Goal: Task Accomplishment & Management: Complete application form

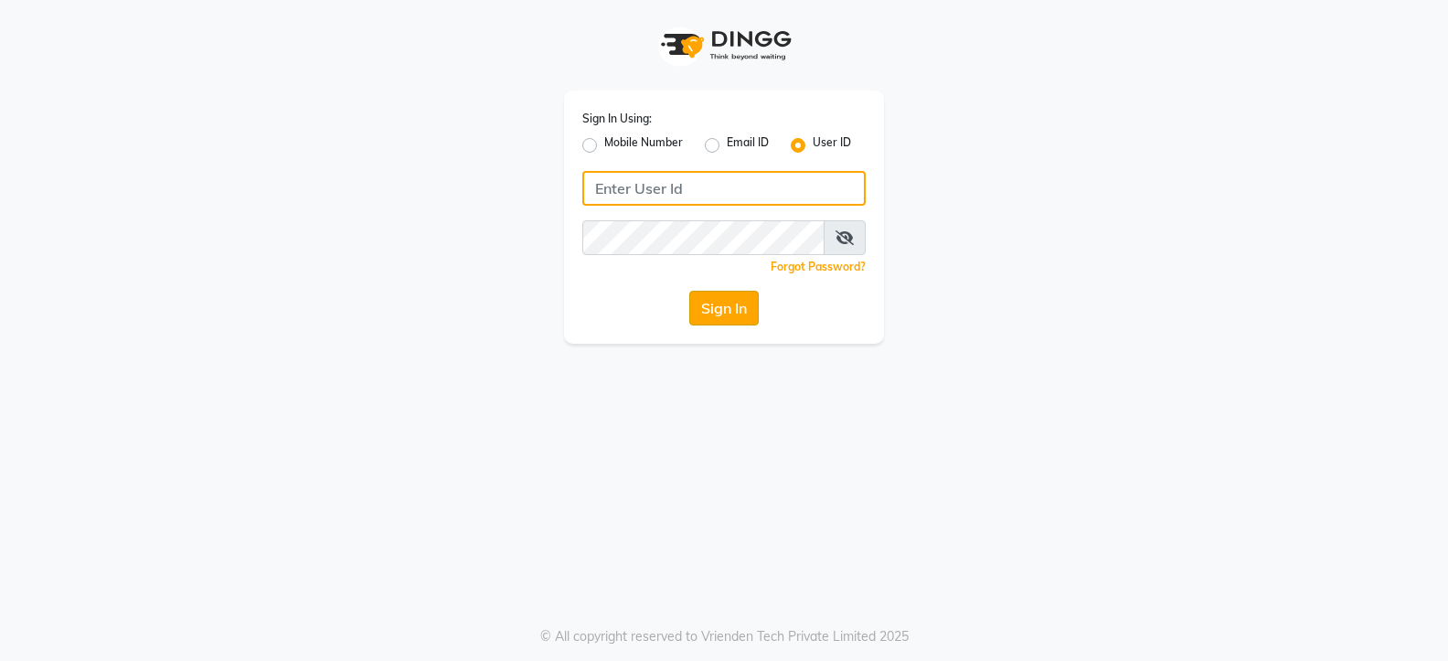
type input "blaac"
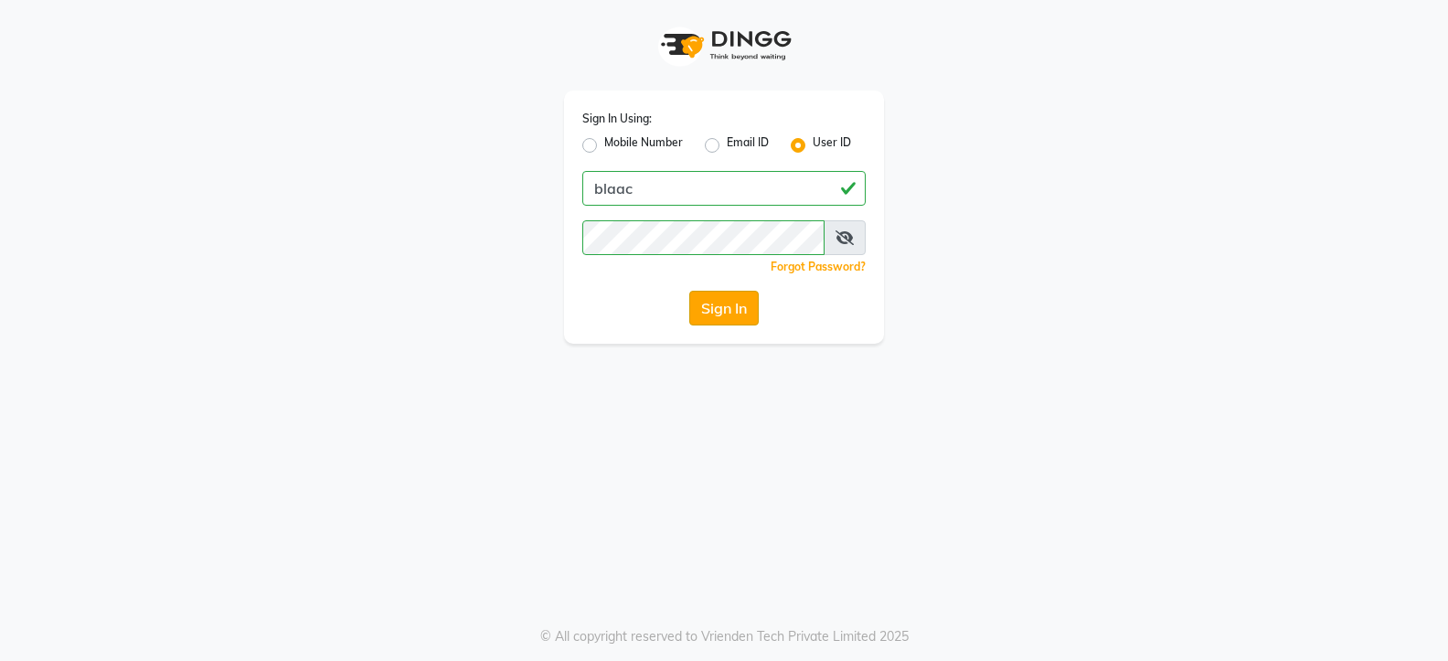
click at [722, 304] on button "Sign In" at bounding box center [723, 308] width 69 height 35
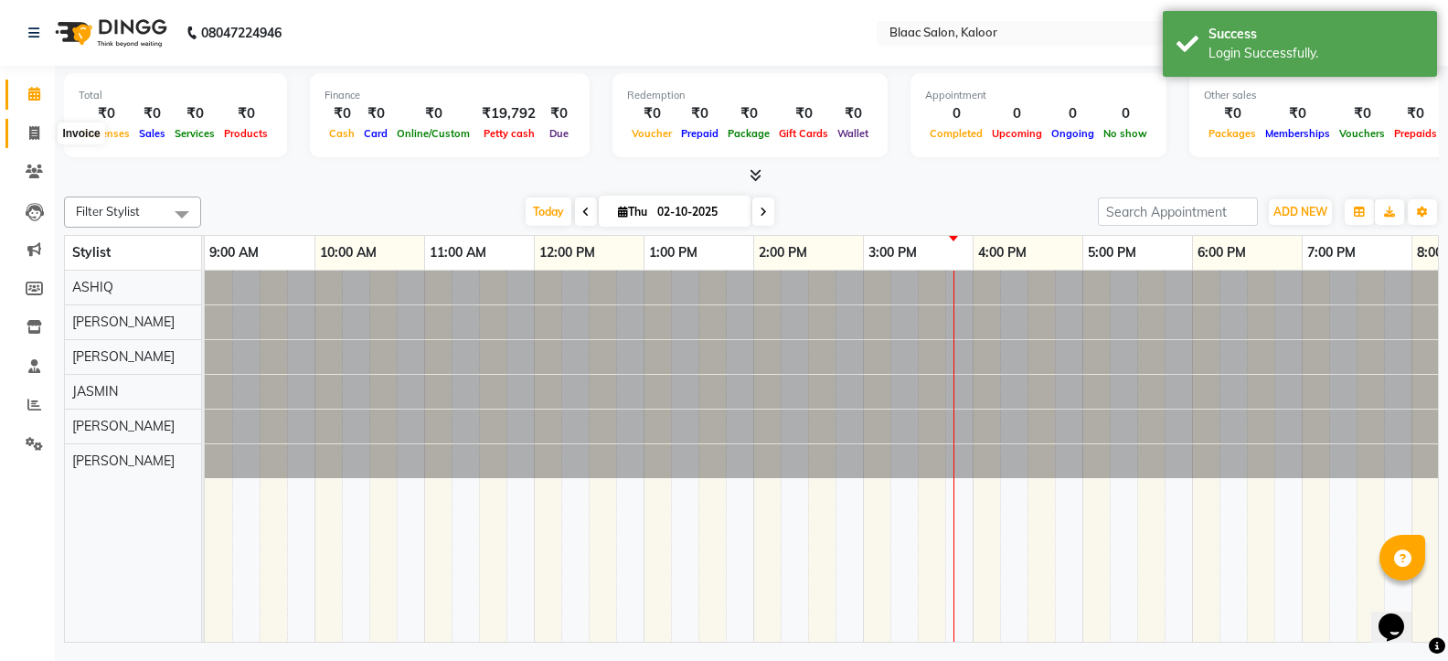
click at [35, 135] on icon at bounding box center [34, 133] width 10 height 14
select select "service"
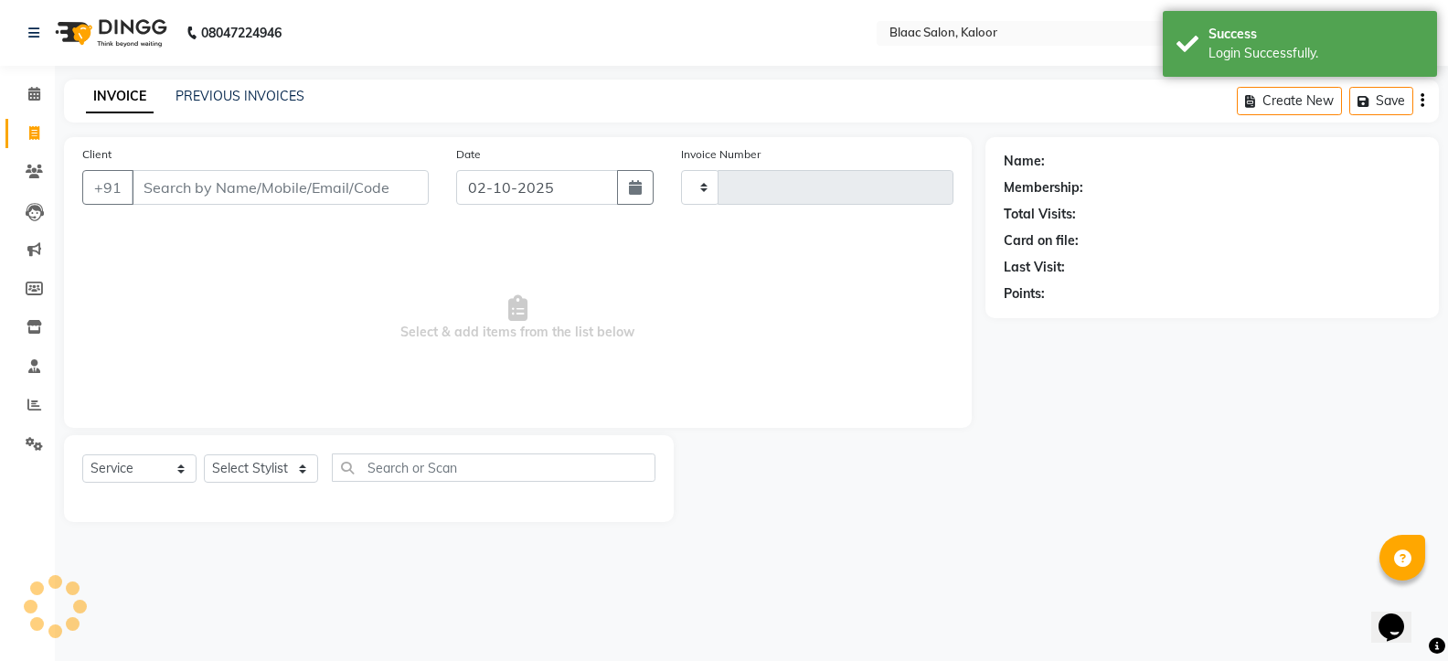
type input "1775"
select select "4552"
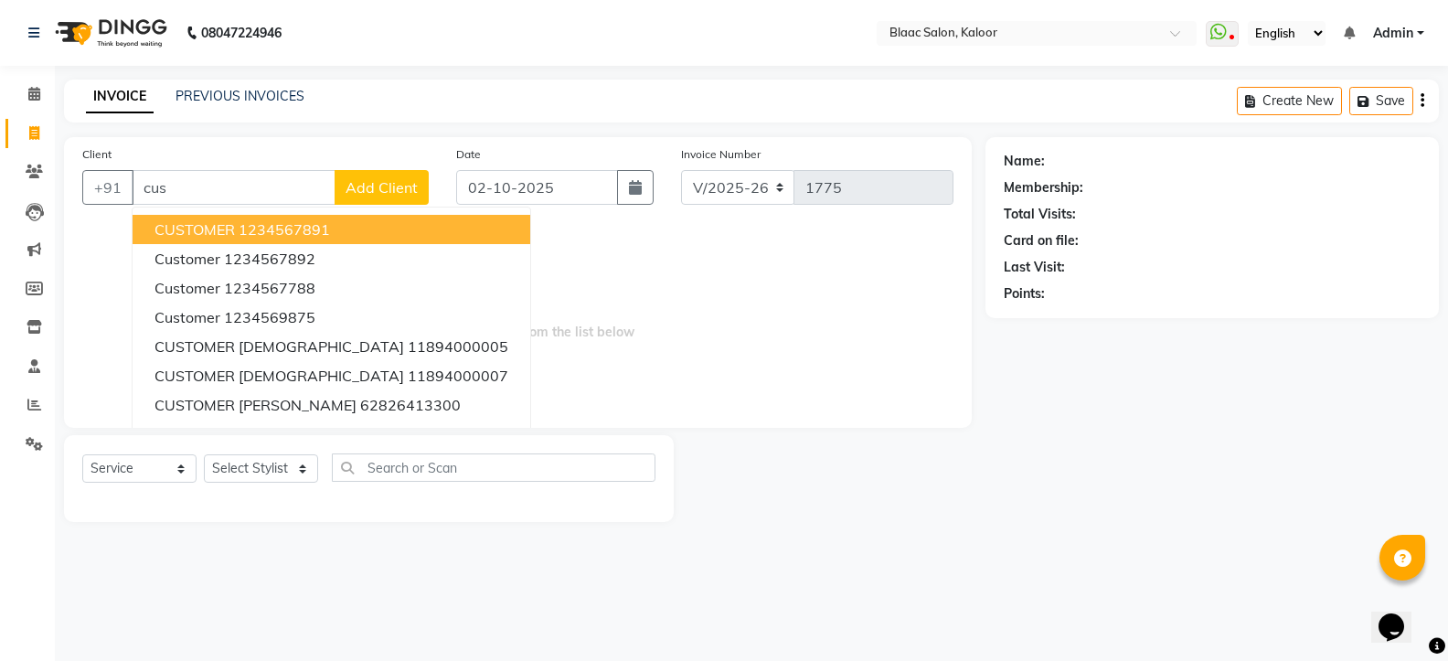
click at [233, 227] on span "CUSTOMER" at bounding box center [195, 229] width 80 height 18
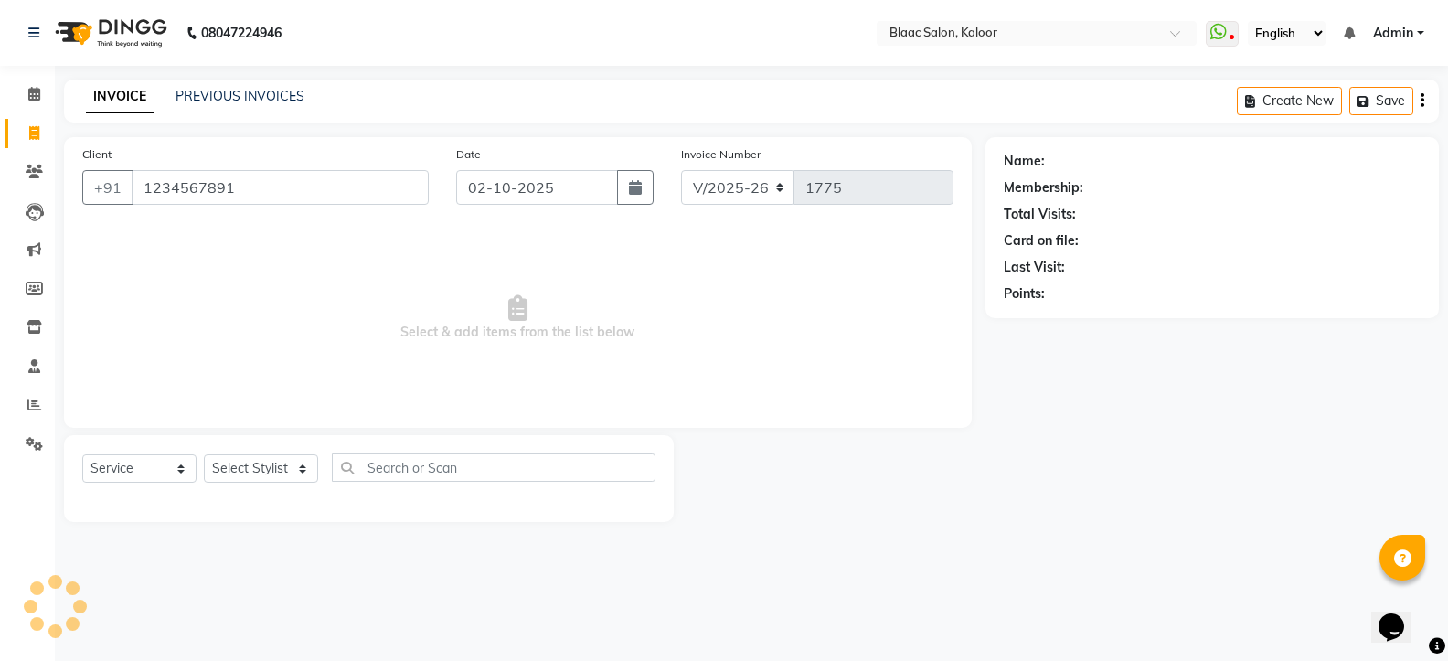
type input "1234567891"
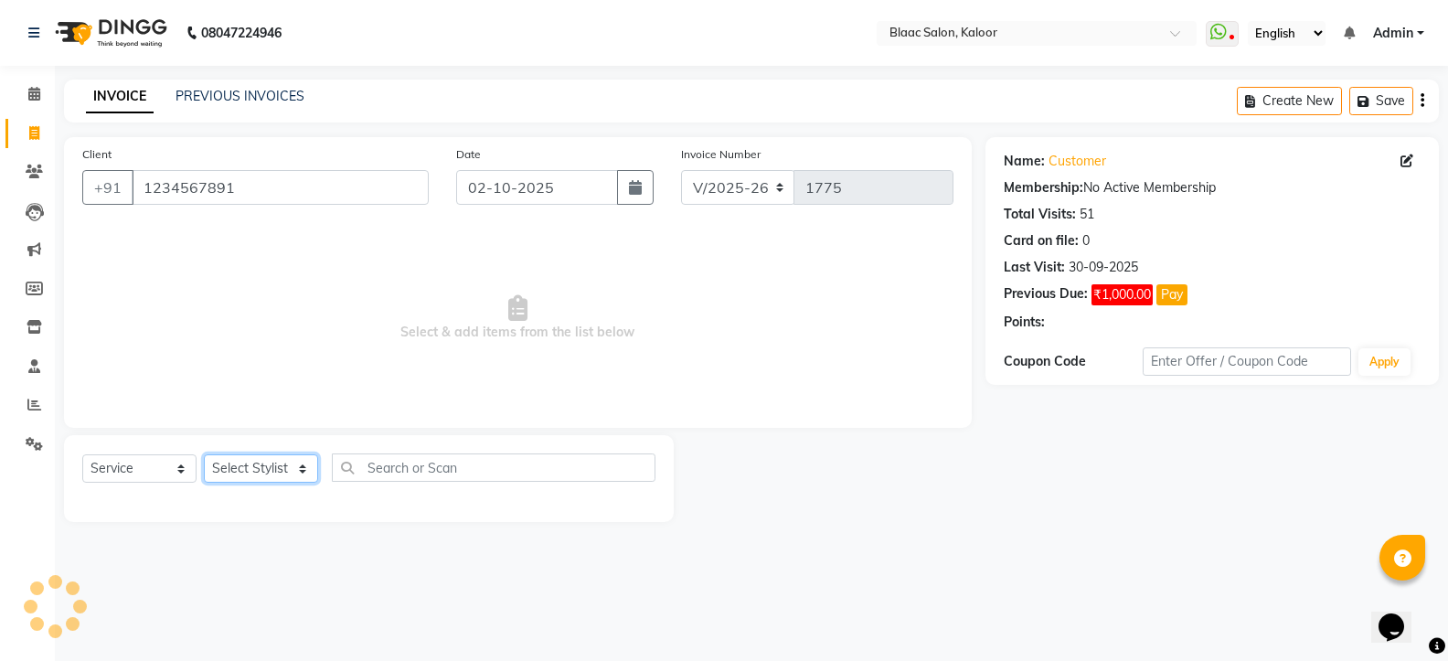
click at [274, 464] on select "Select Stylist ASHIQ [PERSON_NAME] [PERSON_NAME] [PERSON_NAME]" at bounding box center [261, 468] width 114 height 28
select select "74275"
click at [204, 454] on select "Select Stylist ASHIQ [PERSON_NAME] [PERSON_NAME] [PERSON_NAME]" at bounding box center [261, 468] width 114 height 28
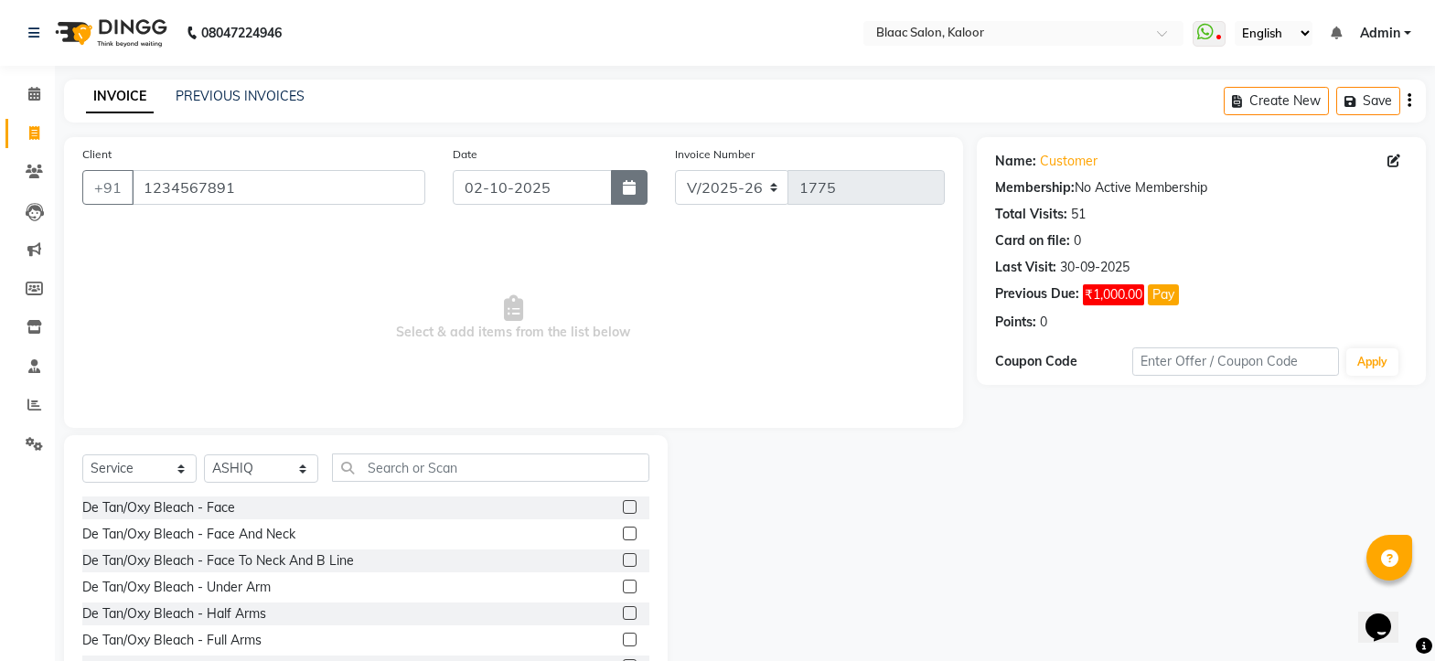
click at [627, 196] on button "button" at bounding box center [629, 187] width 37 height 35
select select "10"
select select "2025"
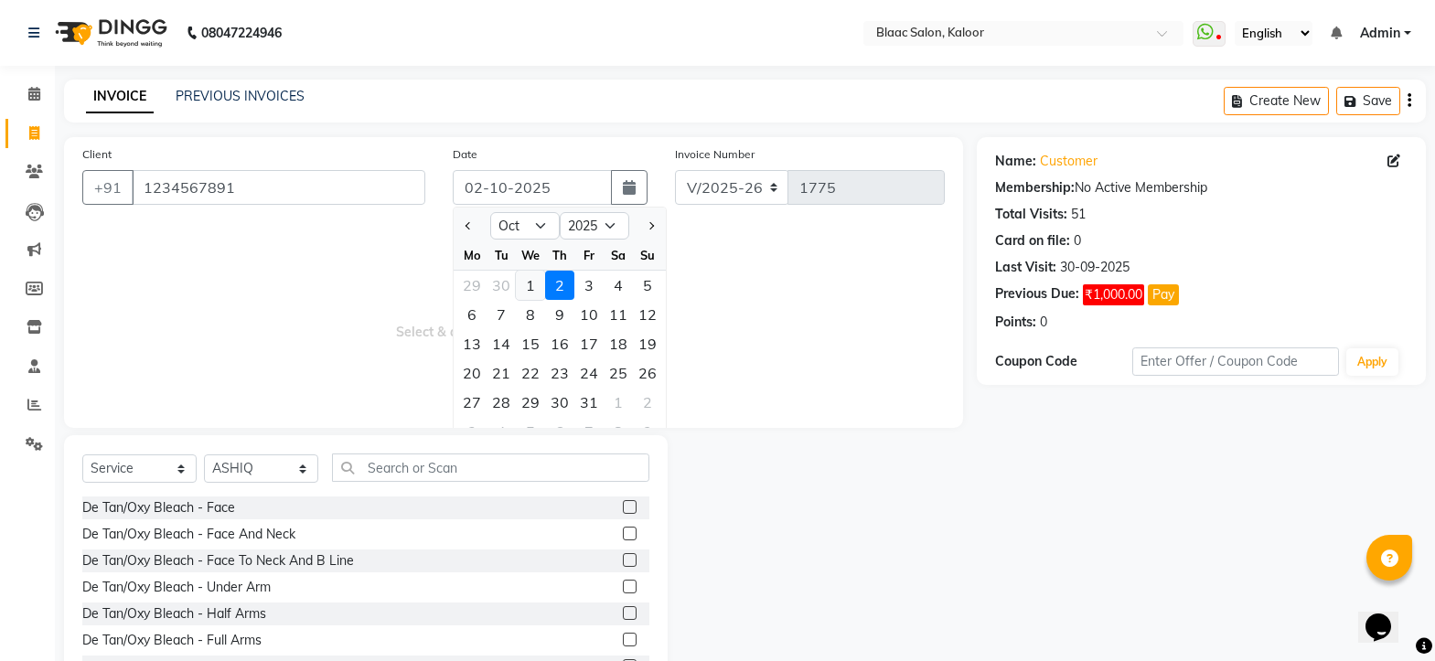
click at [528, 284] on div "1" at bounding box center [530, 285] width 29 height 29
type input "01-10-2025"
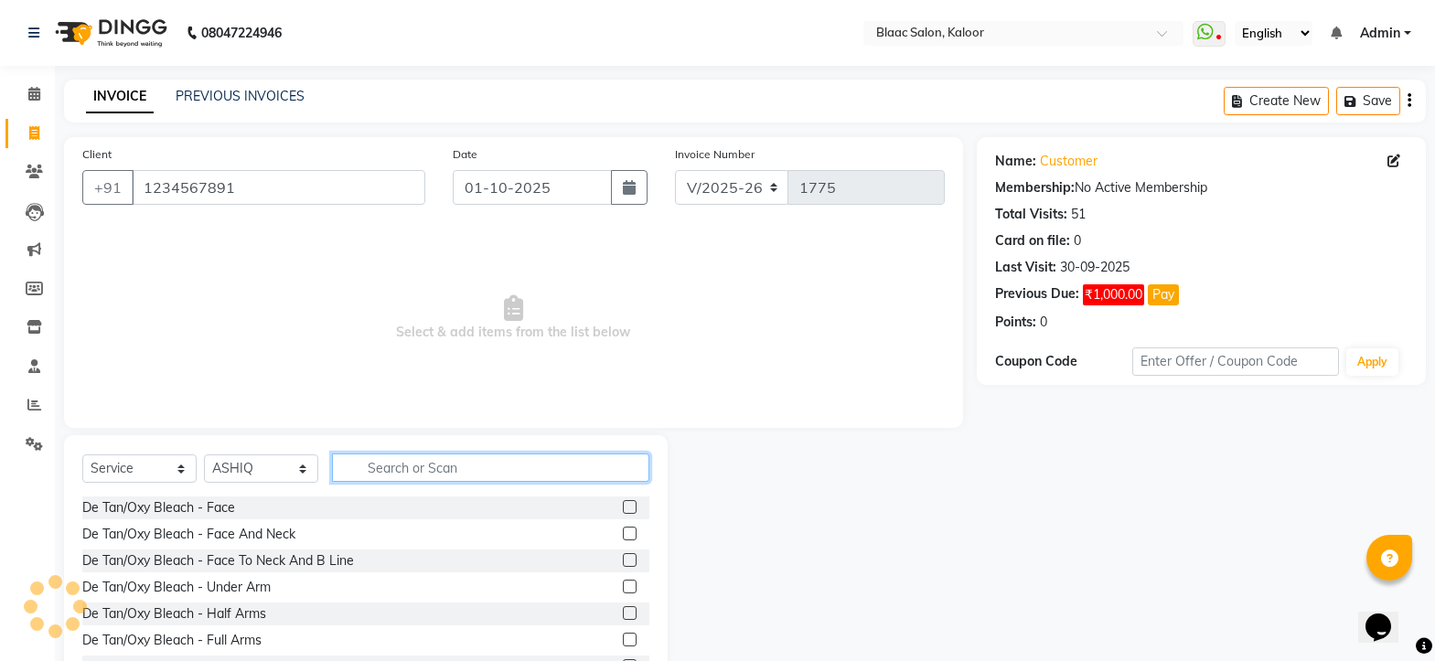
click at [442, 469] on input "text" at bounding box center [490, 468] width 317 height 28
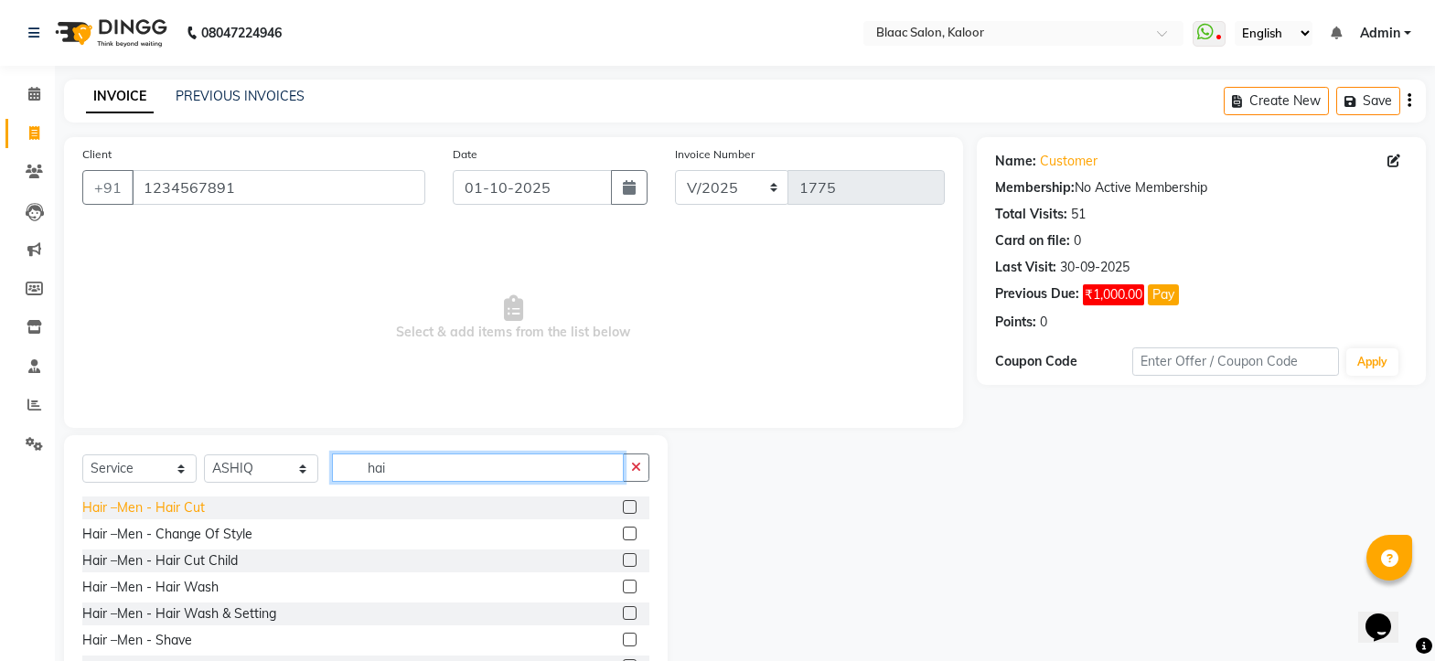
type input "hai"
click at [169, 512] on div "Hair –Men - Hair Cut" at bounding box center [143, 507] width 123 height 19
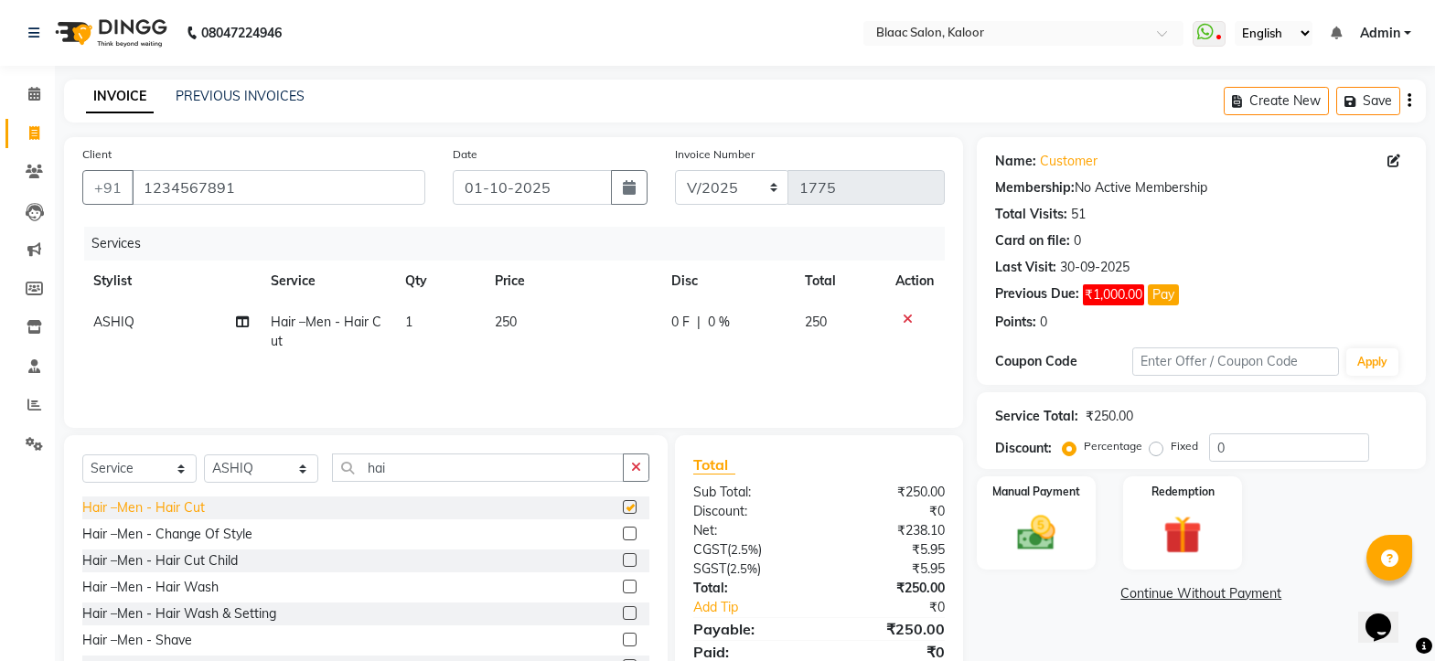
checkbox input "false"
click at [531, 322] on td "250" at bounding box center [572, 332] width 177 height 60
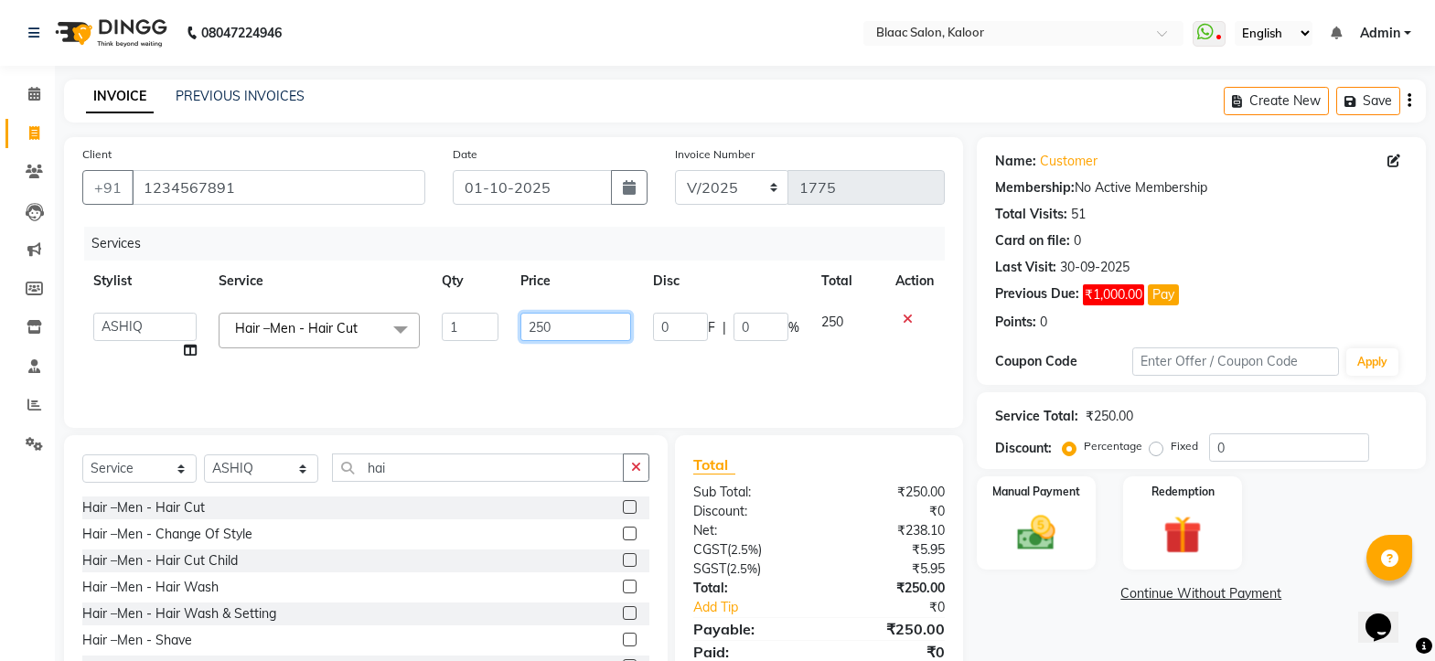
click at [581, 331] on input "250" at bounding box center [576, 327] width 112 height 28
type input "2"
type input "300"
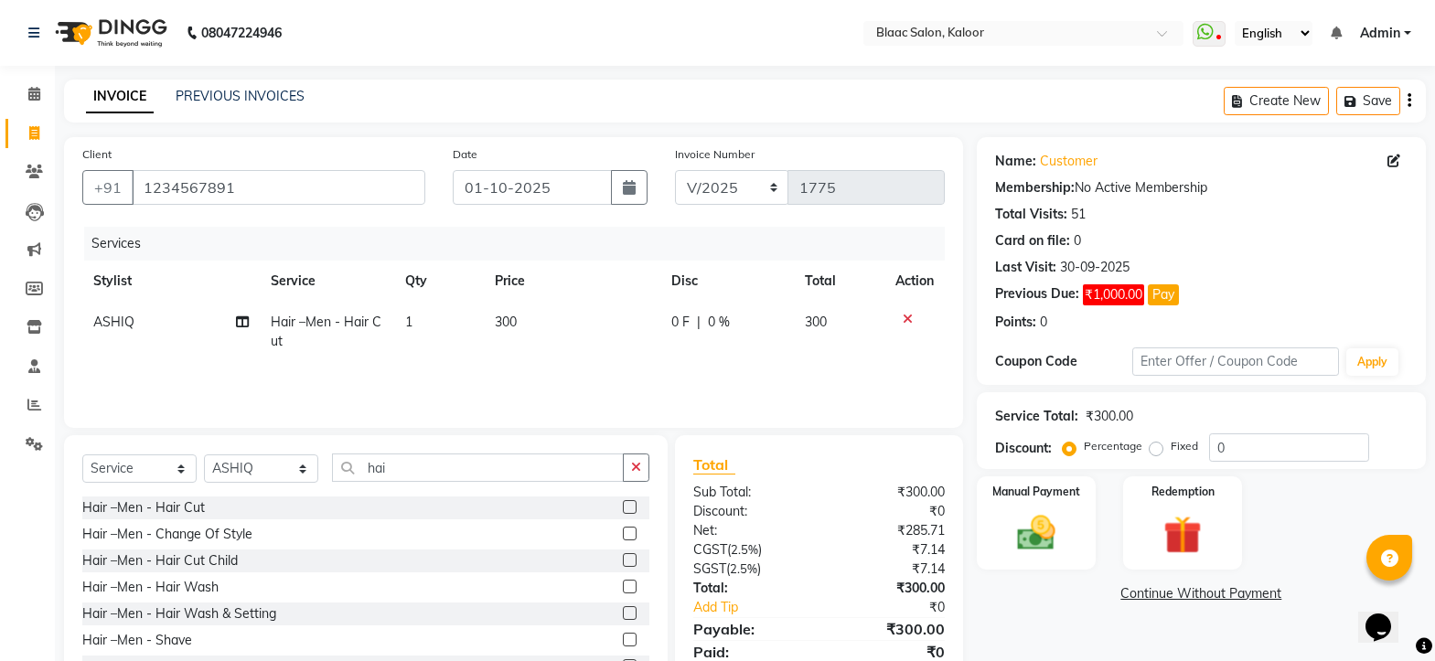
click at [832, 328] on td "300" at bounding box center [839, 332] width 90 height 60
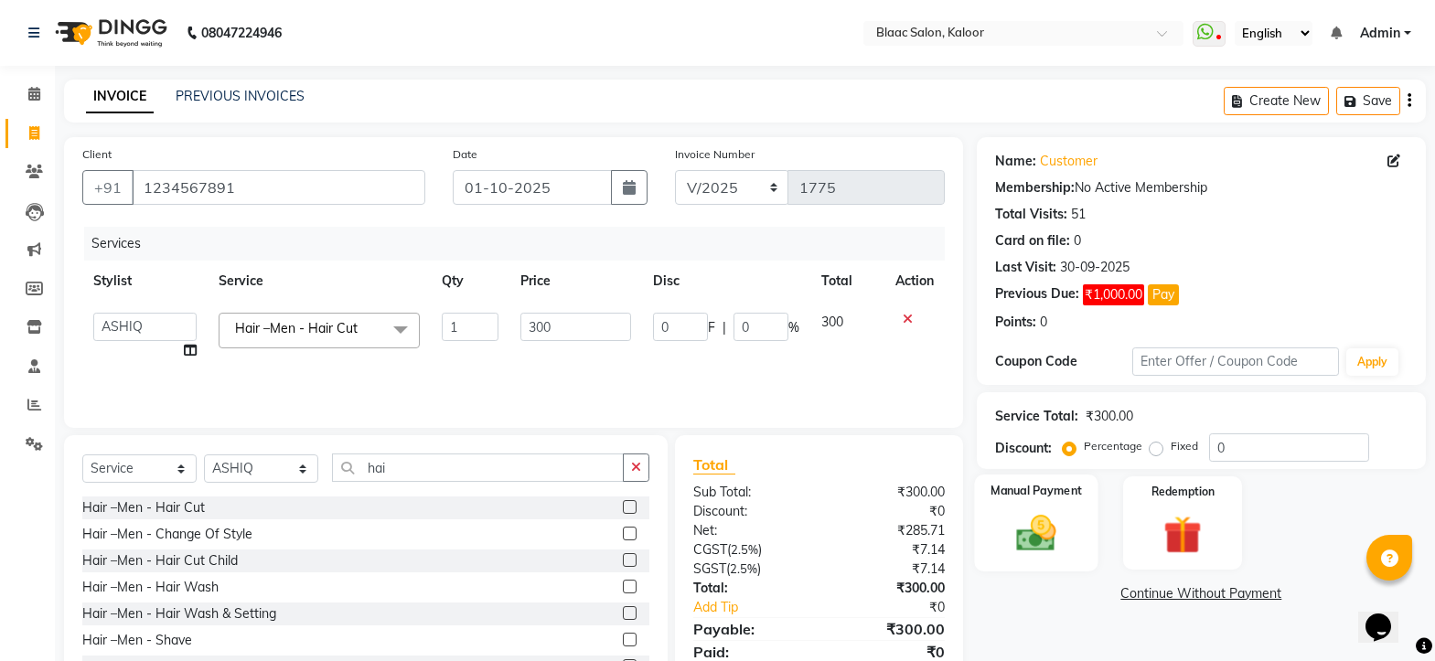
click at [1062, 526] on img at bounding box center [1036, 533] width 64 height 46
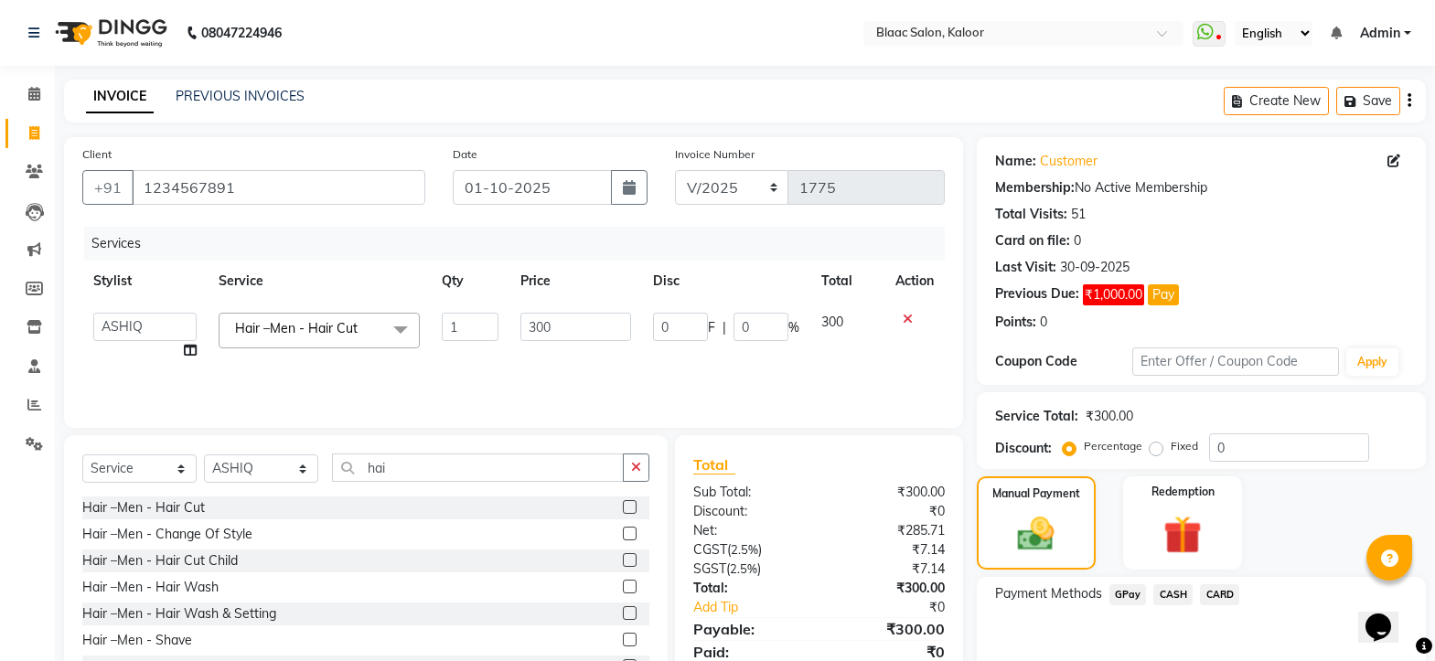
click at [1130, 595] on span "GPay" at bounding box center [1127, 594] width 37 height 21
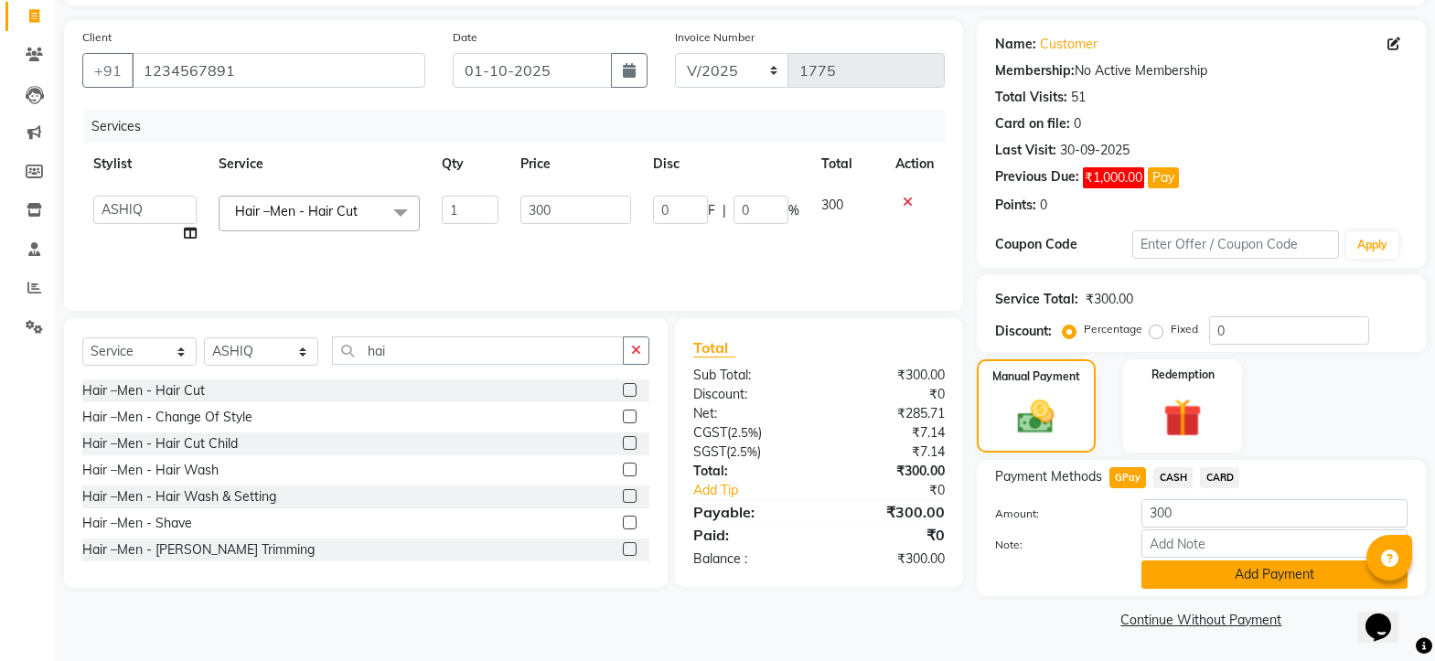
click at [1186, 572] on button "Add Payment" at bounding box center [1274, 574] width 266 height 28
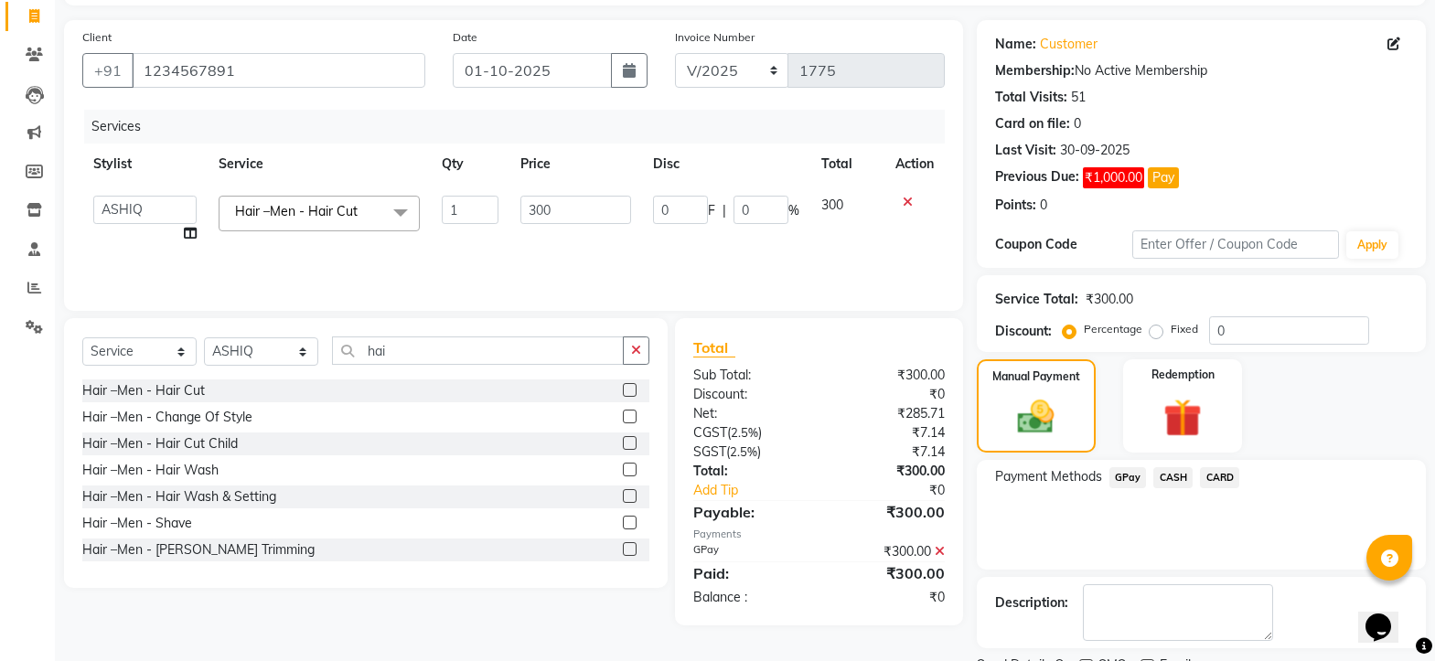
scroll to position [194, 0]
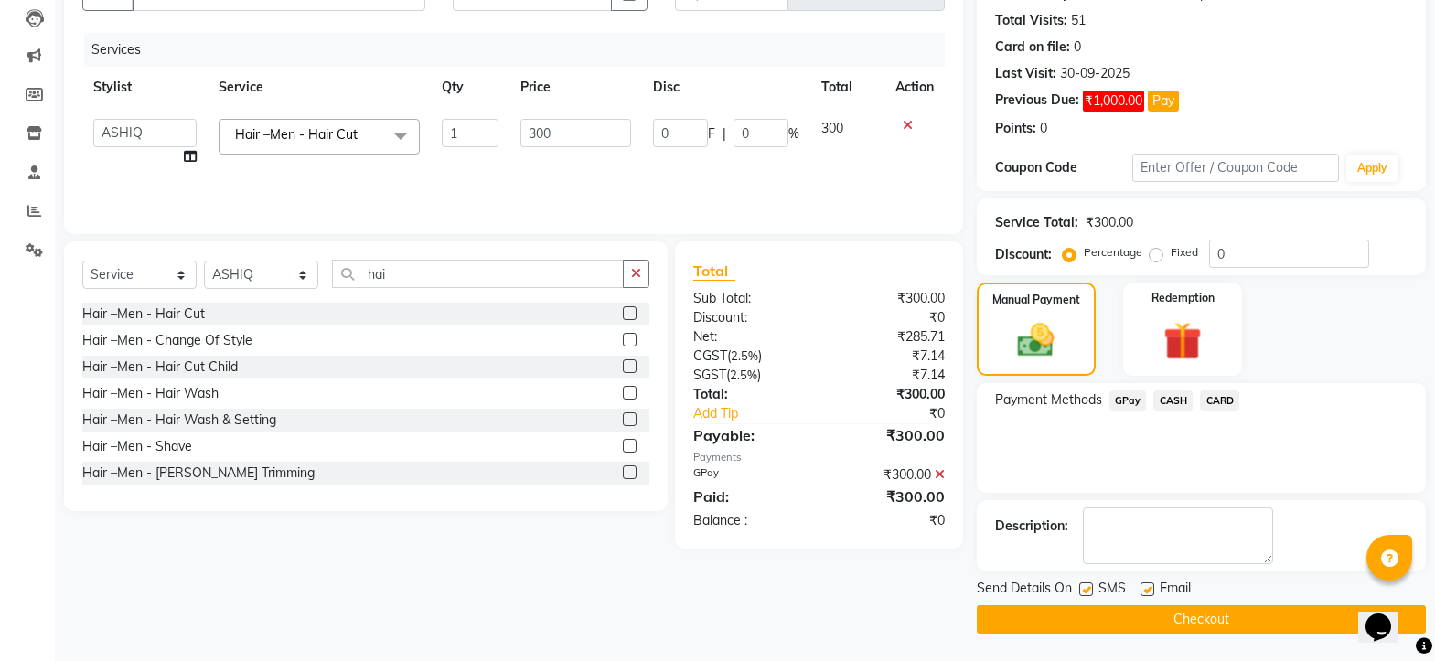
click at [1180, 621] on button "Checkout" at bounding box center [1200, 619] width 449 height 28
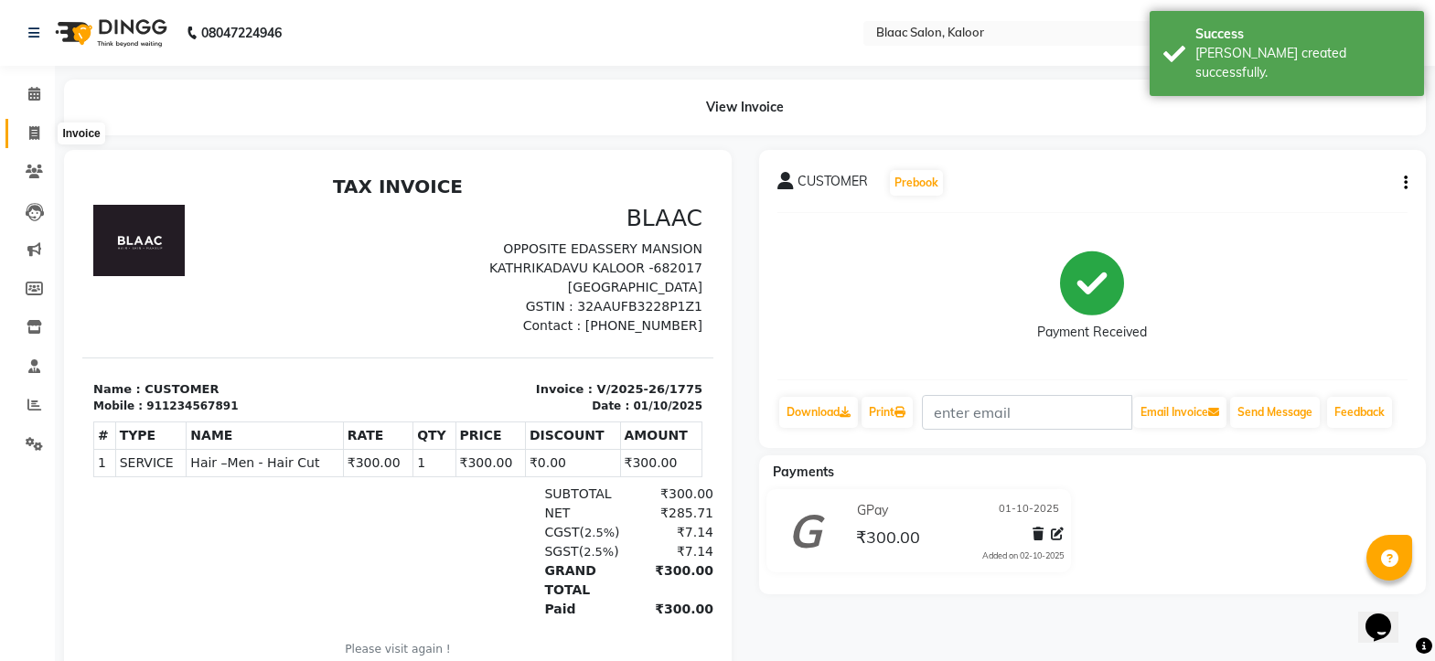
click at [32, 131] on icon at bounding box center [34, 133] width 10 height 14
select select "service"
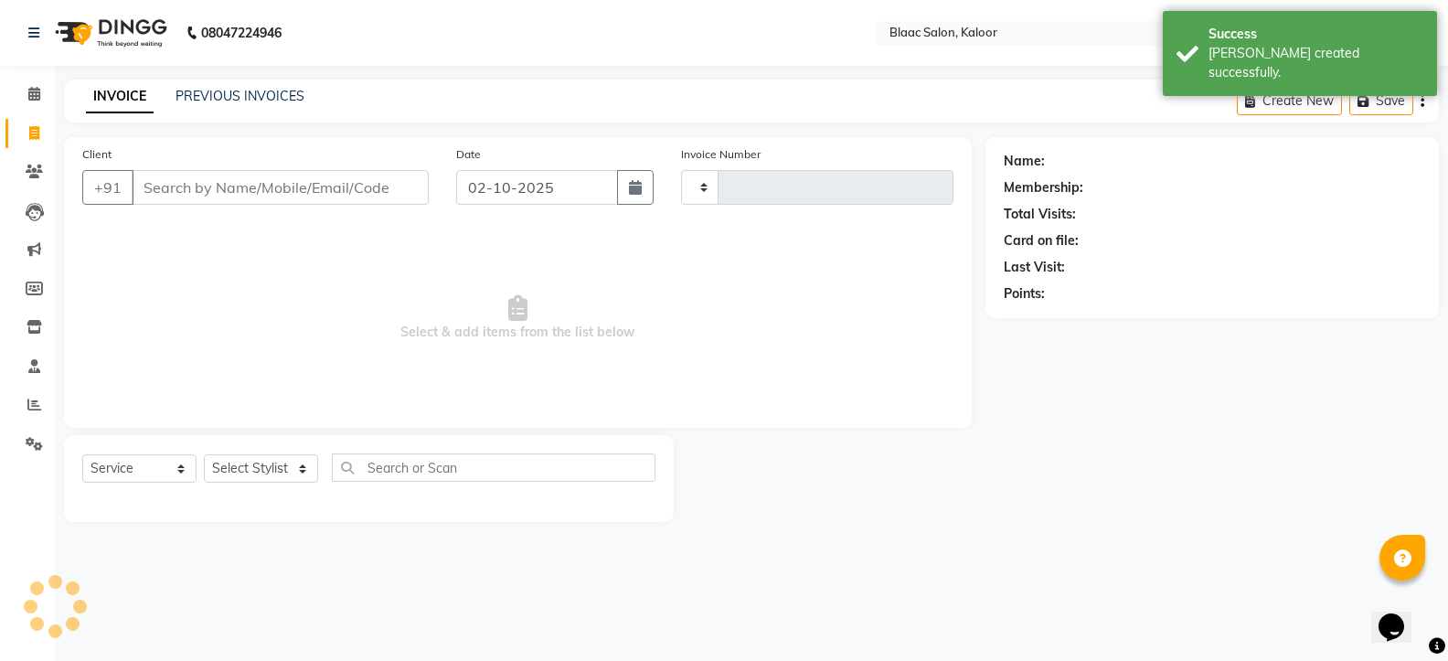
type input "1776"
select select "4552"
click at [635, 193] on icon "button" at bounding box center [635, 187] width 13 height 15
select select "10"
select select "2025"
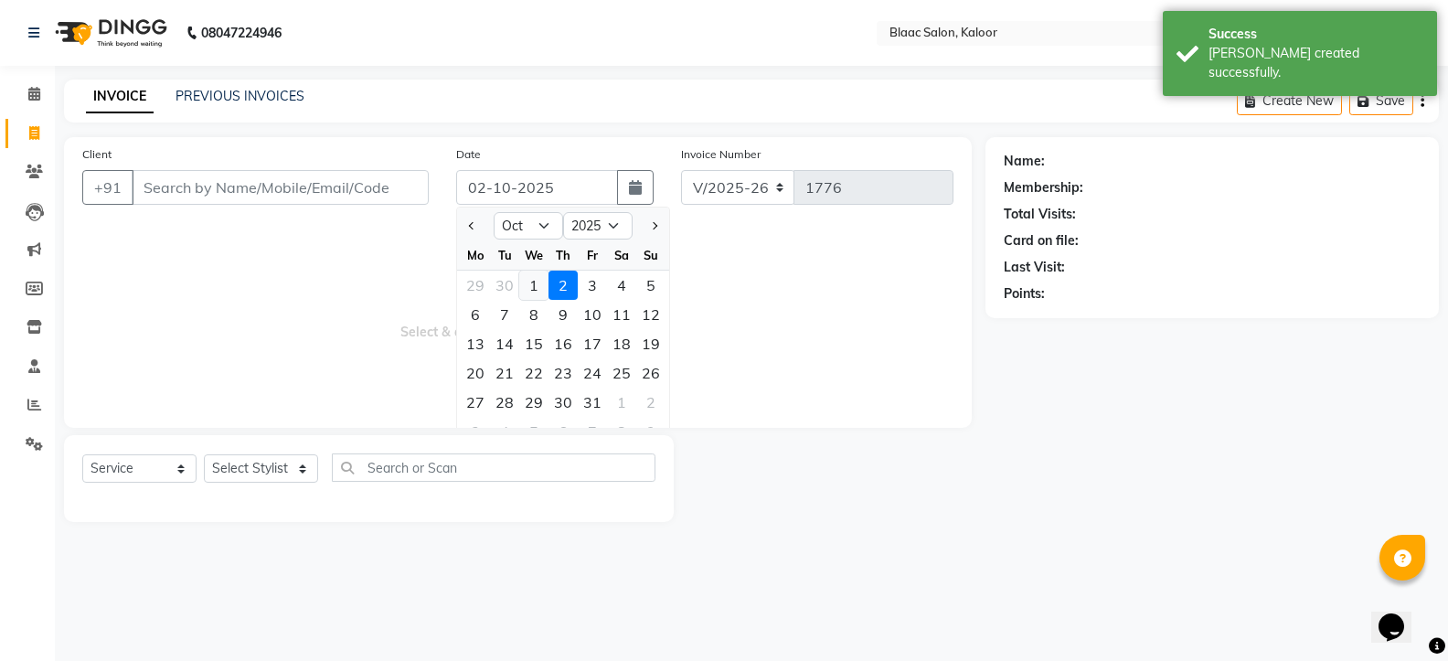
click at [531, 285] on div "1" at bounding box center [533, 285] width 29 height 29
type input "01-10-2025"
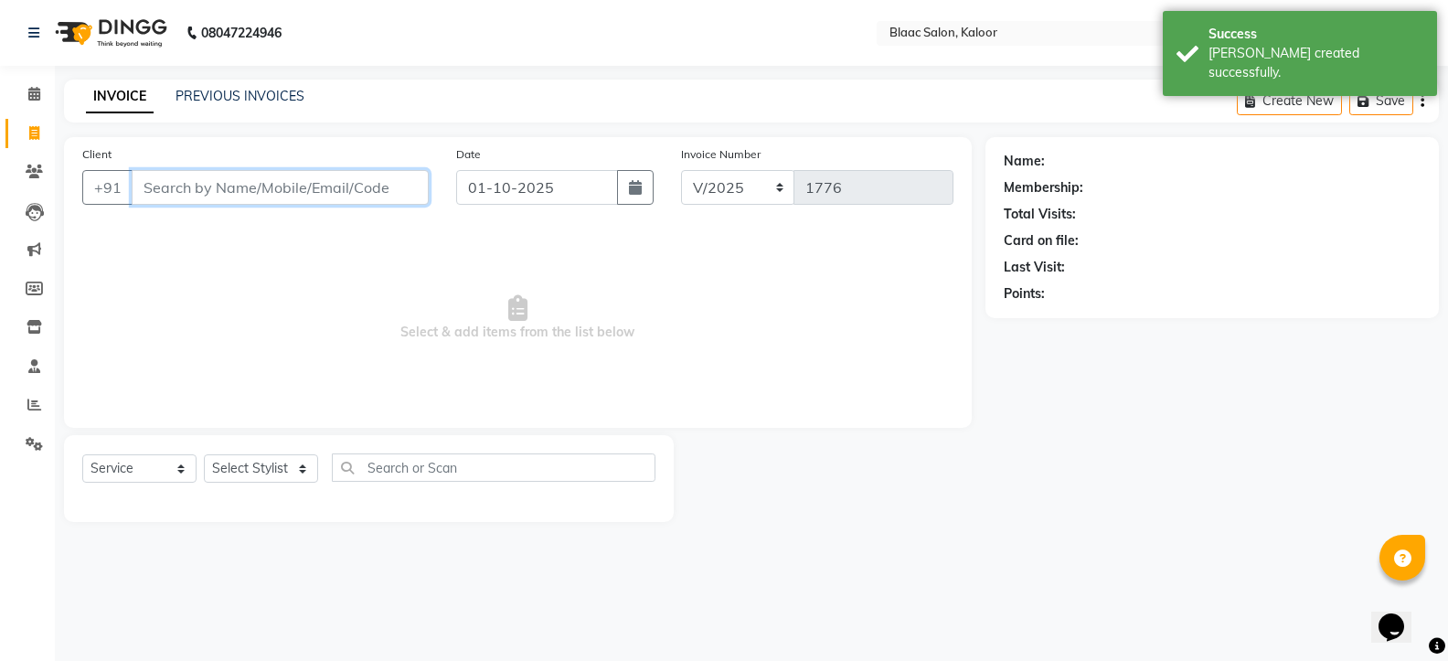
click at [368, 188] on input "Client" at bounding box center [280, 187] width 297 height 35
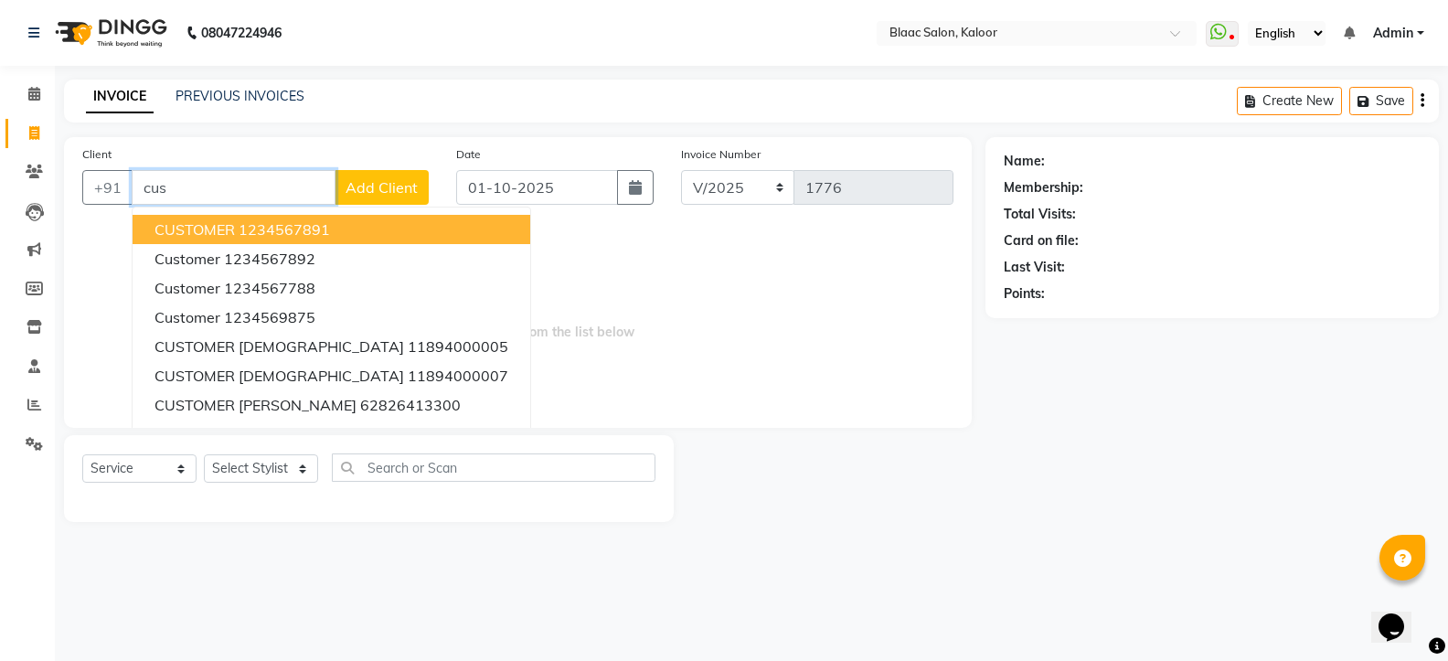
click at [286, 240] on button "CUSTOMER 1234567891" at bounding box center [332, 229] width 398 height 29
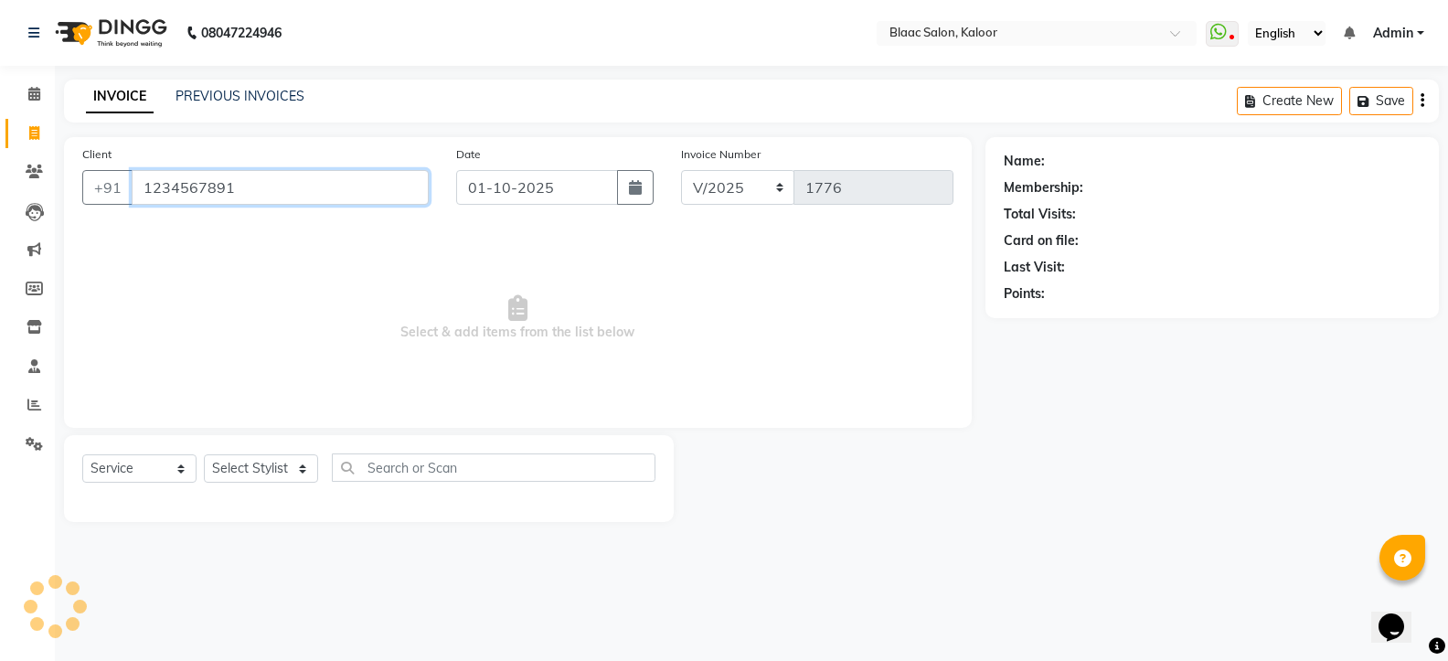
type input "1234567891"
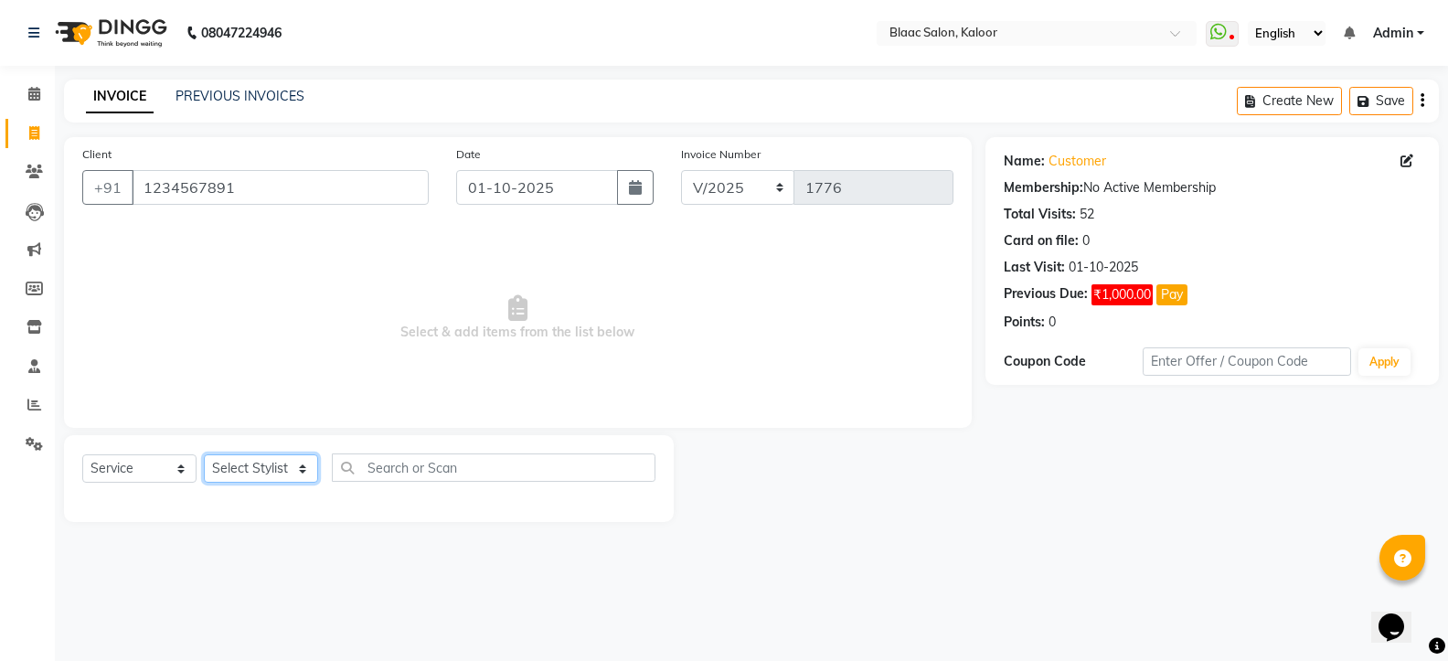
click at [257, 463] on select "Select Stylist ASHIQ [PERSON_NAME] [PERSON_NAME] [PERSON_NAME]" at bounding box center [261, 468] width 114 height 28
select select "91529"
click at [204, 454] on select "Select Stylist ASHIQ [PERSON_NAME] [PERSON_NAME] [PERSON_NAME]" at bounding box center [261, 468] width 114 height 28
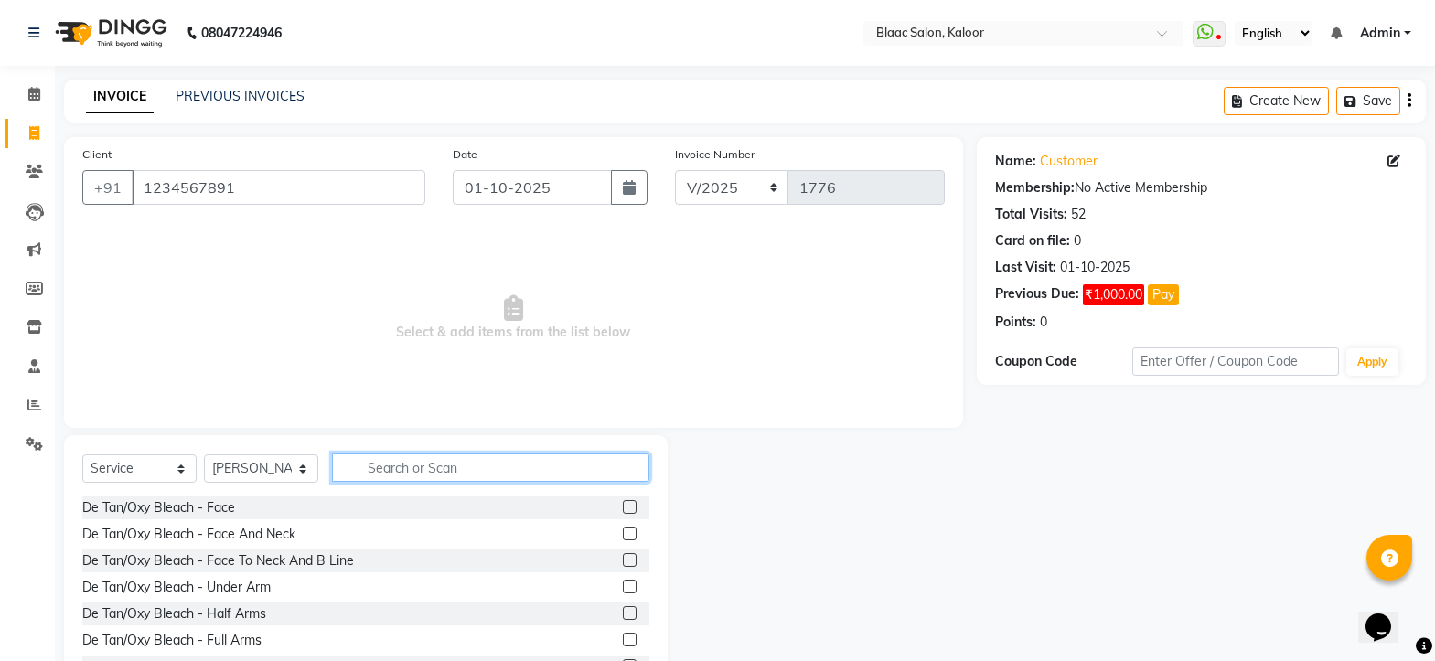
click at [411, 475] on input "text" at bounding box center [490, 468] width 317 height 28
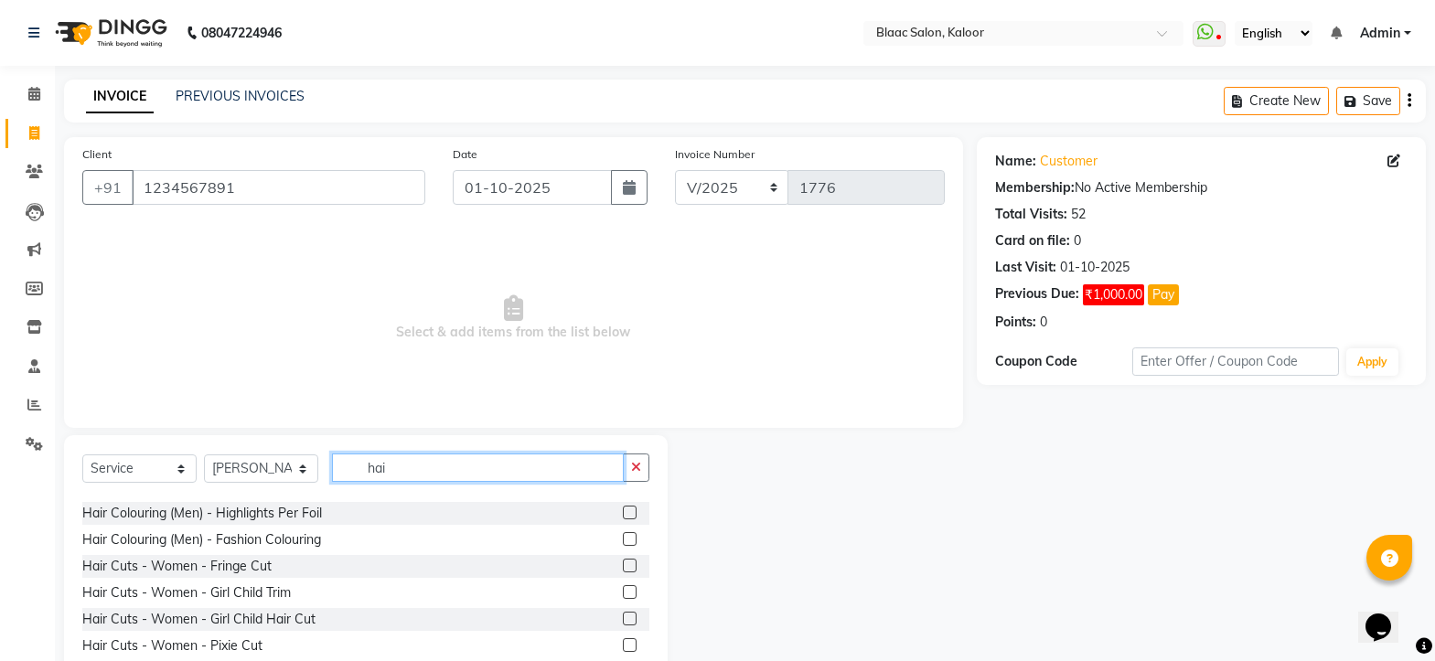
scroll to position [457, 0]
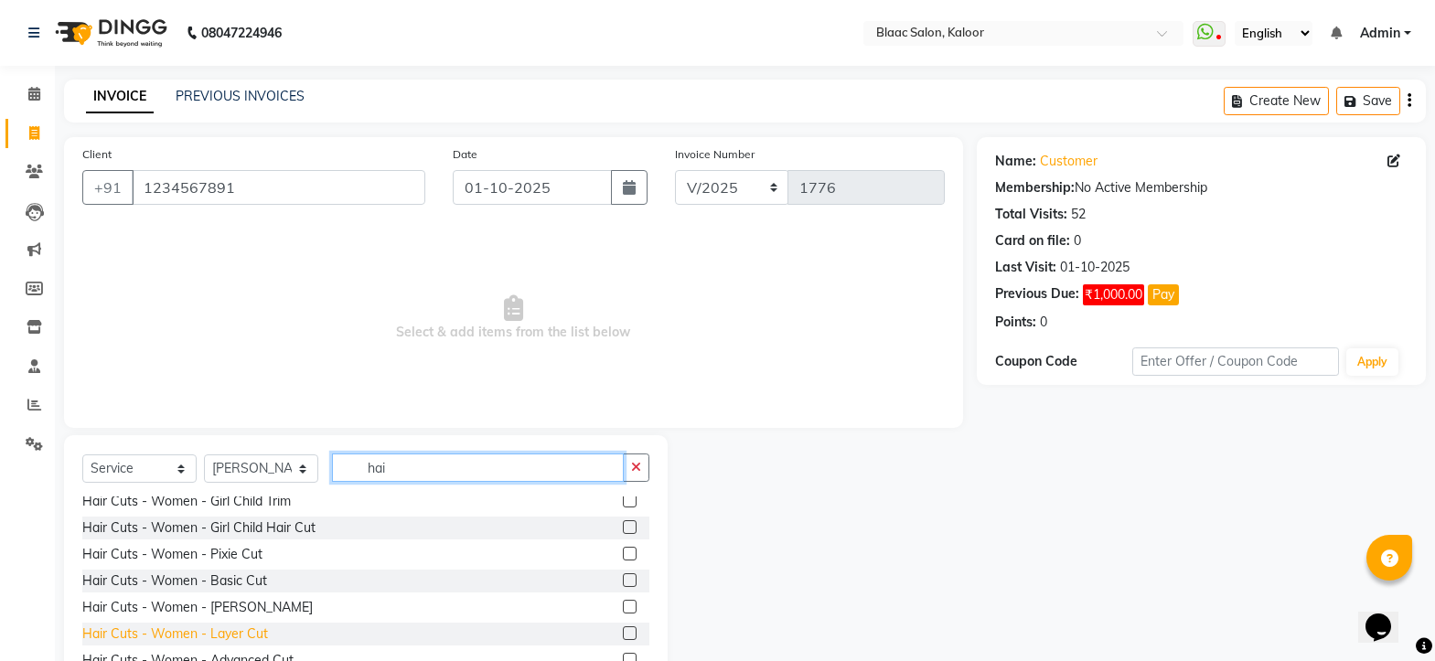
type input "hai"
click at [235, 635] on div "Hair Cuts - Women - Layer Cut" at bounding box center [175, 633] width 186 height 19
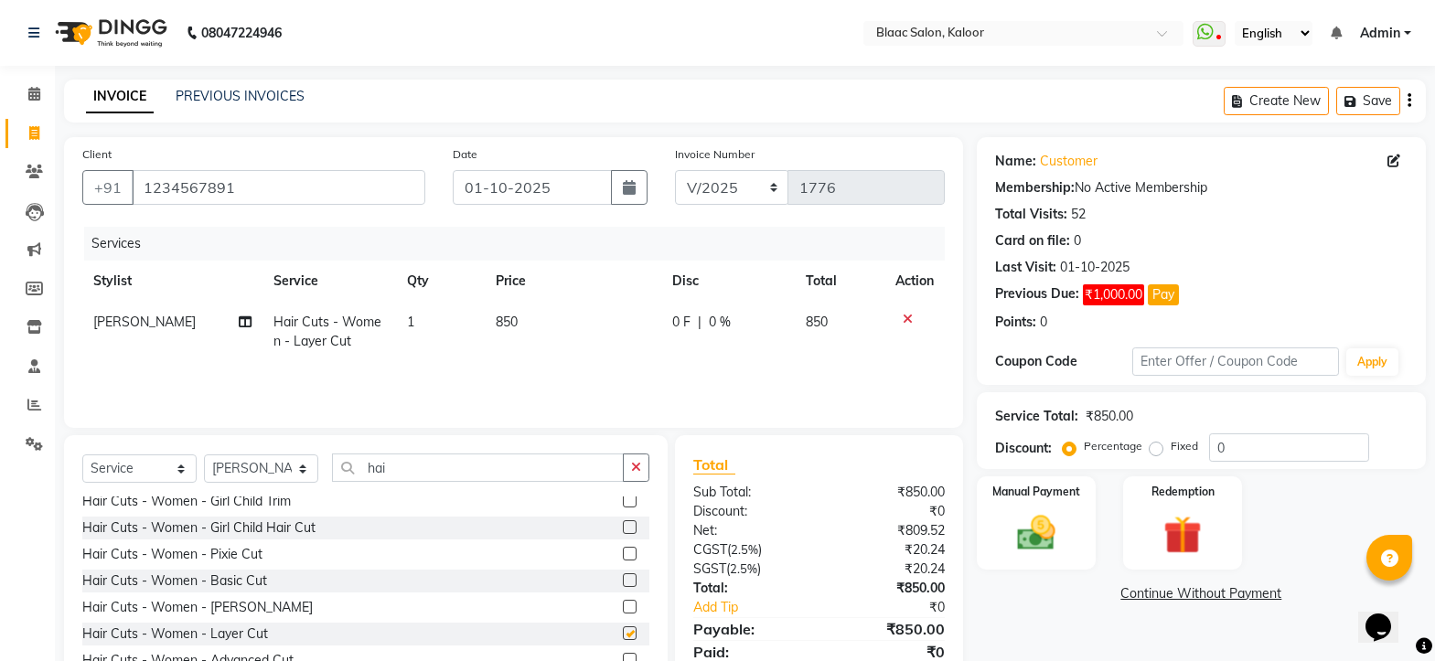
checkbox input "false"
click at [527, 324] on td "850" at bounding box center [573, 332] width 176 height 60
select select "91529"
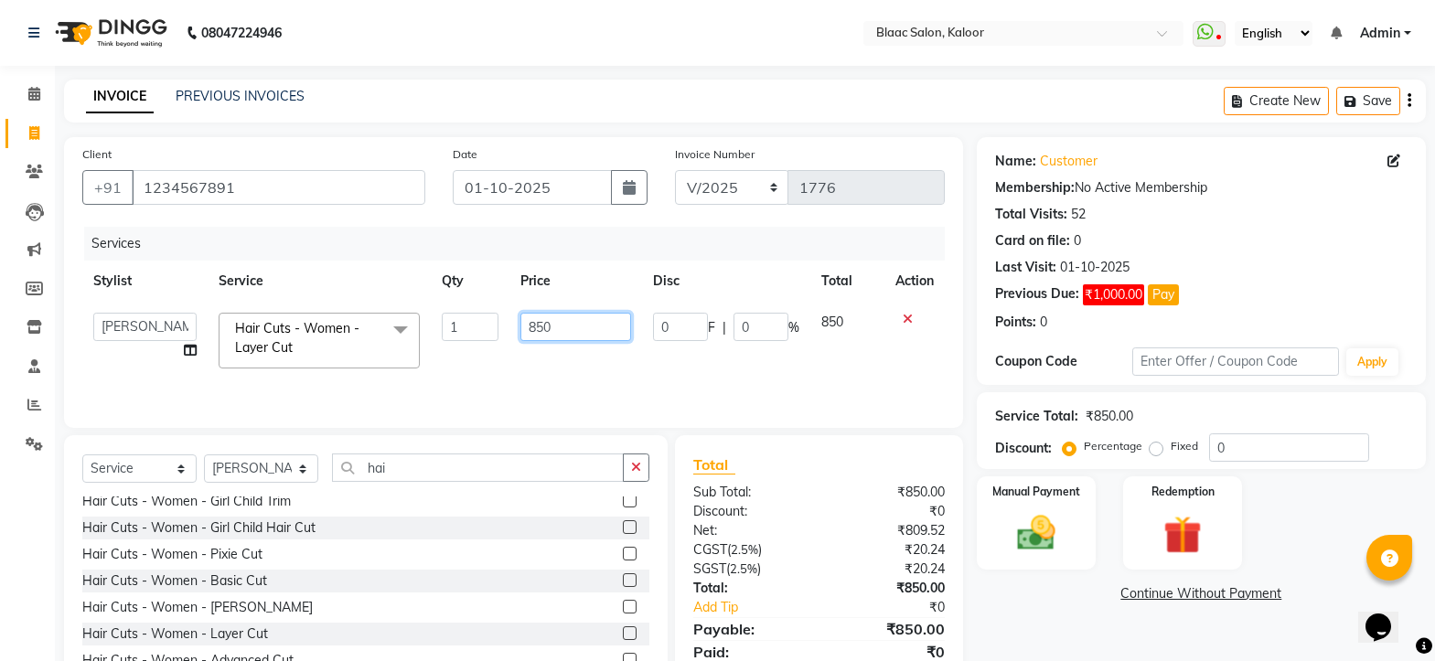
click at [571, 335] on input "850" at bounding box center [576, 327] width 112 height 28
type input "8"
type input "700"
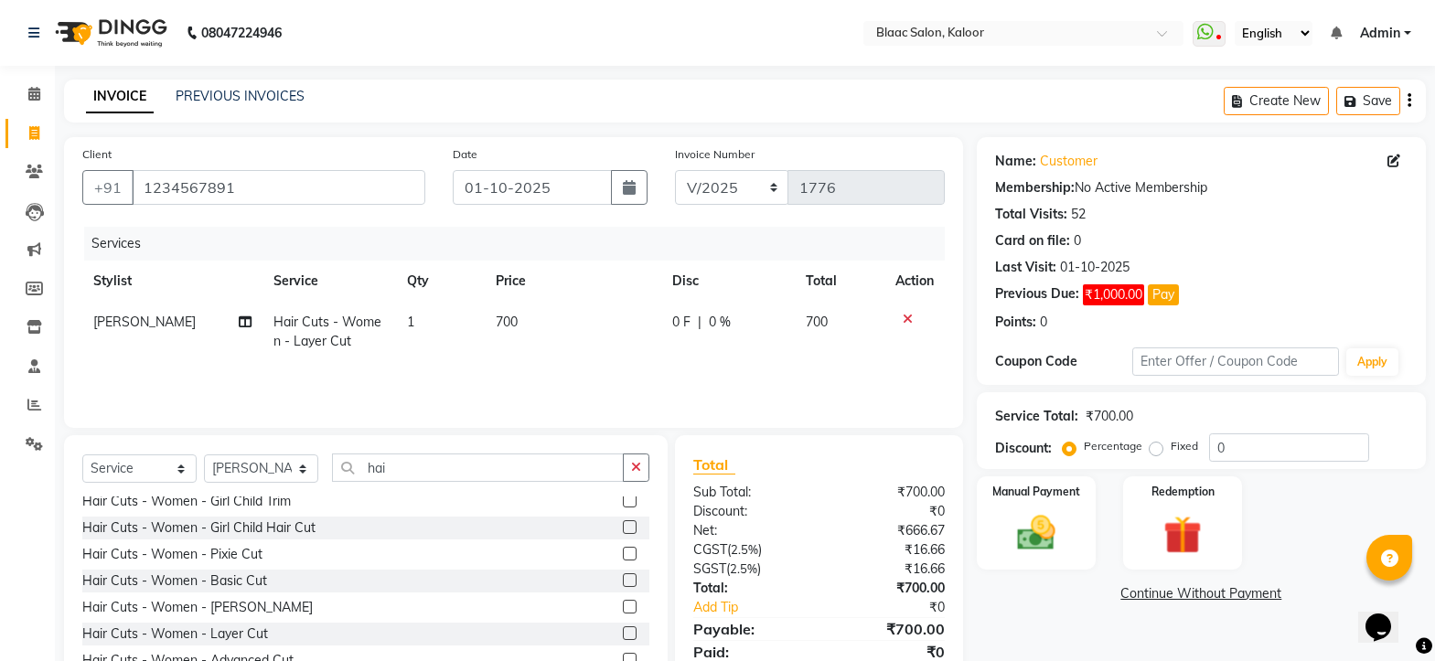
click at [838, 322] on td "700" at bounding box center [840, 332] width 90 height 60
select select "91529"
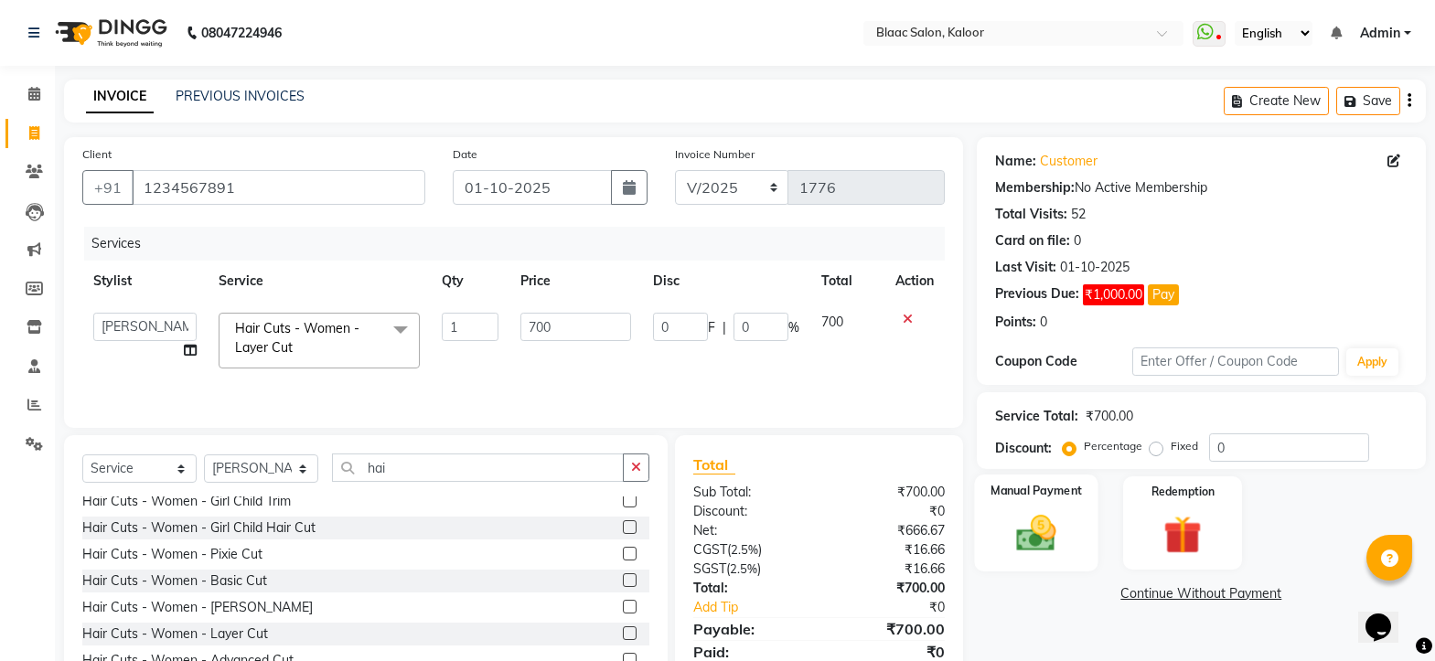
click at [1025, 555] on img at bounding box center [1036, 533] width 64 height 46
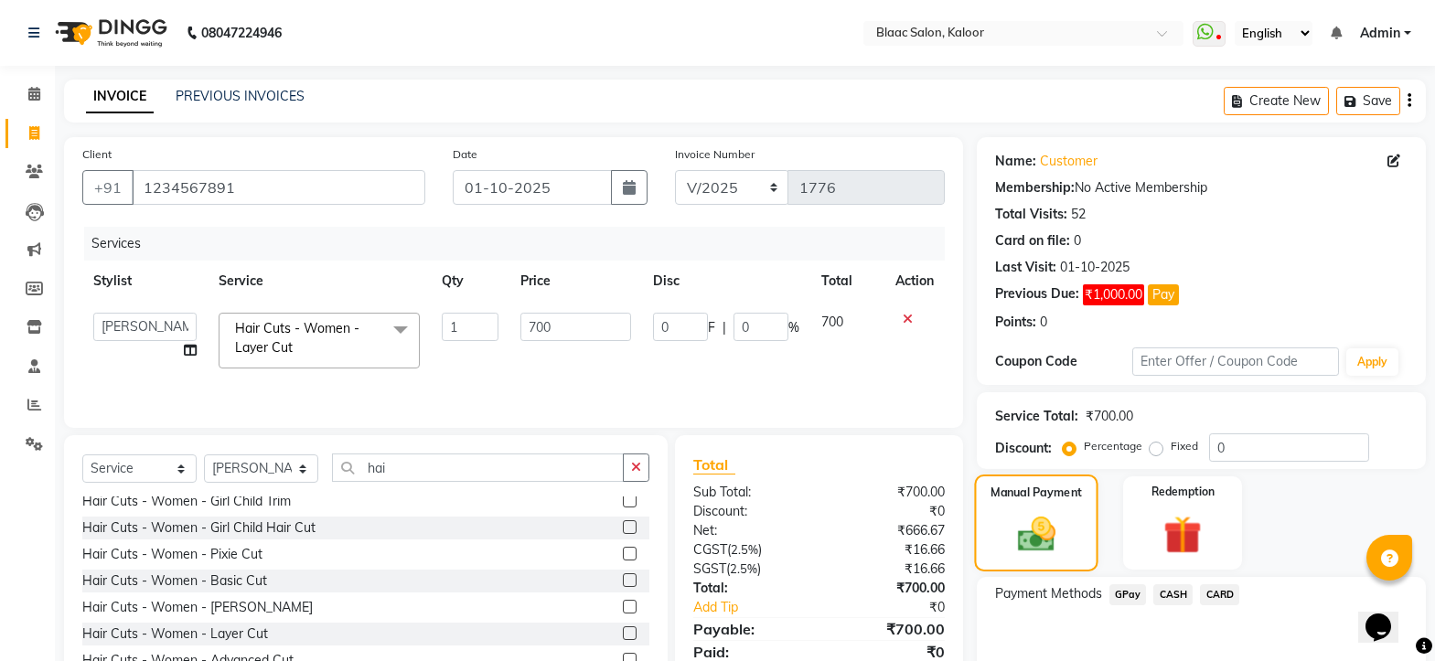
scroll to position [91, 0]
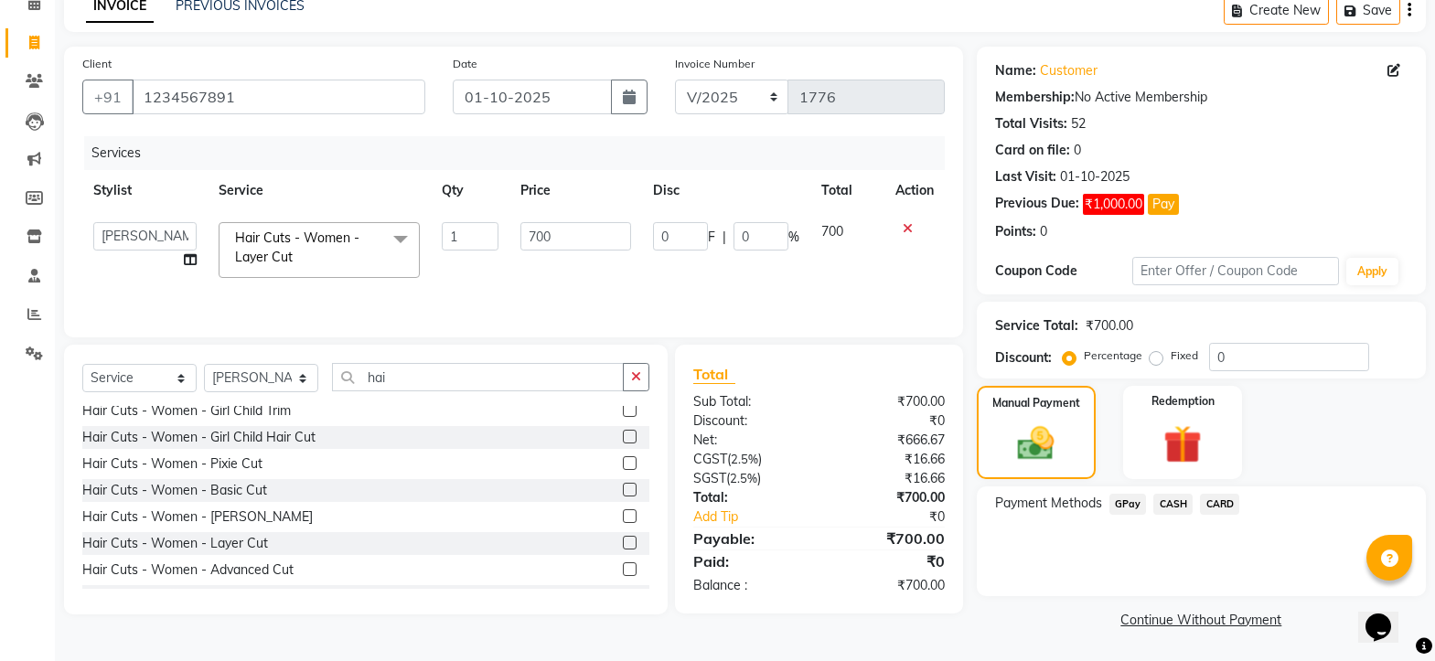
click at [1131, 508] on span "GPay" at bounding box center [1127, 504] width 37 height 21
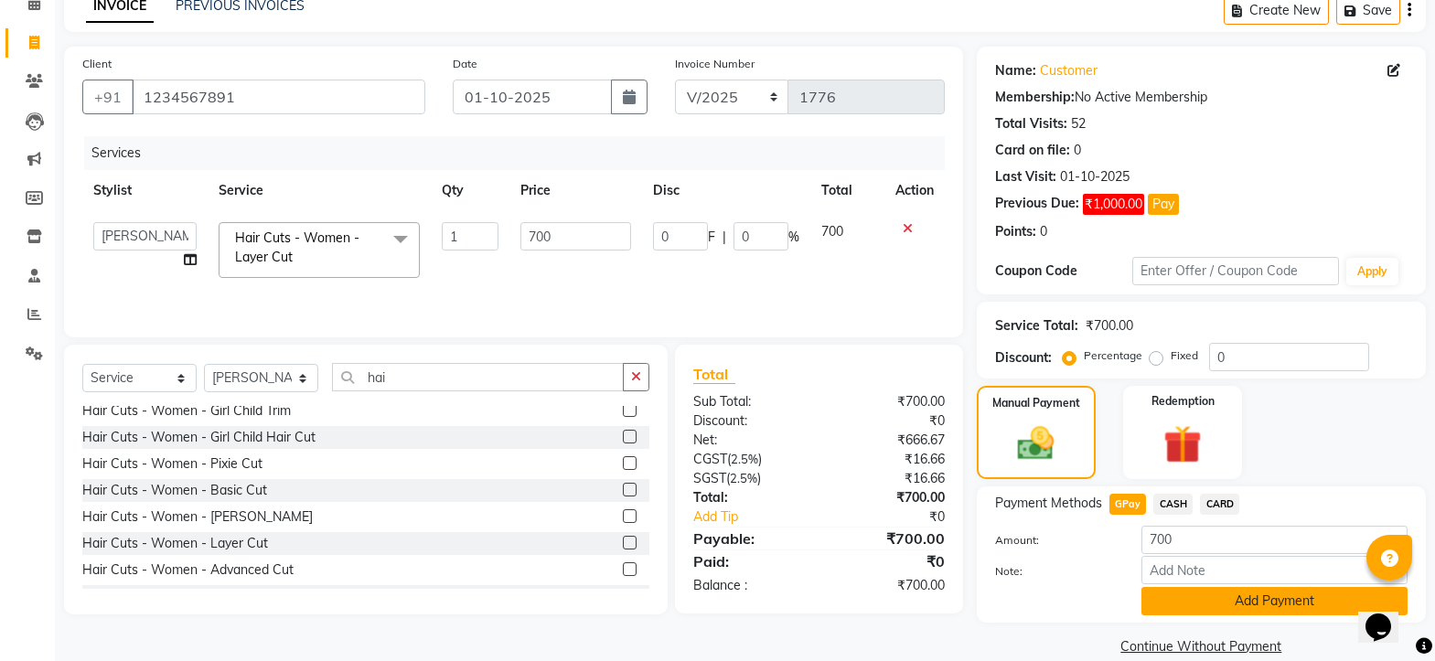
scroll to position [117, 0]
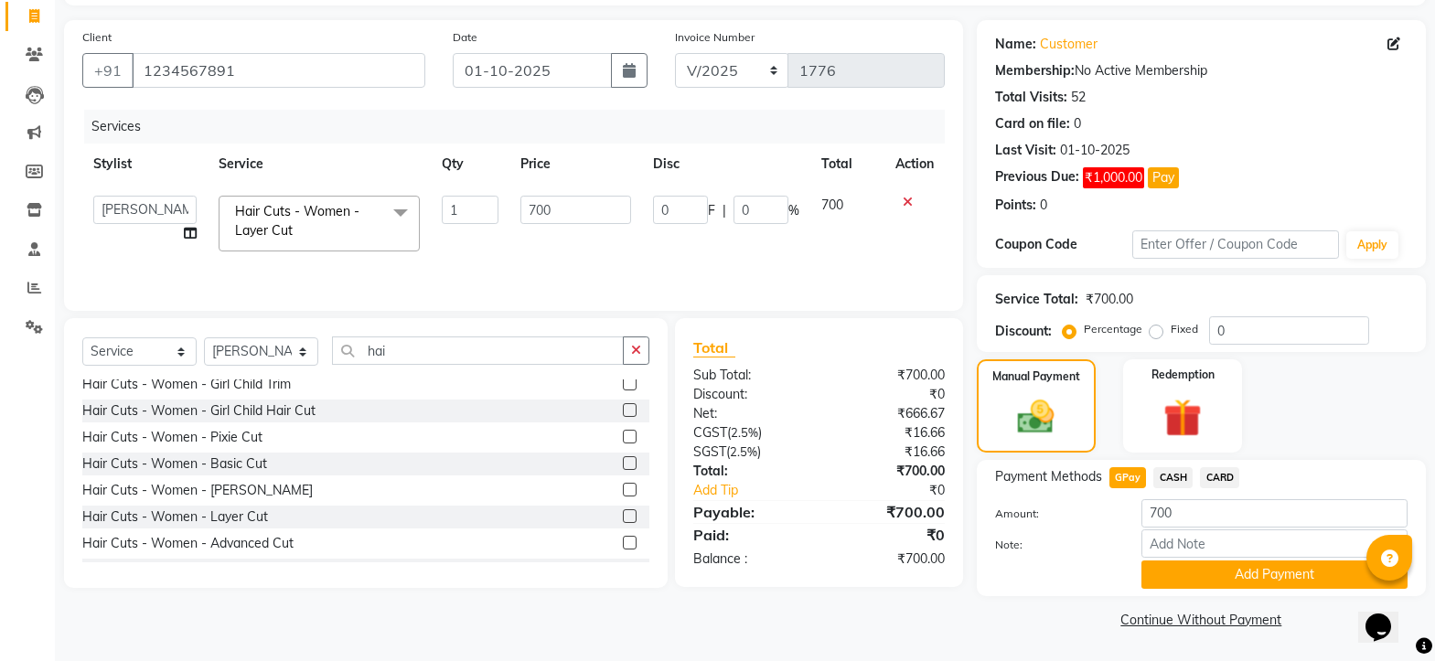
click at [1215, 571] on button "Add Payment" at bounding box center [1274, 574] width 266 height 28
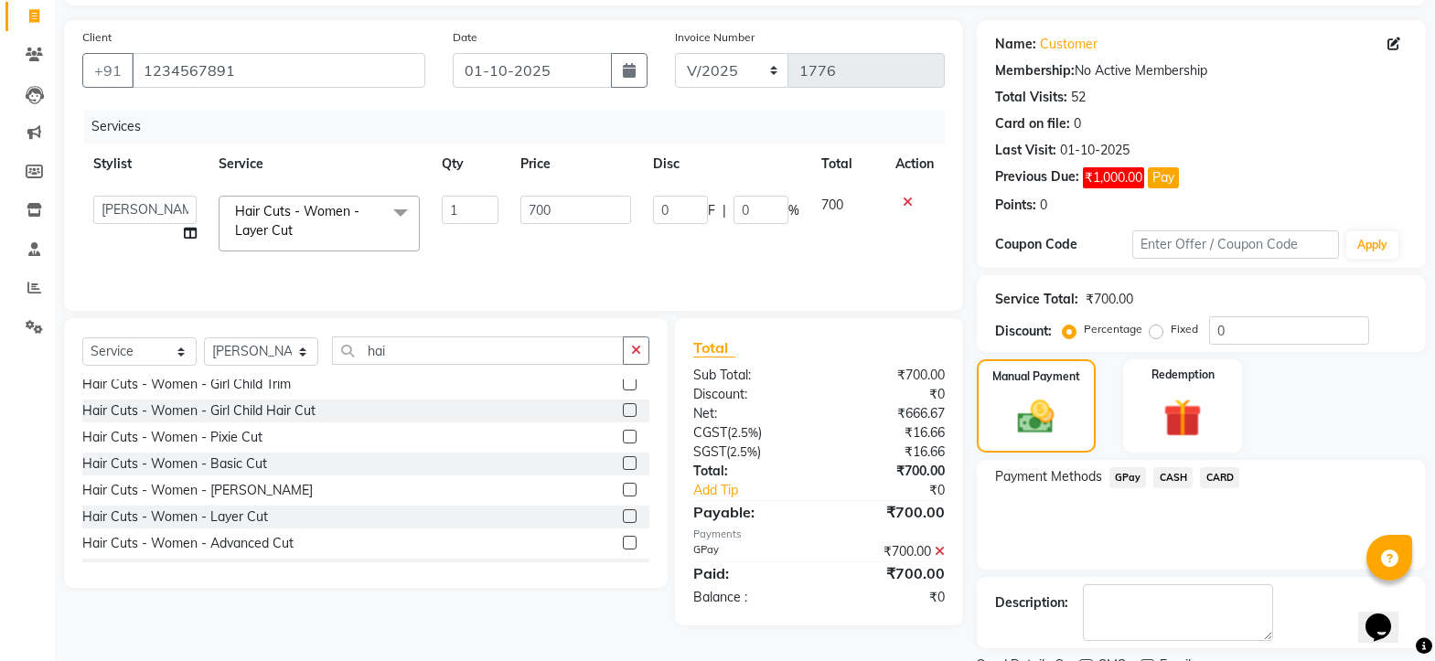
scroll to position [194, 0]
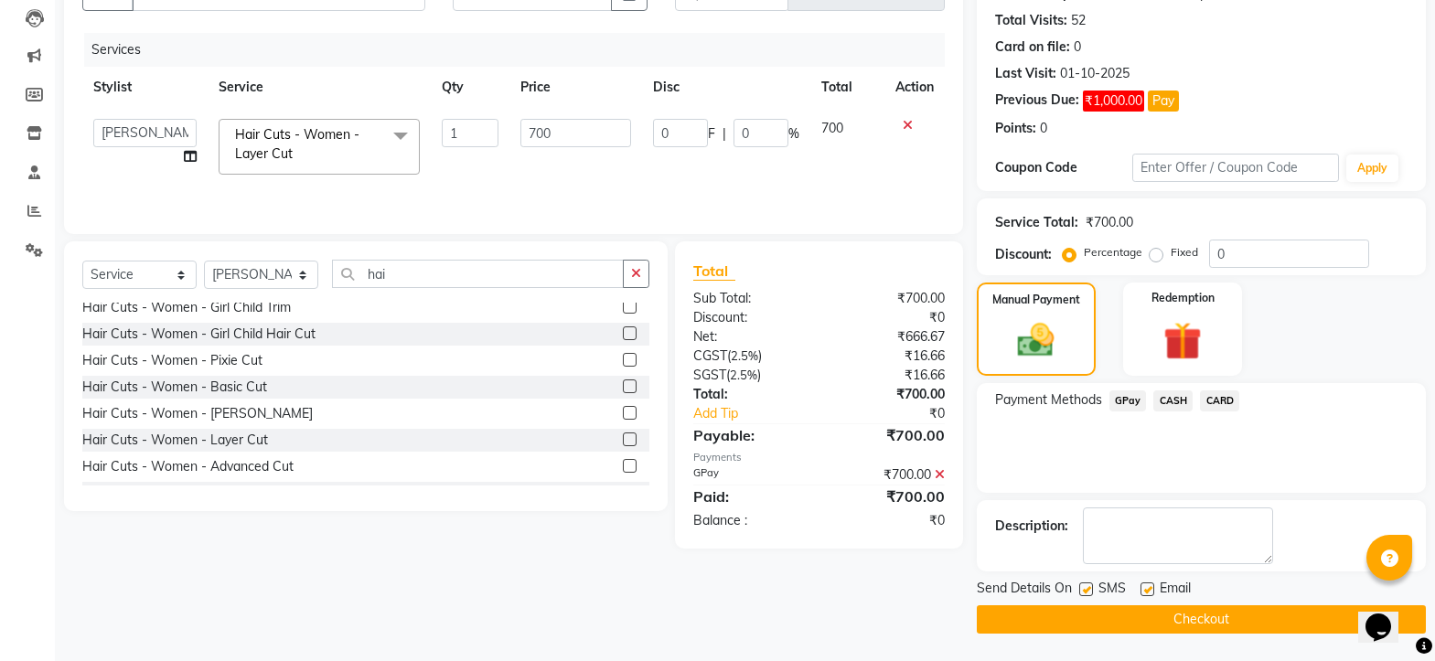
click at [1210, 617] on button "Checkout" at bounding box center [1200, 619] width 449 height 28
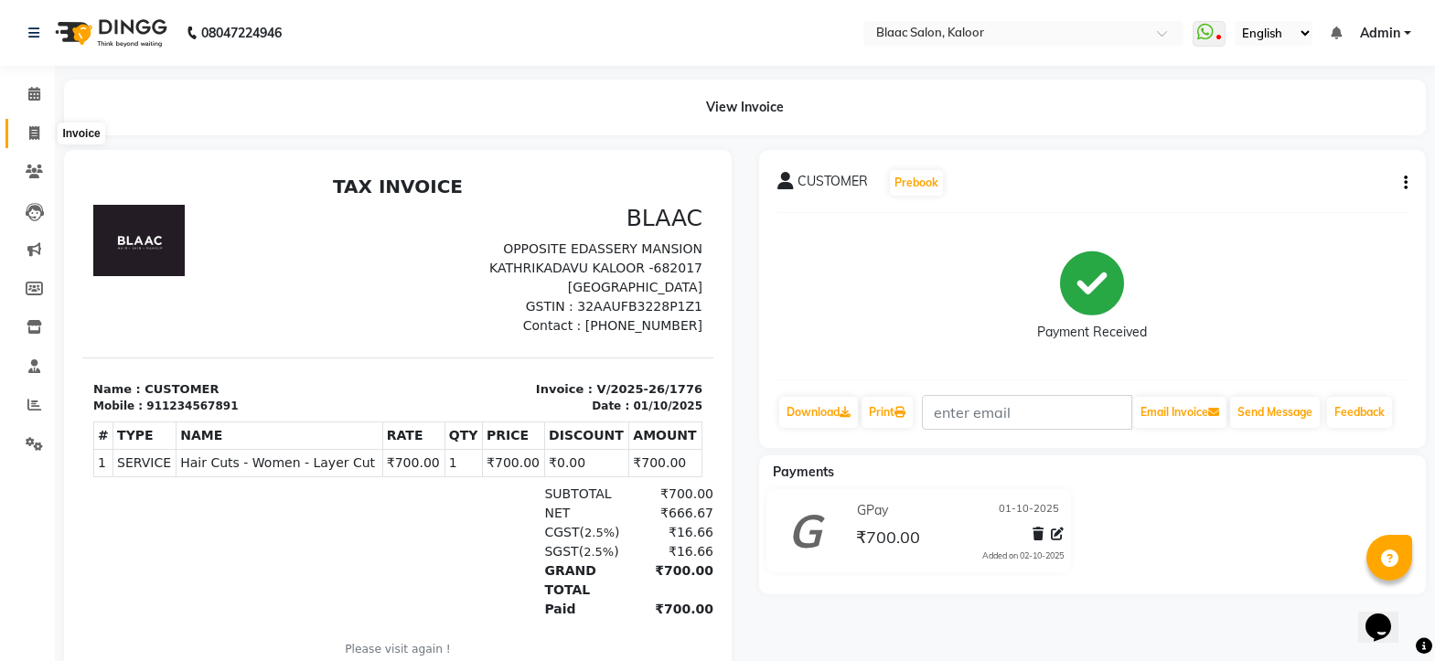
click at [40, 131] on span at bounding box center [34, 133] width 32 height 21
select select "service"
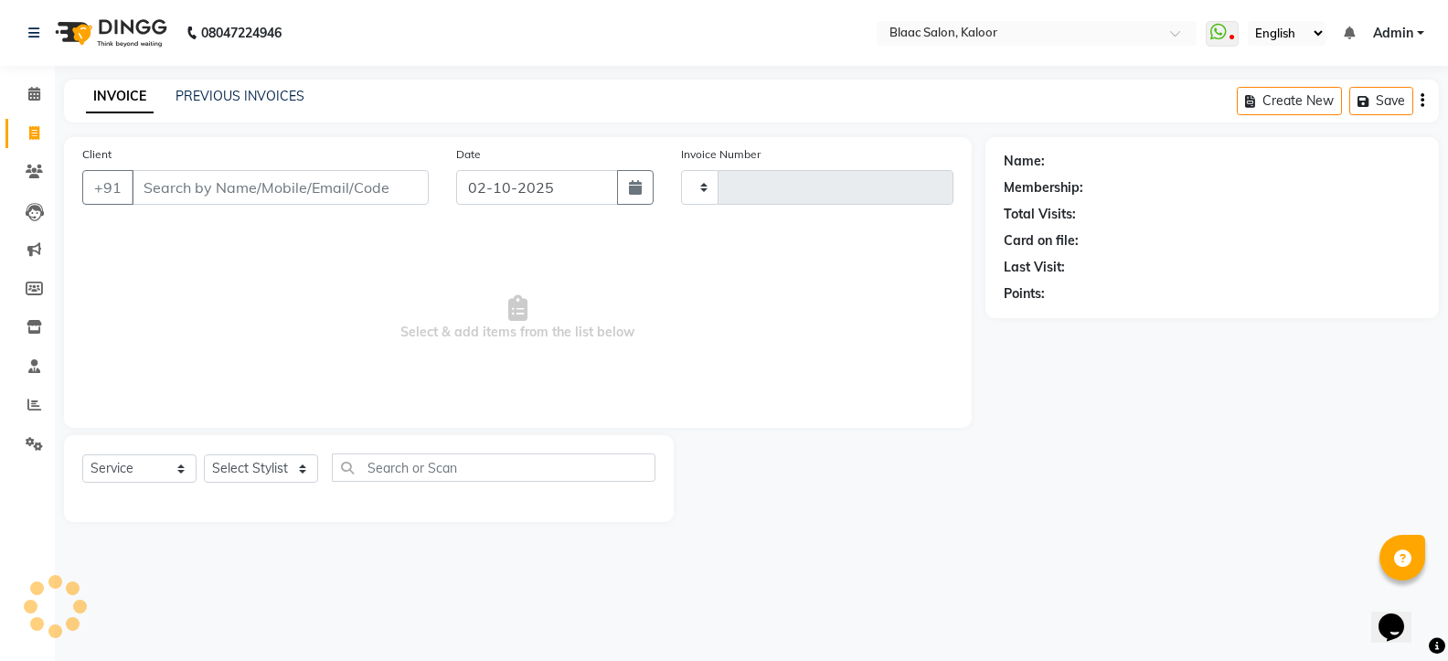
type input "1777"
select select "4552"
click at [251, 101] on link "PREVIOUS INVOICES" at bounding box center [240, 96] width 129 height 16
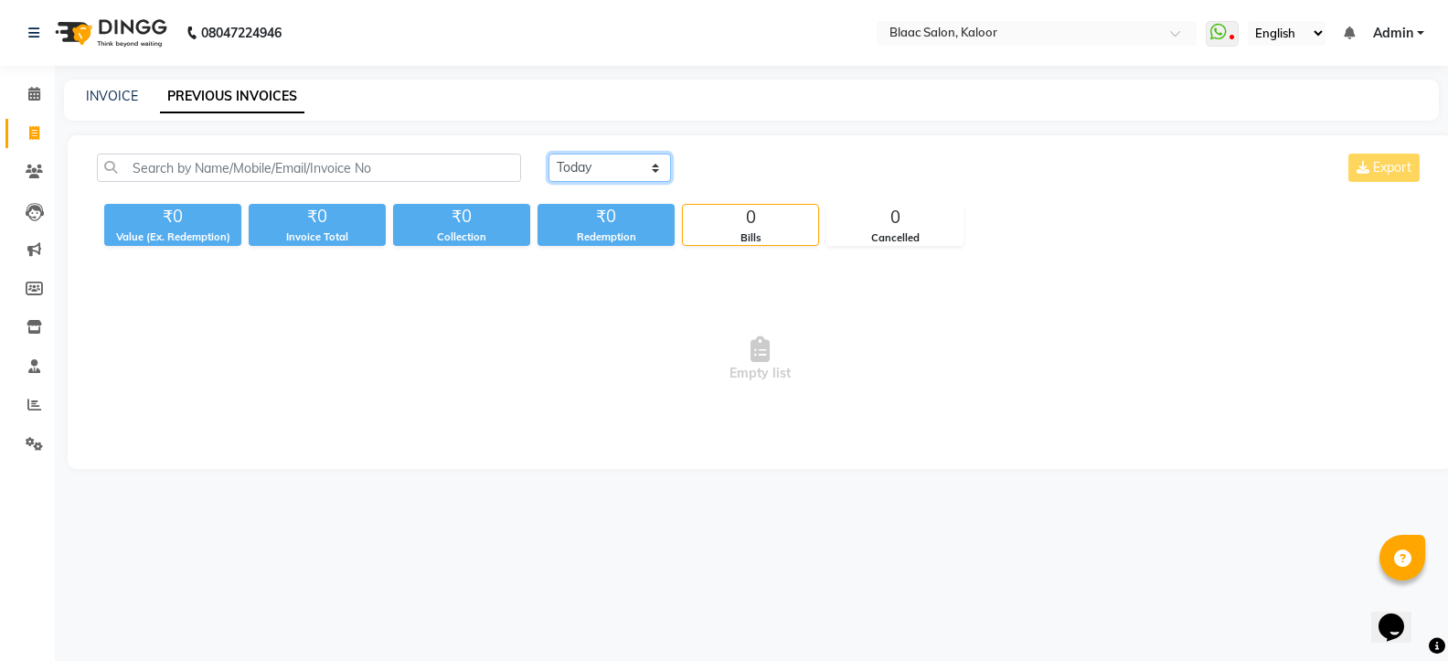
click at [603, 158] on select "[DATE] [DATE] Custom Range" at bounding box center [610, 168] width 123 height 28
select select "[DATE]"
click at [549, 154] on select "[DATE] [DATE] Custom Range" at bounding box center [610, 168] width 123 height 28
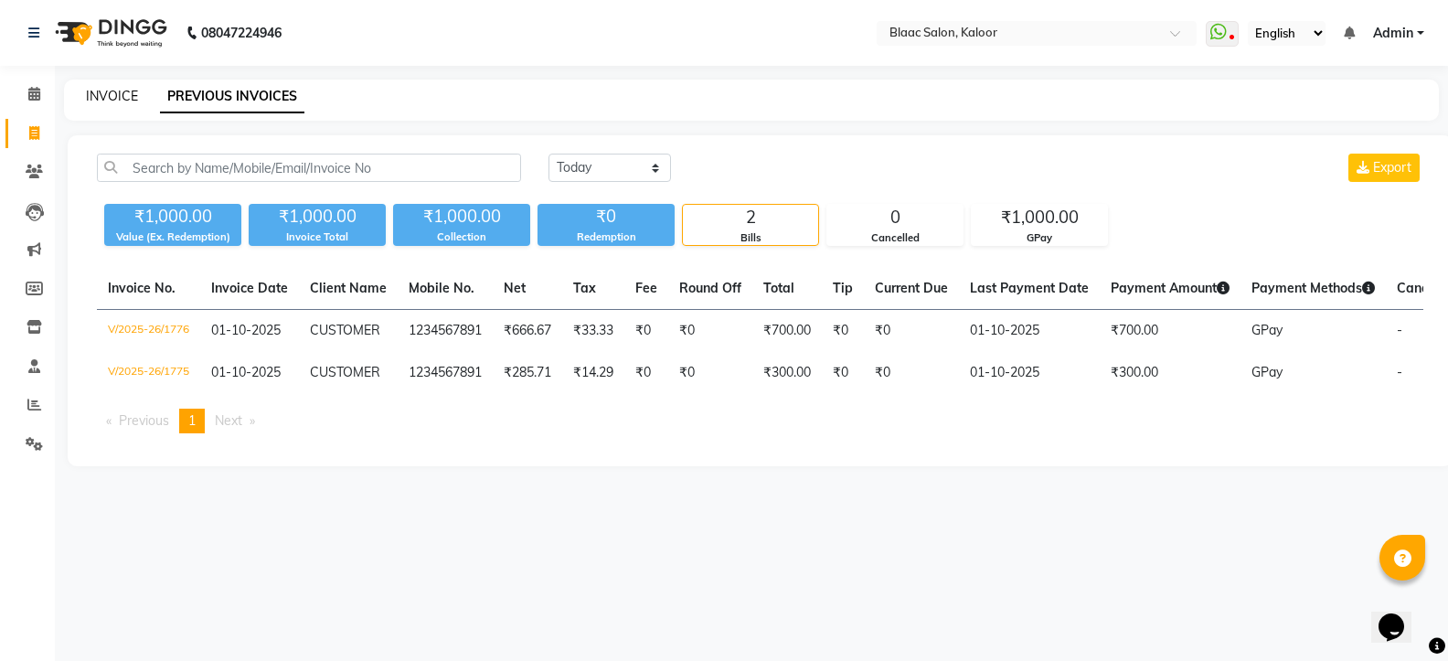
click at [104, 101] on link "INVOICE" at bounding box center [112, 96] width 52 height 16
select select "service"
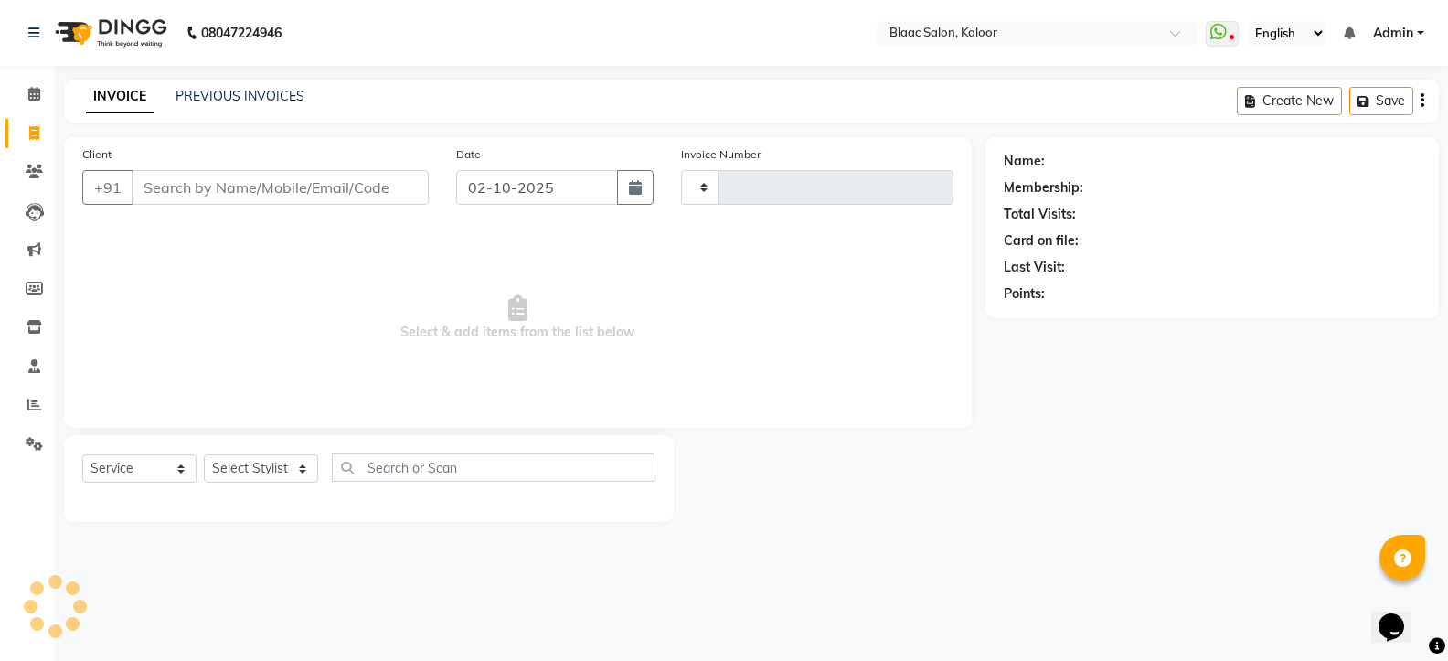
type input "1777"
select select "4552"
click at [644, 188] on button "button" at bounding box center [635, 187] width 37 height 35
select select "10"
select select "2025"
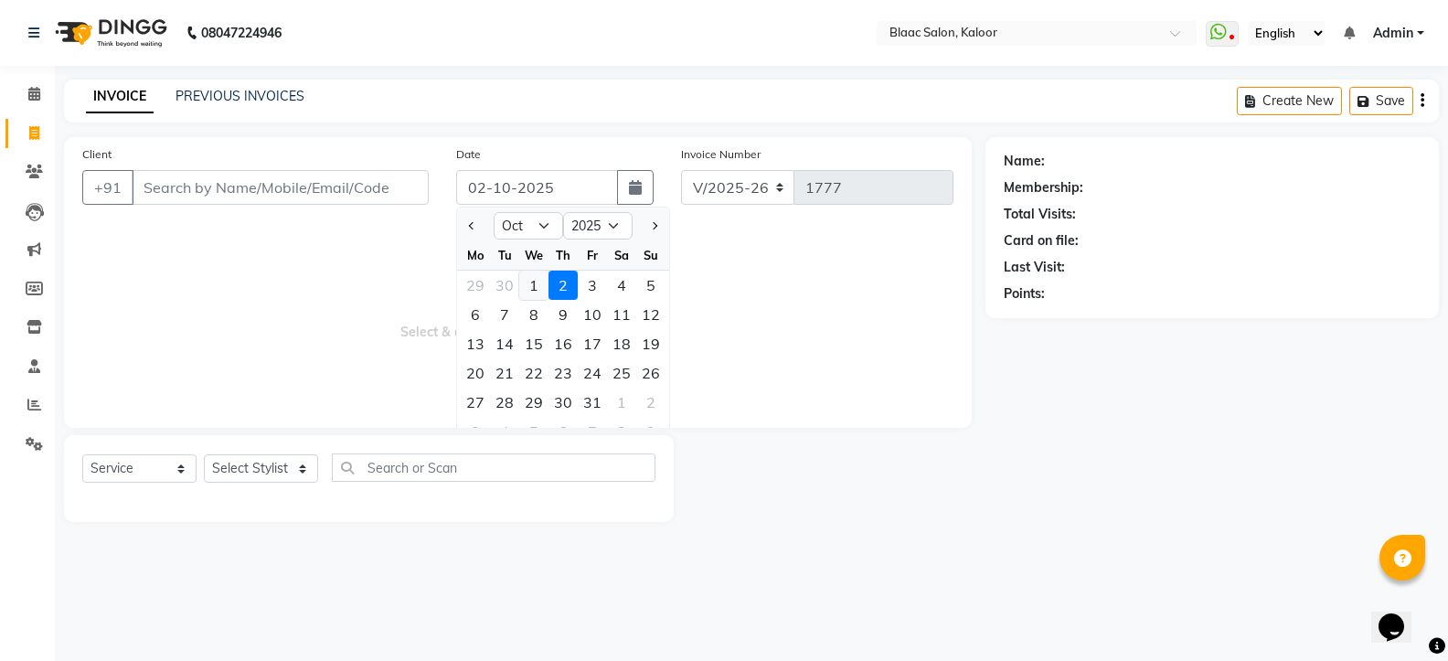
click at [535, 285] on div "1" at bounding box center [533, 285] width 29 height 29
type input "01-10-2025"
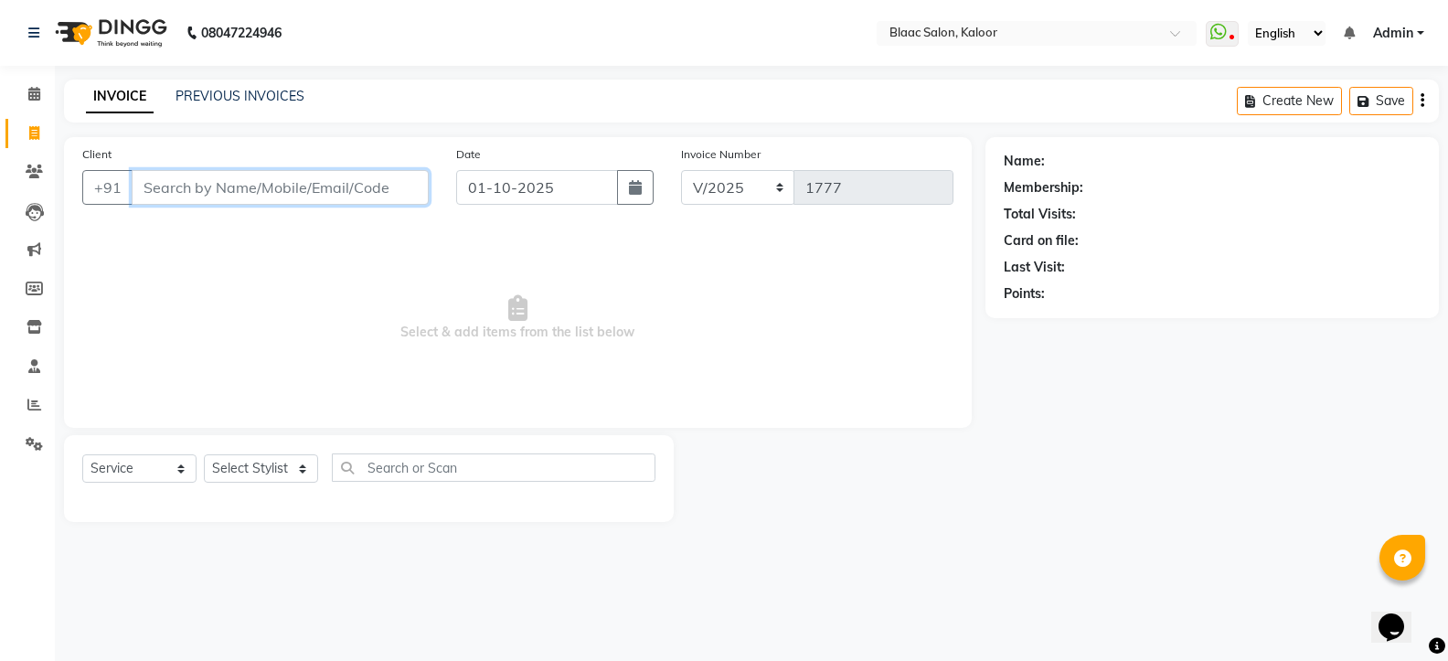
click at [338, 195] on input "Client" at bounding box center [280, 187] width 297 height 35
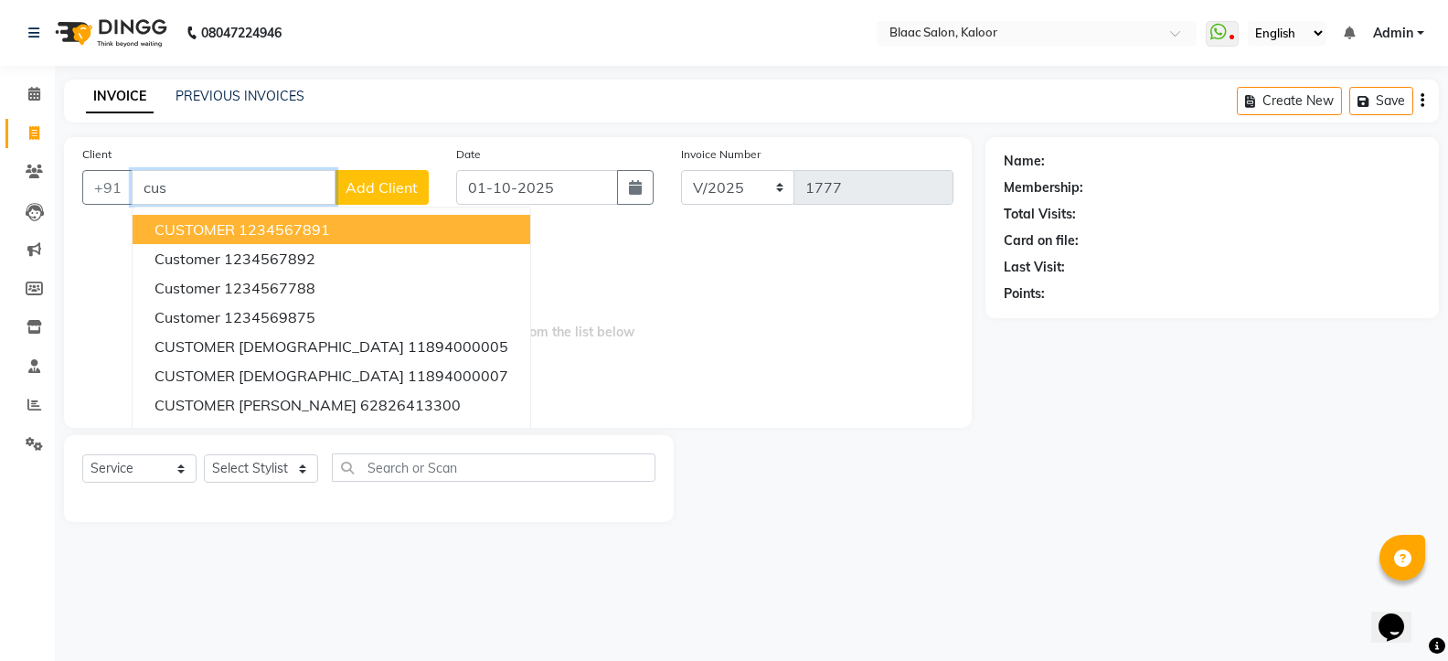
click at [208, 229] on span "CUSTOMER" at bounding box center [195, 229] width 80 height 18
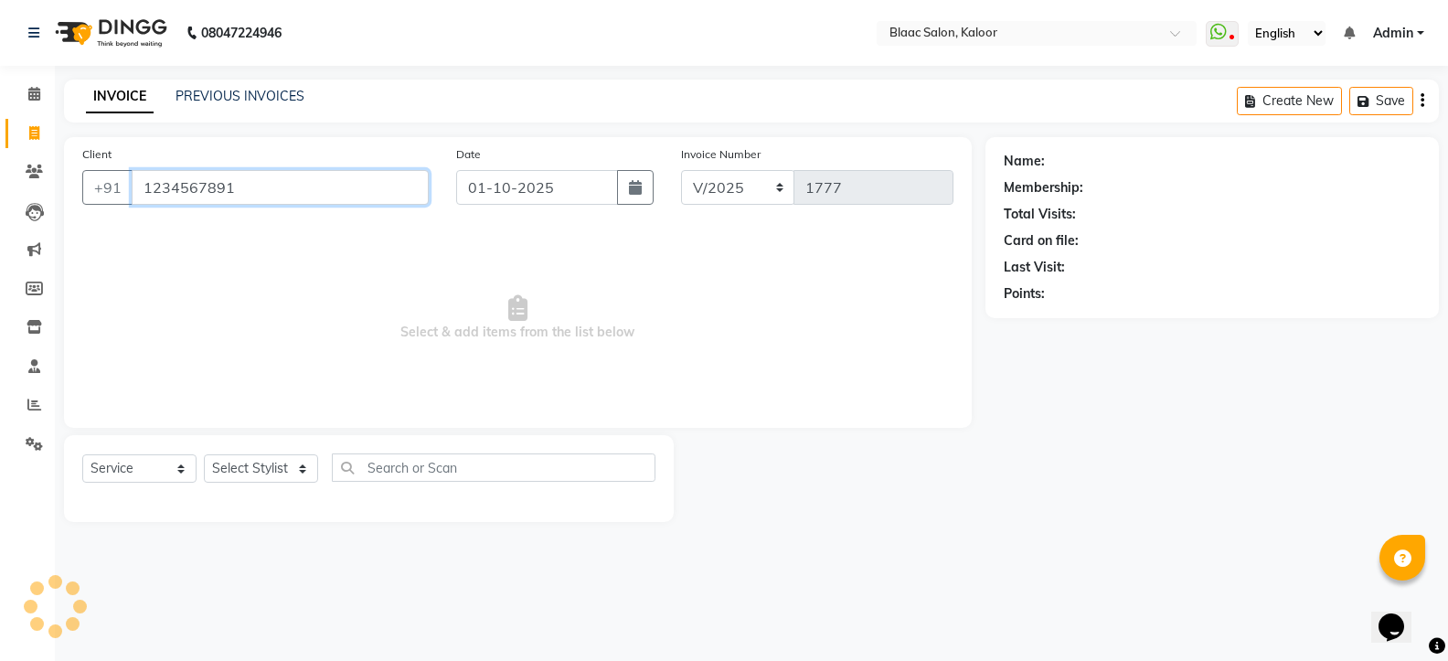
type input "1234567891"
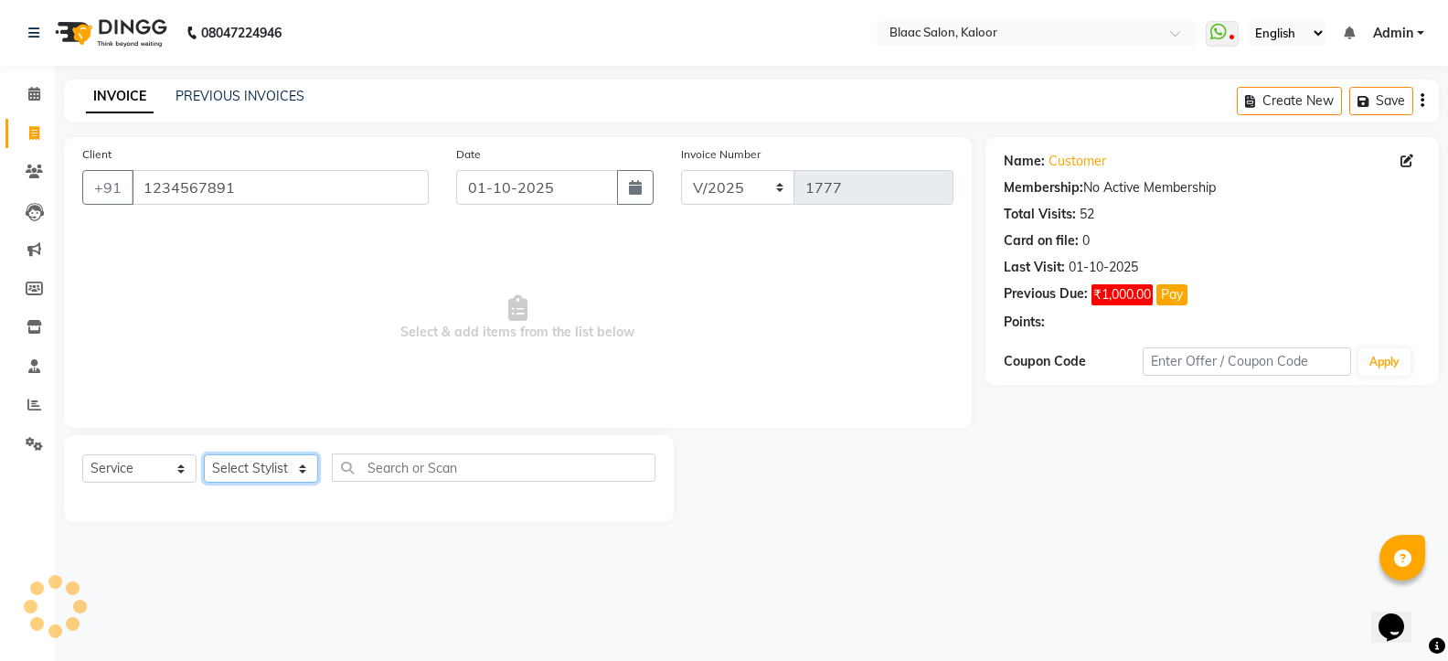
click at [272, 463] on select "Select Stylist ASHIQ [PERSON_NAME] [PERSON_NAME] [PERSON_NAME]" at bounding box center [261, 468] width 114 height 28
select select "74275"
click at [204, 454] on select "Select Stylist ASHIQ [PERSON_NAME] [PERSON_NAME] [PERSON_NAME]" at bounding box center [261, 468] width 114 height 28
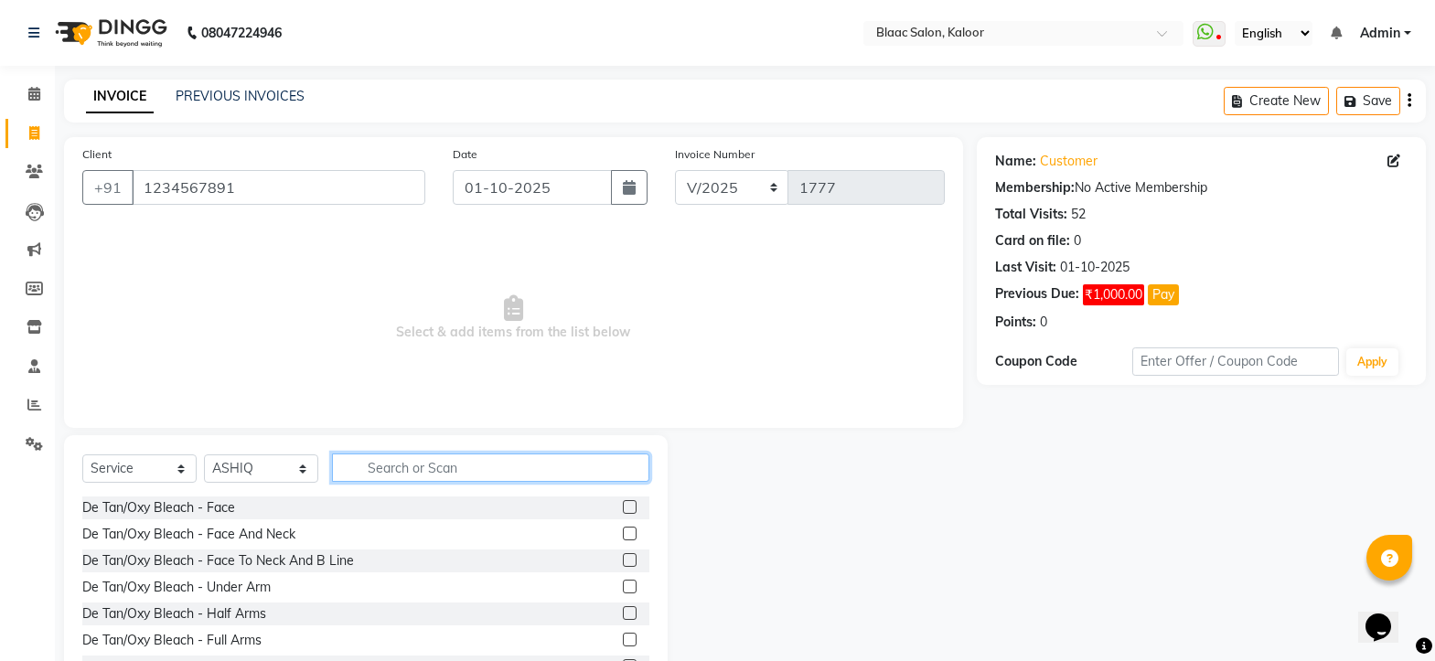
click at [400, 464] on input "text" at bounding box center [490, 468] width 317 height 28
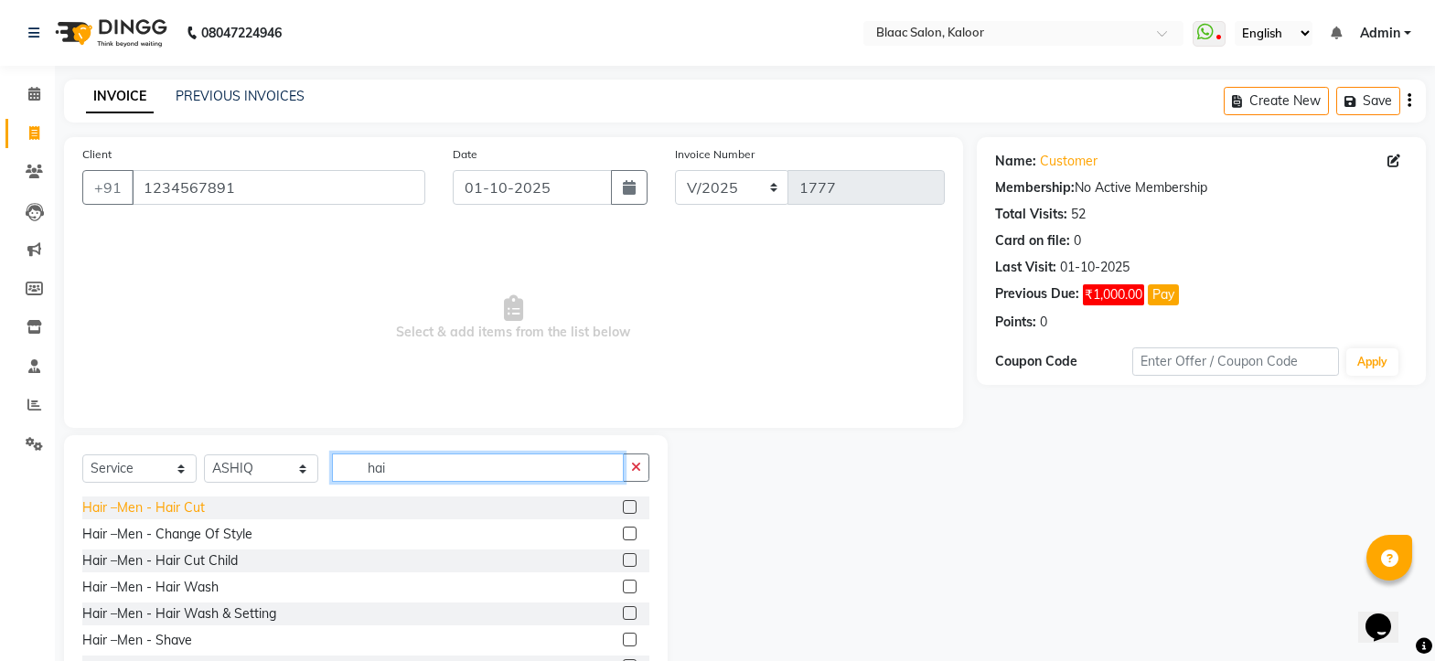
type input "hai"
click at [128, 499] on div "Hair –Men - Hair Cut" at bounding box center [143, 507] width 123 height 19
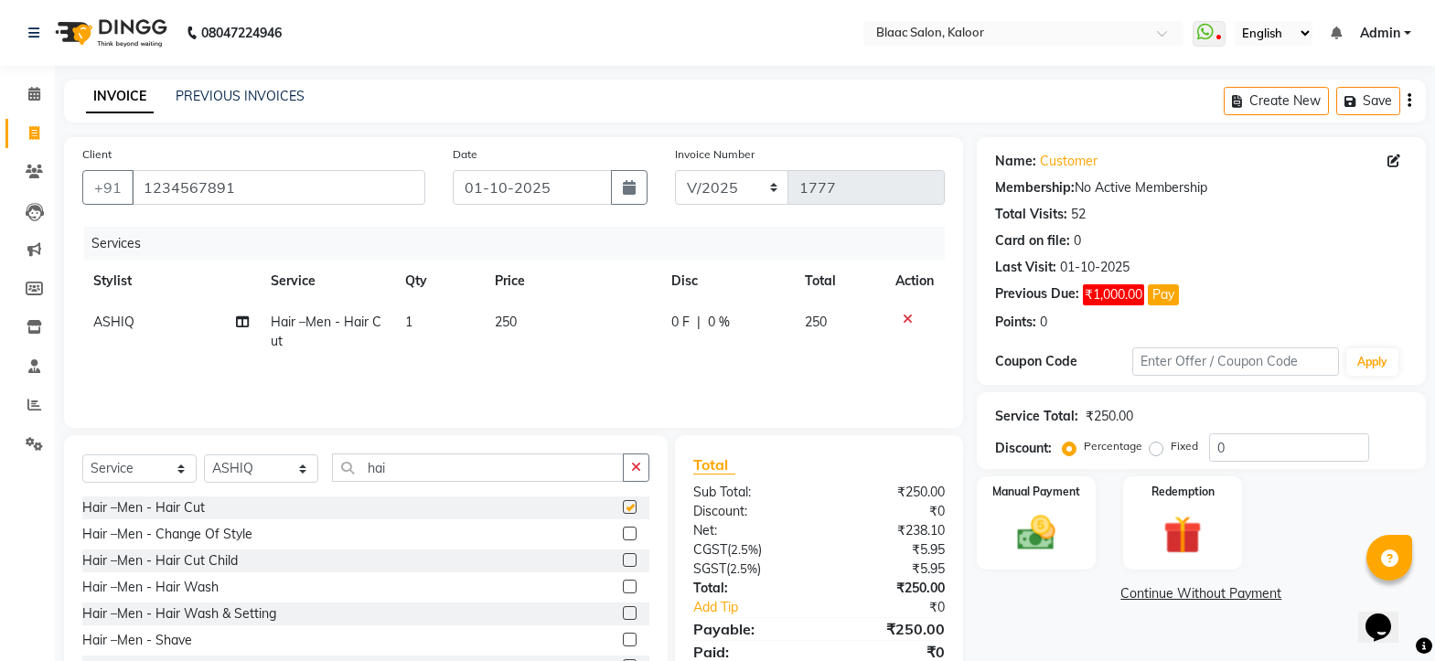
checkbox input "false"
click at [518, 316] on td "250" at bounding box center [572, 332] width 177 height 60
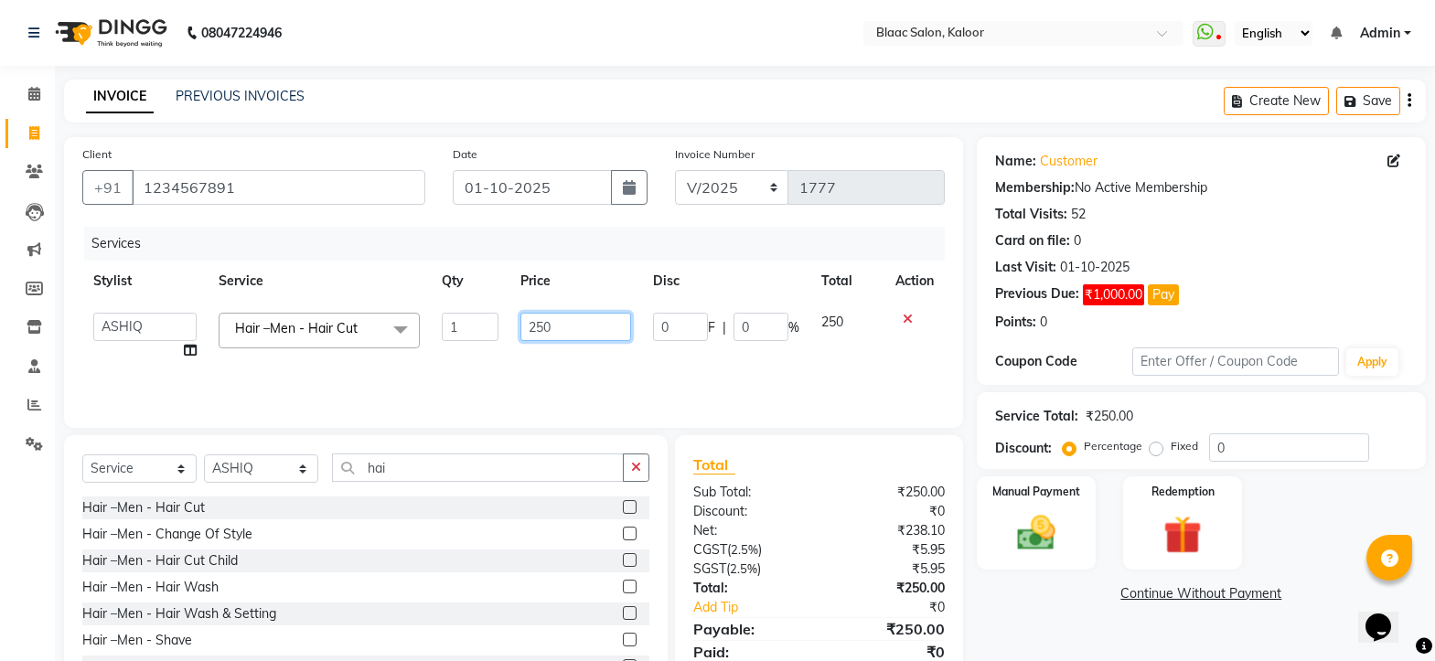
click at [556, 319] on input "250" at bounding box center [576, 327] width 112 height 28
type input "200"
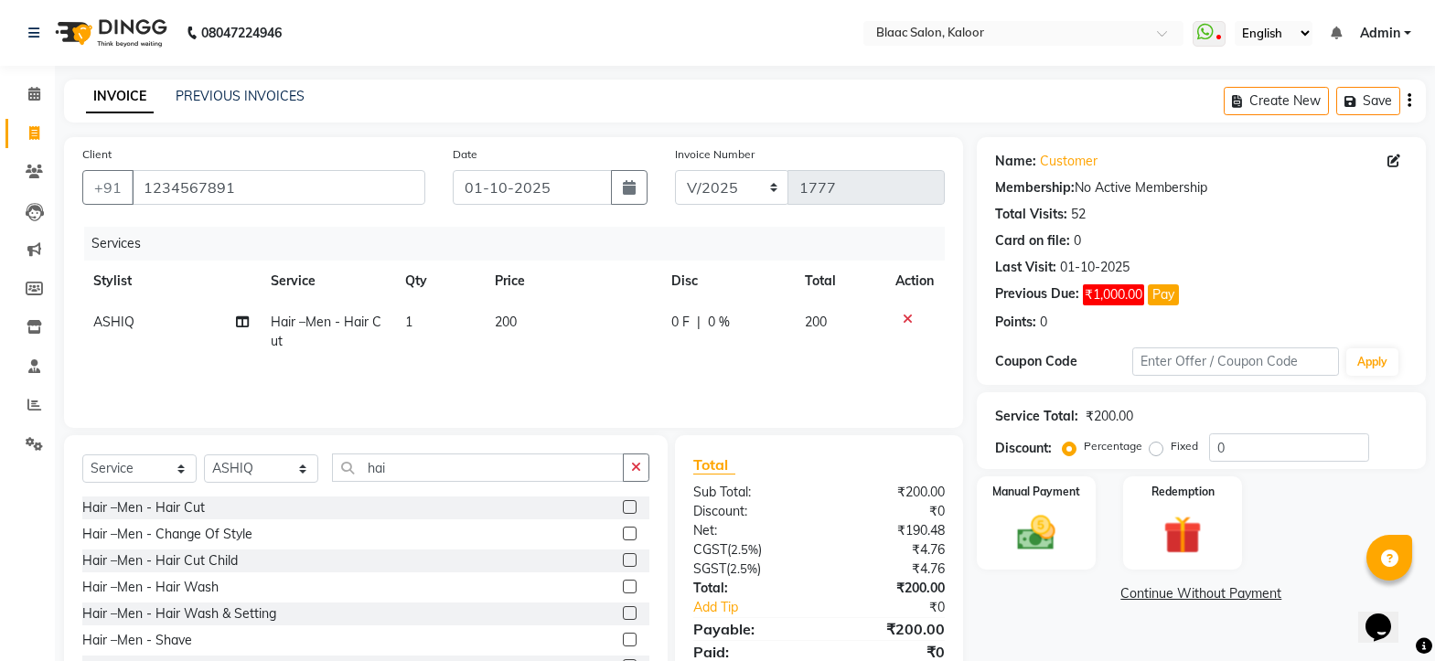
click at [831, 324] on td "200" at bounding box center [839, 332] width 90 height 60
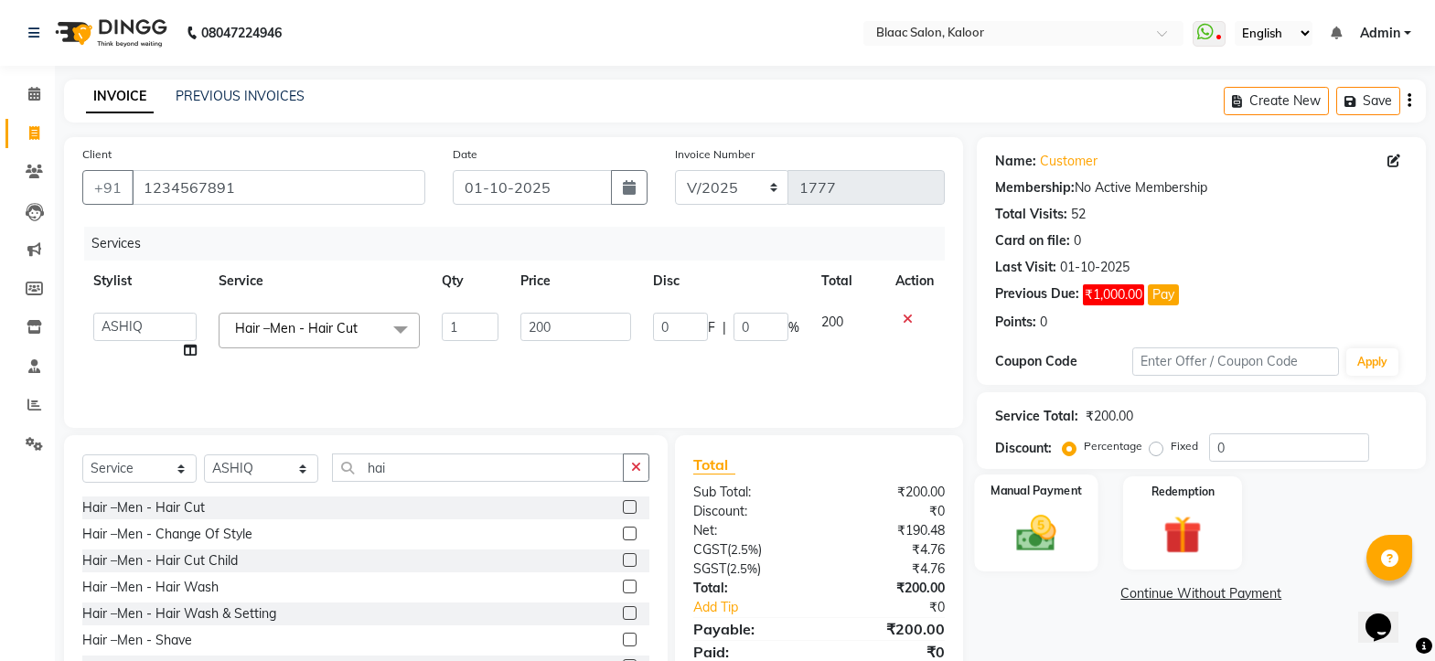
click at [1054, 537] on img at bounding box center [1036, 533] width 64 height 46
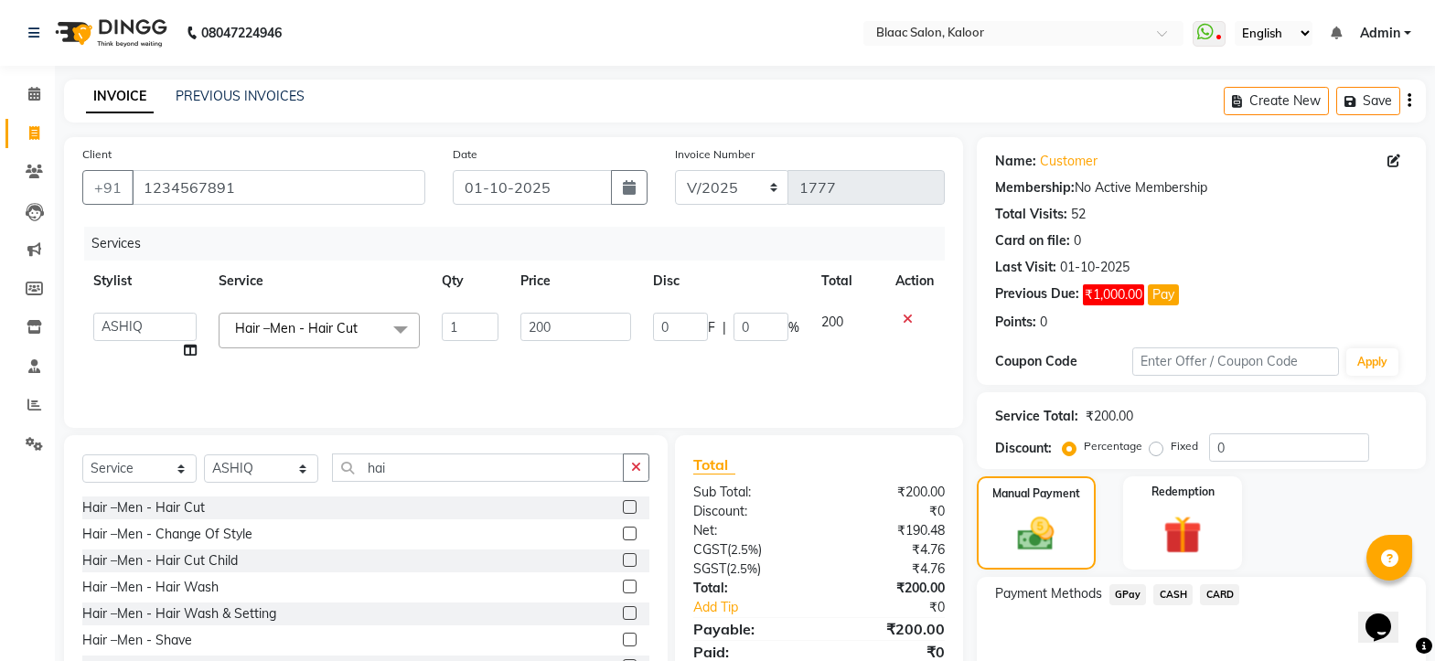
scroll to position [91, 0]
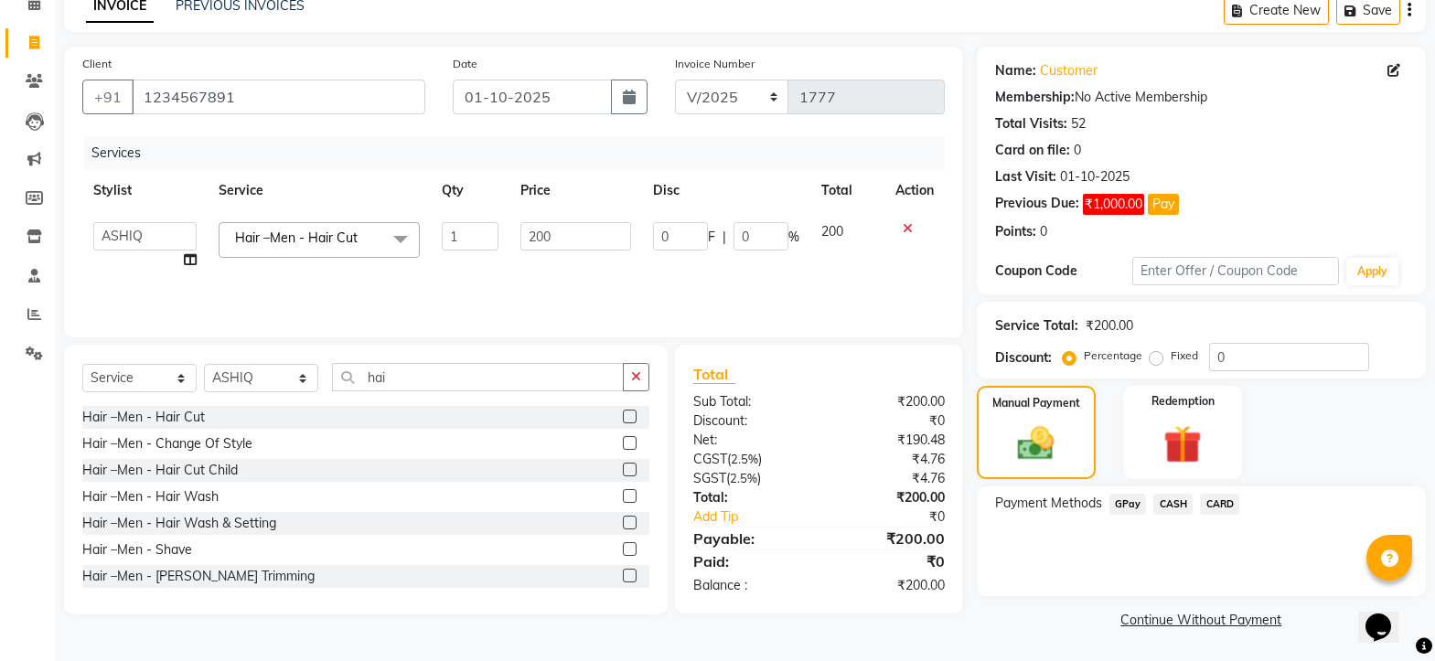
click at [1126, 505] on span "GPay" at bounding box center [1127, 504] width 37 height 21
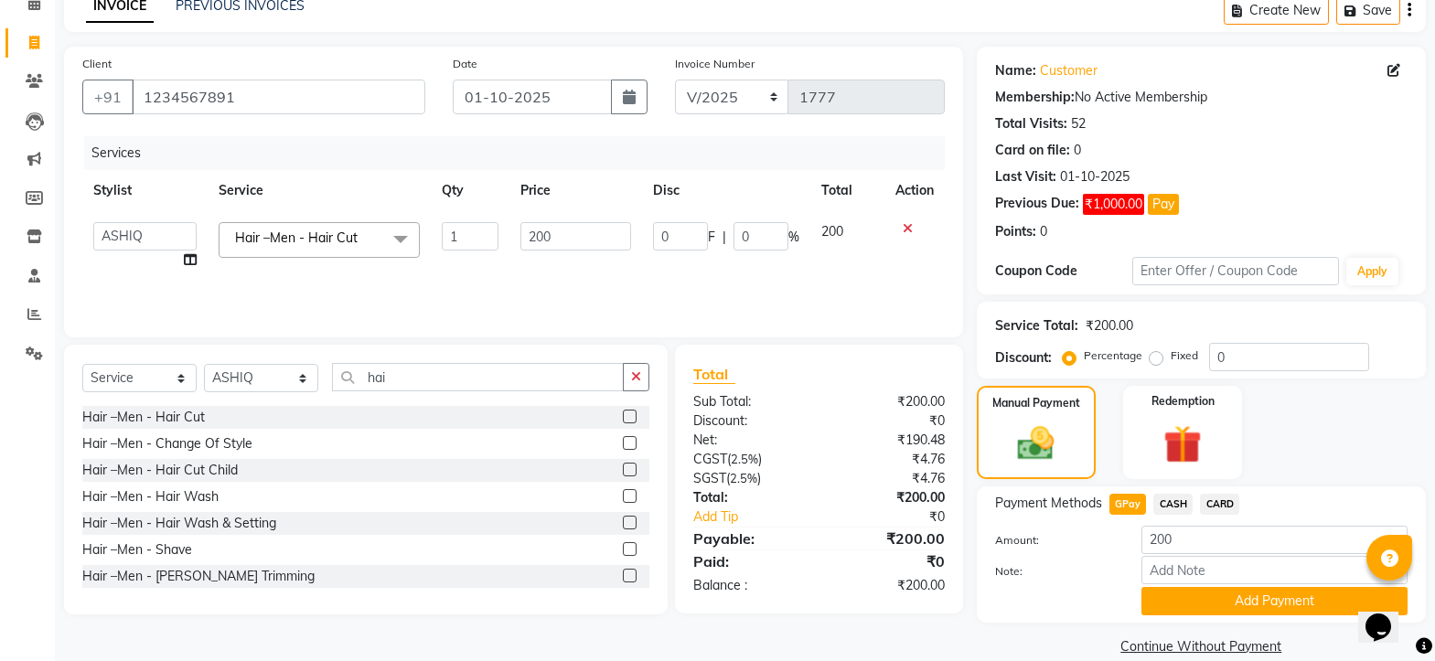
scroll to position [117, 0]
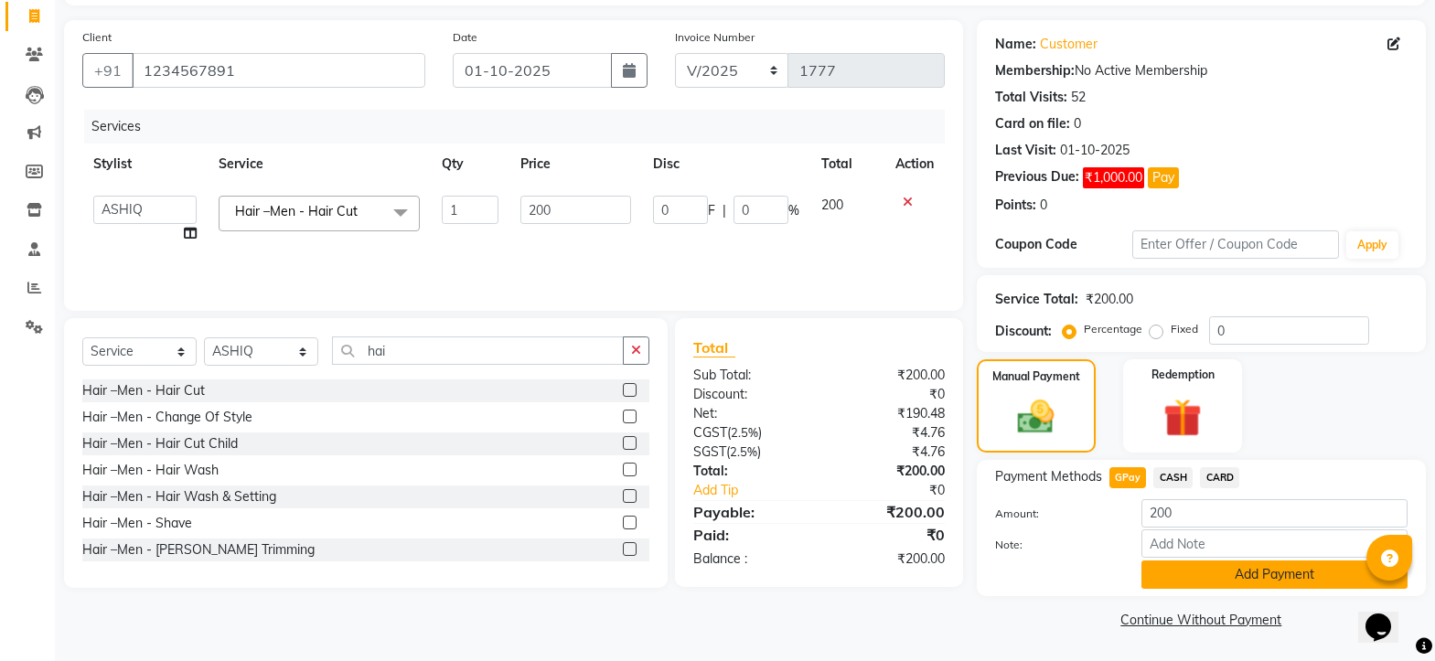
click at [1192, 576] on button "Add Payment" at bounding box center [1274, 574] width 266 height 28
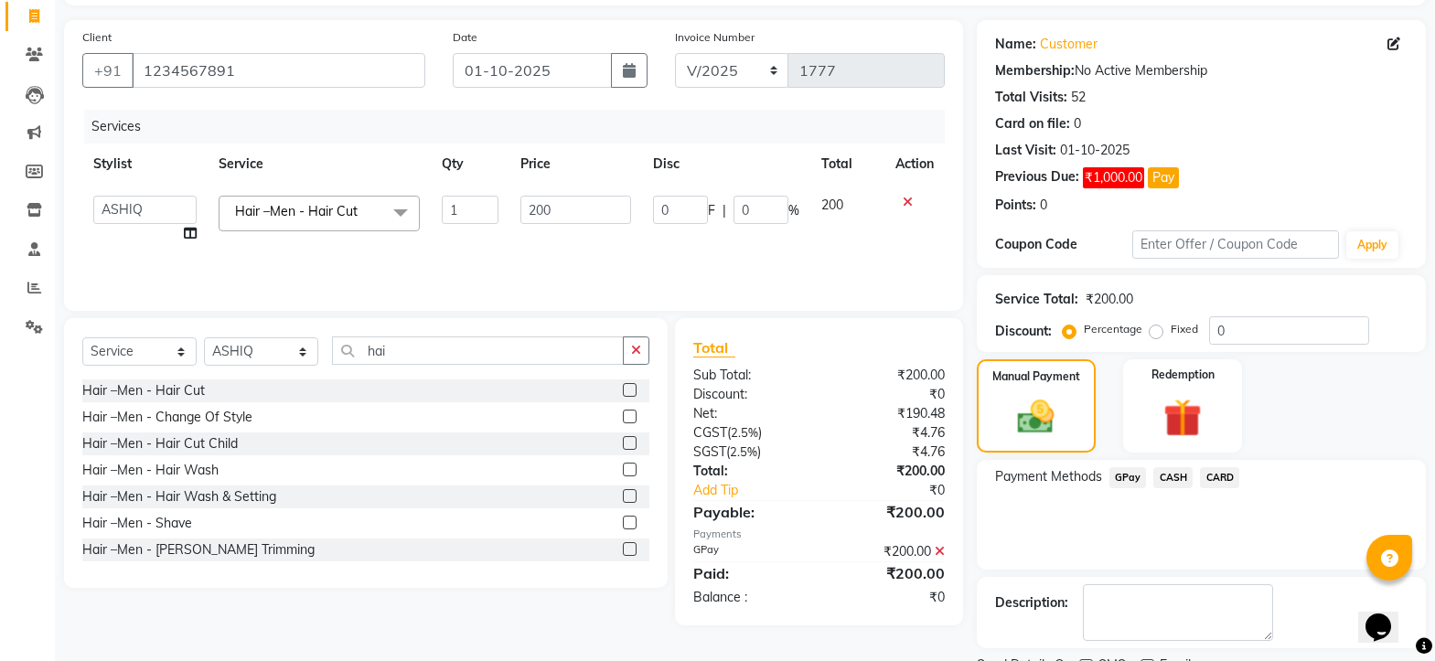
scroll to position [194, 0]
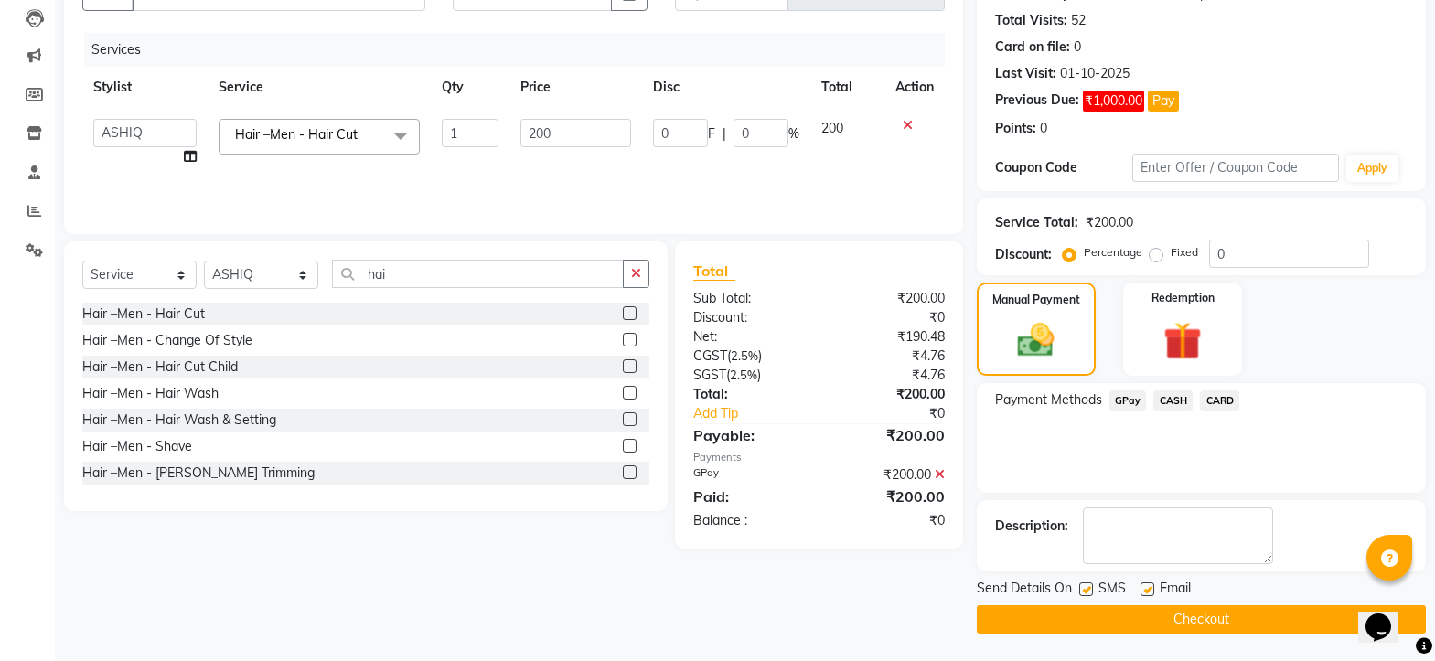
click at [1186, 612] on button "Checkout" at bounding box center [1200, 619] width 449 height 28
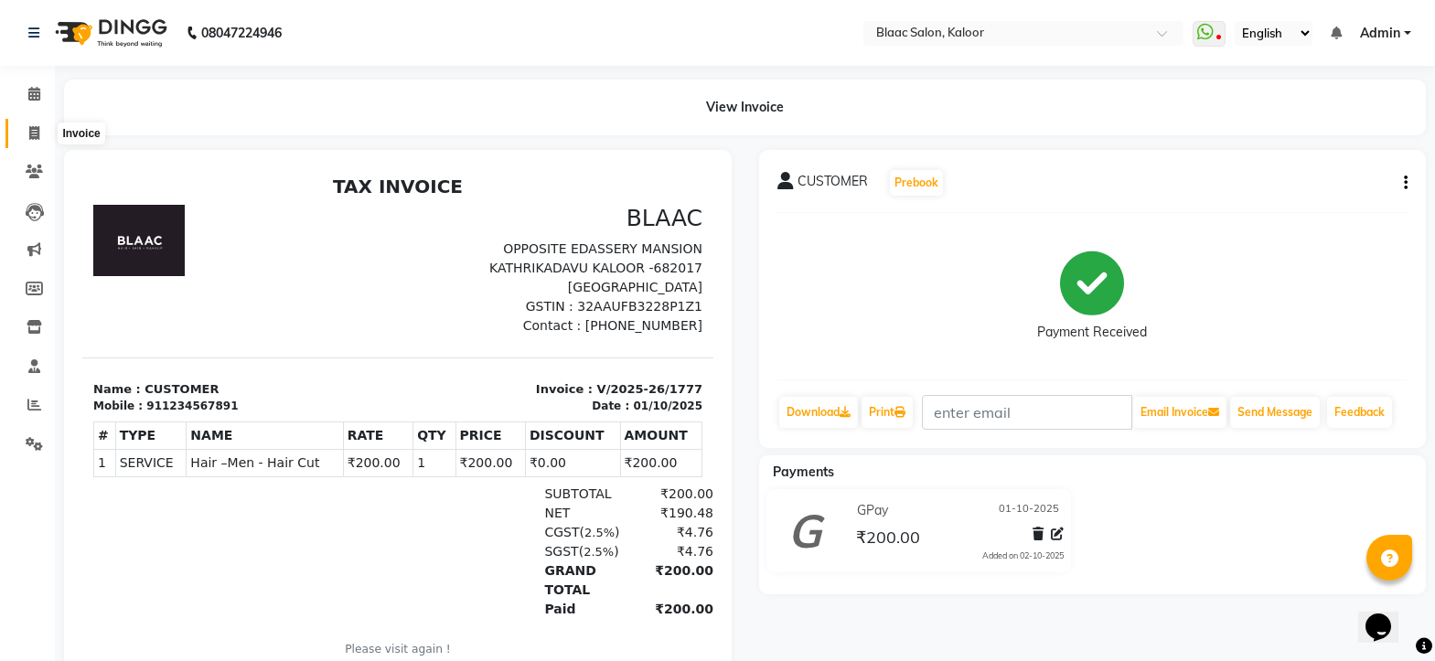
click at [25, 133] on span at bounding box center [34, 133] width 32 height 21
select select "service"
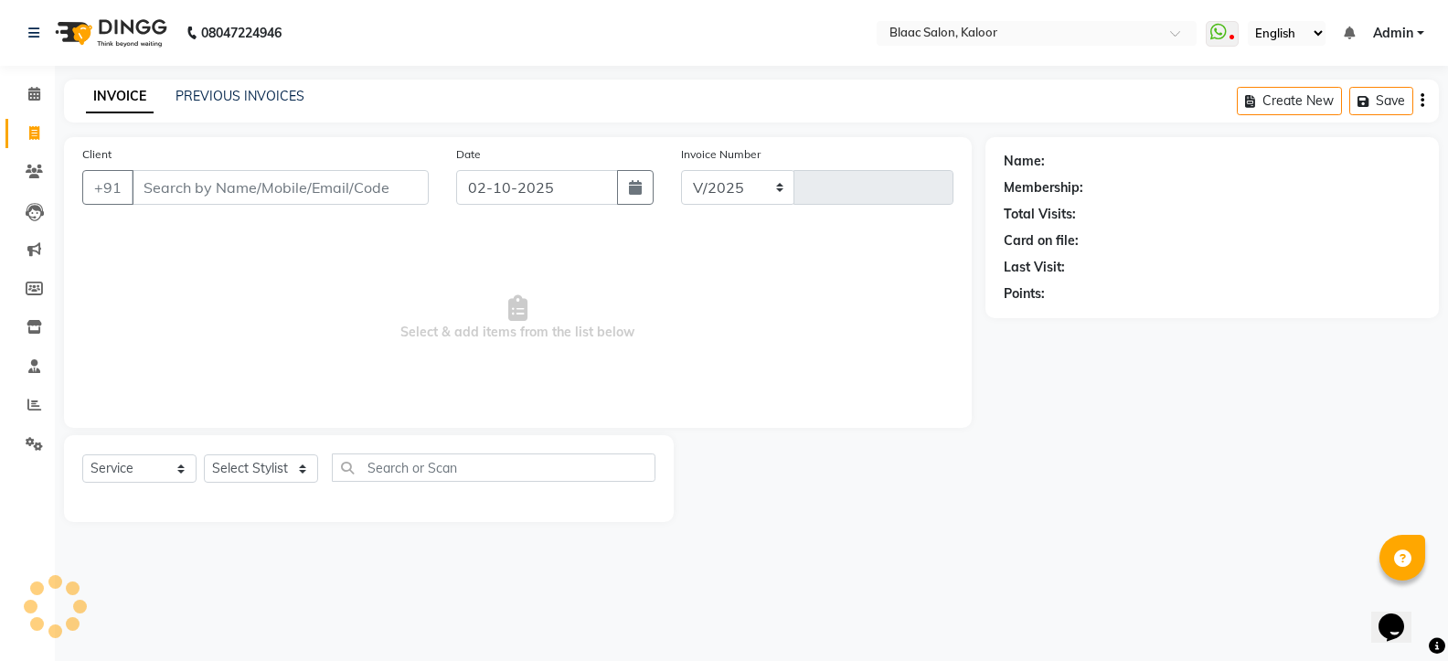
select select "4552"
type input "1778"
click at [638, 185] on icon "button" at bounding box center [635, 187] width 13 height 15
select select "10"
select select "2025"
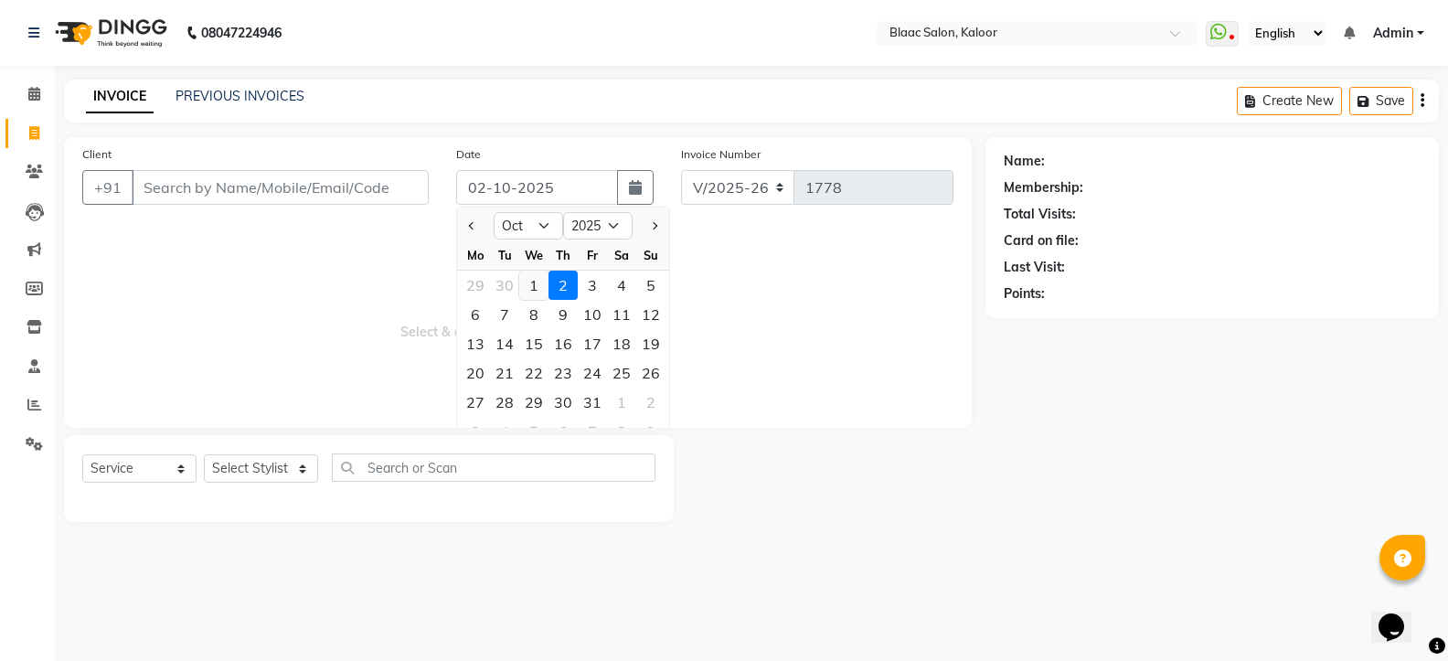
click at [533, 283] on div "1" at bounding box center [533, 285] width 29 height 29
type input "01-10-2025"
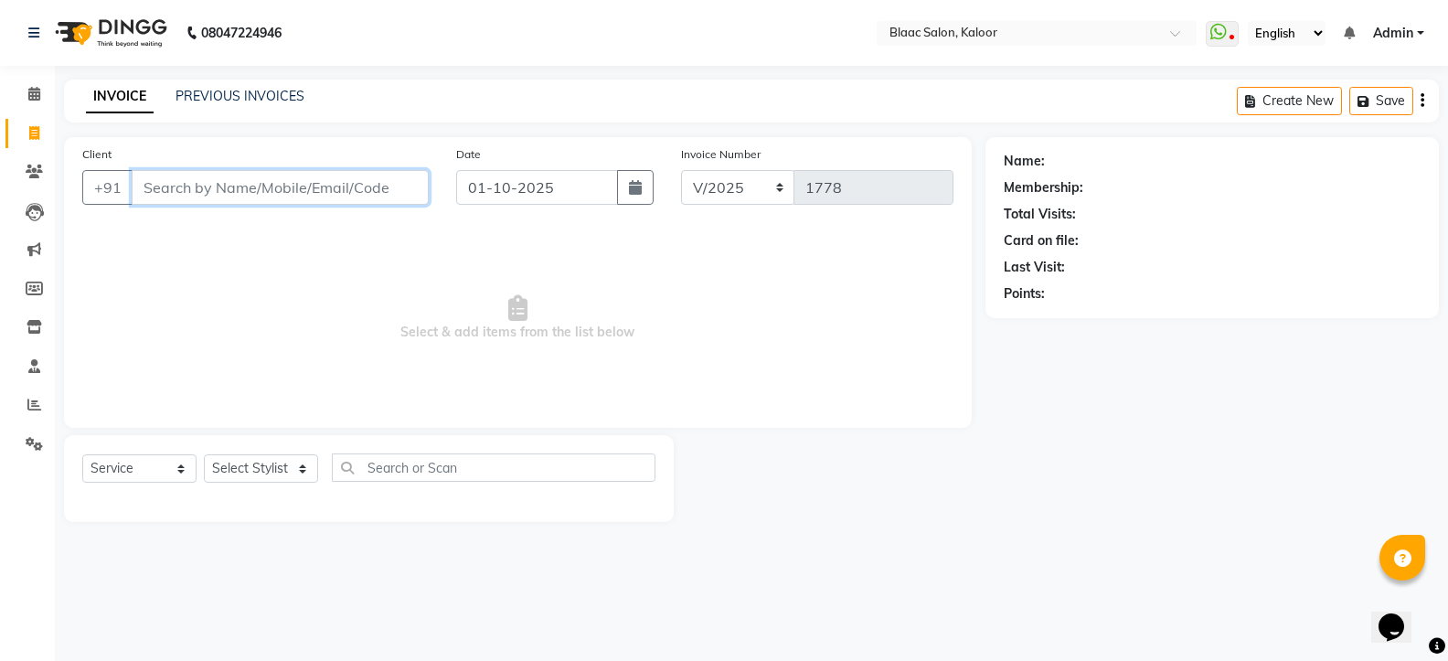
click at [307, 197] on input "Client" at bounding box center [280, 187] width 297 height 35
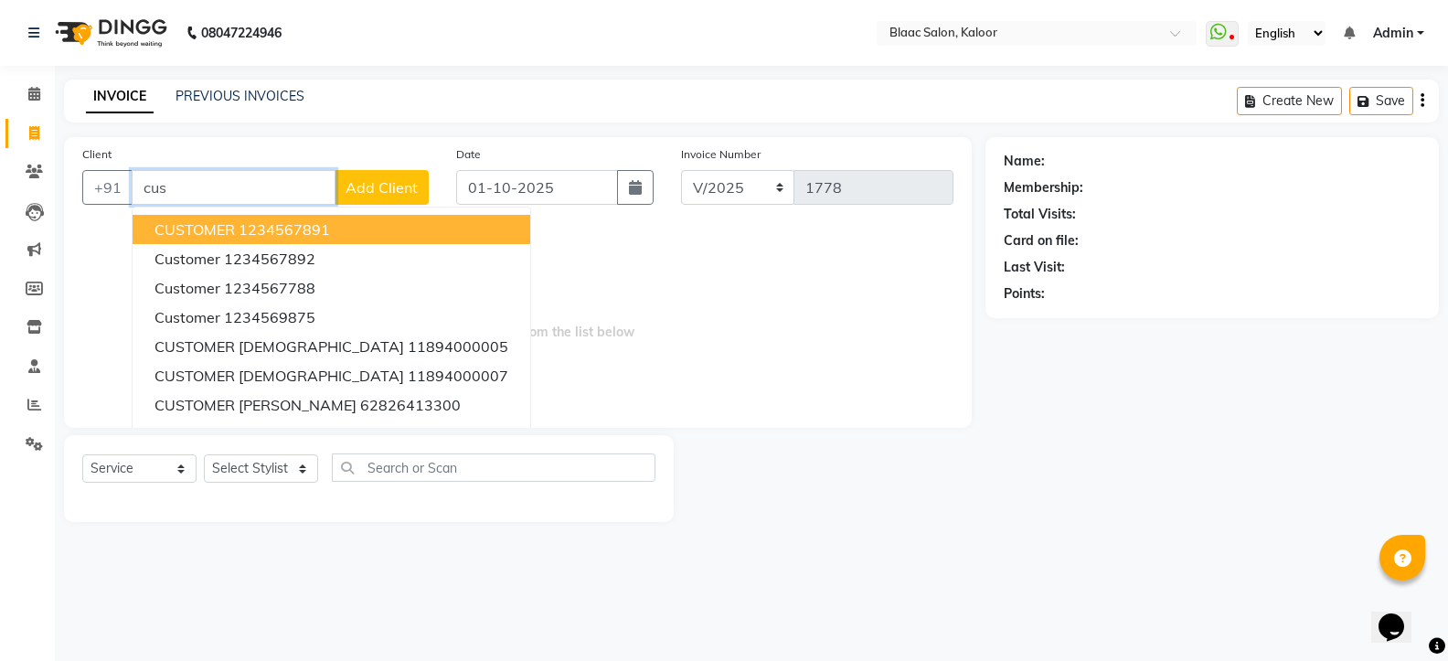
click at [203, 228] on span "CUSTOMER" at bounding box center [195, 229] width 80 height 18
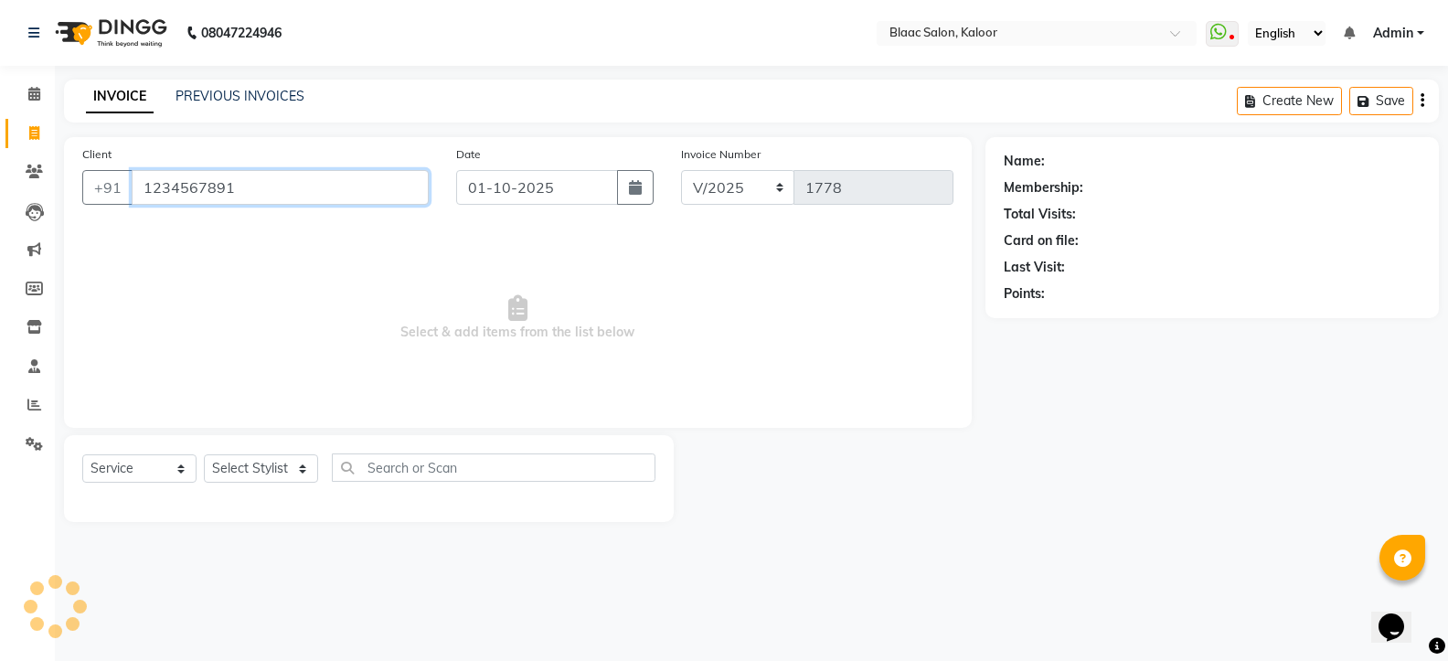
type input "1234567891"
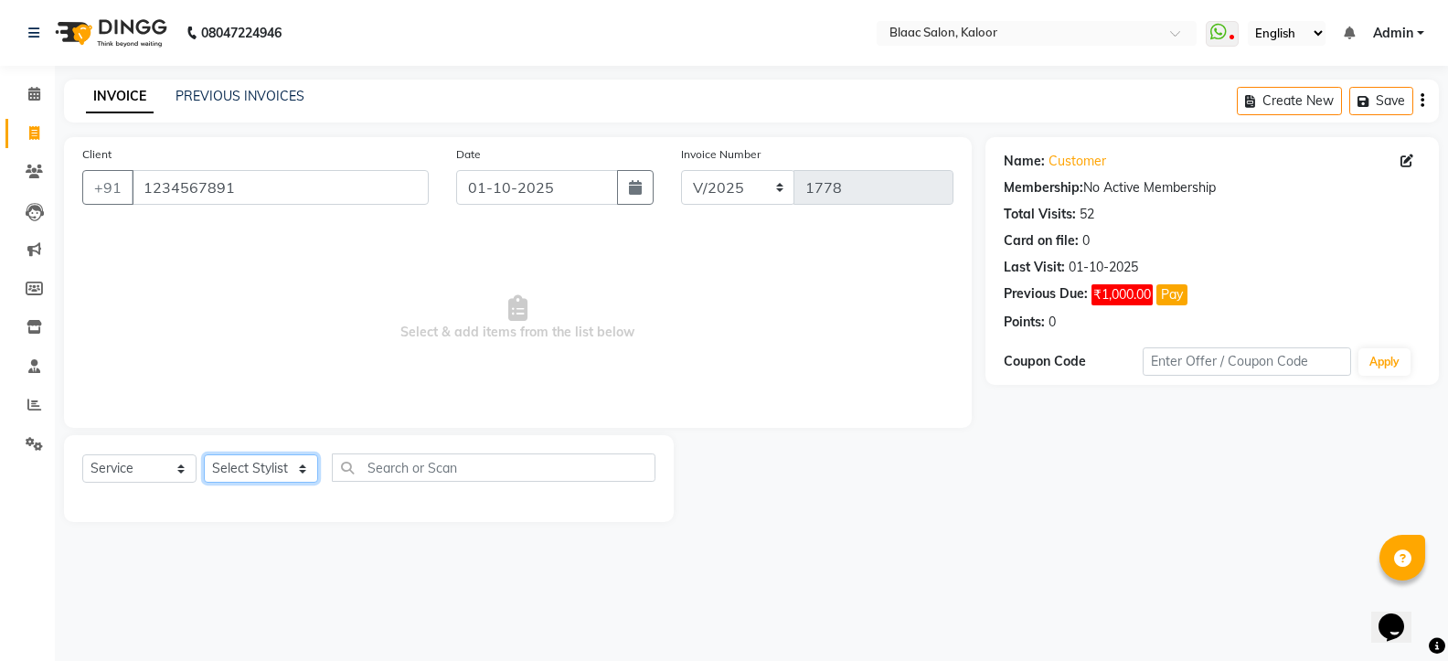
click at [237, 470] on select "Select Stylist ASHIQ [PERSON_NAME] [PERSON_NAME] [PERSON_NAME]" at bounding box center [261, 468] width 114 height 28
click at [204, 454] on select "Select Stylist ASHIQ [PERSON_NAME] [PERSON_NAME] [PERSON_NAME]" at bounding box center [261, 468] width 114 height 28
click at [391, 472] on input "text" at bounding box center [494, 468] width 324 height 28
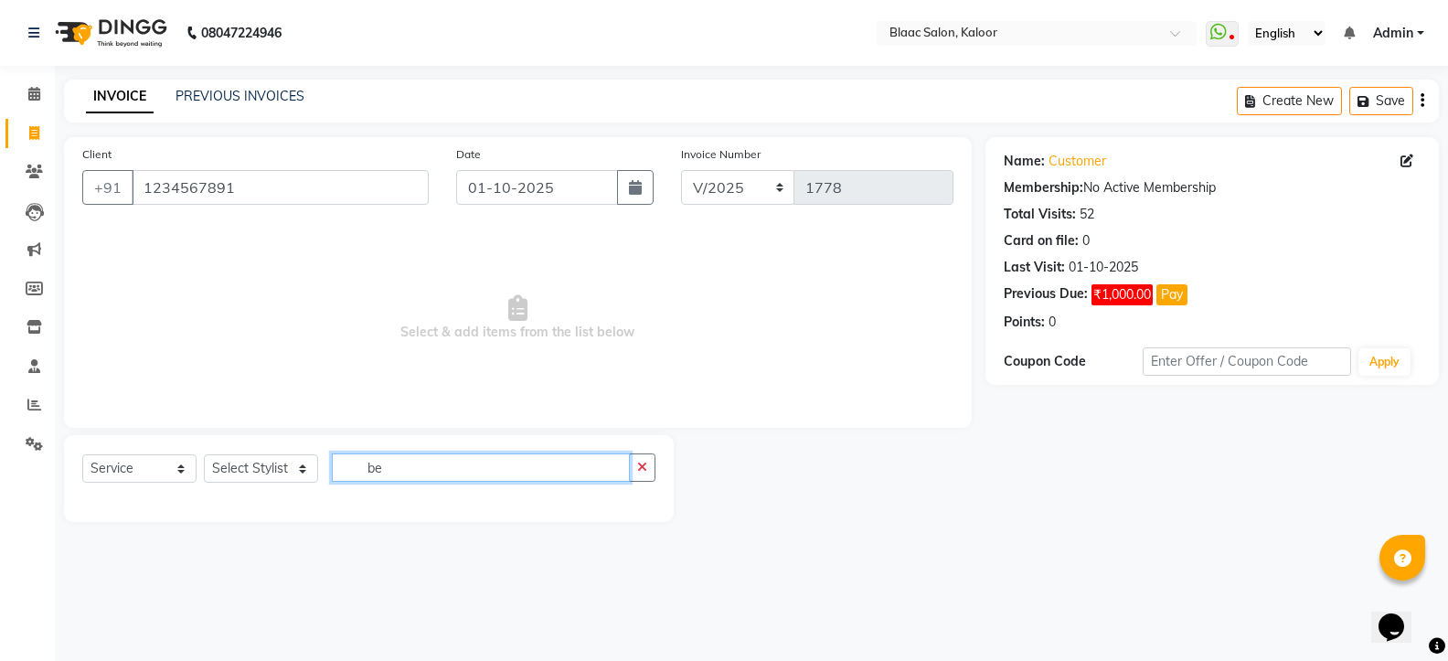
type input "be"
click at [255, 471] on select "Select Stylist ASHIQ [PERSON_NAME] [PERSON_NAME] [PERSON_NAME]" at bounding box center [261, 468] width 114 height 28
select select "74275"
click at [204, 454] on select "Select Stylist ASHIQ [PERSON_NAME] [PERSON_NAME] [PERSON_NAME]" at bounding box center [261, 468] width 114 height 28
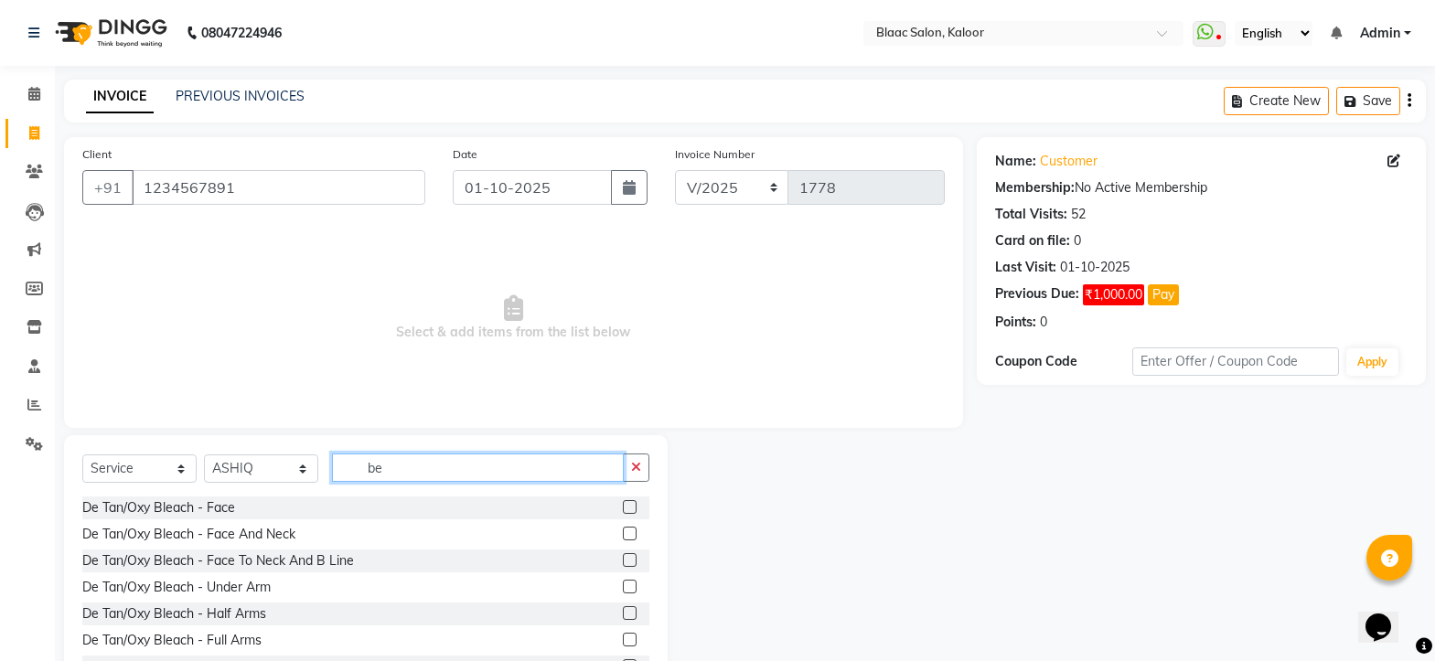
click at [408, 472] on input "be" at bounding box center [478, 468] width 292 height 28
type input "b"
type input "be"
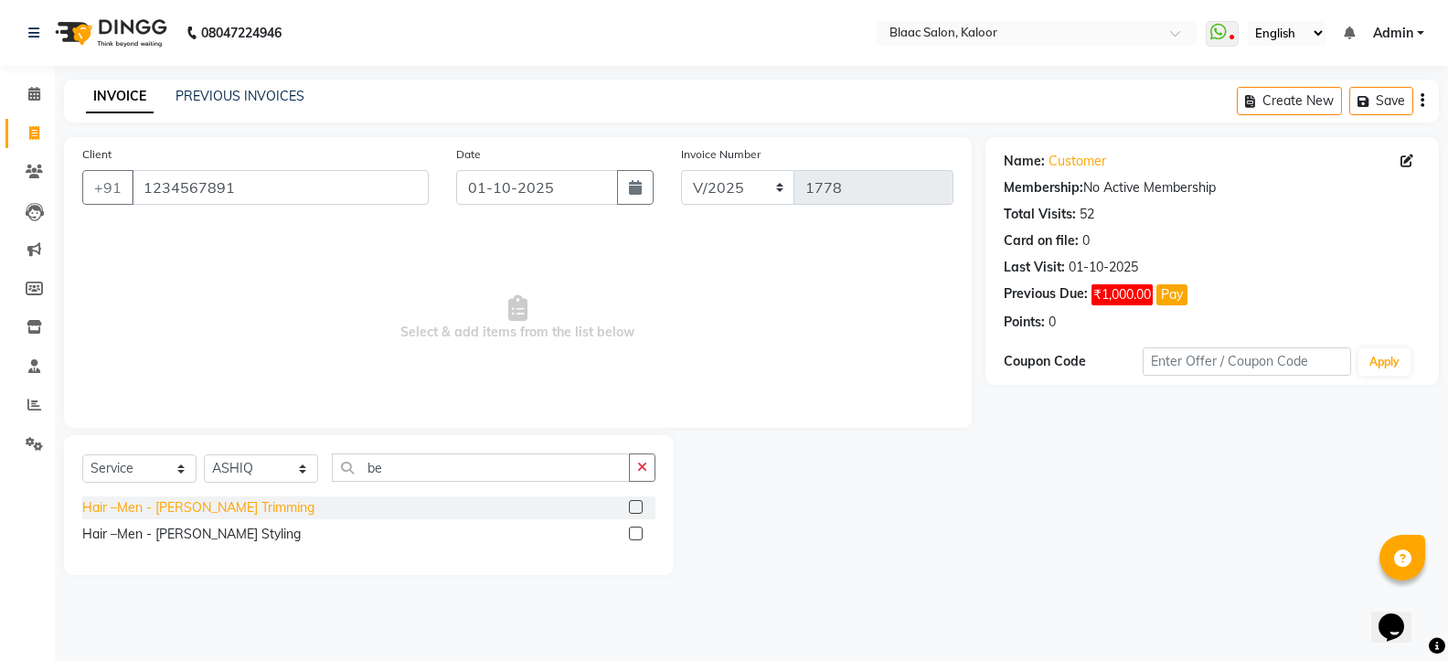
click at [163, 502] on div "Hair –Men - [PERSON_NAME] Trimming" at bounding box center [198, 507] width 232 height 19
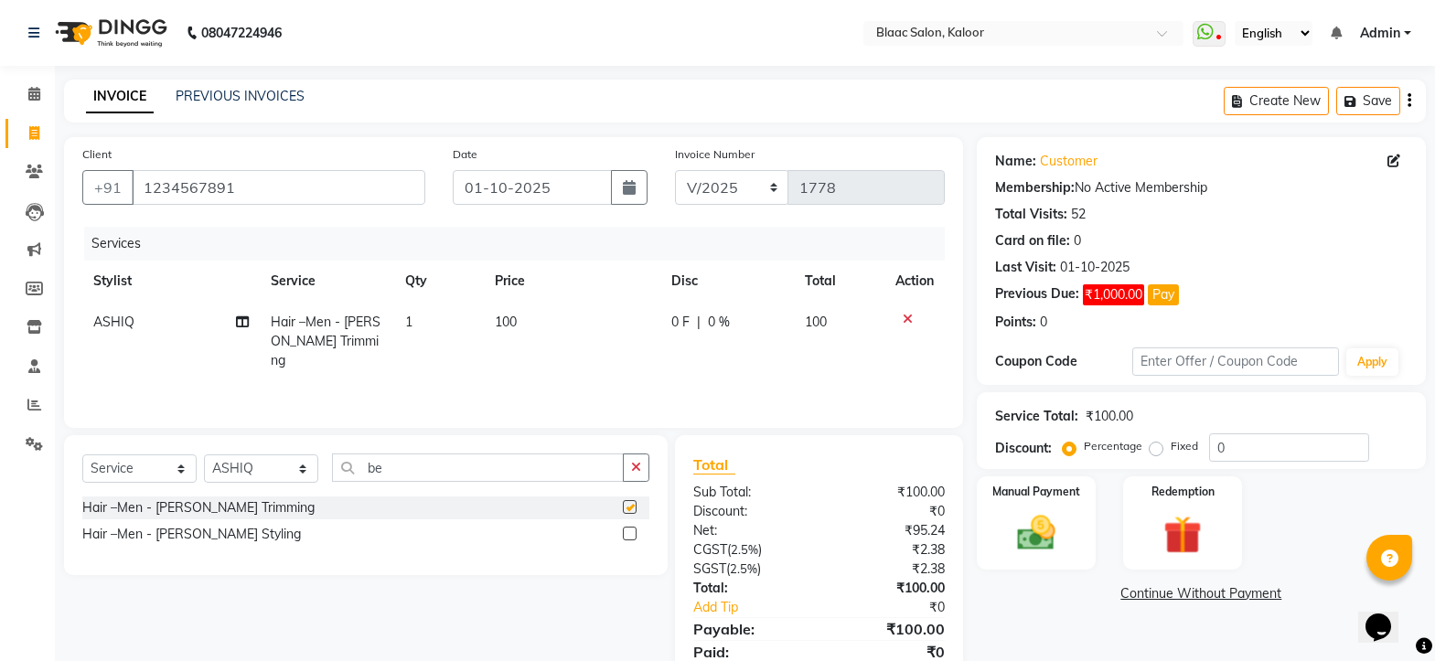
checkbox input "false"
click at [1051, 537] on img at bounding box center [1036, 533] width 64 height 46
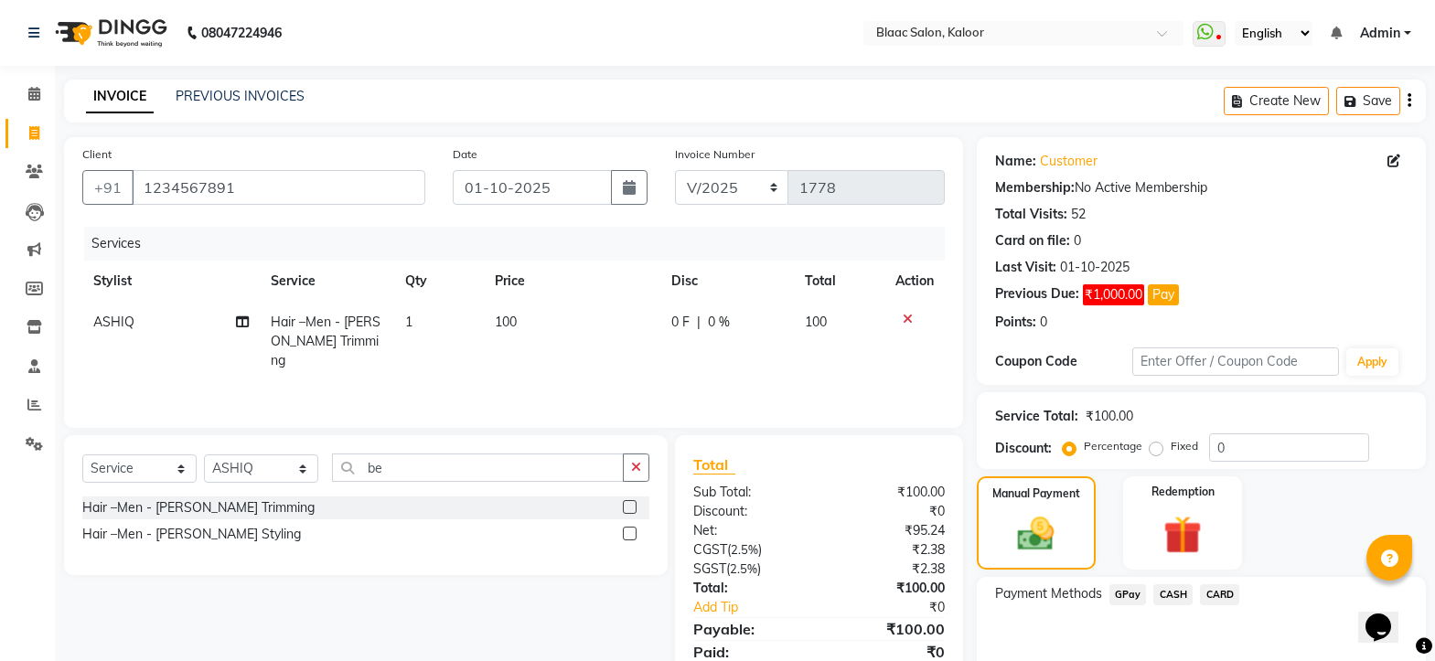
click at [1179, 600] on span "CASH" at bounding box center [1172, 594] width 39 height 21
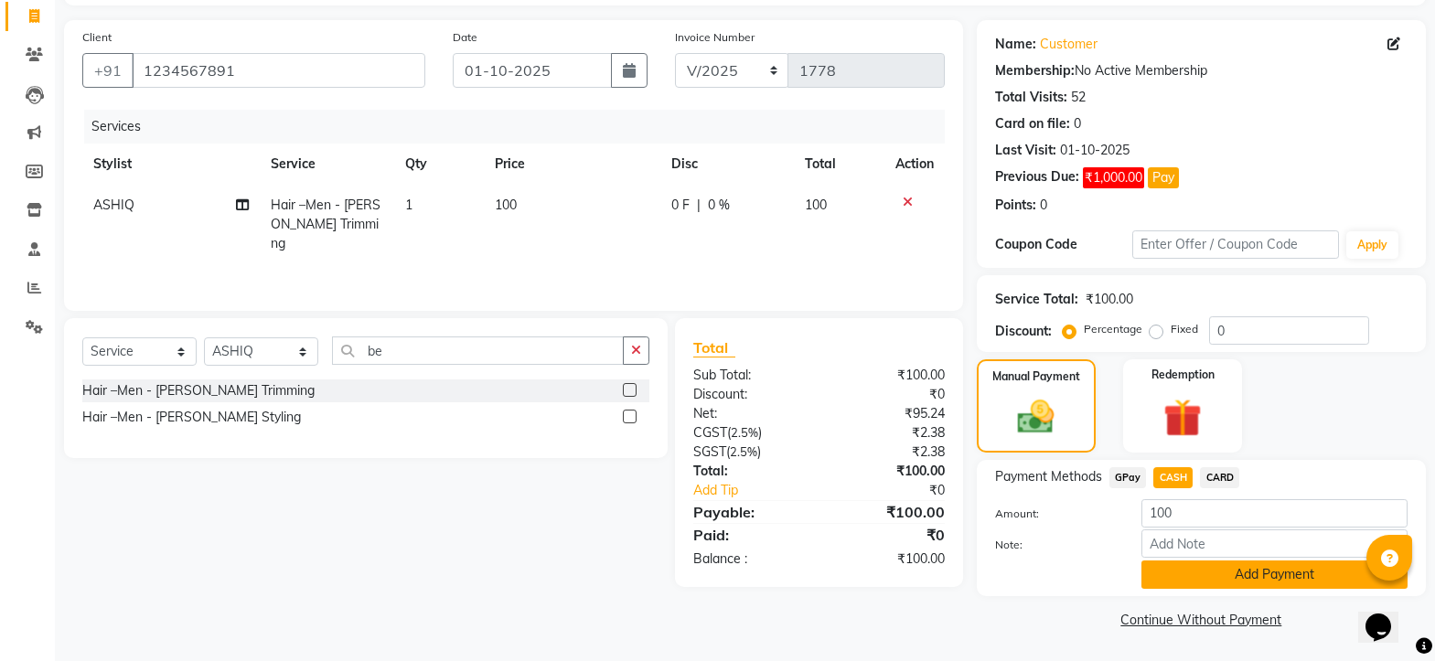
click at [1194, 577] on button "Add Payment" at bounding box center [1274, 574] width 266 height 28
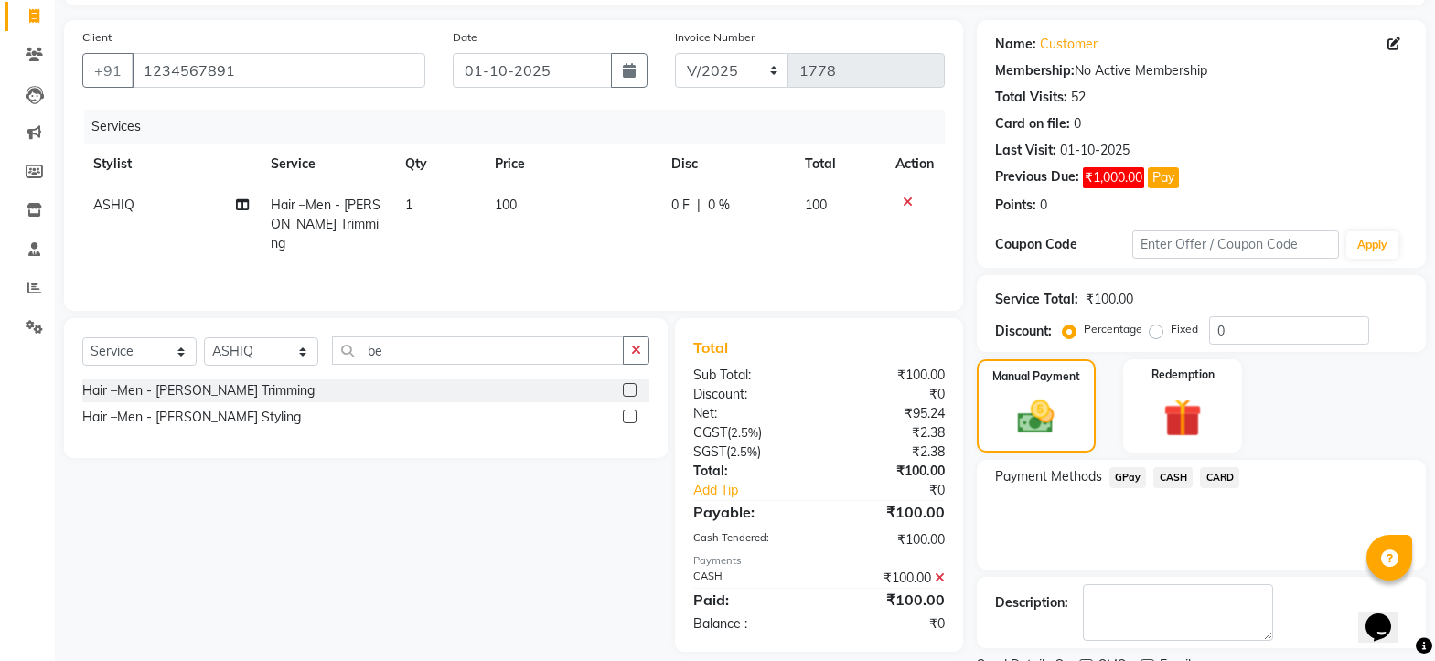
scroll to position [194, 0]
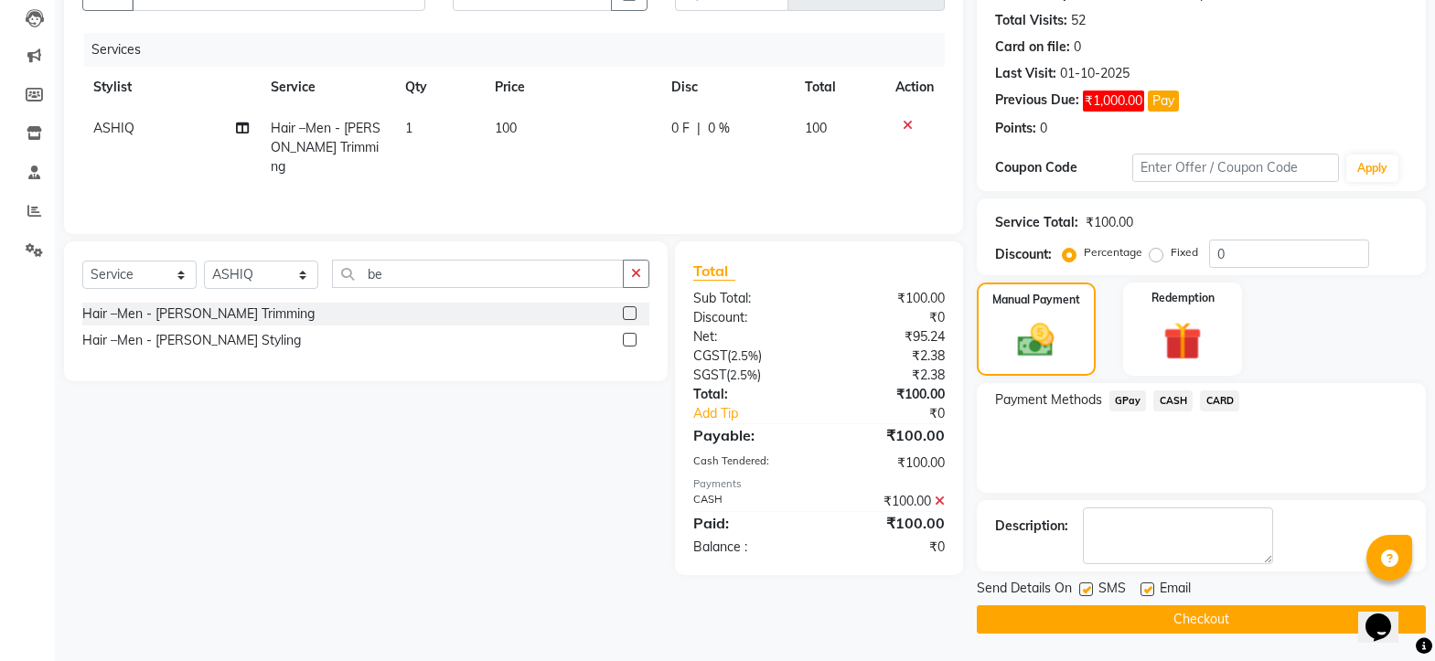
click at [1196, 619] on button "Checkout" at bounding box center [1200, 619] width 449 height 28
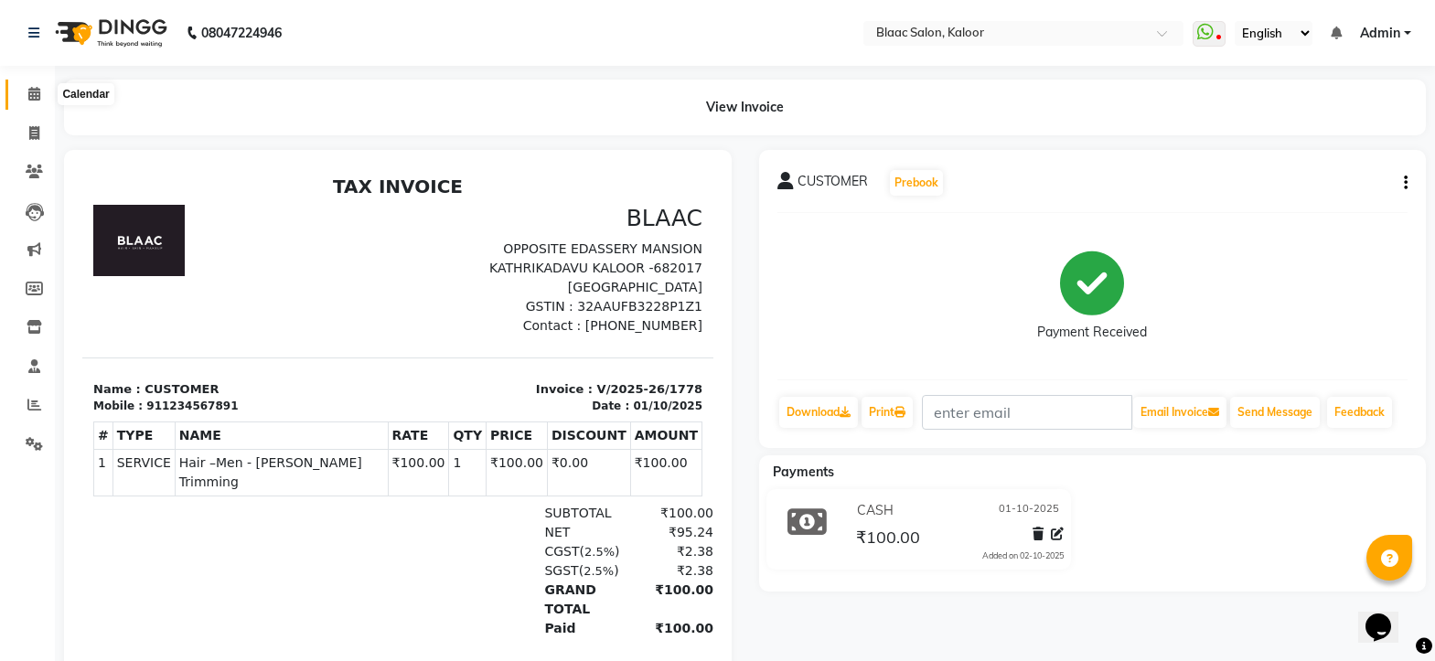
click at [31, 95] on icon at bounding box center [34, 94] width 12 height 14
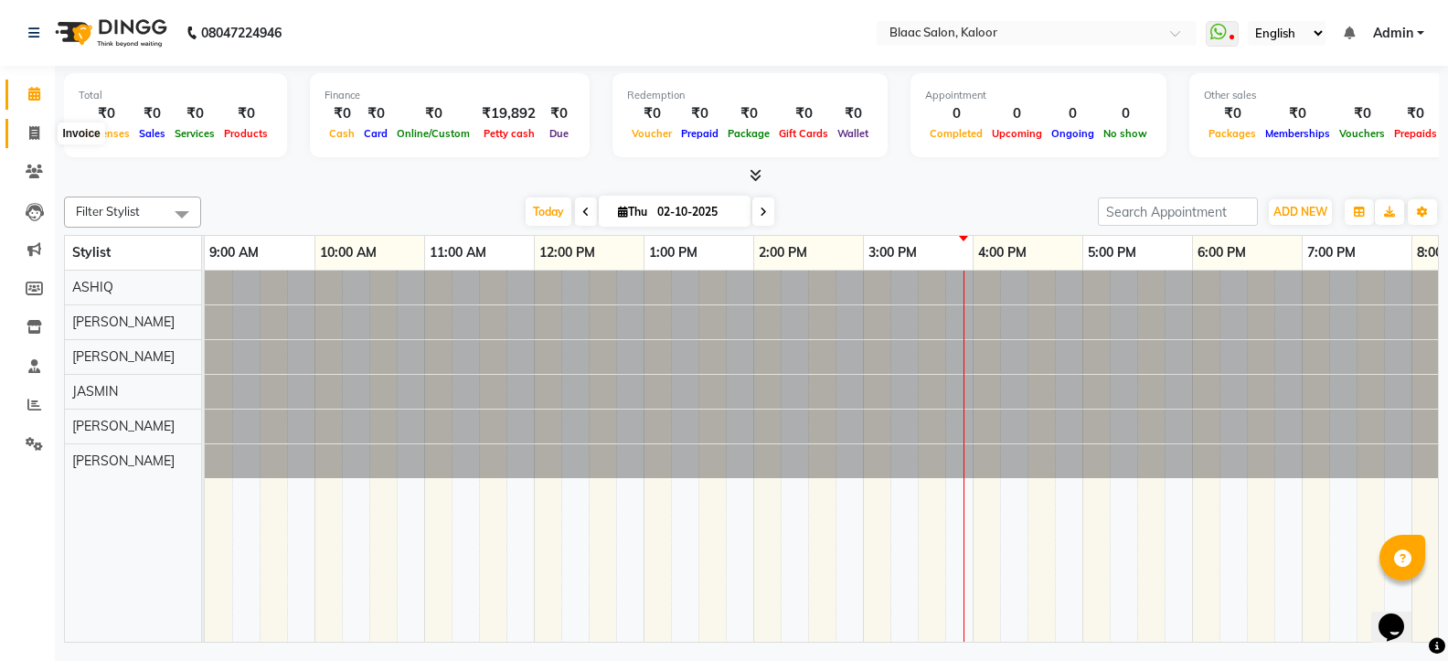
click at [36, 131] on icon at bounding box center [34, 133] width 10 height 14
select select "service"
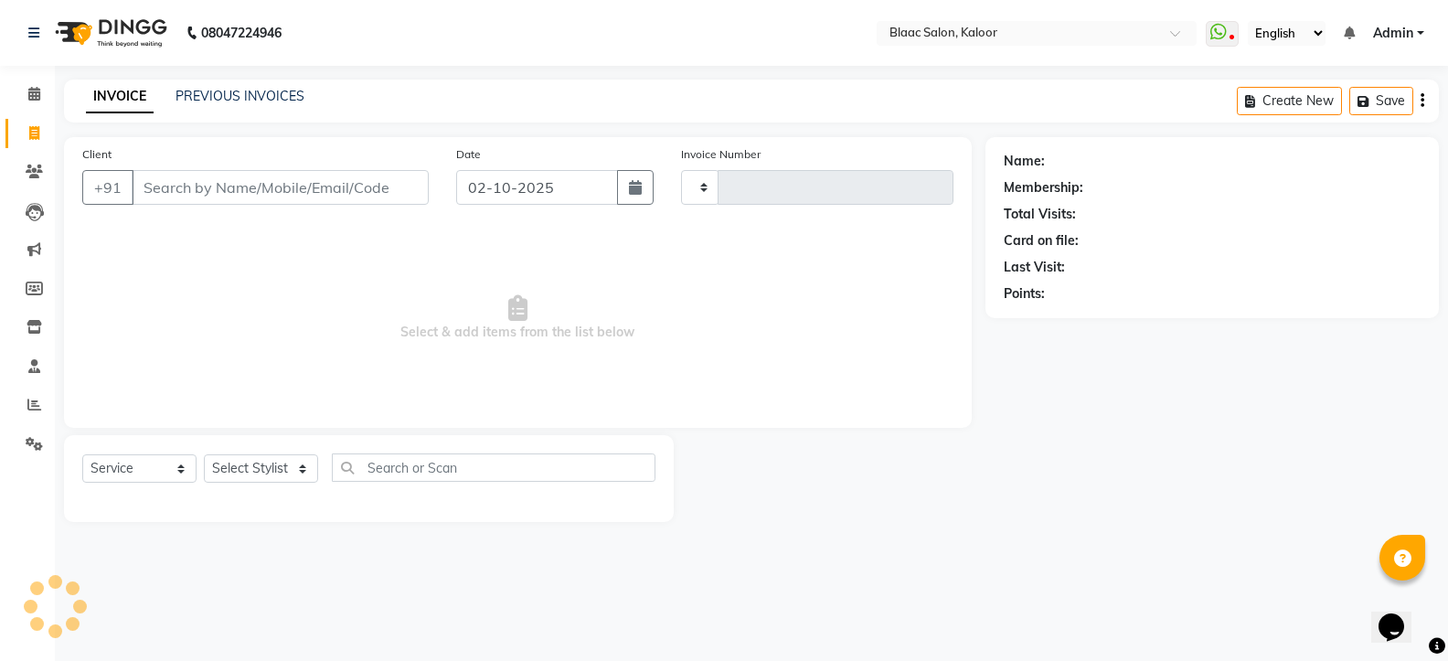
type input "1779"
select select "4552"
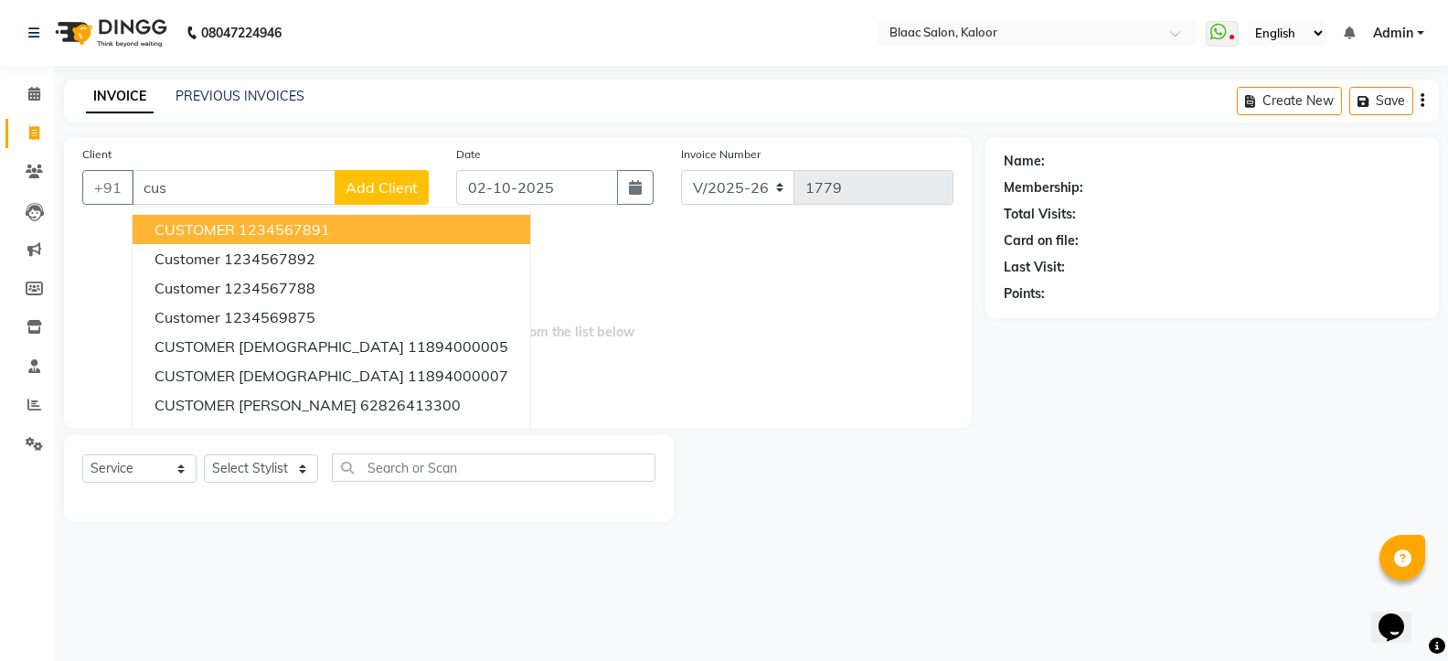
click at [214, 223] on span "CUSTOMER" at bounding box center [195, 229] width 80 height 18
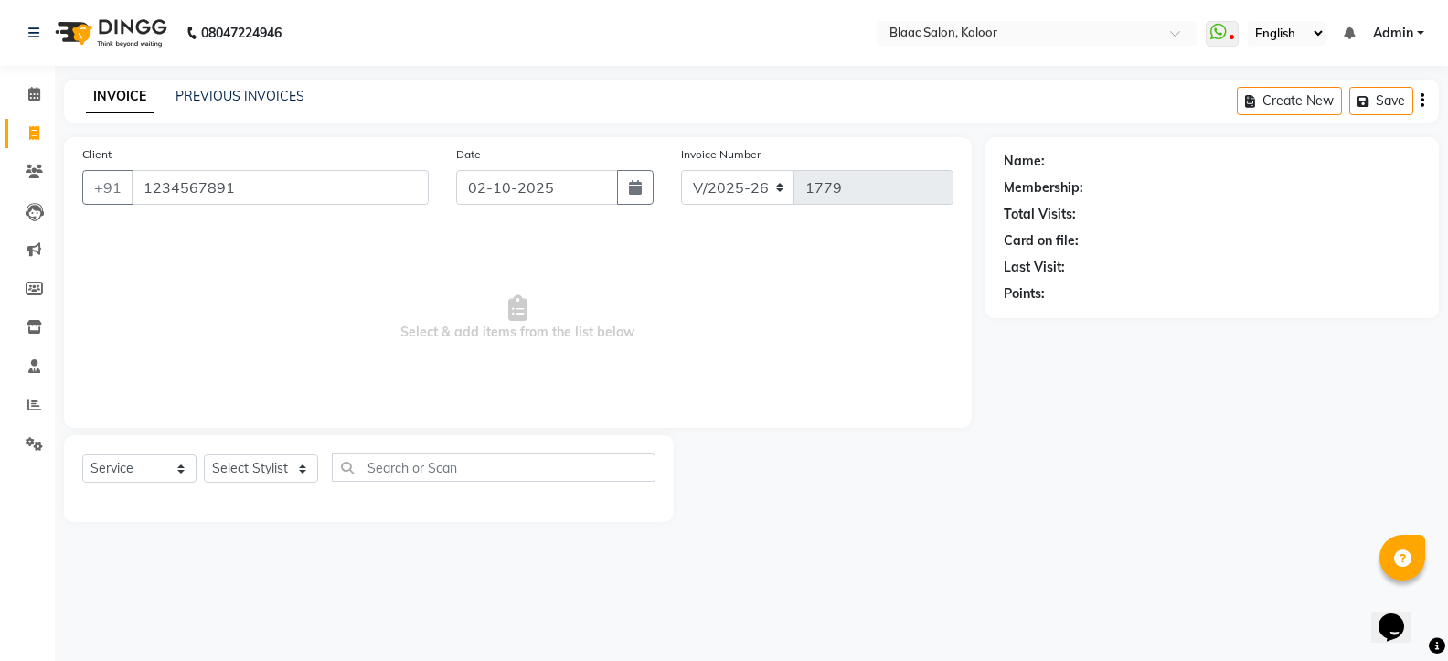
type input "1234567891"
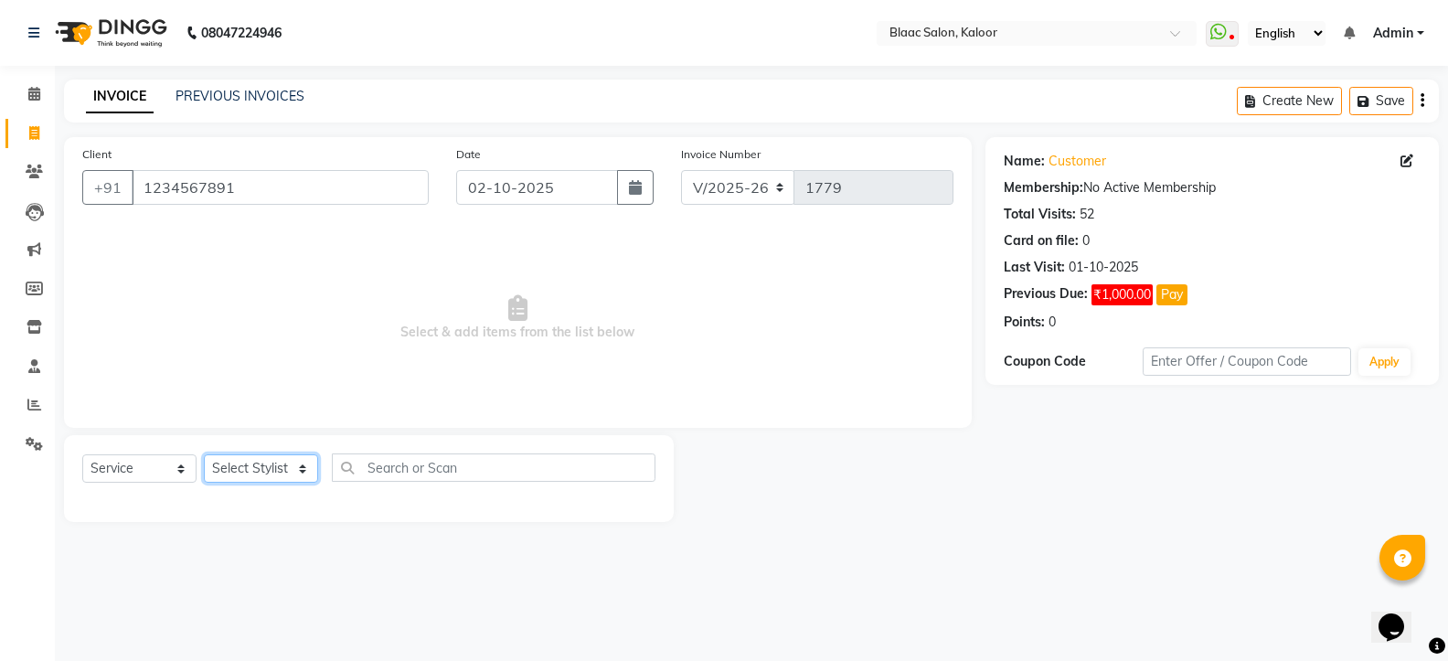
click at [261, 469] on select "Select Stylist ASHIQ [PERSON_NAME] [PERSON_NAME] [PERSON_NAME]" at bounding box center [261, 468] width 114 height 28
select select "74275"
click at [204, 454] on select "Select Stylist ASHIQ [PERSON_NAME] [PERSON_NAME] [PERSON_NAME]" at bounding box center [261, 468] width 114 height 28
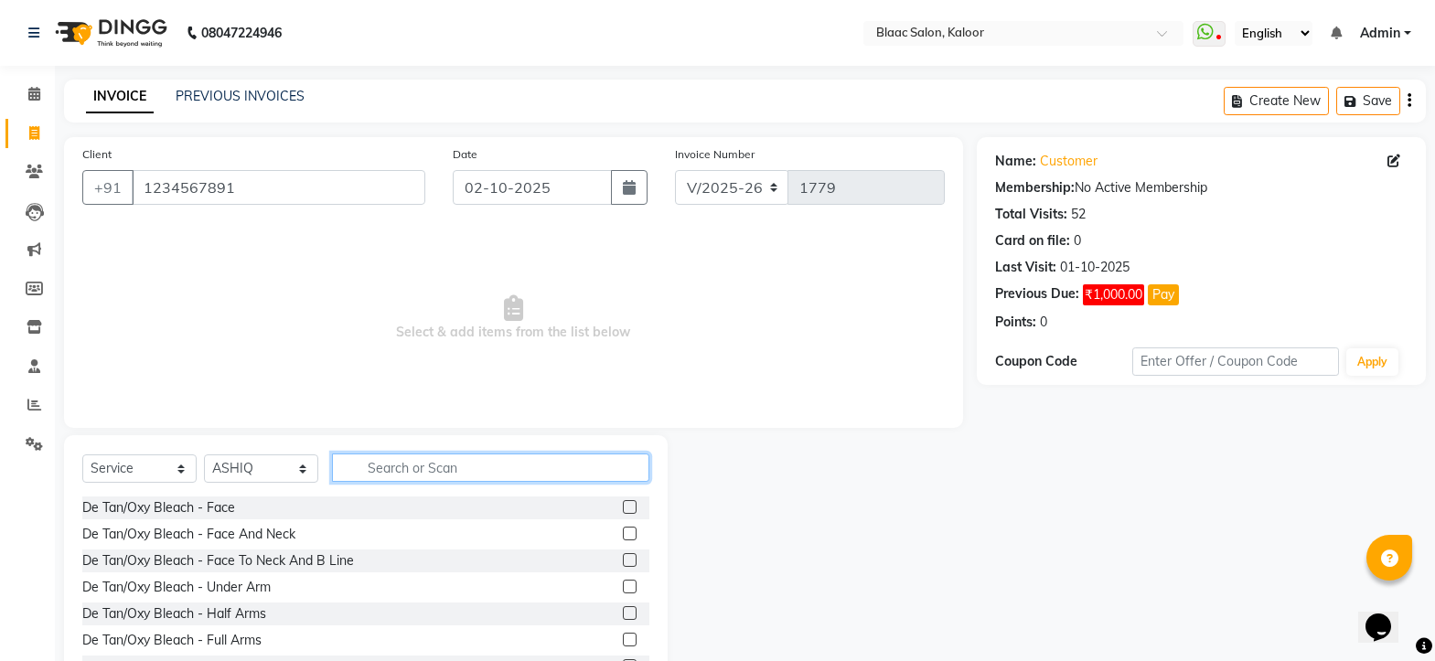
click at [379, 472] on input "text" at bounding box center [490, 468] width 317 height 28
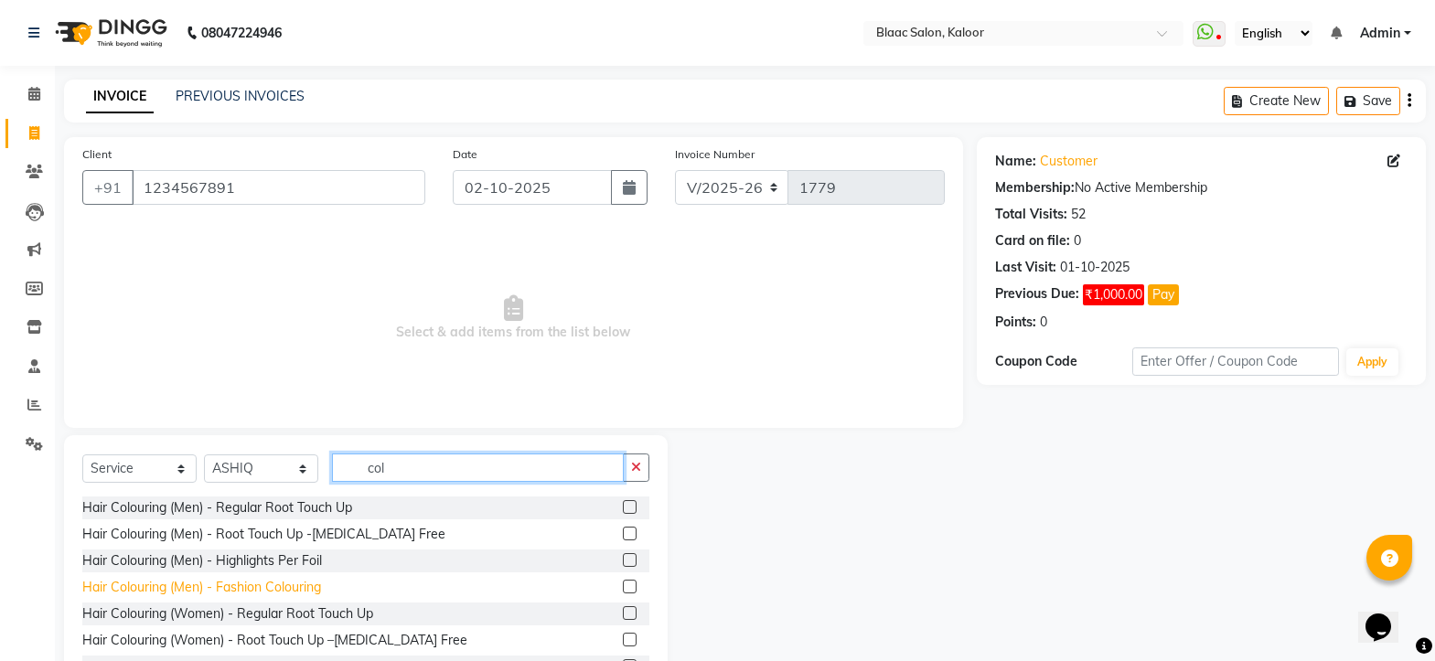
type input "col"
click at [167, 582] on div "Hair Colouring (Men) - Fashion Colouring" at bounding box center [201, 587] width 239 height 19
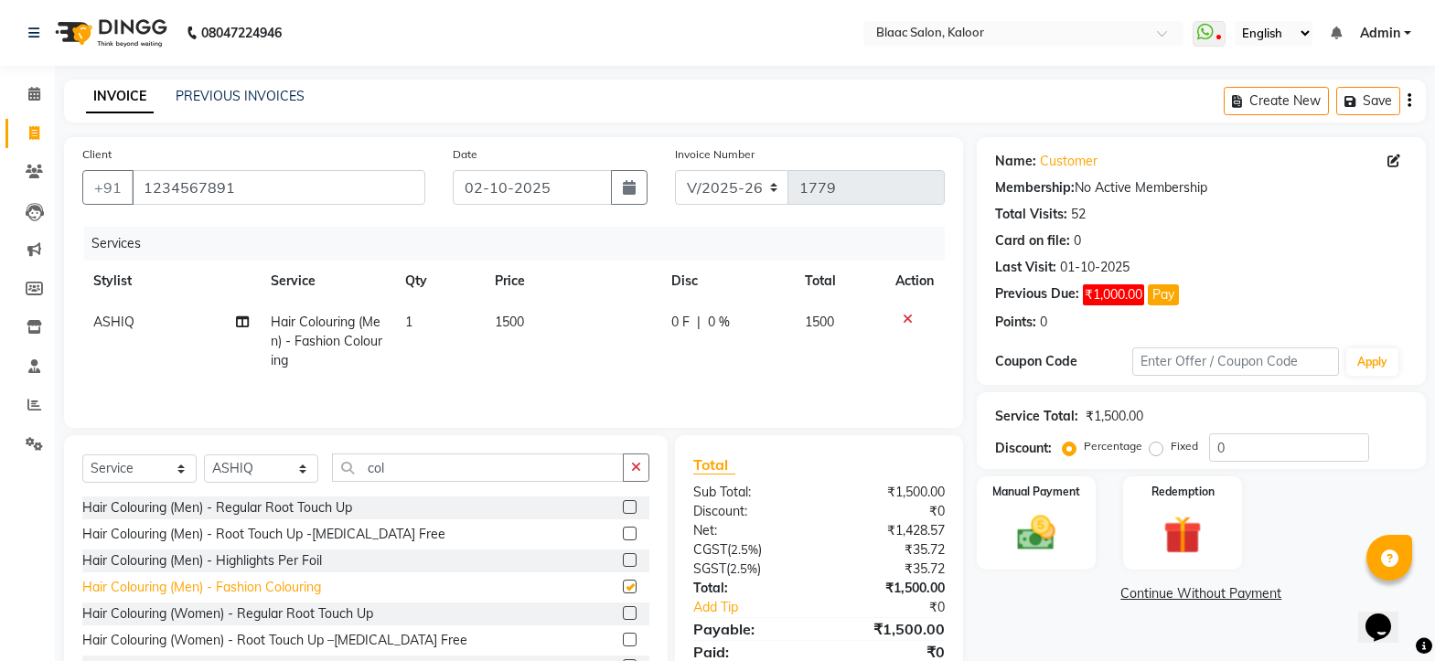
checkbox input "false"
click at [276, 462] on select "Select Stylist ASHIQ [PERSON_NAME] [PERSON_NAME] [PERSON_NAME]" at bounding box center [261, 468] width 114 height 28
select select "91529"
click at [204, 454] on select "Select Stylist ASHIQ [PERSON_NAME] [PERSON_NAME] [PERSON_NAME]" at bounding box center [261, 468] width 114 height 28
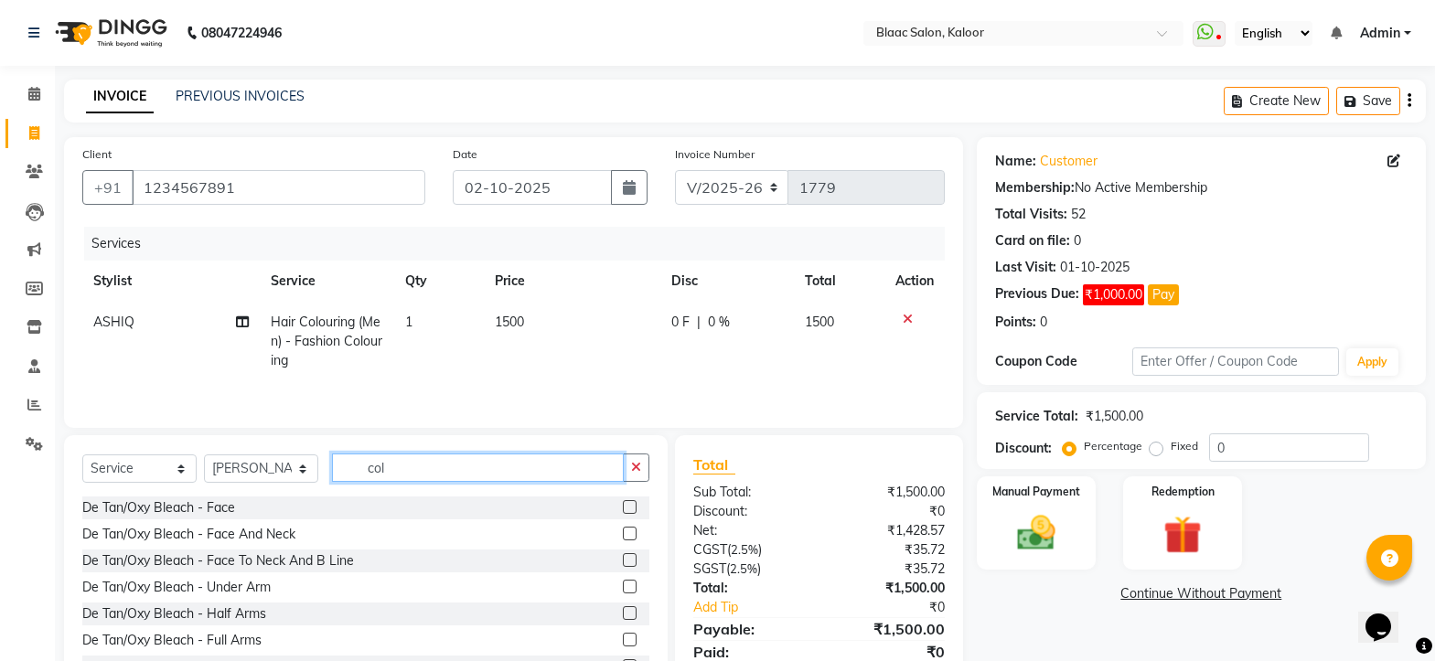
click at [469, 463] on input "col" at bounding box center [478, 468] width 292 height 28
type input "c"
type input "col"
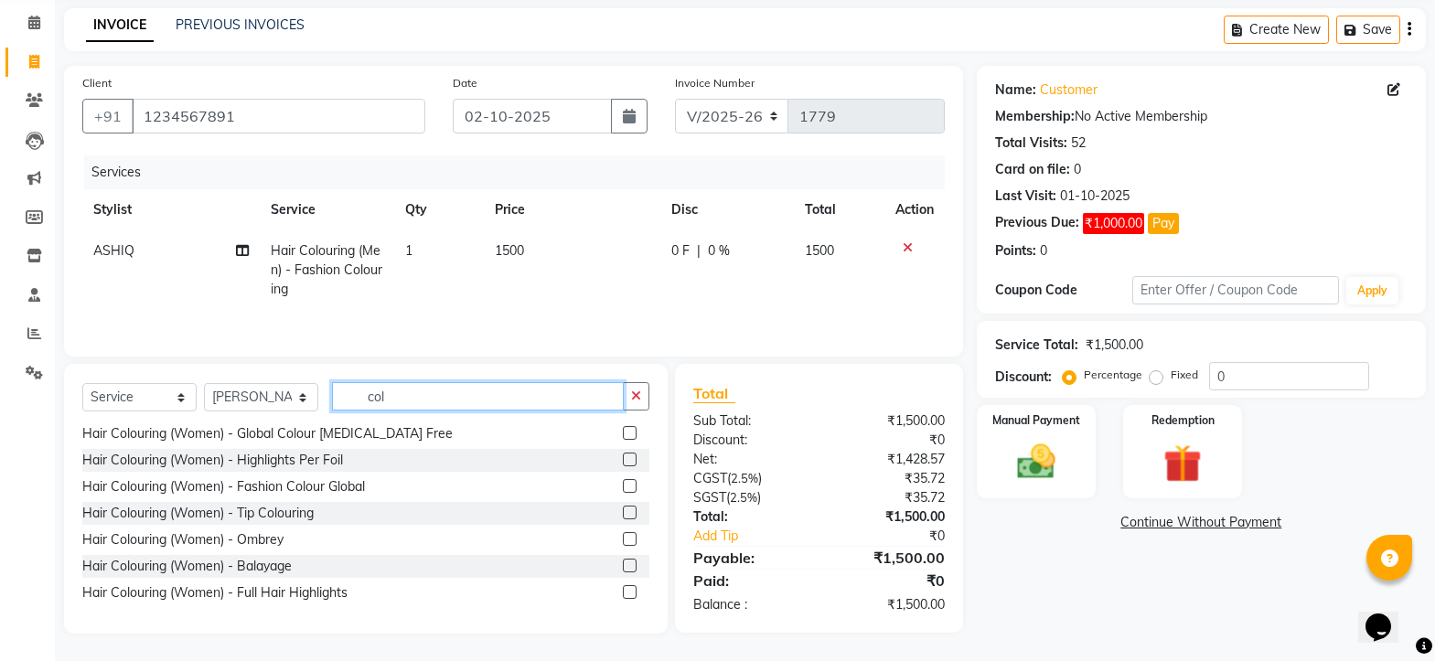
scroll to position [5, 0]
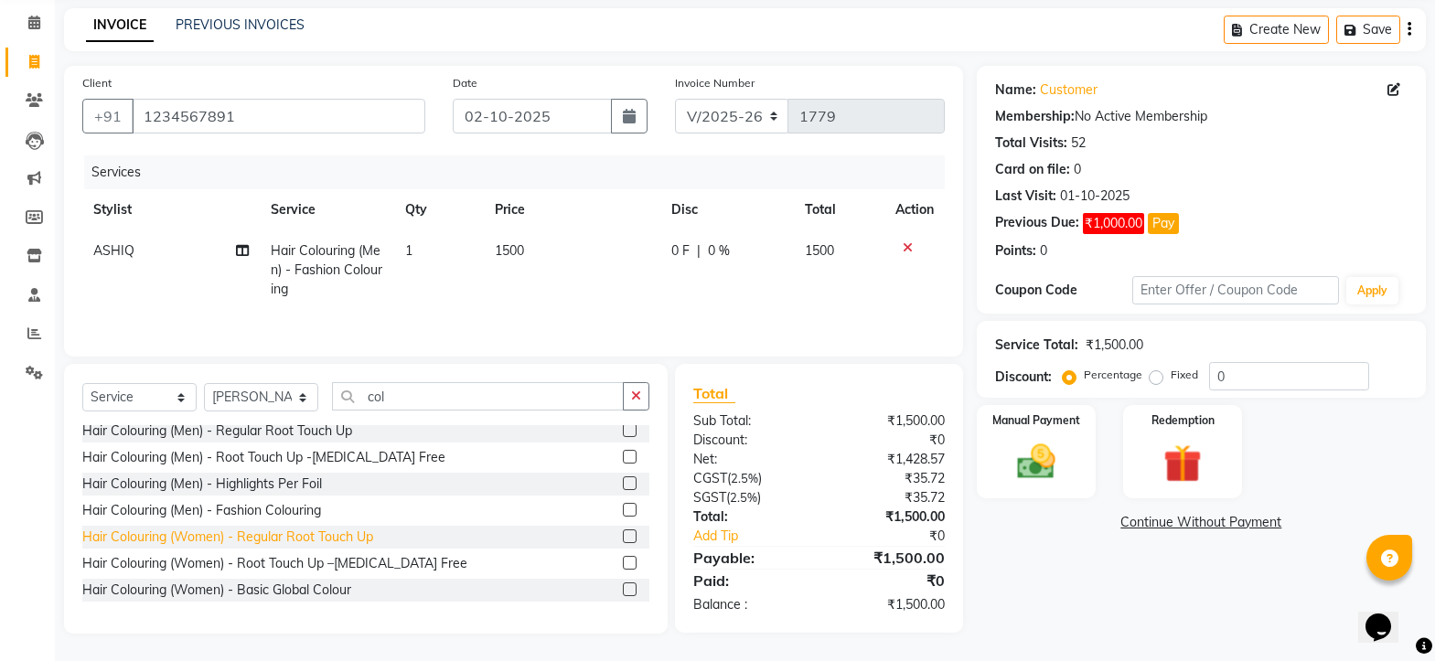
click at [354, 536] on div "Hair Colouring (Women) - Regular Root Touch Up" at bounding box center [227, 537] width 291 height 19
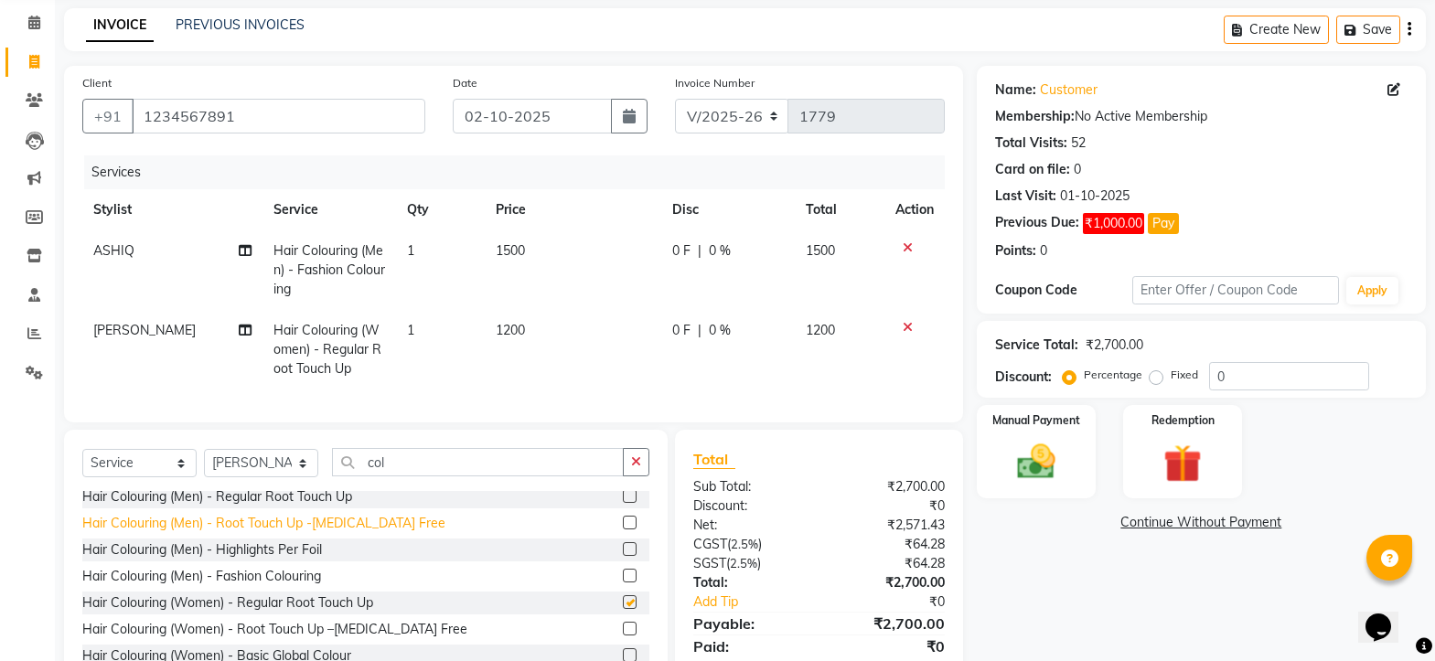
checkbox input "false"
click at [560, 248] on td "1500" at bounding box center [573, 270] width 176 height 80
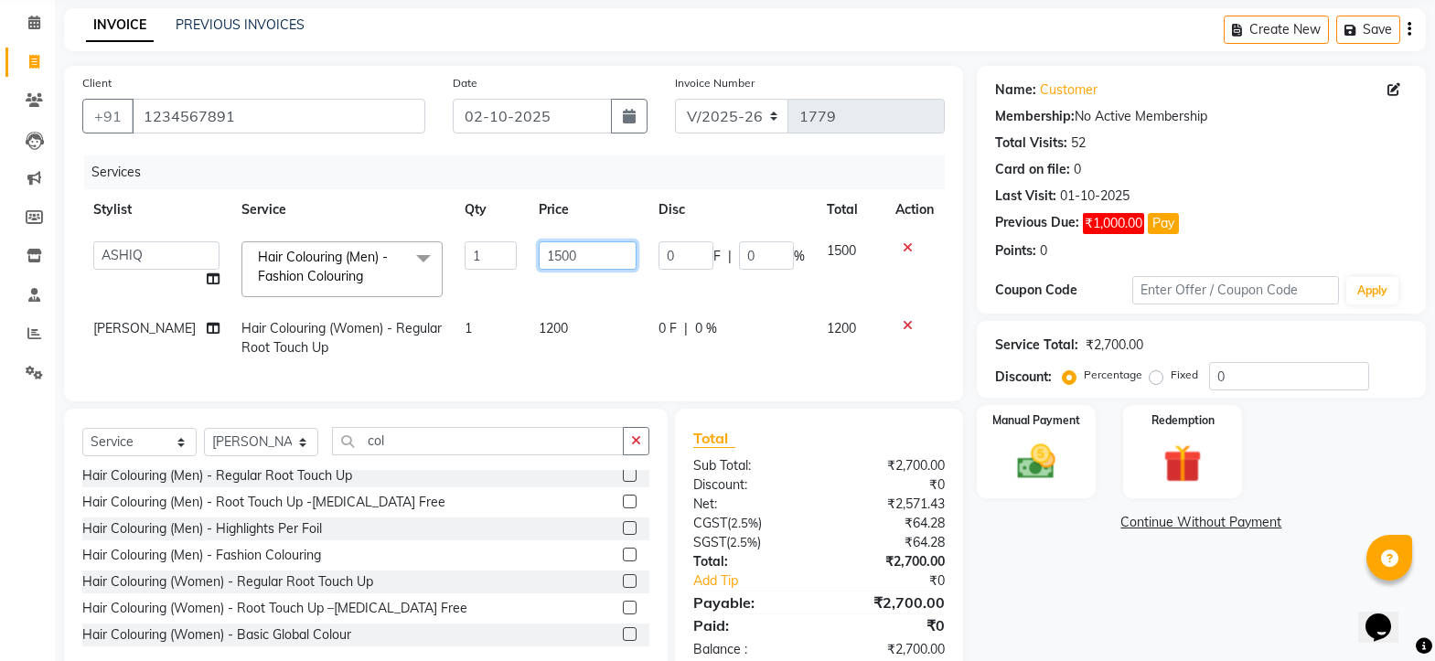
click at [586, 261] on input "1500" at bounding box center [588, 255] width 98 height 28
type input "1"
type input "800"
click at [848, 254] on td "1500" at bounding box center [850, 269] width 69 height 78
click at [549, 268] on input "800" at bounding box center [588, 255] width 98 height 28
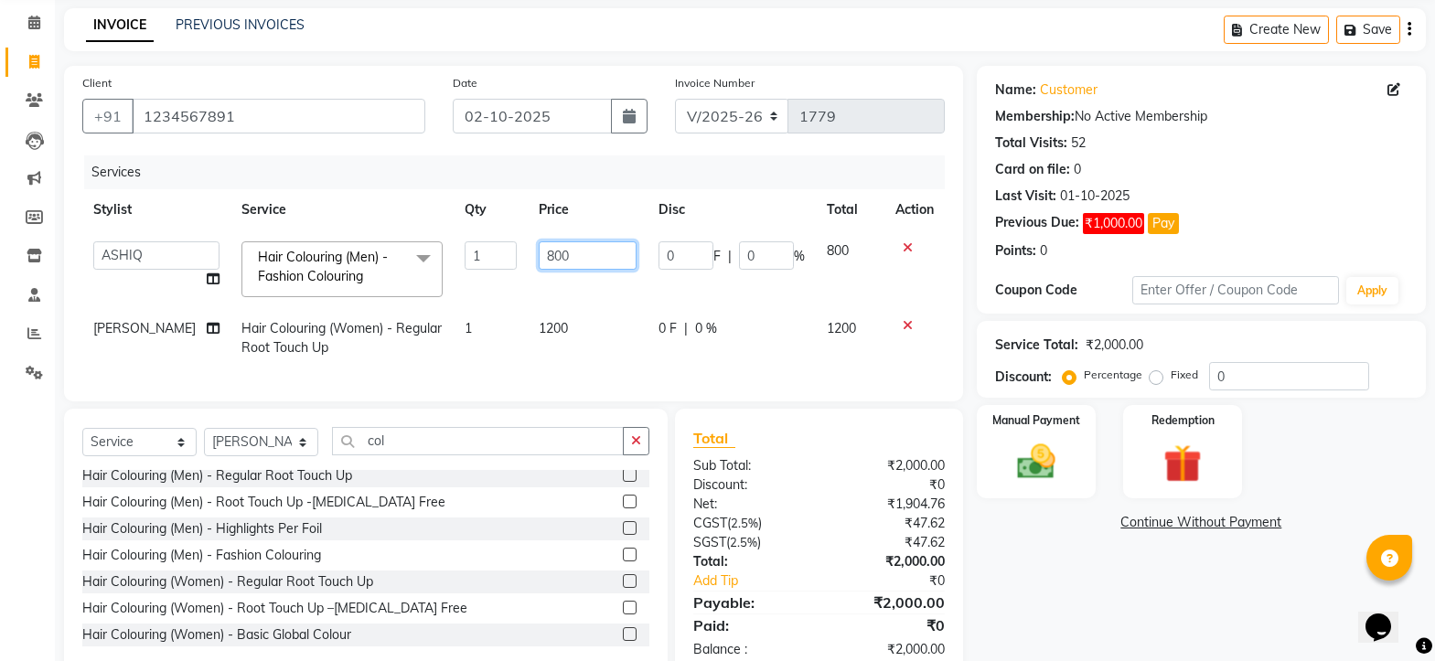
click at [567, 262] on input "800" at bounding box center [588, 255] width 98 height 28
type input "8"
type input "1000"
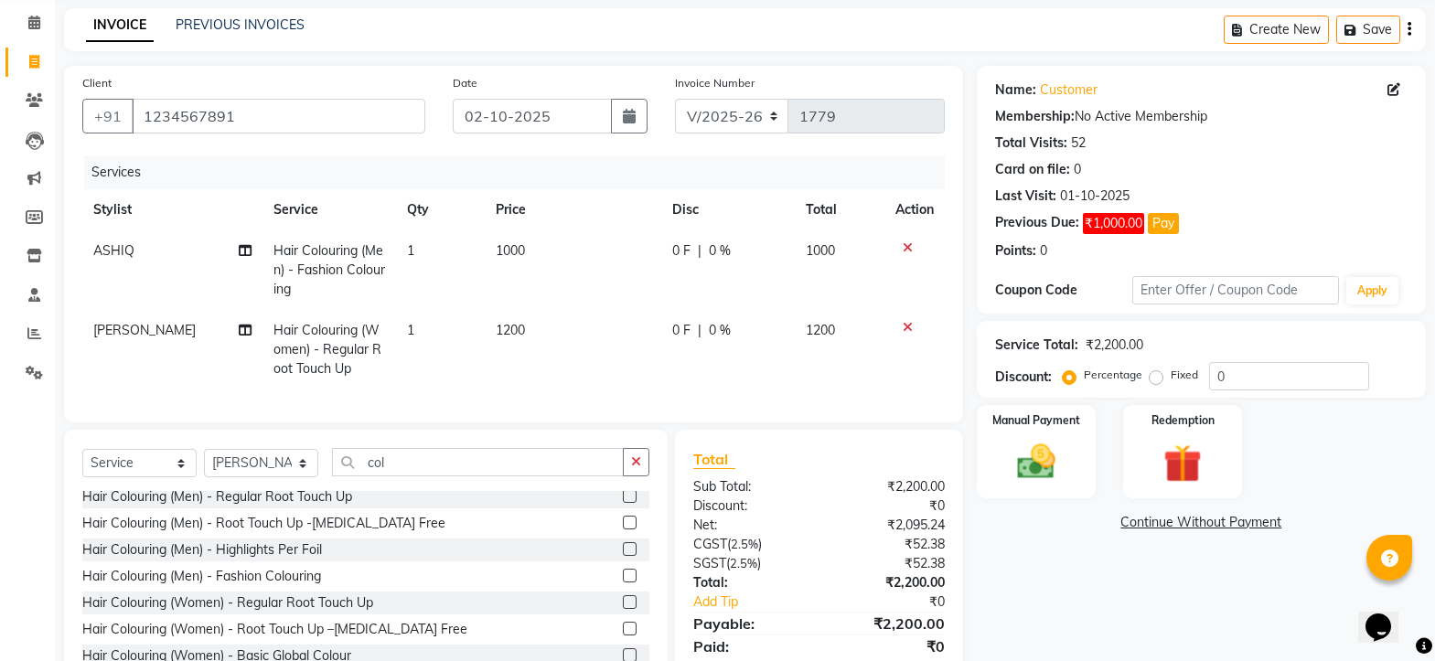
click at [840, 251] on td "1000" at bounding box center [840, 270] width 90 height 80
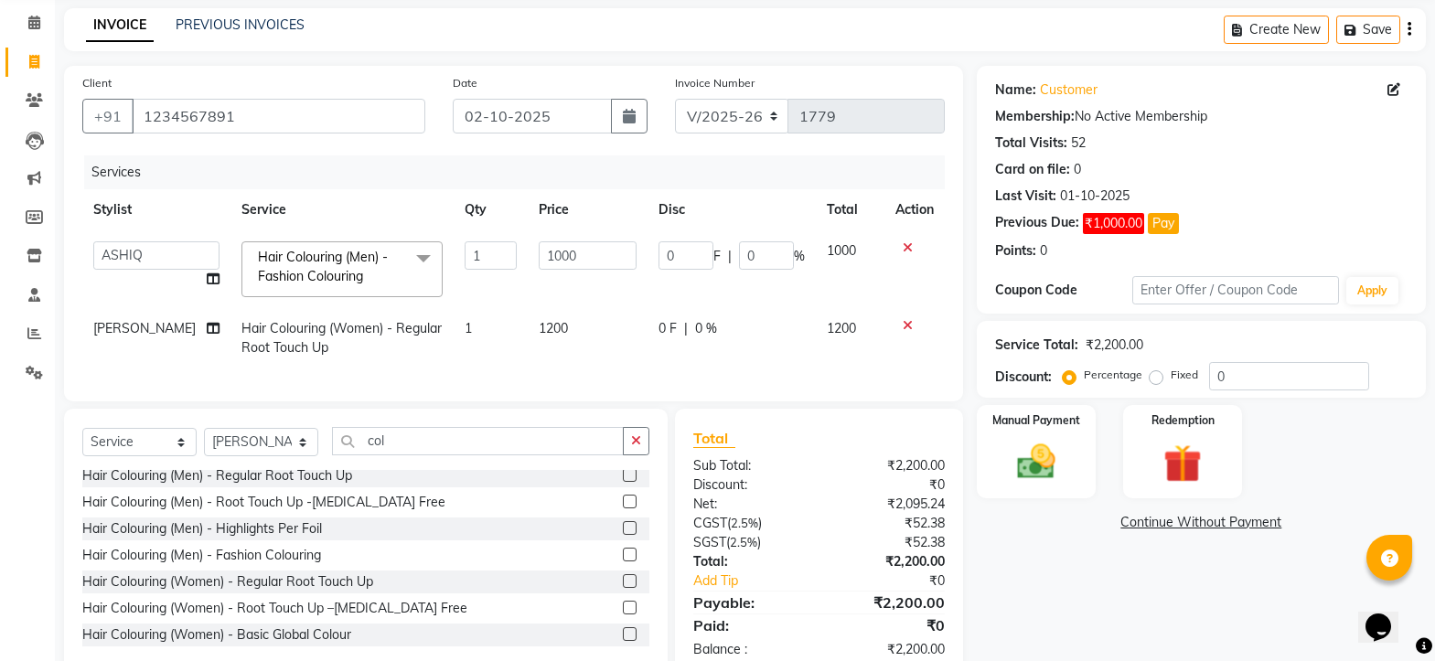
drag, startPoint x: 558, startPoint y: 325, endPoint x: 580, endPoint y: 316, distance: 23.4
click at [563, 322] on td "1200" at bounding box center [588, 338] width 120 height 60
select select "91529"
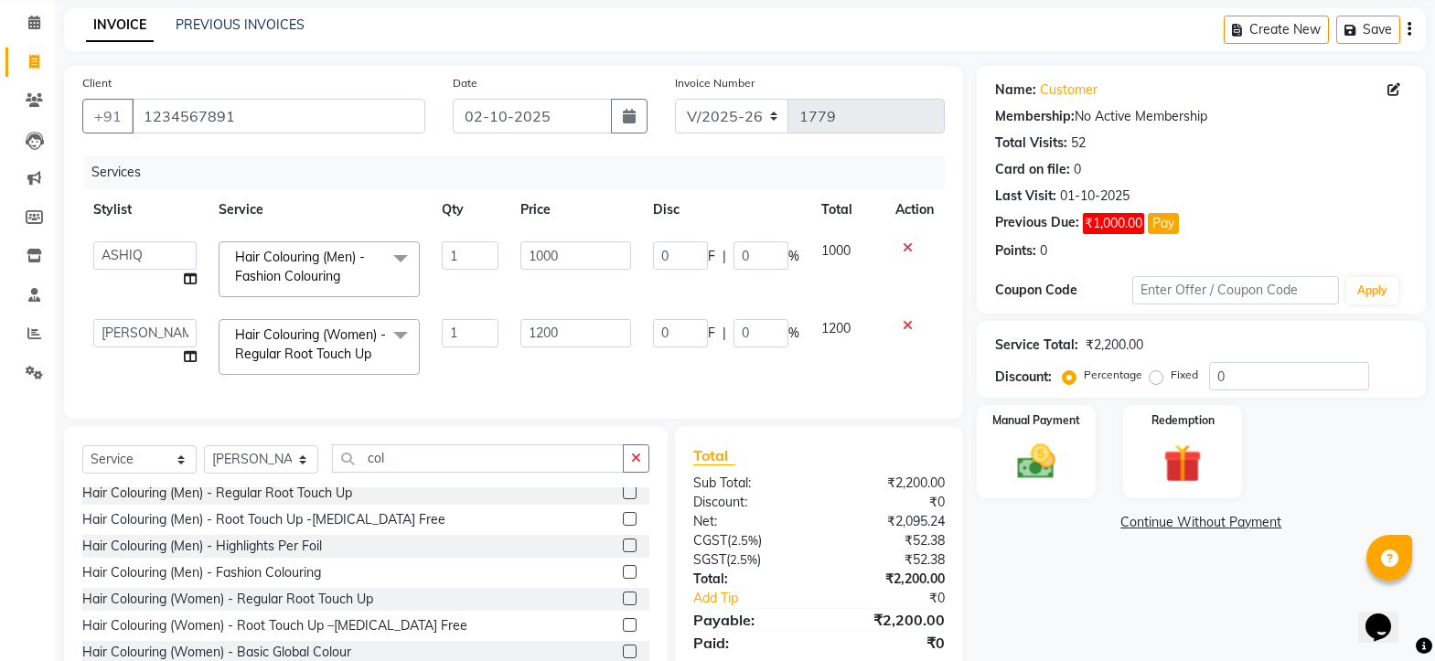
click at [586, 316] on td "1200" at bounding box center [575, 347] width 133 height 78
click at [578, 342] on input "1200" at bounding box center [576, 333] width 112 height 28
type input "1"
type input "800"
click at [848, 327] on td "1200" at bounding box center [846, 347] width 73 height 78
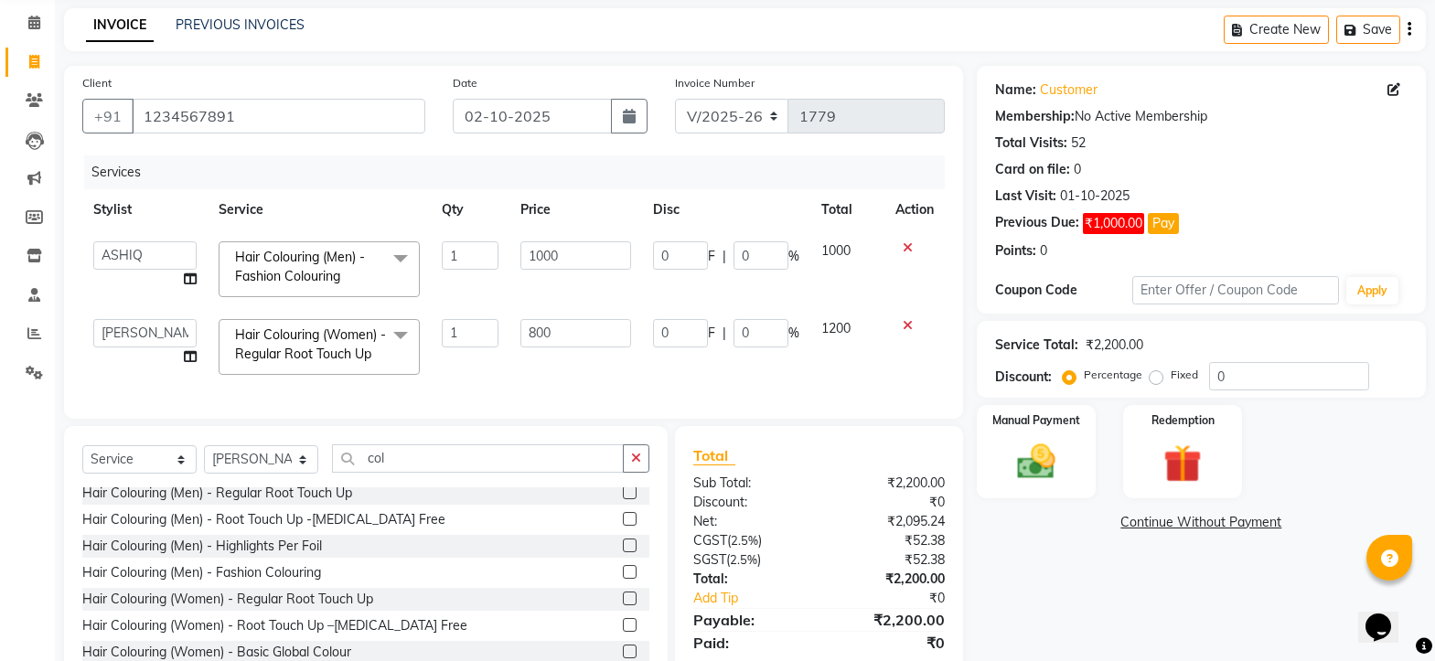
select select "91529"
click at [639, 117] on button "button" at bounding box center [629, 116] width 37 height 35
select select "10"
select select "2025"
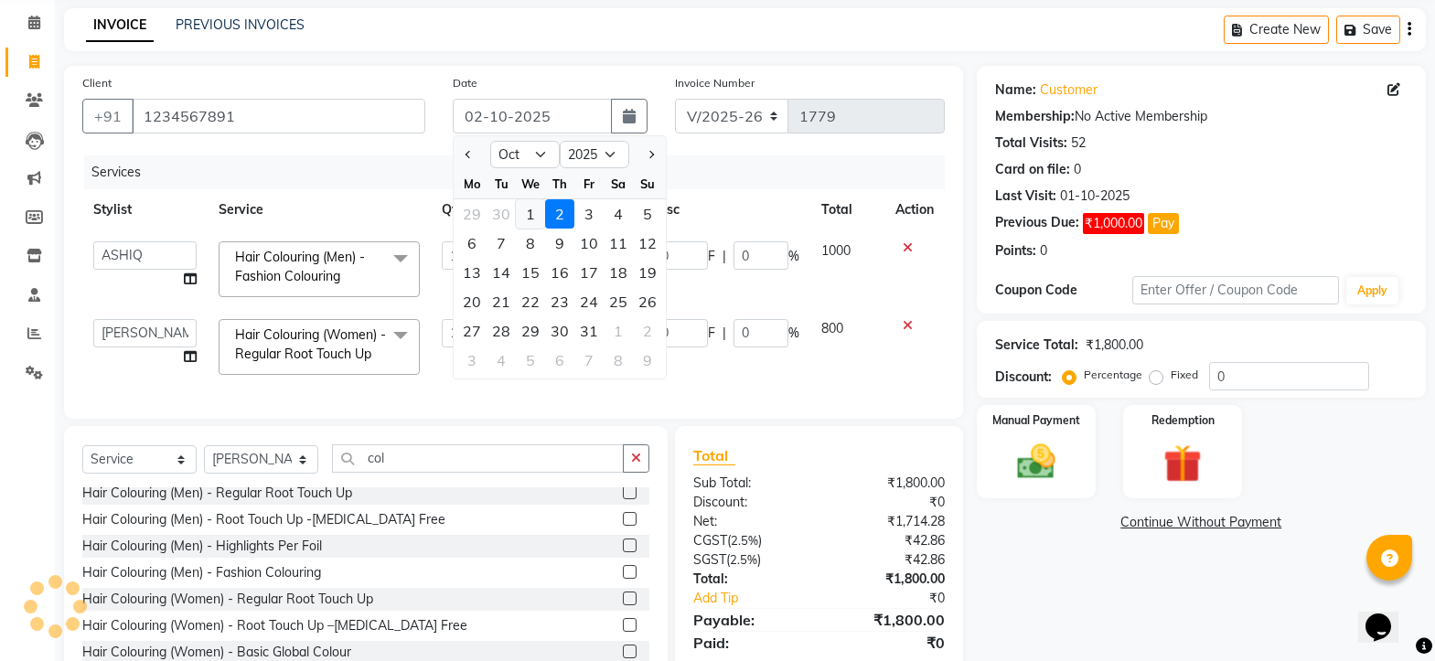
click at [531, 207] on div "1" at bounding box center [530, 213] width 29 height 29
type input "01-10-2025"
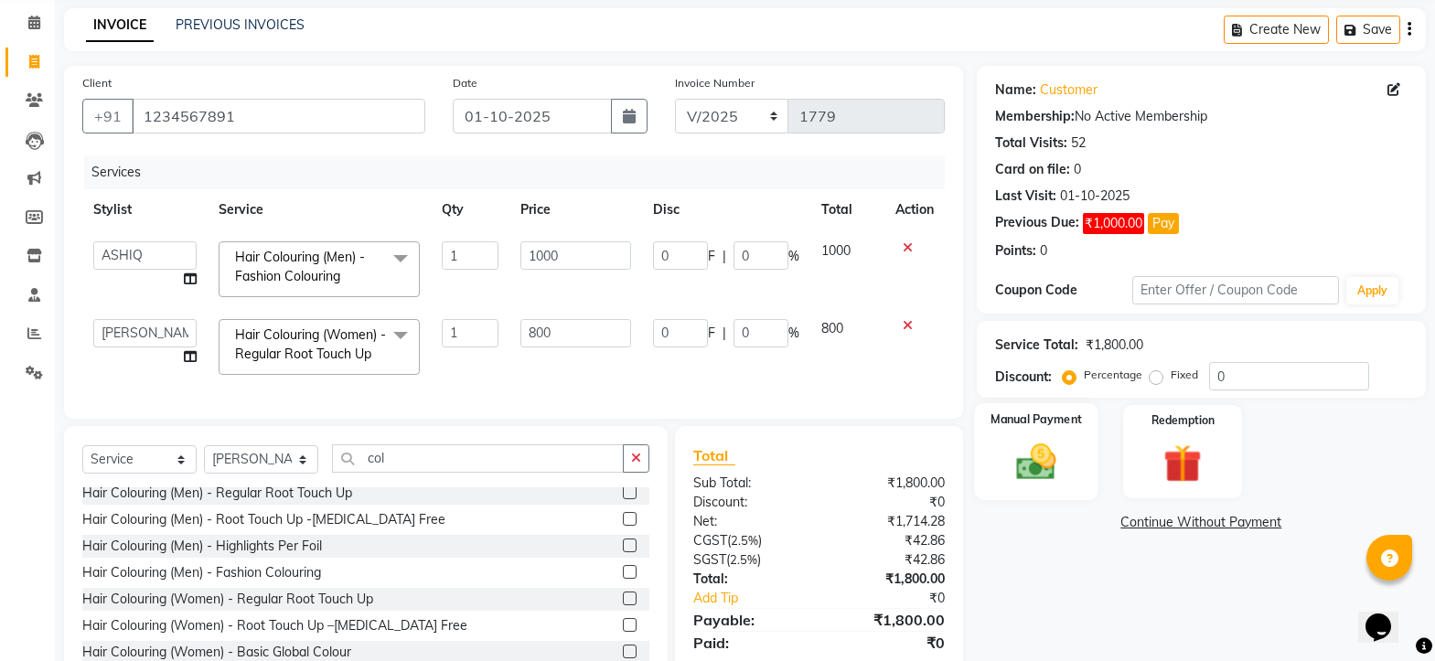
click at [1025, 467] on img at bounding box center [1036, 462] width 64 height 46
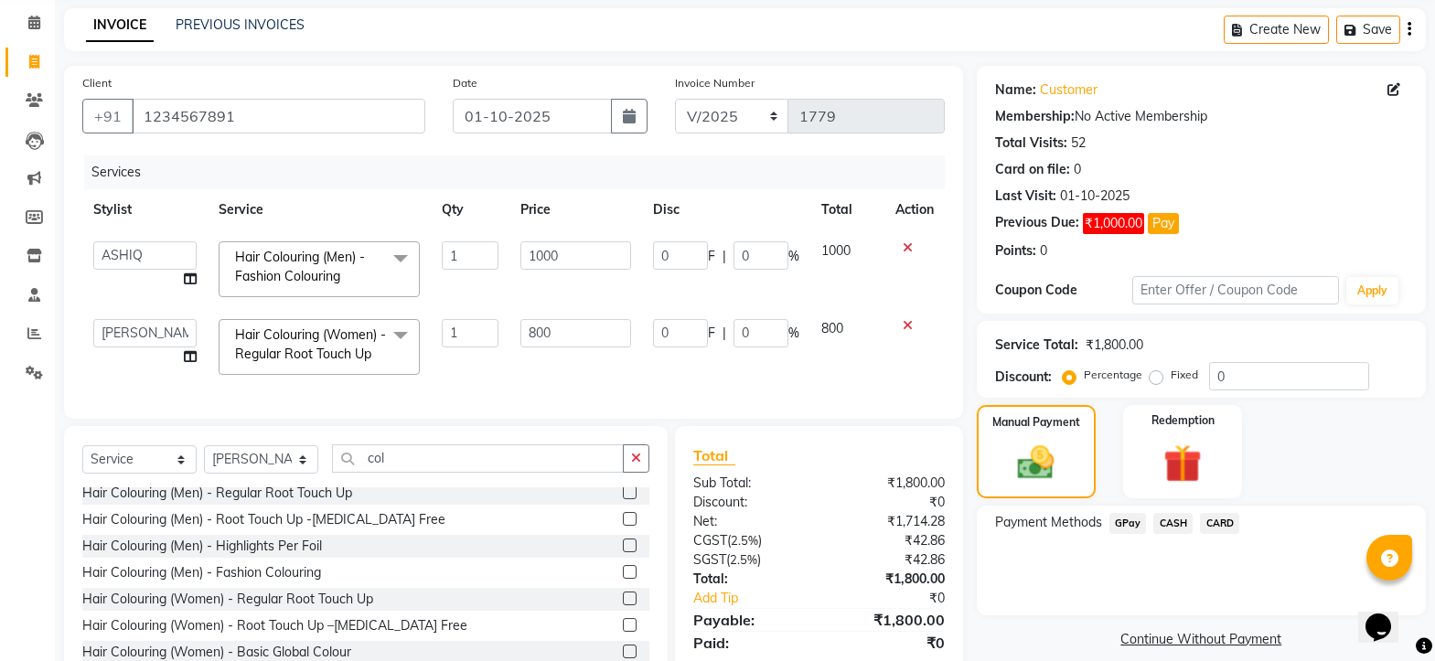
scroll to position [147, 0]
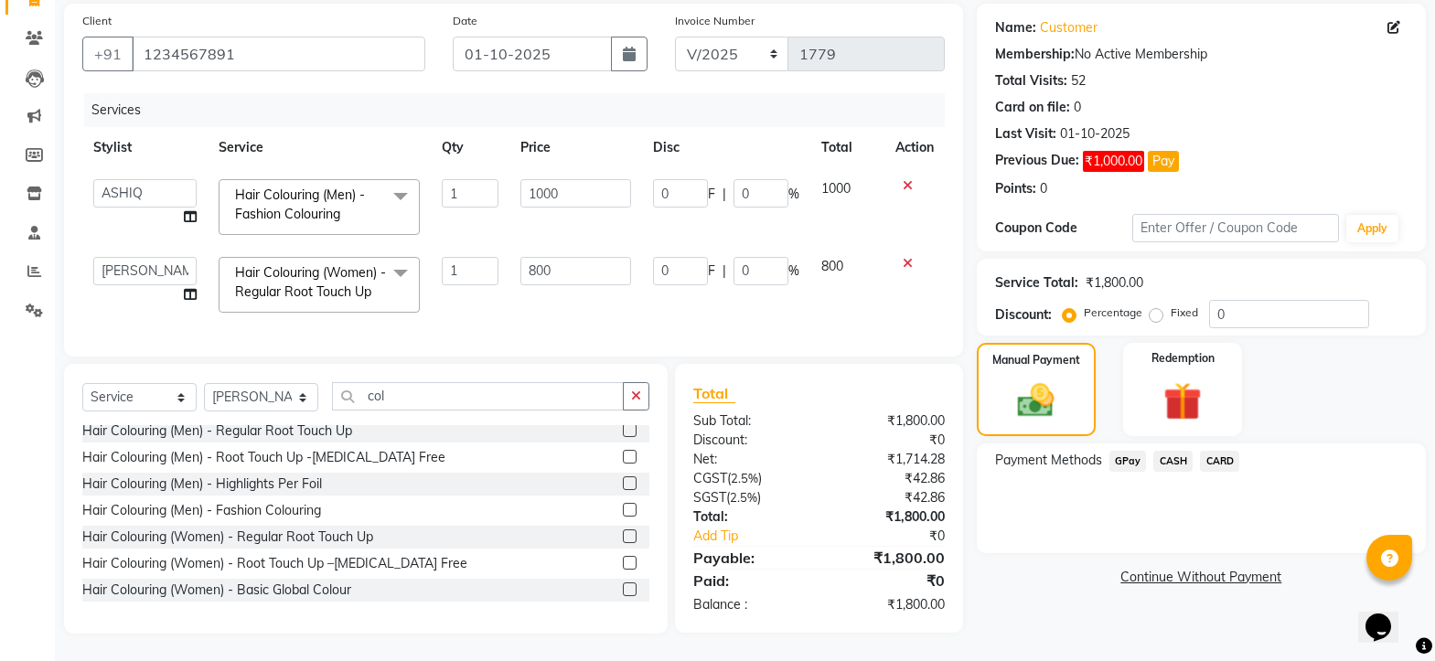
click at [1120, 451] on span "GPay" at bounding box center [1127, 461] width 37 height 21
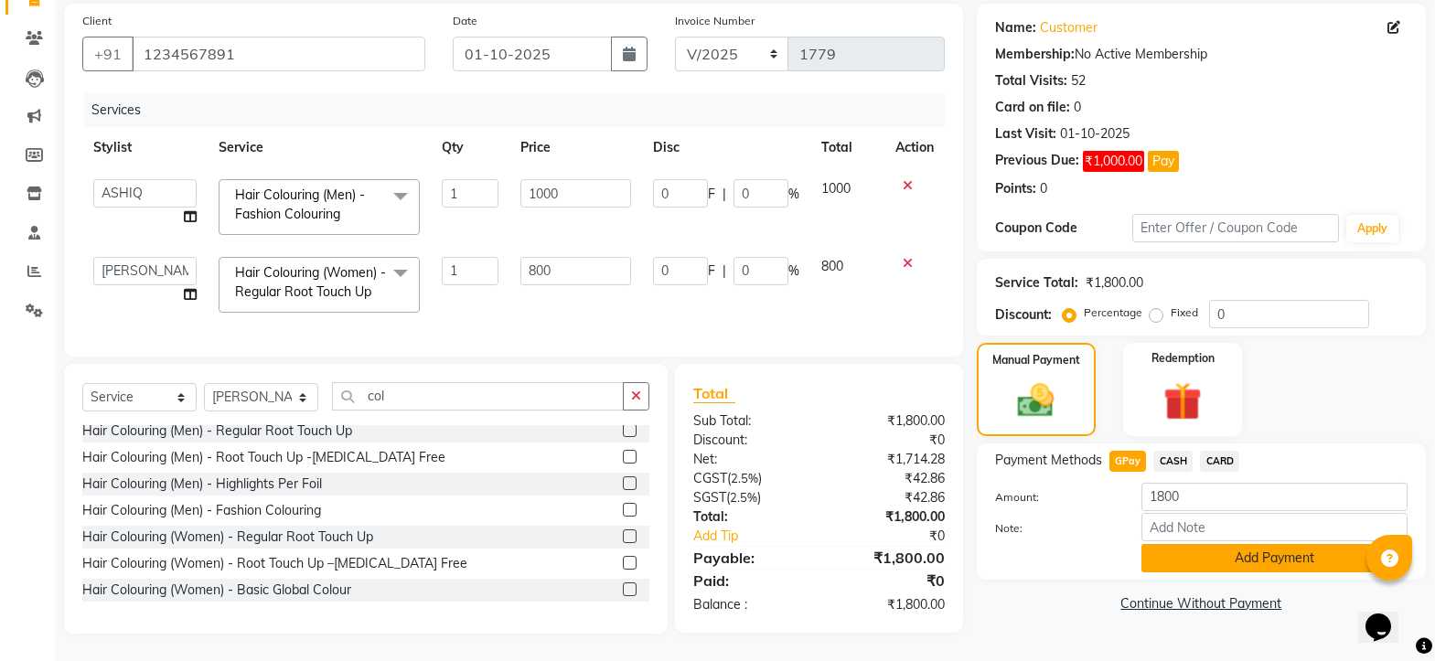
click at [1194, 546] on button "Add Payment" at bounding box center [1274, 558] width 266 height 28
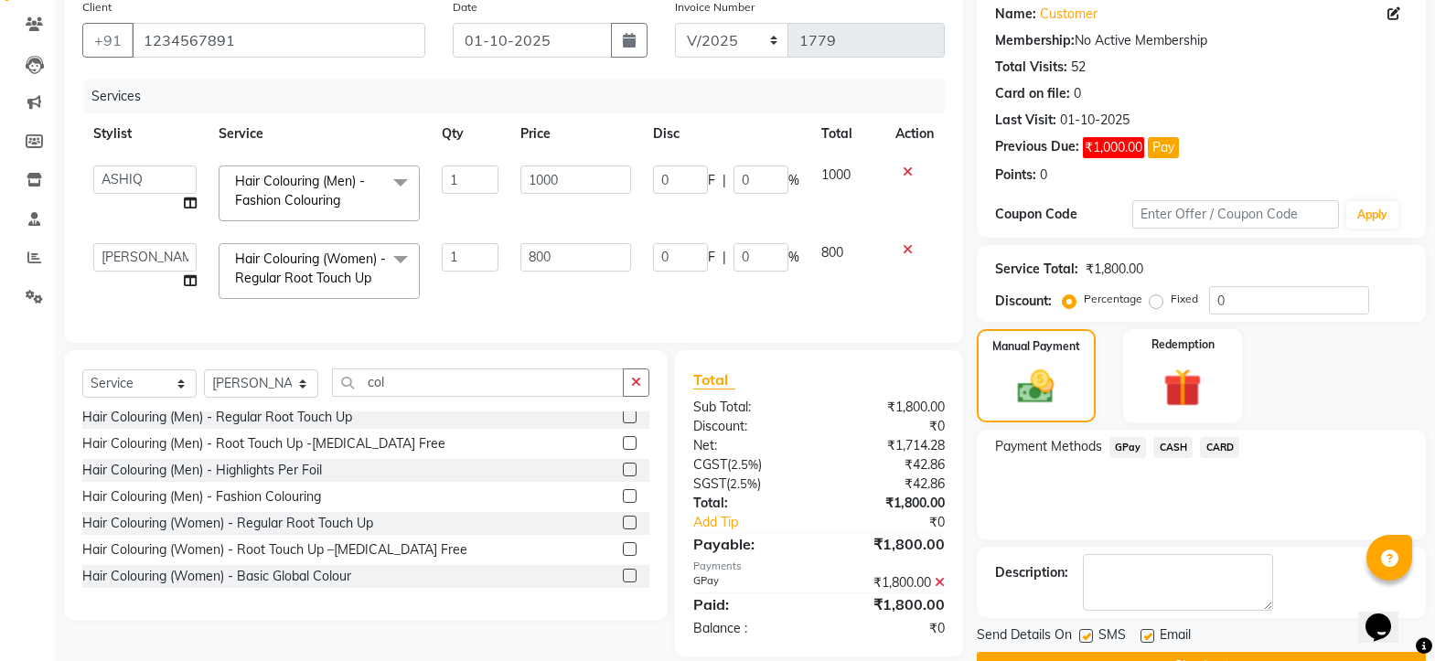
scroll to position [194, 0]
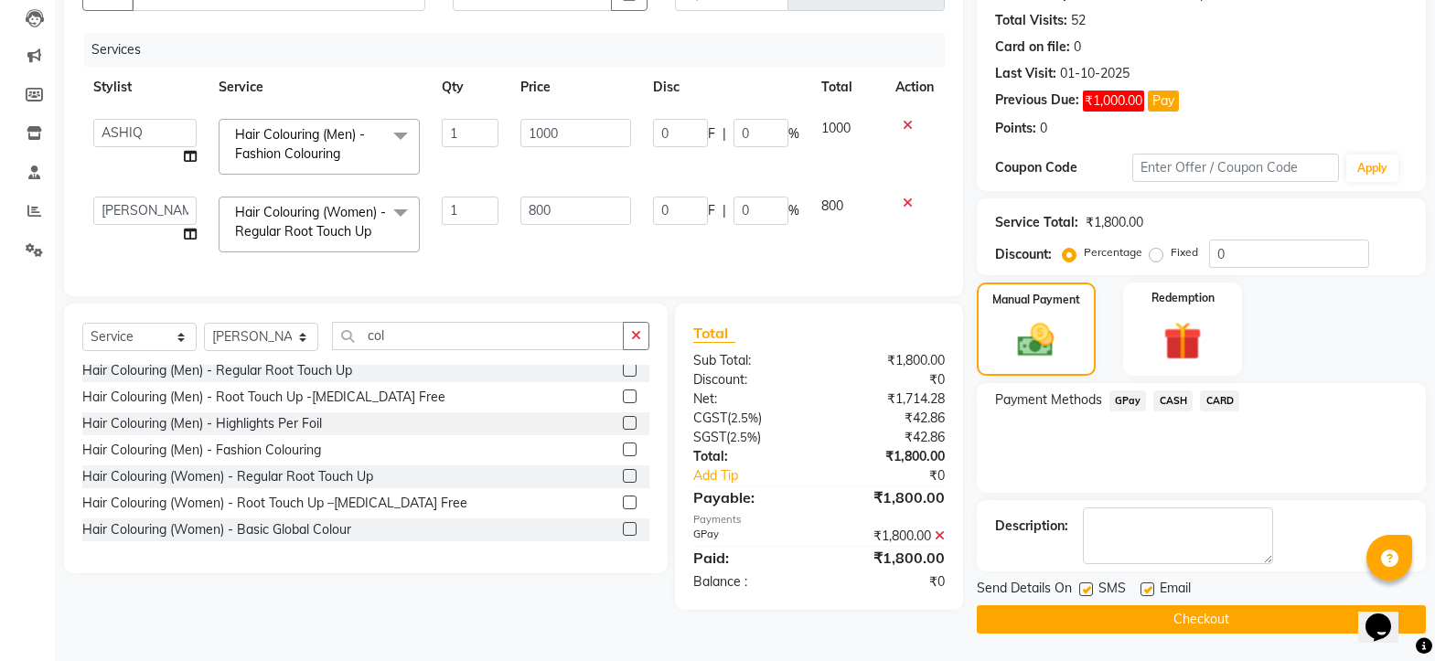
click at [1197, 614] on button "Checkout" at bounding box center [1200, 619] width 449 height 28
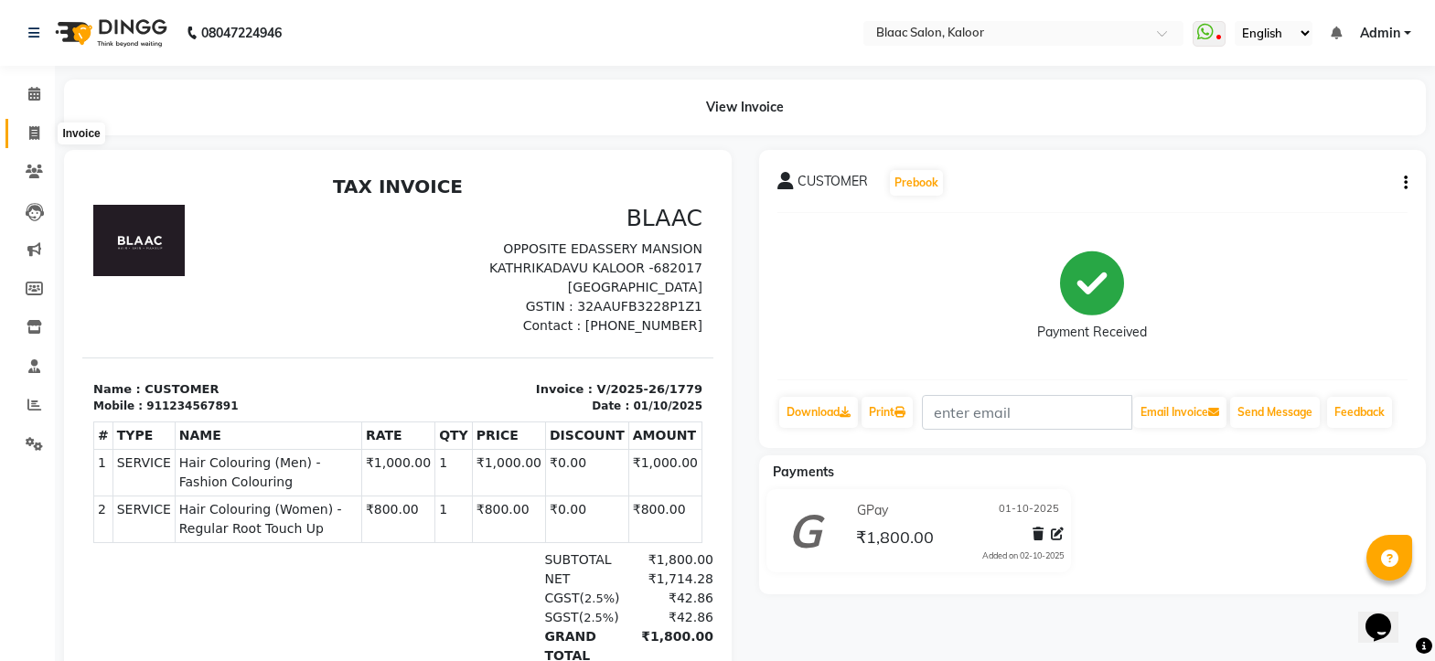
click at [35, 138] on icon at bounding box center [34, 133] width 10 height 14
select select "service"
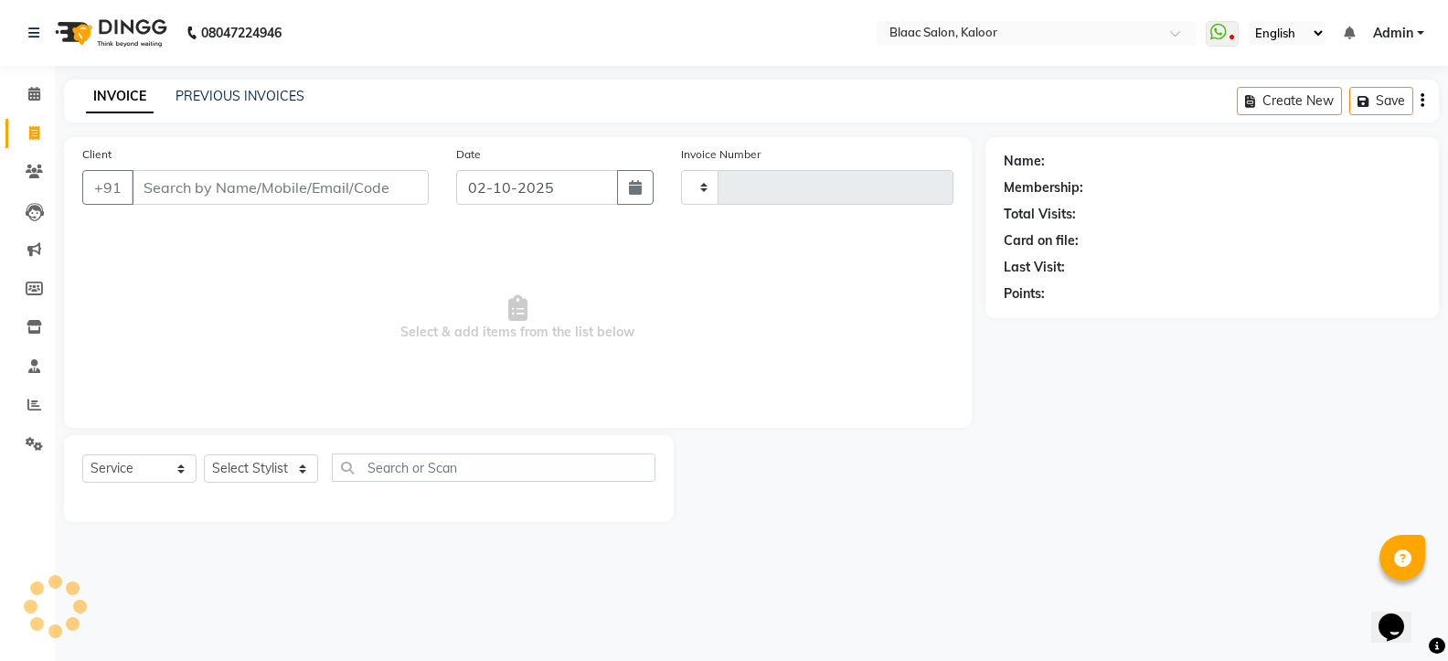
type input "1780"
select select "4552"
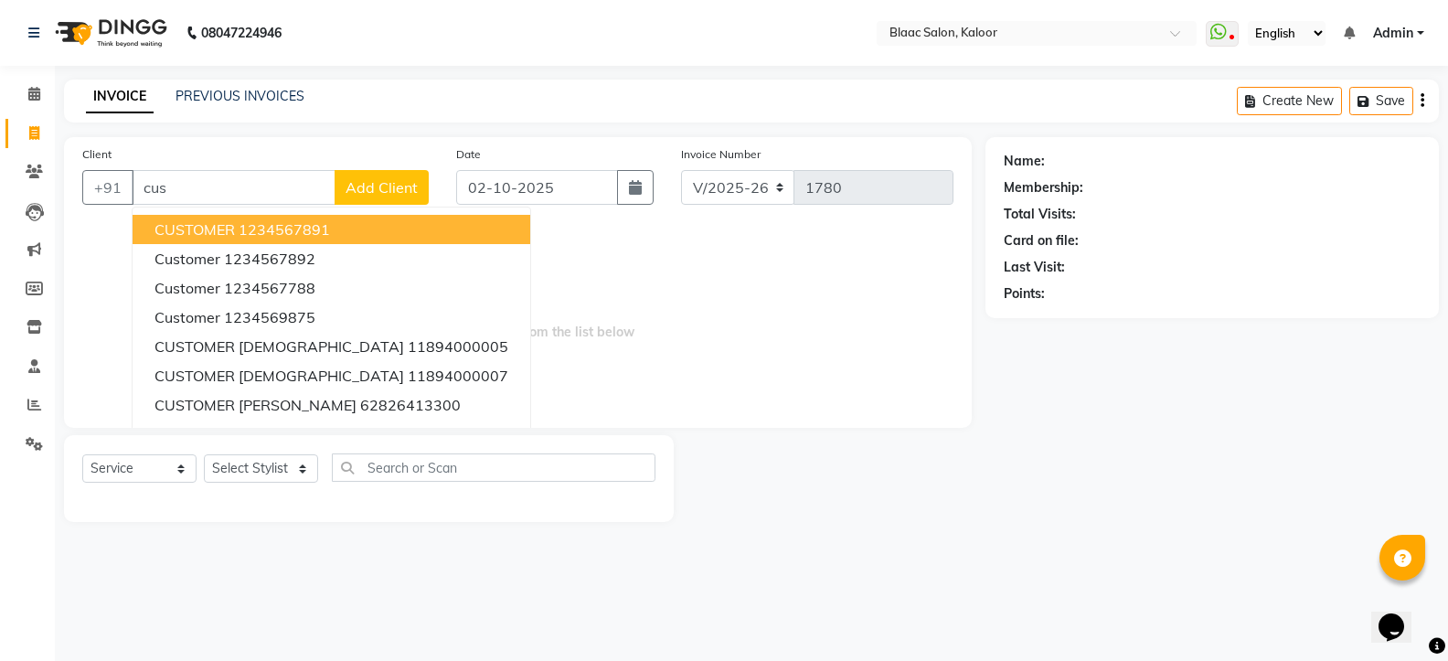
click at [170, 232] on span "CUSTOMER" at bounding box center [195, 229] width 80 height 18
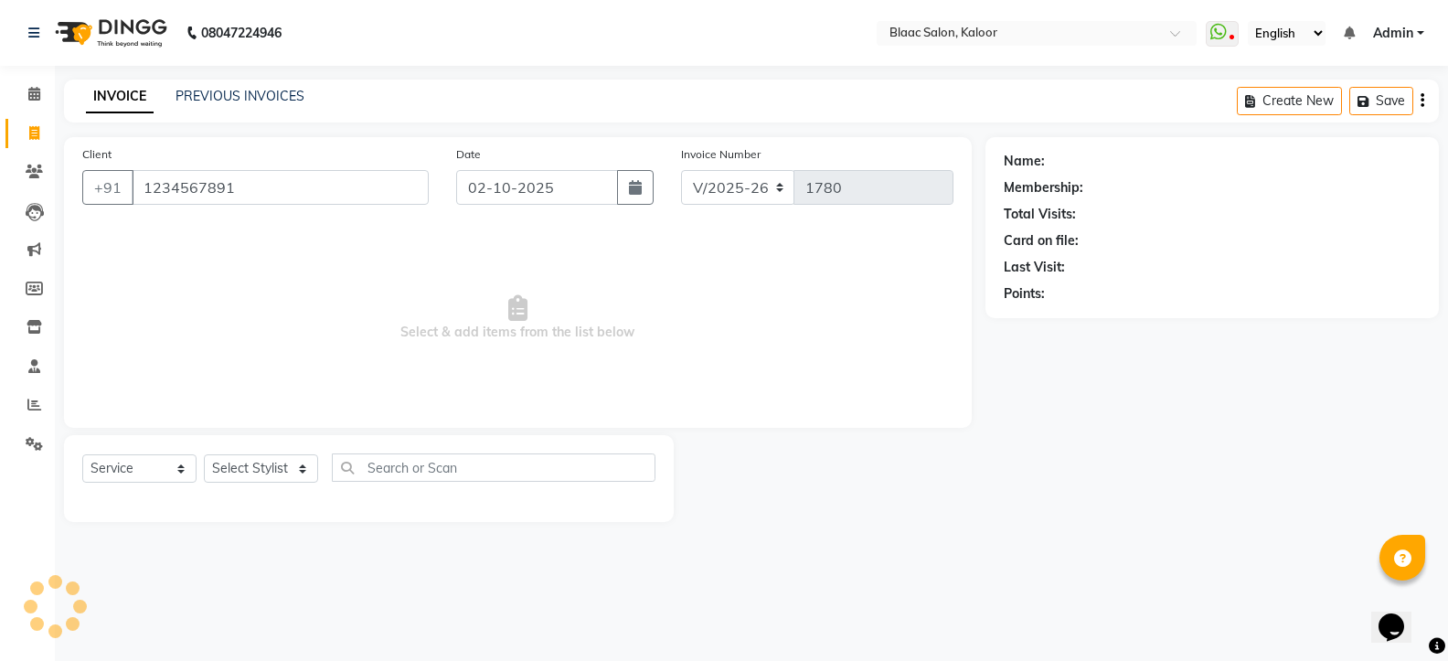
type input "1234567891"
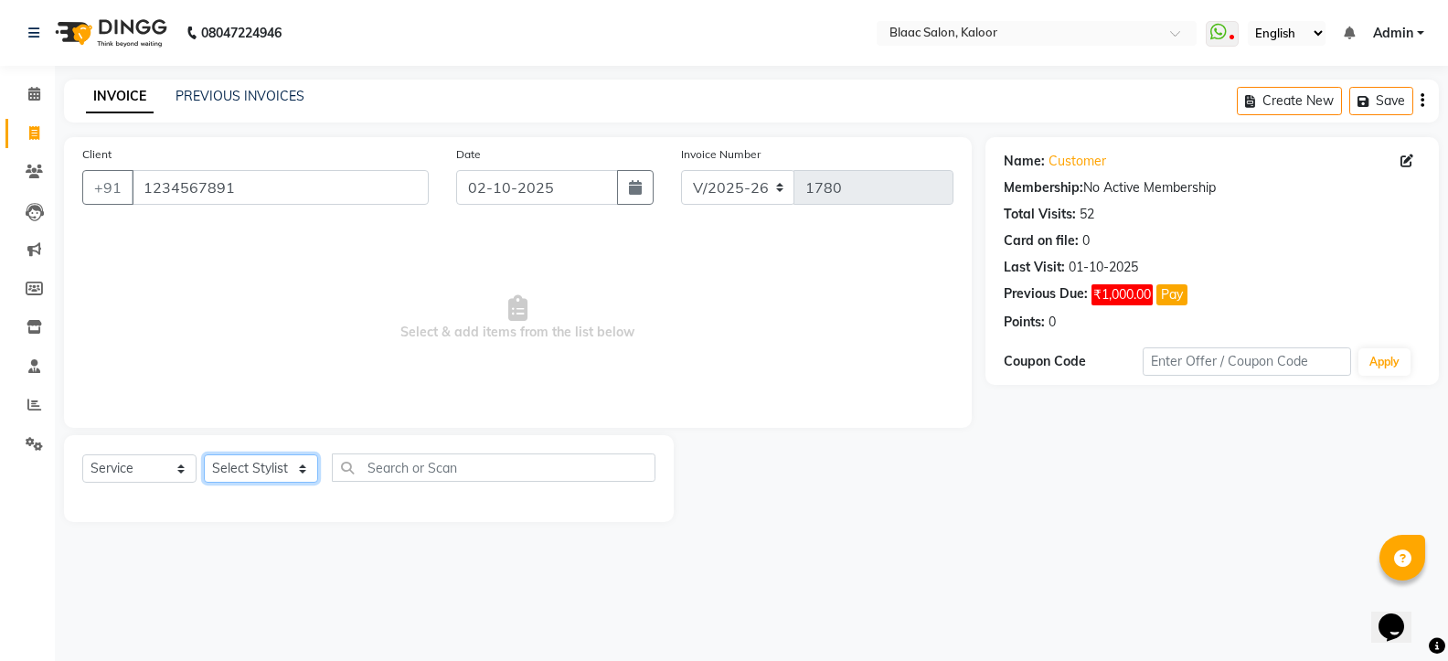
click at [278, 464] on select "Select Stylist ASHIQ [PERSON_NAME] [PERSON_NAME] [PERSON_NAME]" at bounding box center [261, 468] width 114 height 28
select select "74275"
click at [204, 454] on select "Select Stylist ASHIQ [PERSON_NAME] [PERSON_NAME] [PERSON_NAME]" at bounding box center [261, 468] width 114 height 28
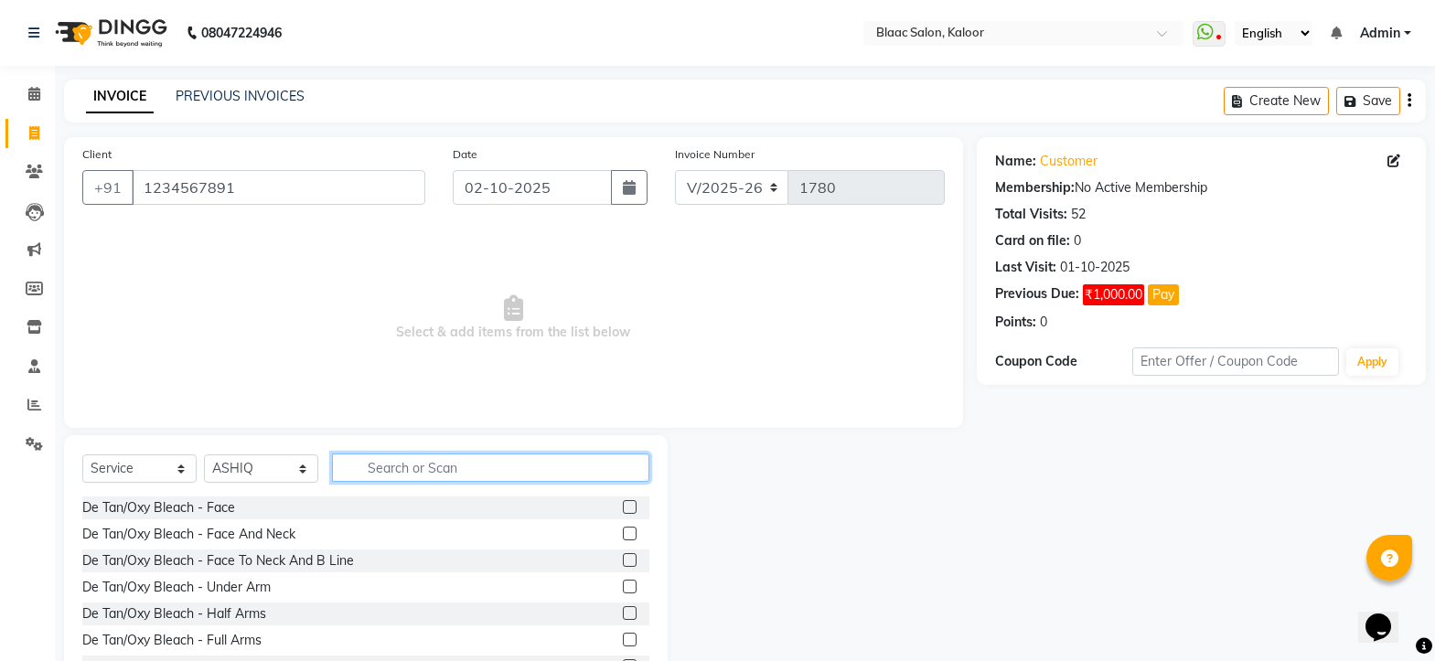
click at [454, 465] on input "text" at bounding box center [490, 468] width 317 height 28
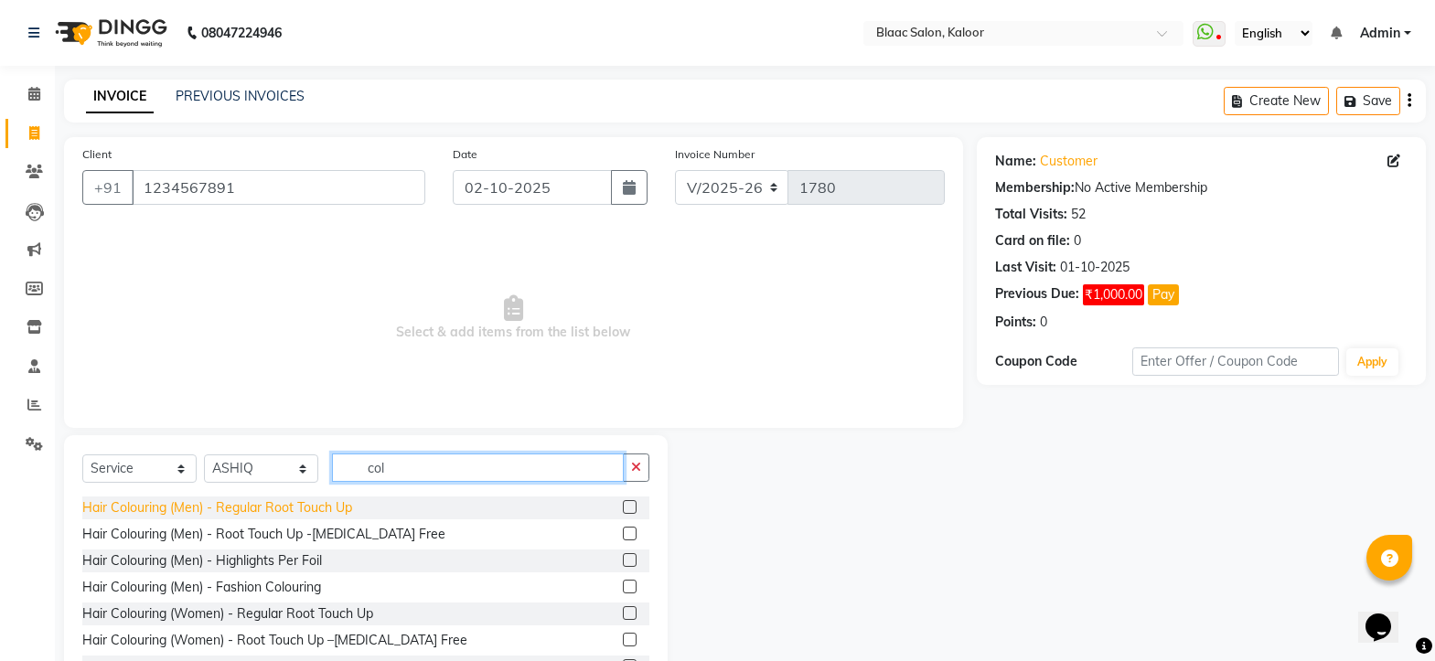
type input "col"
click at [284, 508] on div "Hair Colouring (Men) - Regular Root Touch Up" at bounding box center [217, 507] width 270 height 19
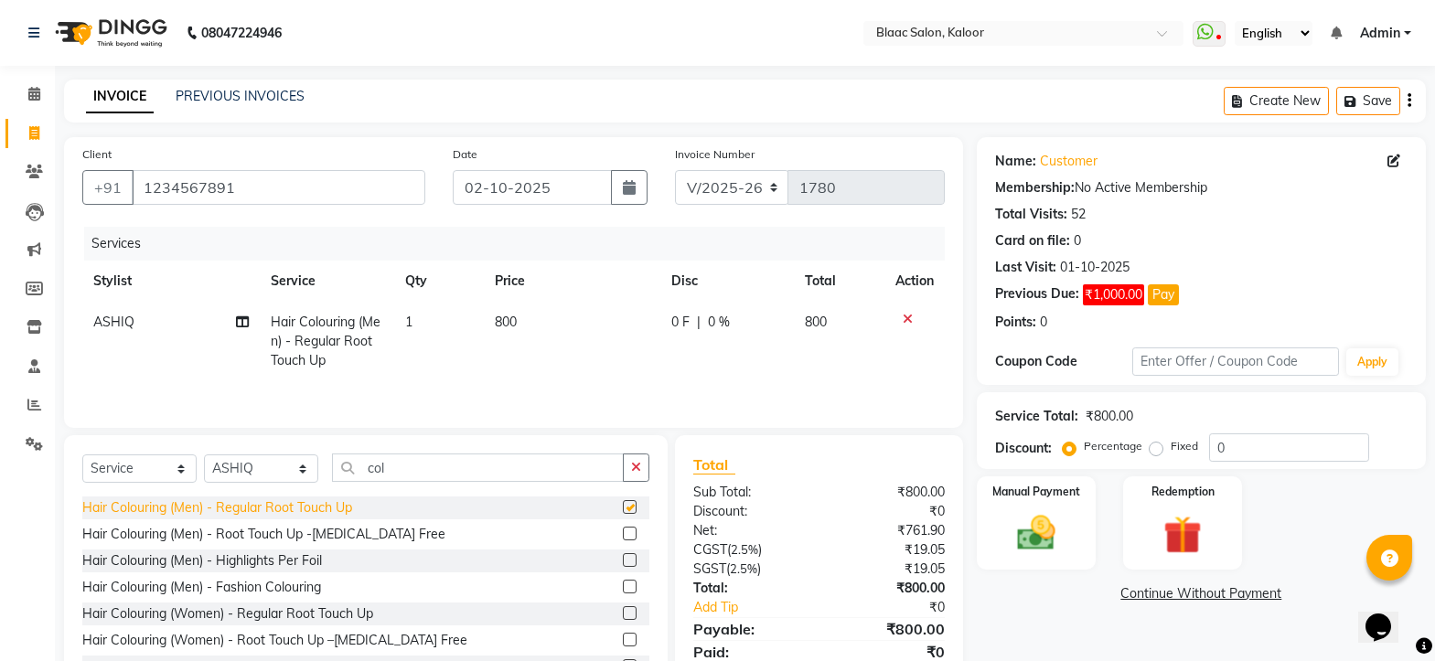
checkbox input "false"
click at [539, 315] on td "800" at bounding box center [572, 342] width 177 height 80
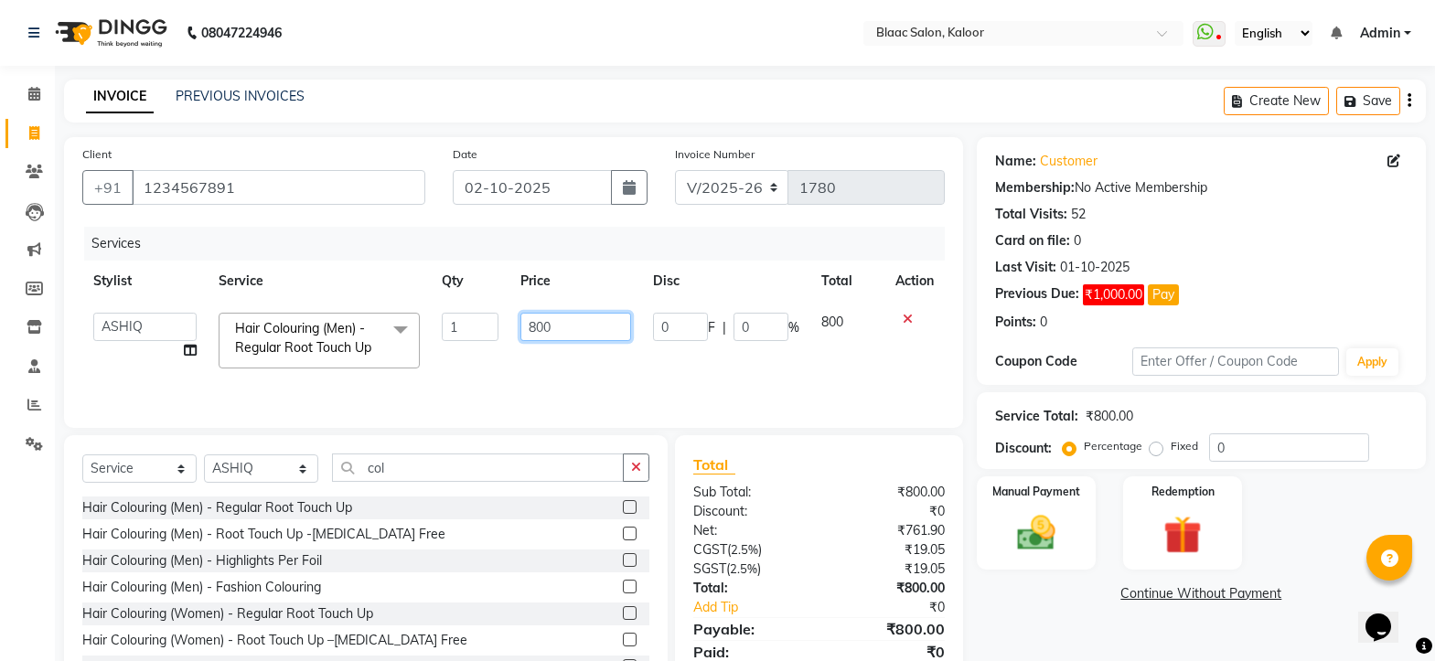
click at [568, 325] on input "800" at bounding box center [576, 327] width 112 height 28
type input "8"
type input "700"
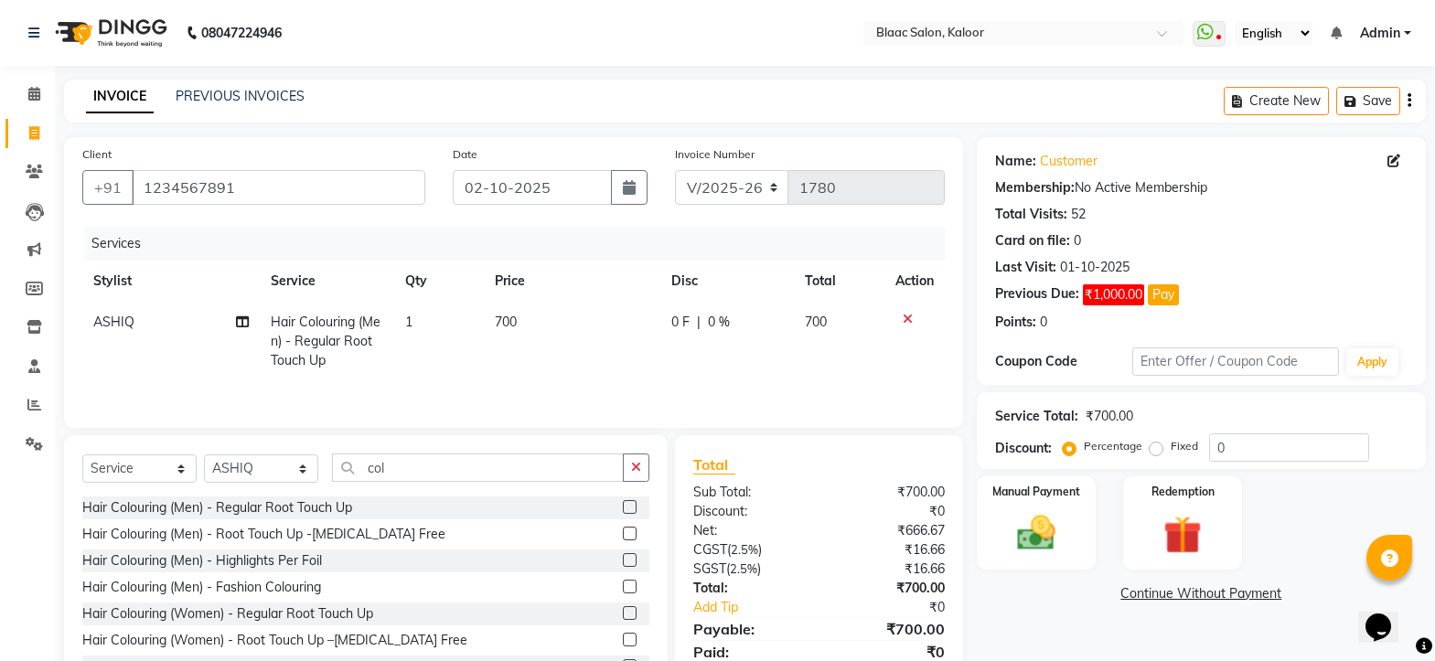
click at [836, 327] on td "700" at bounding box center [839, 342] width 90 height 80
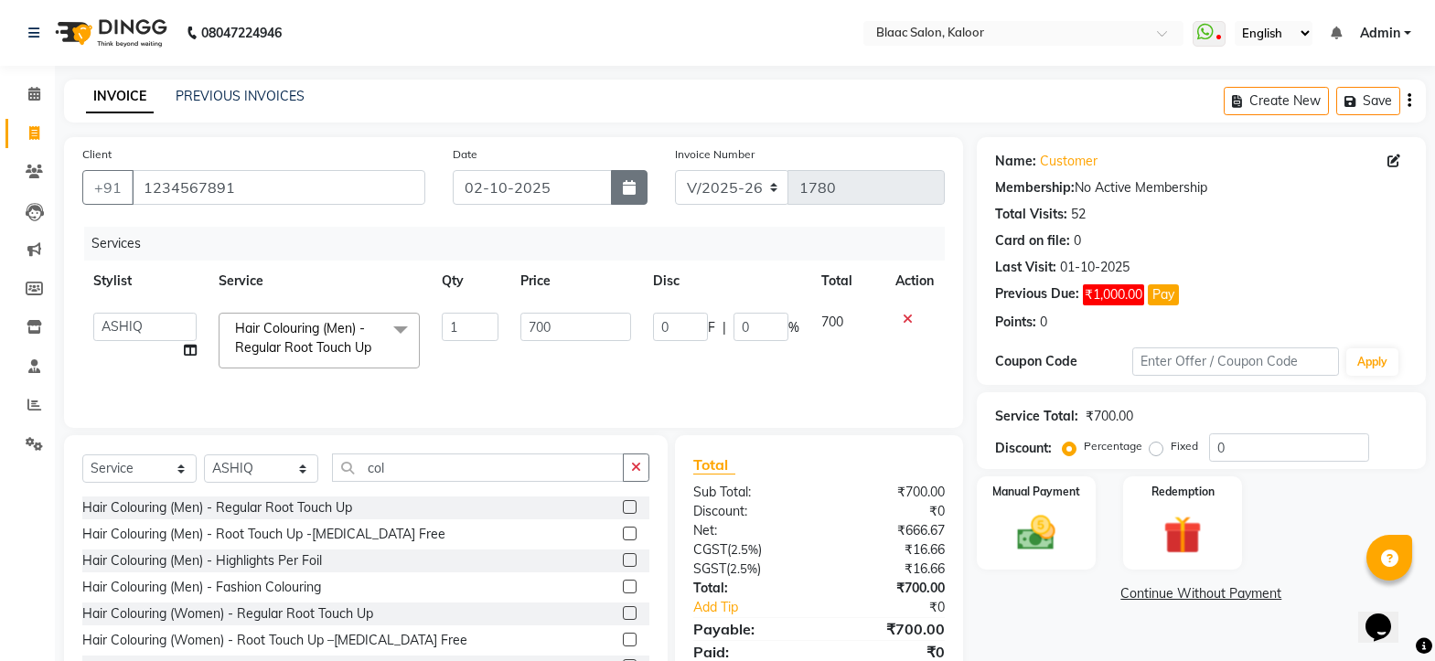
click at [640, 192] on button "button" at bounding box center [629, 187] width 37 height 35
select select "10"
select select "2025"
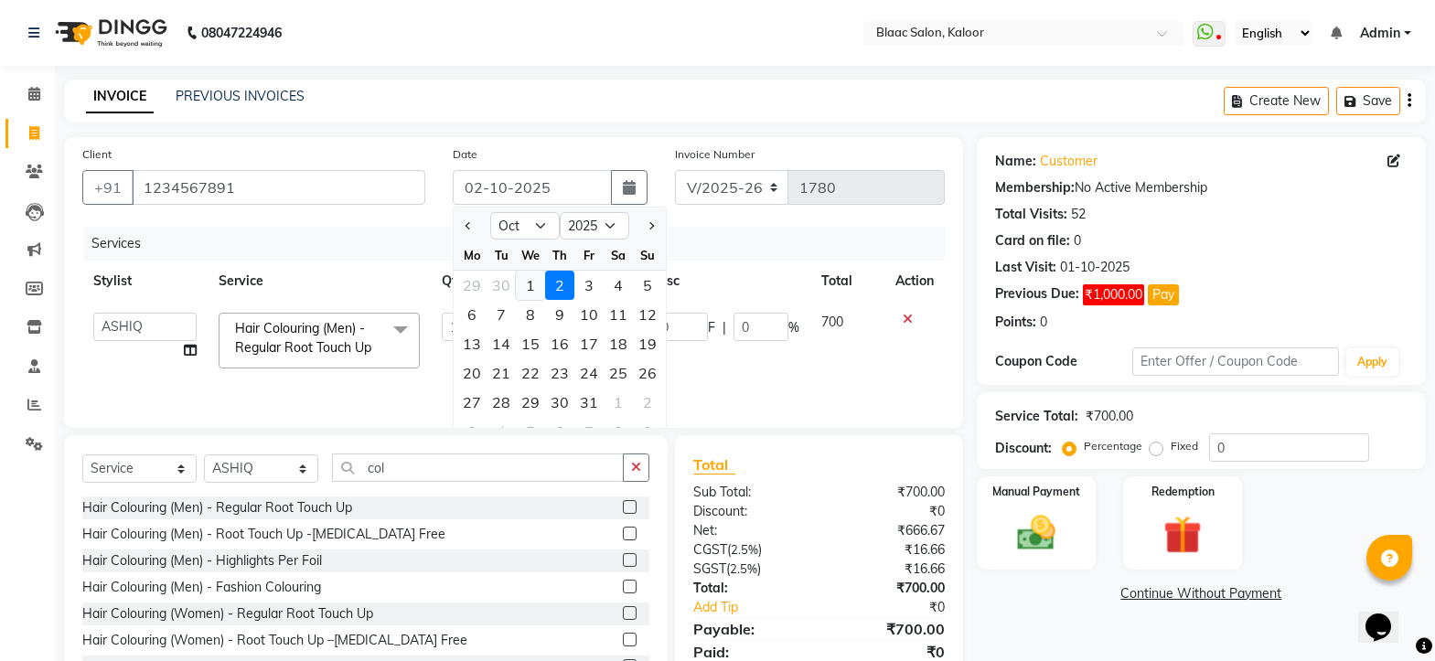
click at [529, 287] on div "1" at bounding box center [530, 285] width 29 height 29
type input "01-10-2025"
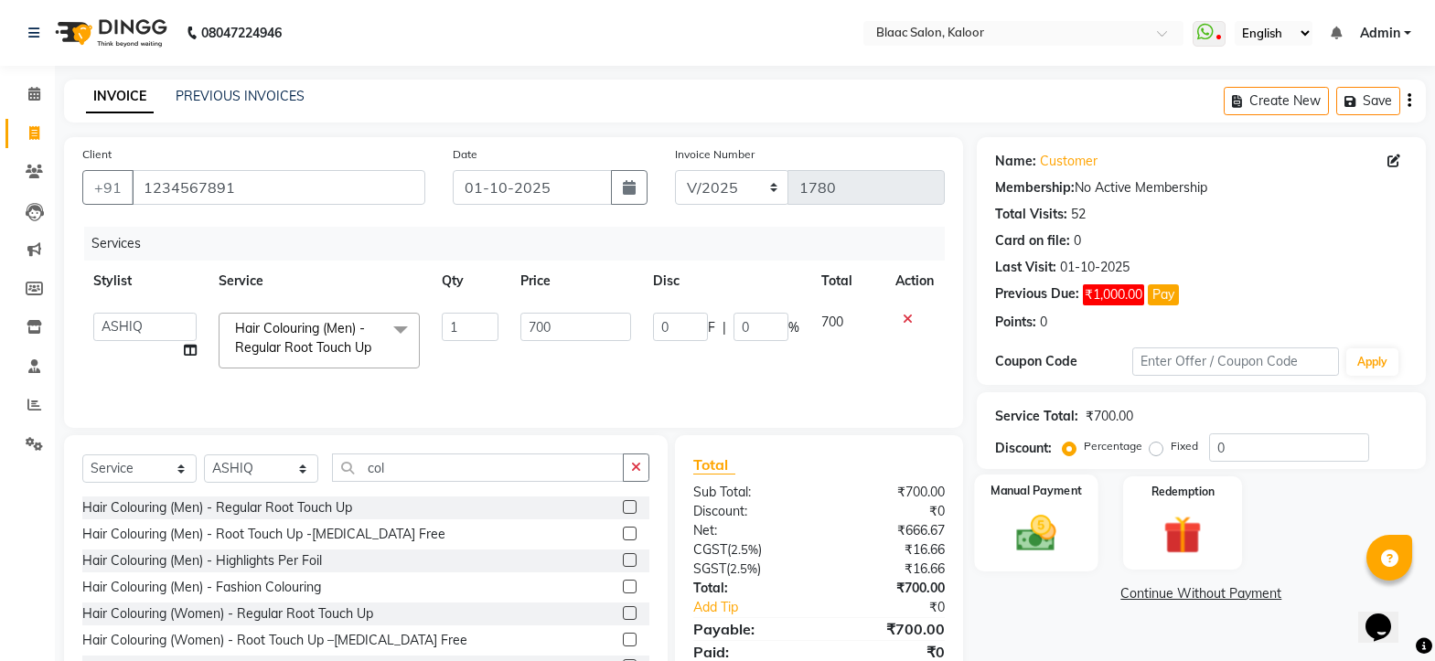
click at [1029, 560] on div "Manual Payment" at bounding box center [1036, 523] width 124 height 97
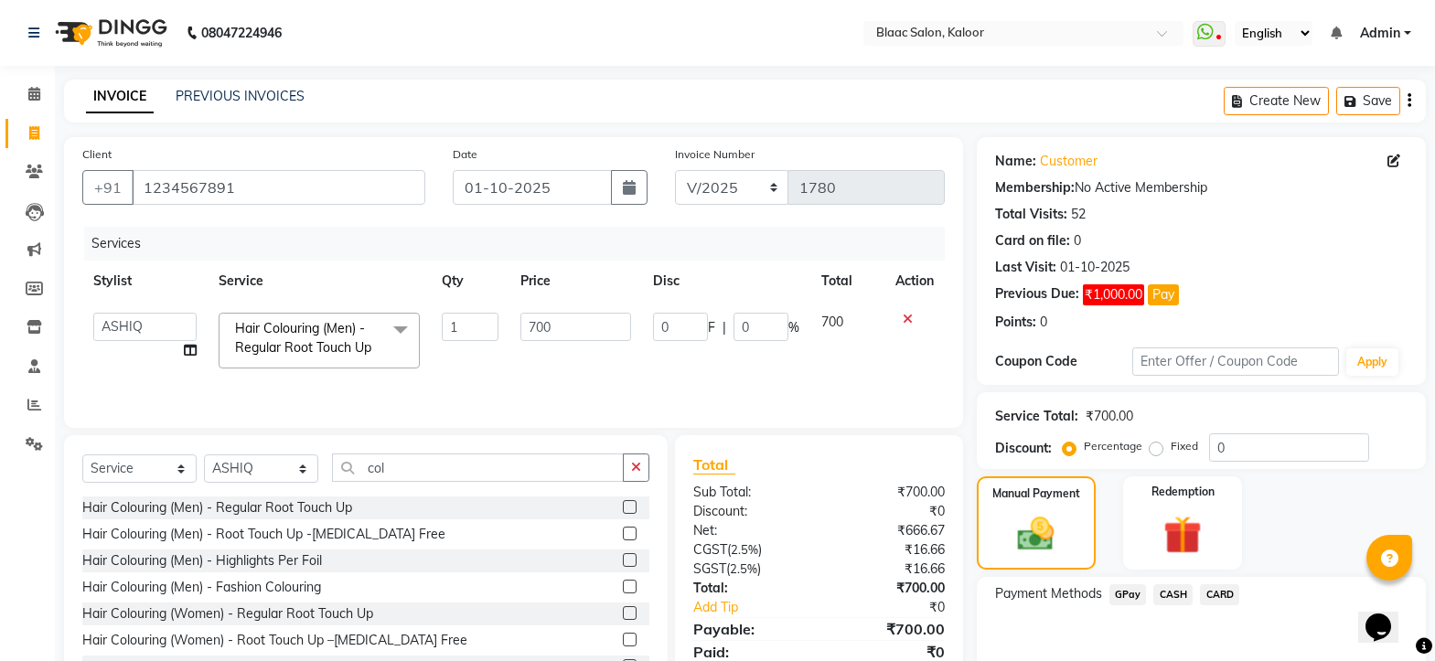
scroll to position [91, 0]
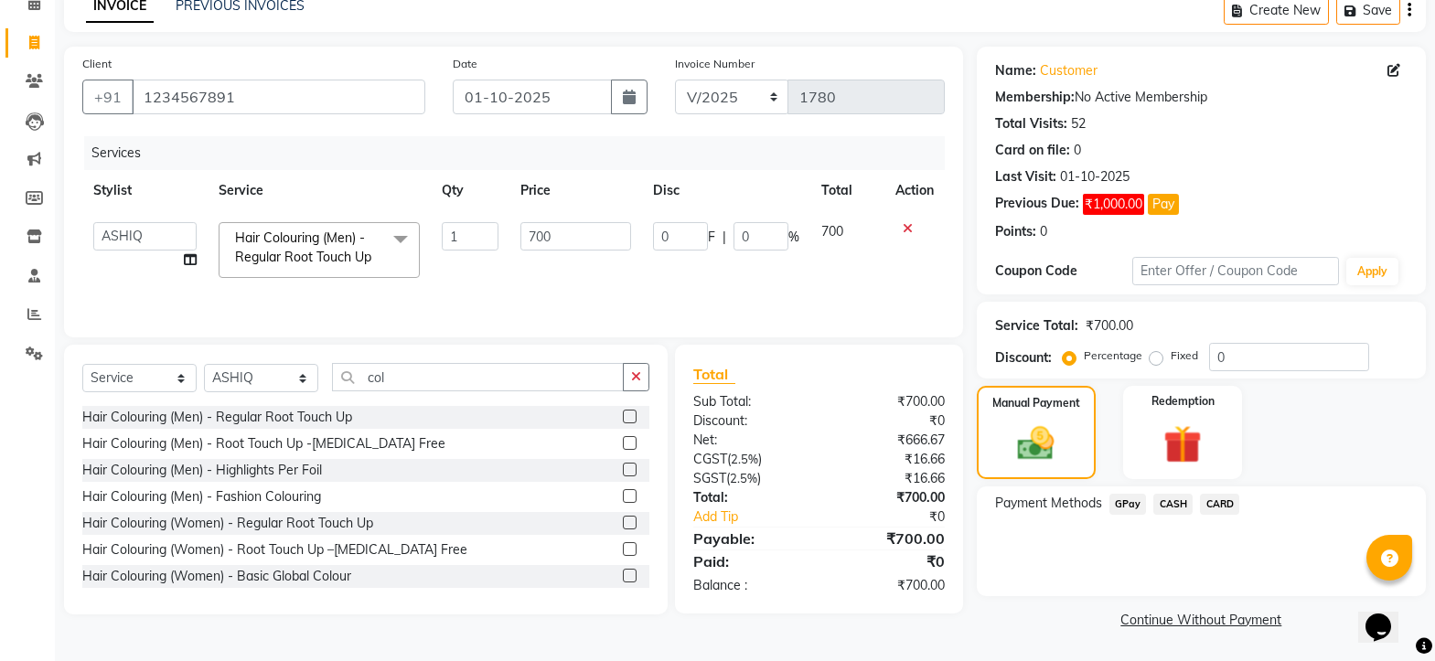
click at [1124, 507] on span "GPay" at bounding box center [1127, 504] width 37 height 21
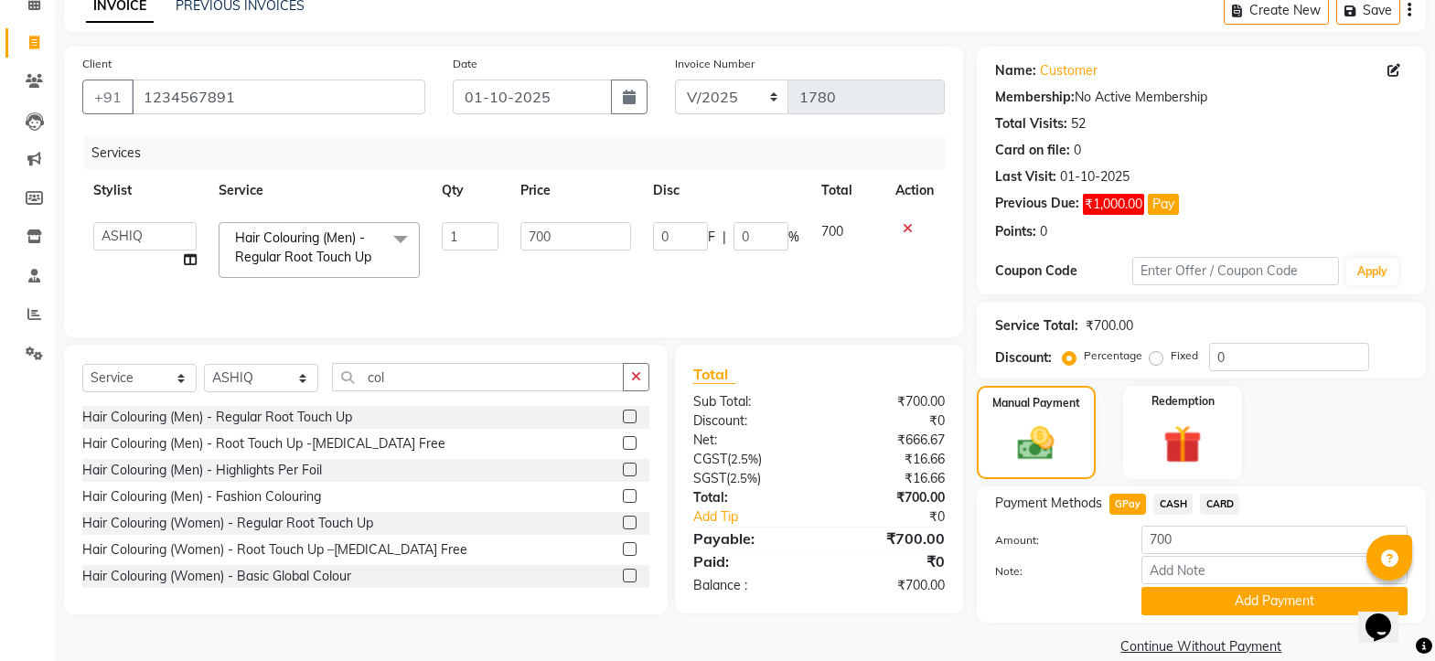
scroll to position [117, 0]
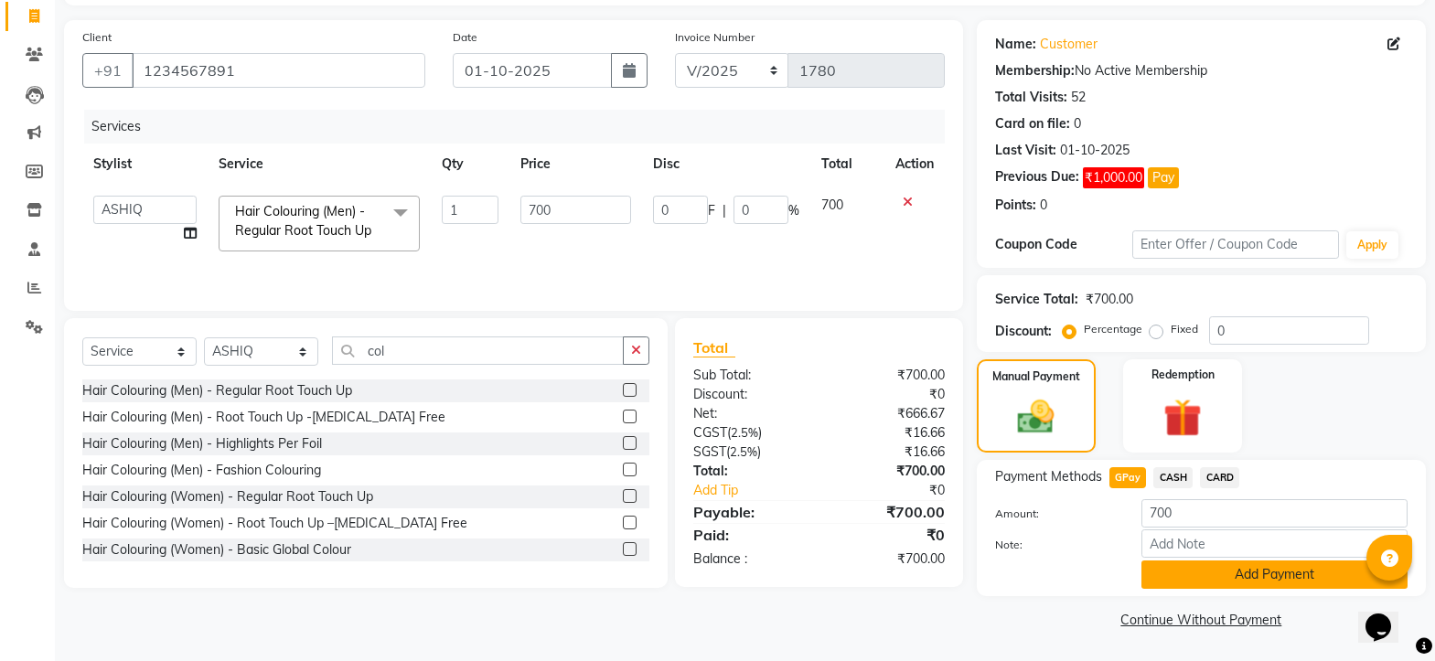
click at [1245, 571] on button "Add Payment" at bounding box center [1274, 574] width 266 height 28
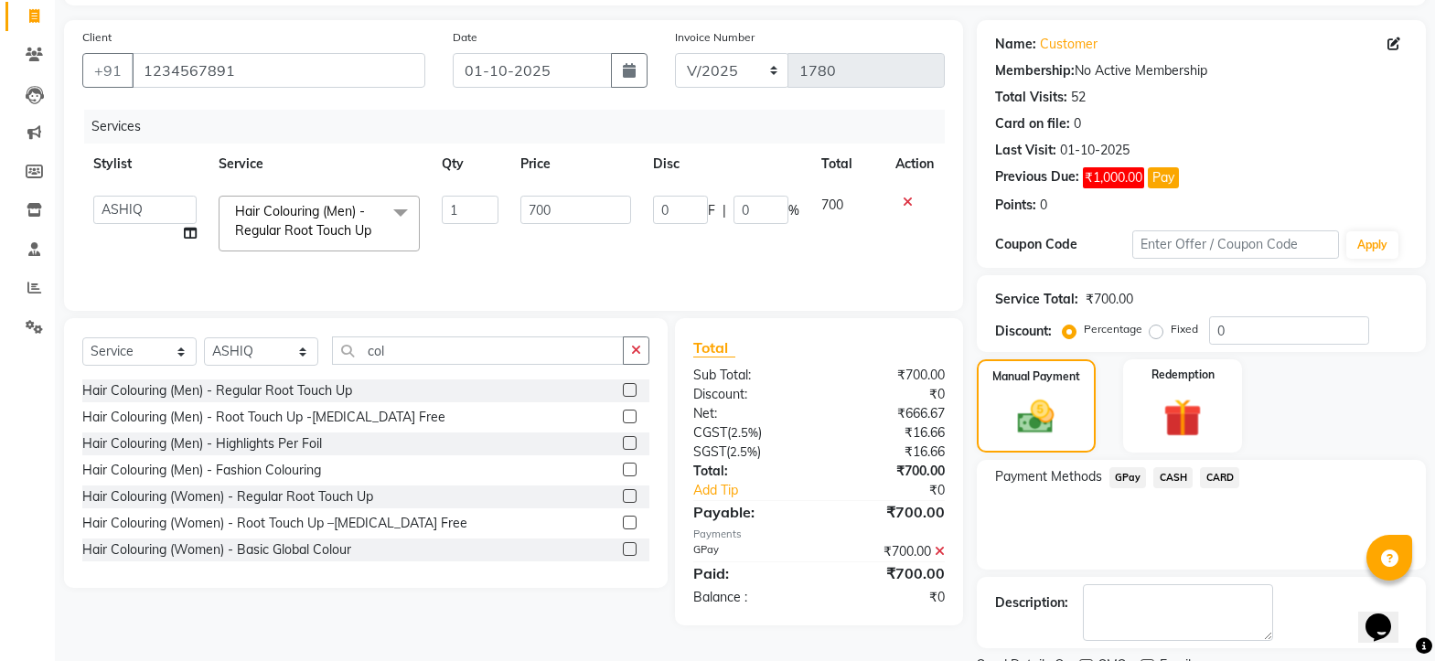
scroll to position [194, 0]
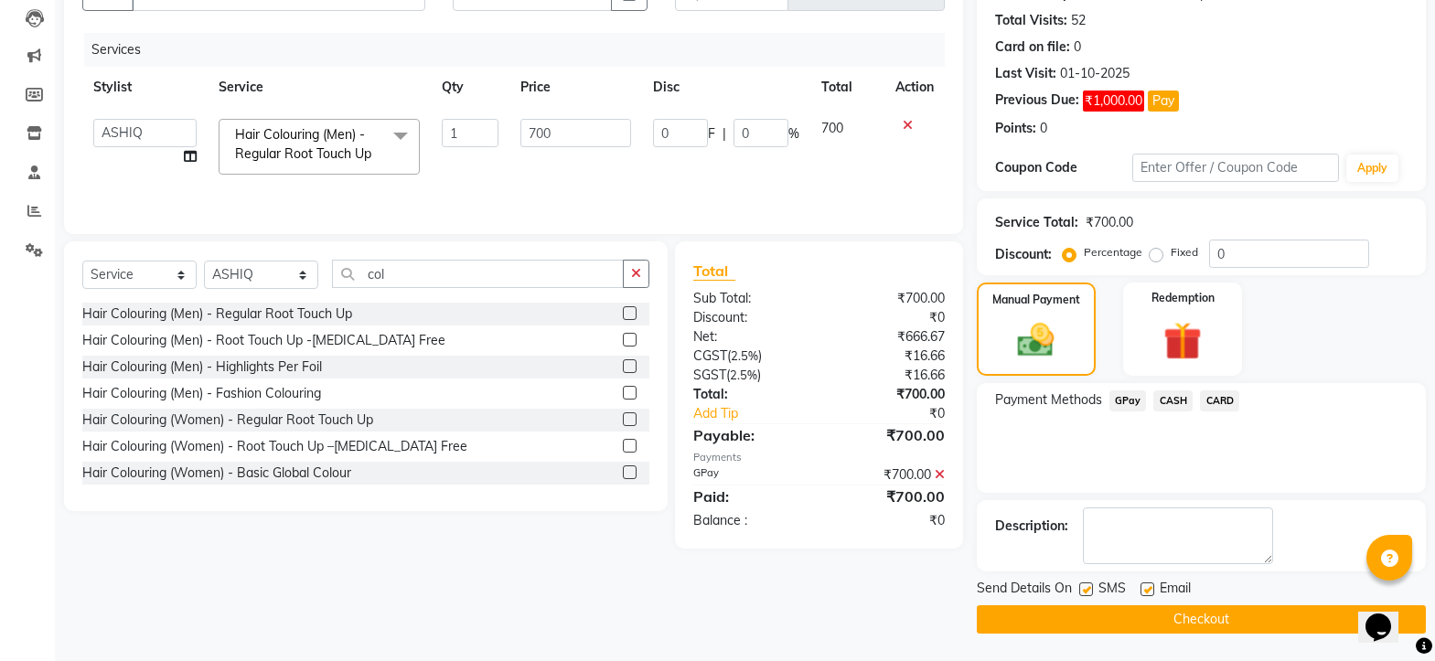
click at [1169, 611] on button "Checkout" at bounding box center [1200, 619] width 449 height 28
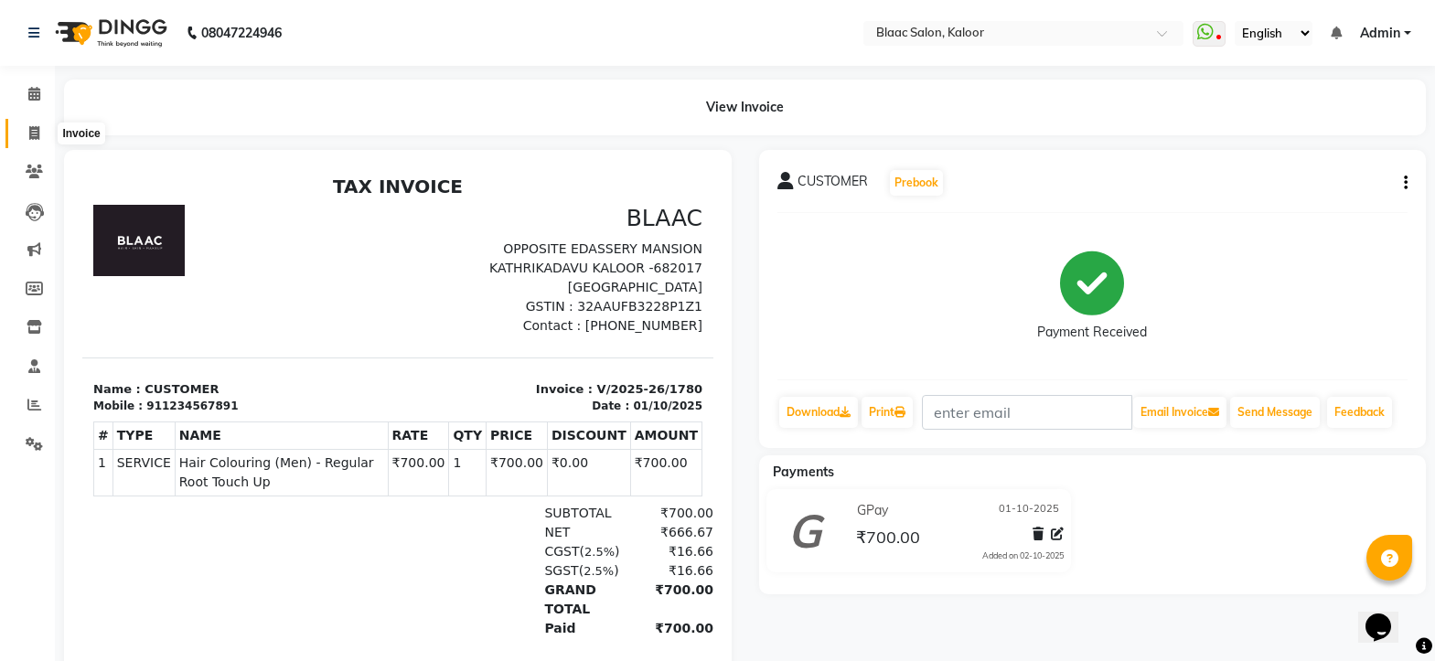
click at [26, 132] on span at bounding box center [34, 133] width 32 height 21
select select "service"
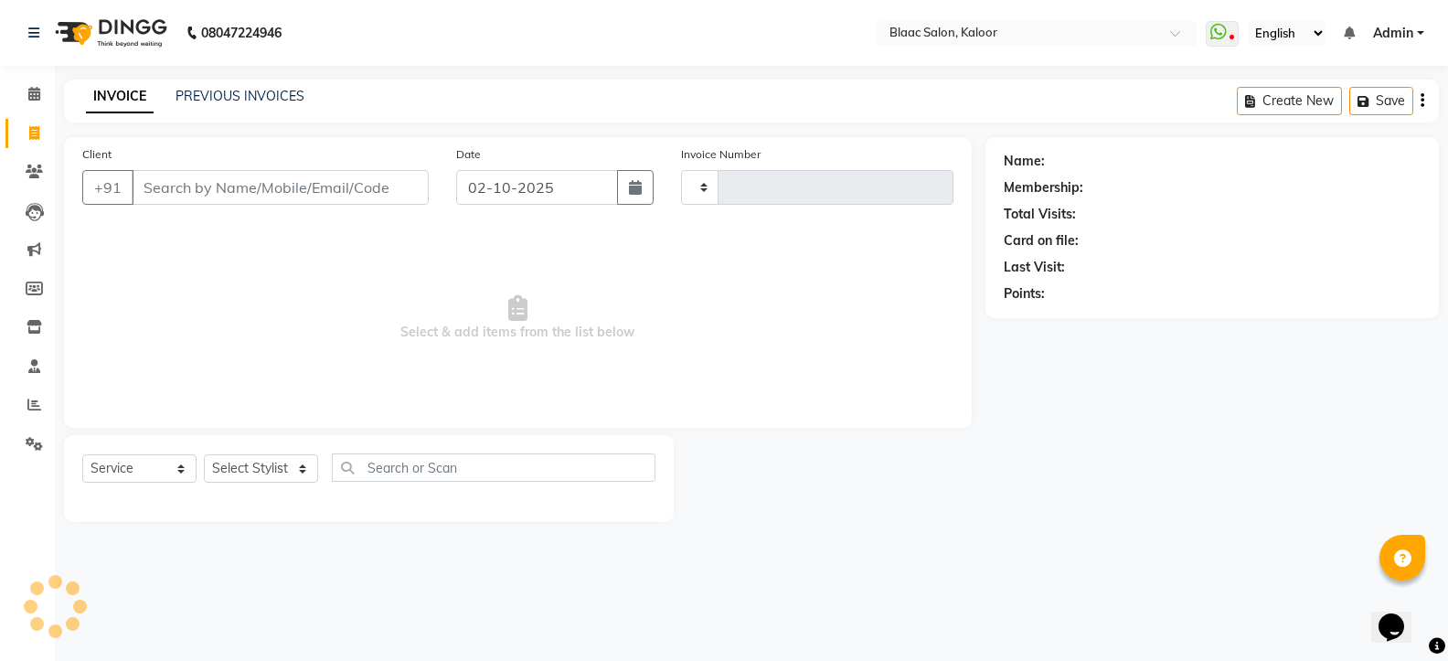
type input "1781"
select select "4552"
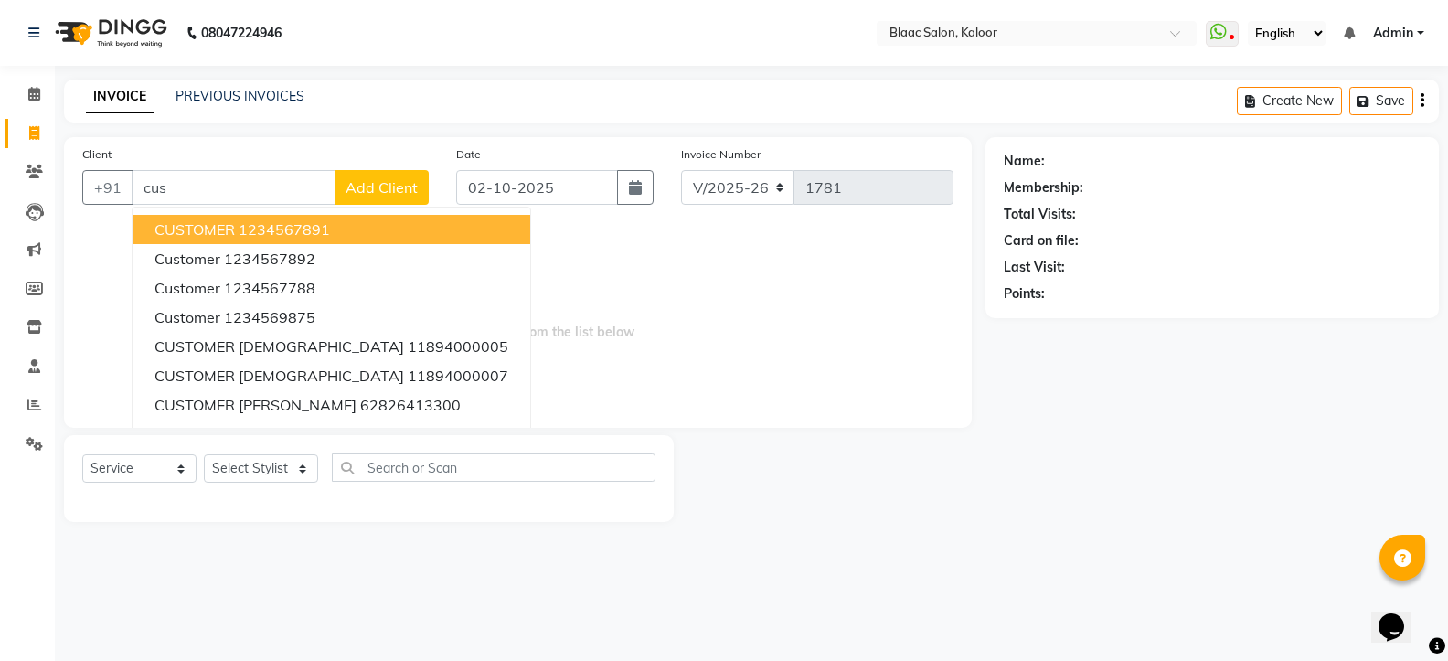
click at [221, 233] on span "CUSTOMER" at bounding box center [195, 229] width 80 height 18
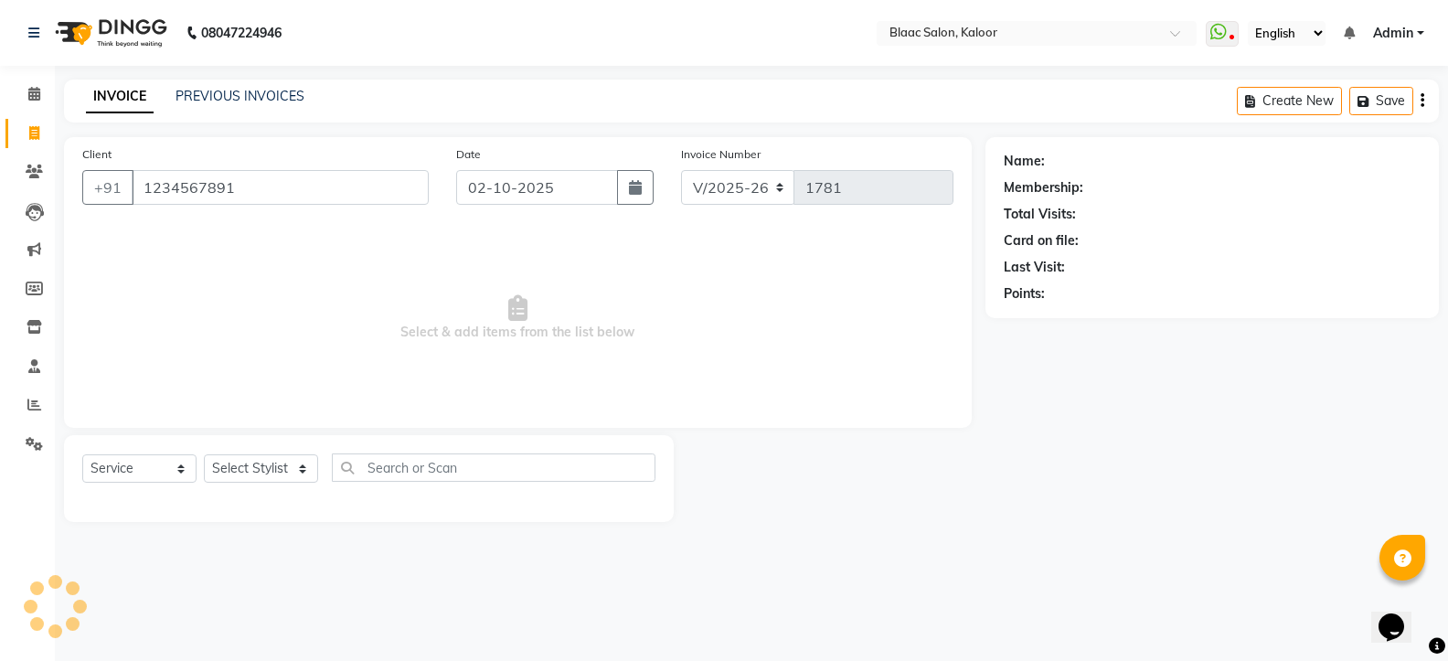
type input "1234567891"
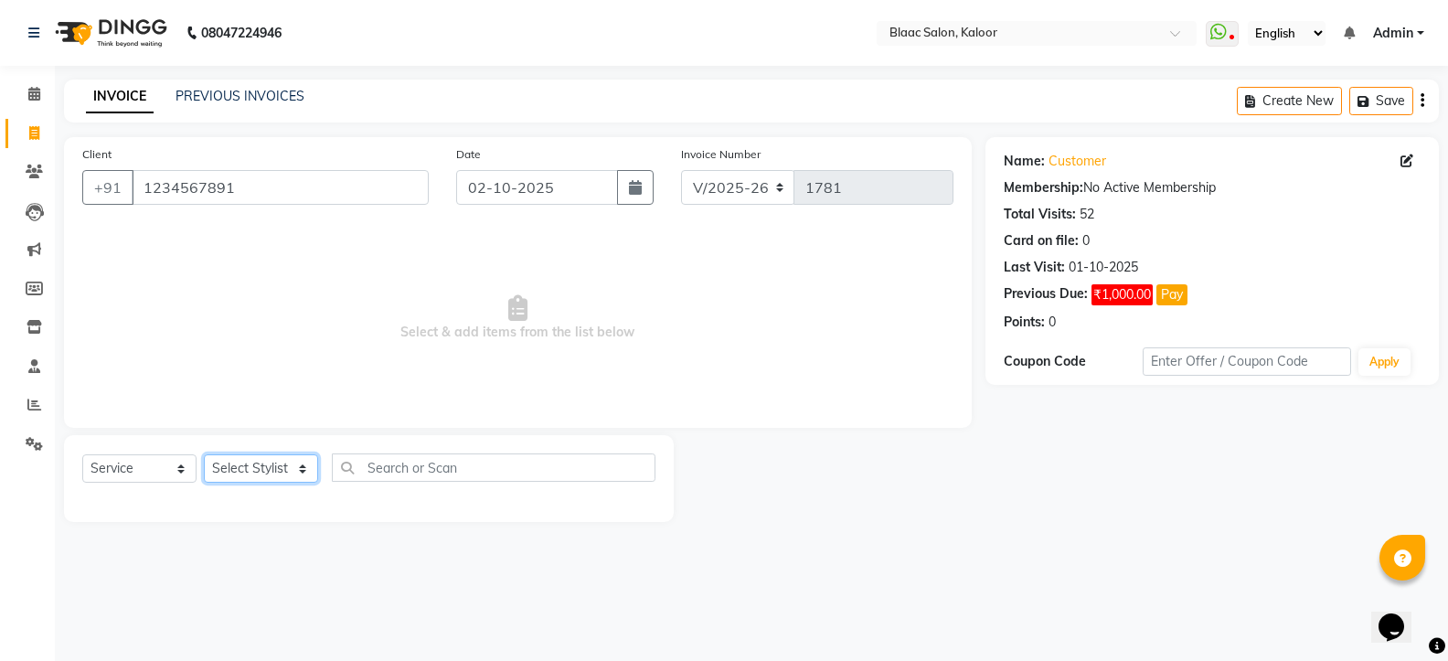
click at [246, 466] on select "Select Stylist ASHIQ [PERSON_NAME] [PERSON_NAME] [PERSON_NAME]" at bounding box center [261, 468] width 114 height 28
select select "91529"
click at [204, 454] on select "Select Stylist ASHIQ [PERSON_NAME] [PERSON_NAME] [PERSON_NAME]" at bounding box center [261, 468] width 114 height 28
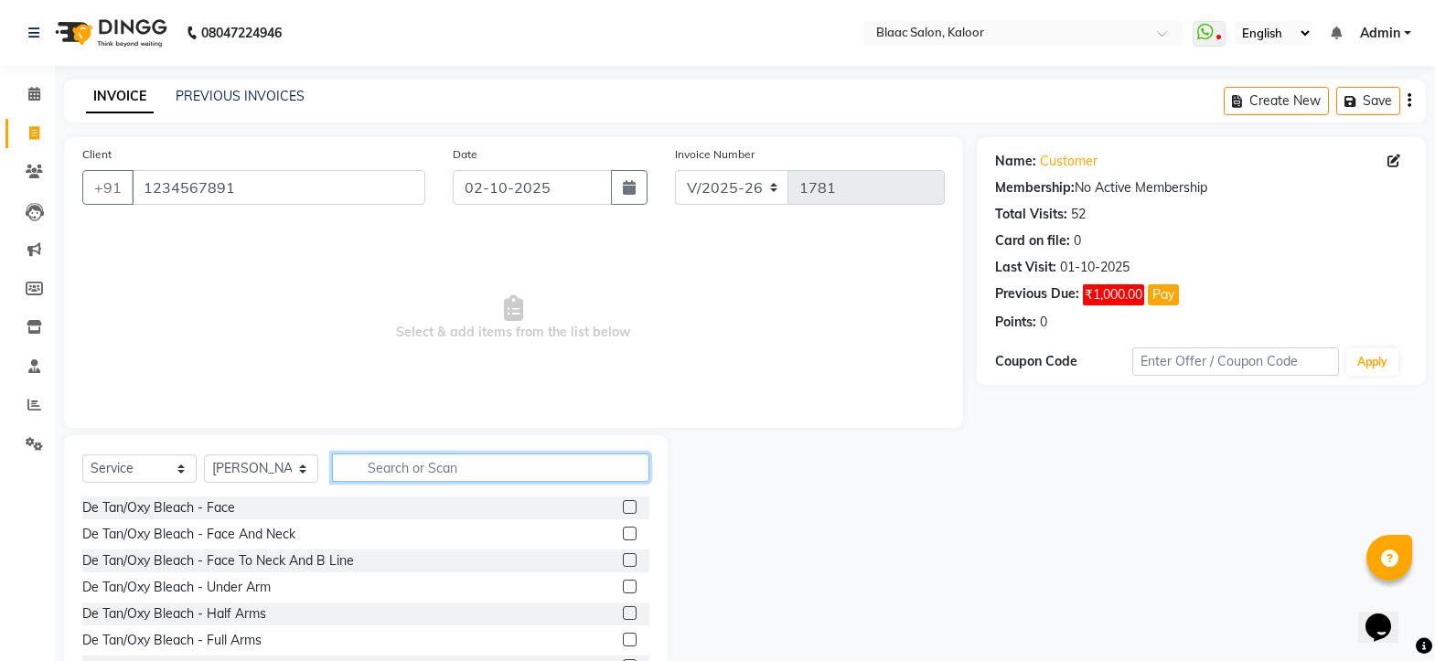
click at [460, 474] on input "text" at bounding box center [490, 468] width 317 height 28
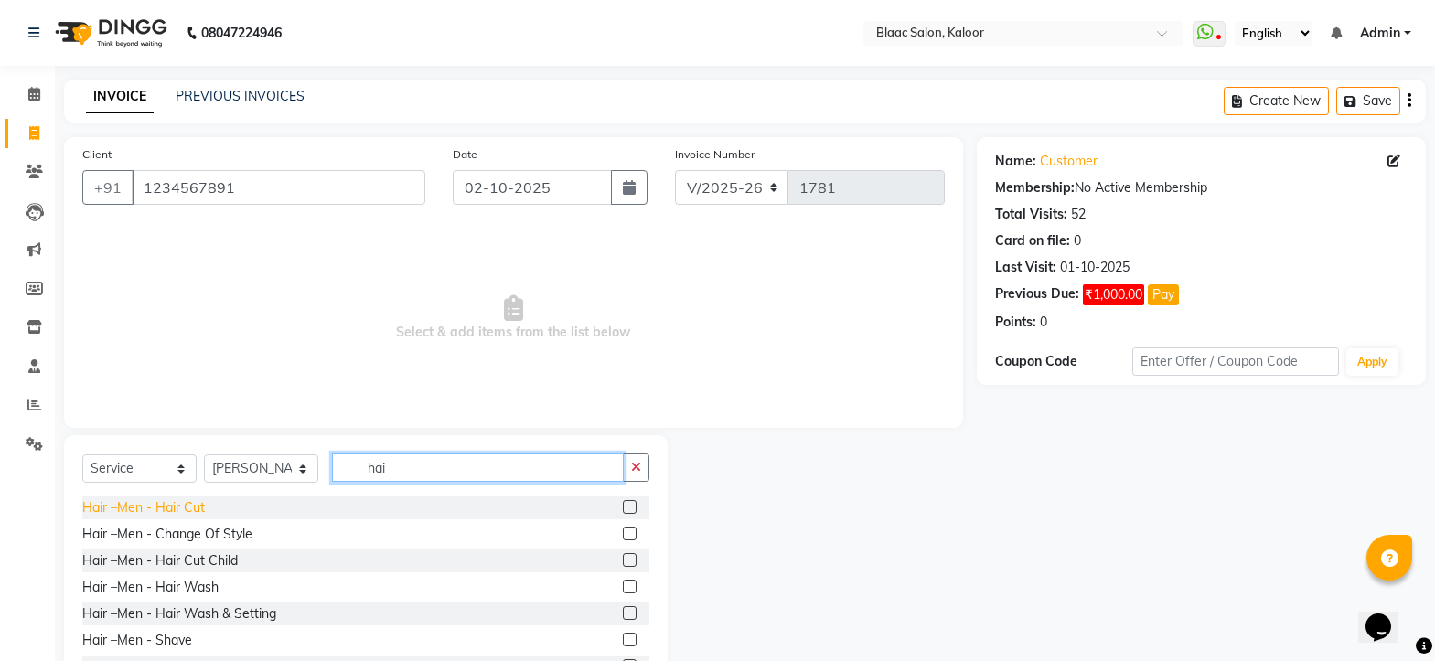
type input "hai"
click at [110, 506] on div "Hair –Men - Hair Cut" at bounding box center [143, 507] width 123 height 19
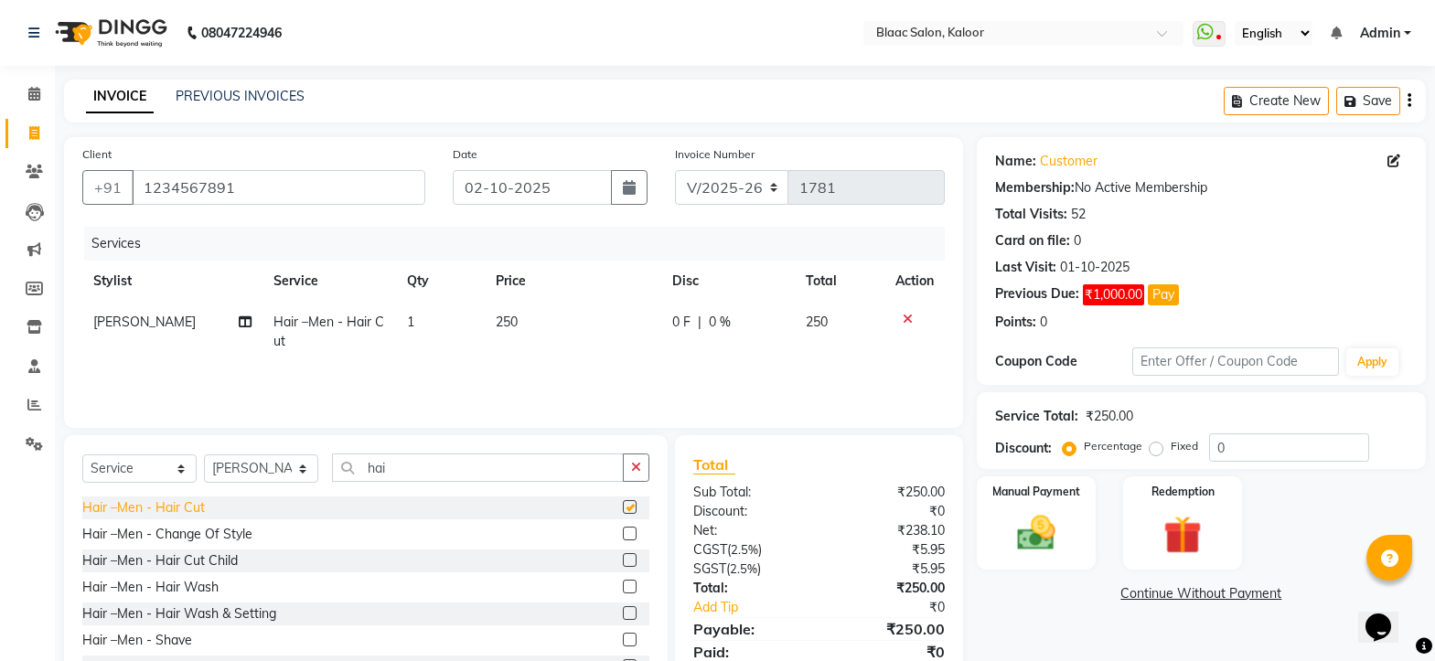
checkbox input "false"
click at [543, 323] on td "250" at bounding box center [573, 332] width 176 height 60
select select "91529"
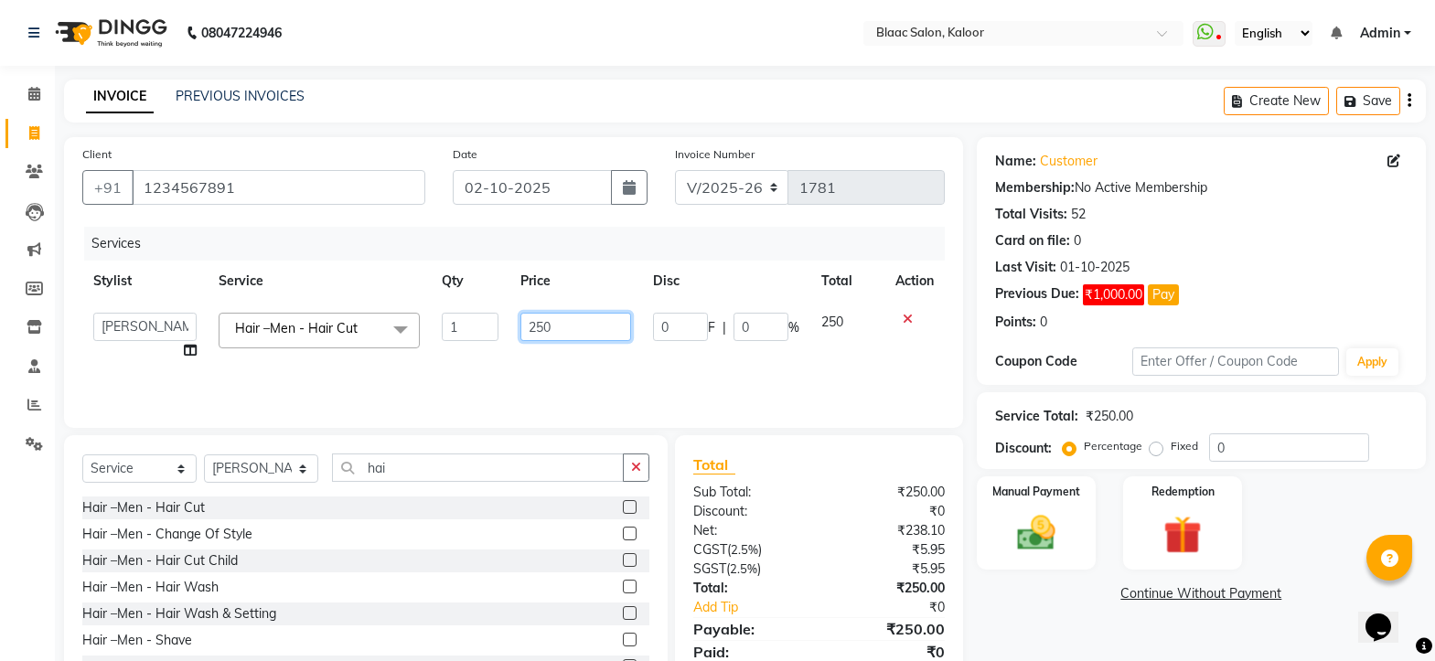
click at [555, 329] on input "250" at bounding box center [576, 327] width 112 height 28
type input "200"
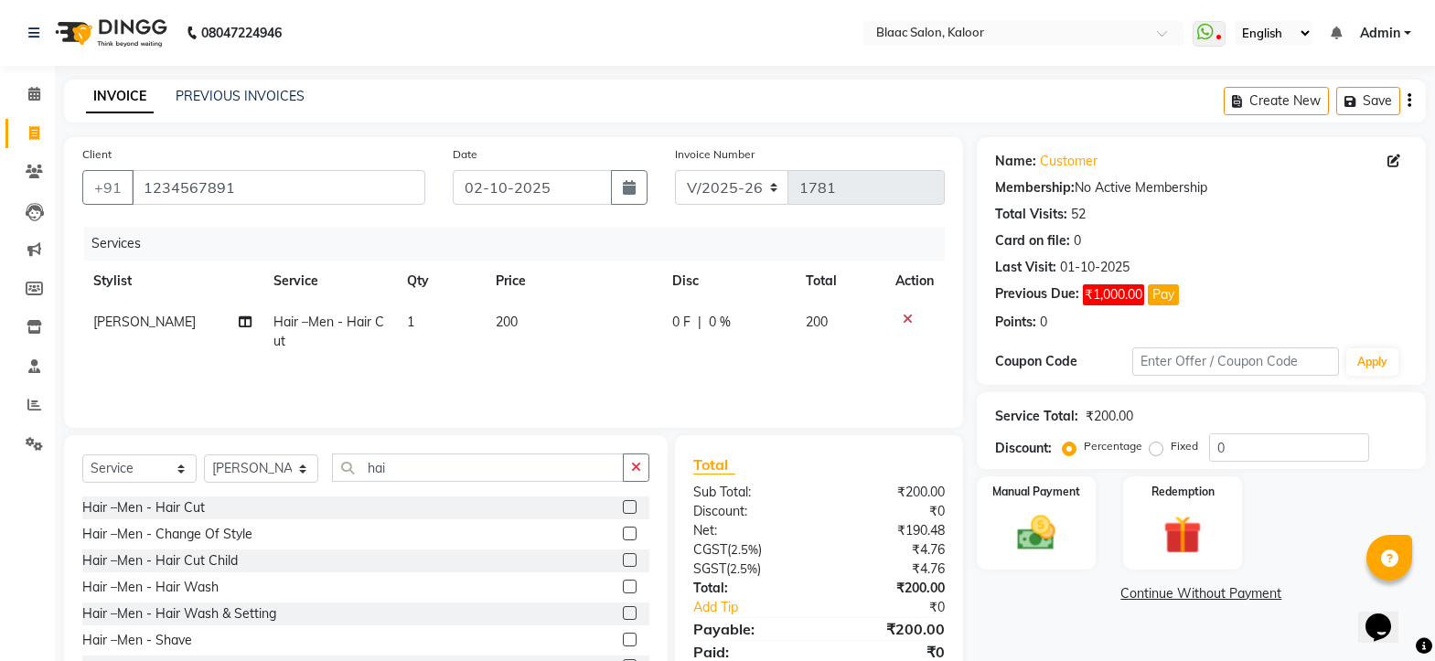
click at [830, 322] on td "200" at bounding box center [840, 332] width 90 height 60
select select "91529"
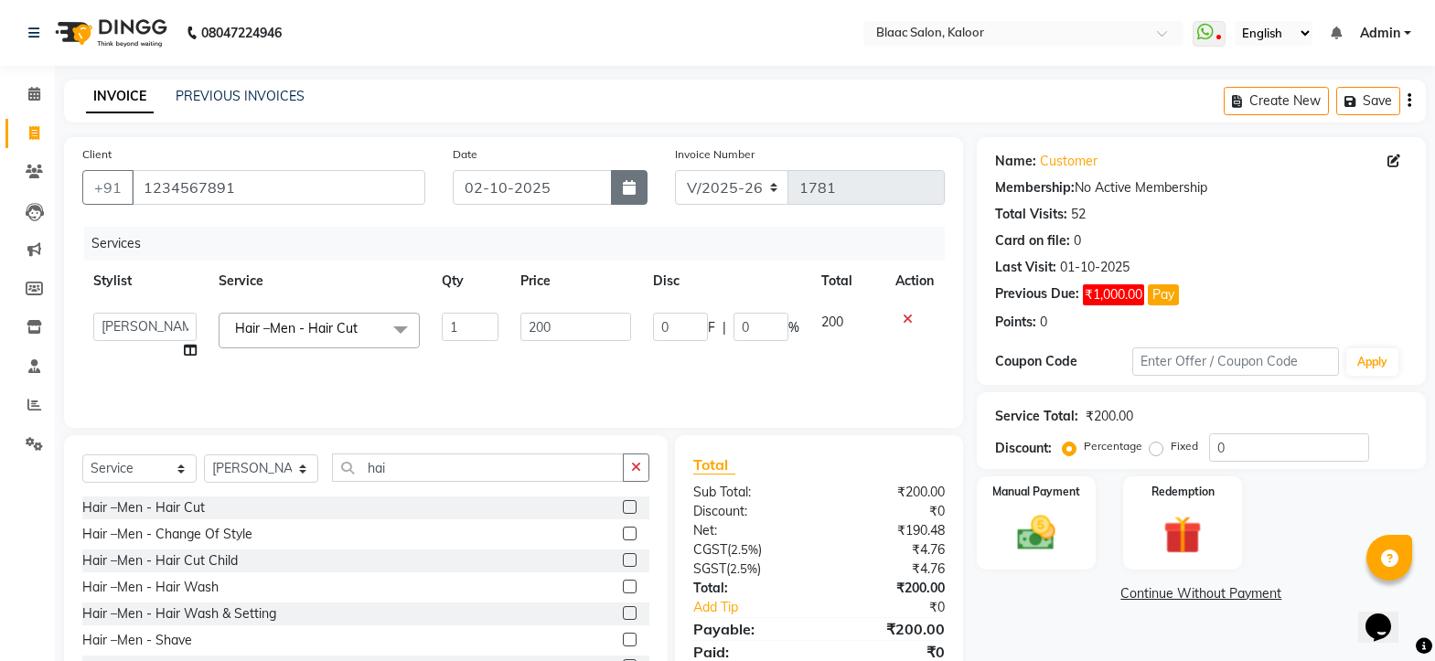
click at [621, 194] on button "button" at bounding box center [629, 187] width 37 height 35
select select "10"
select select "2025"
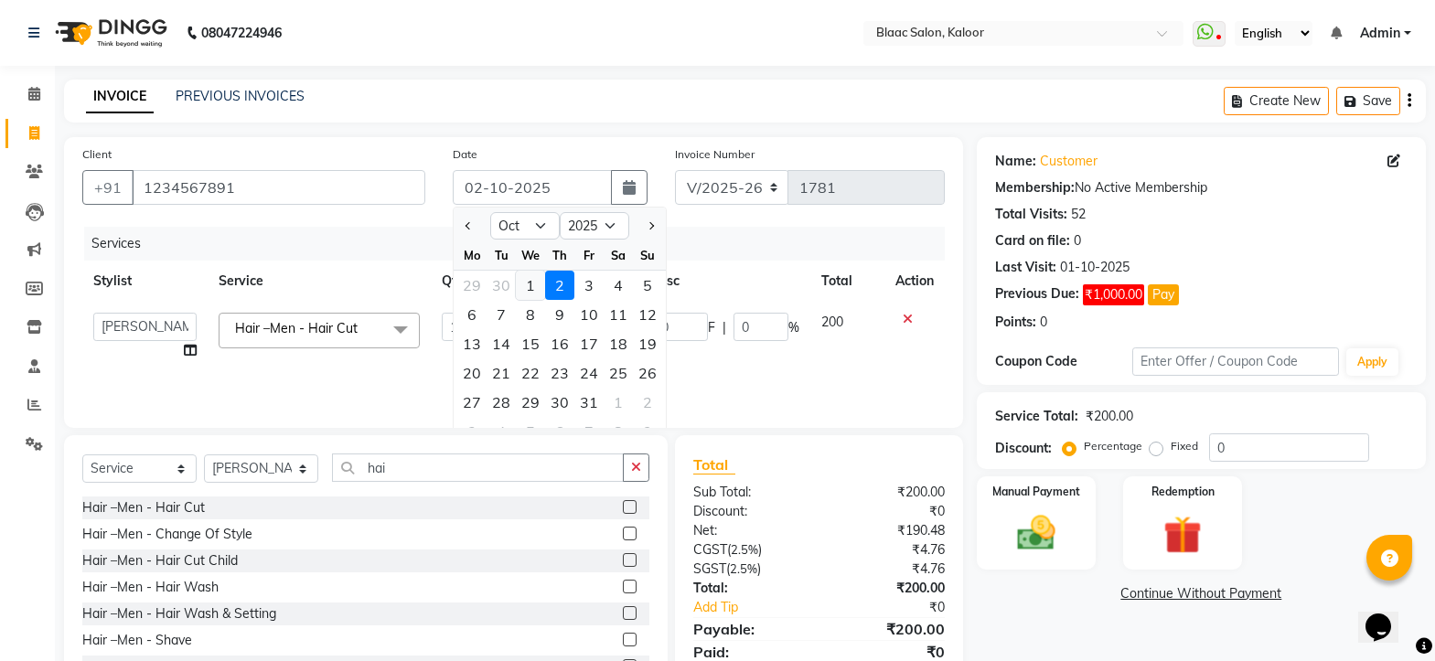
click at [533, 283] on div "1" at bounding box center [530, 285] width 29 height 29
type input "01-10-2025"
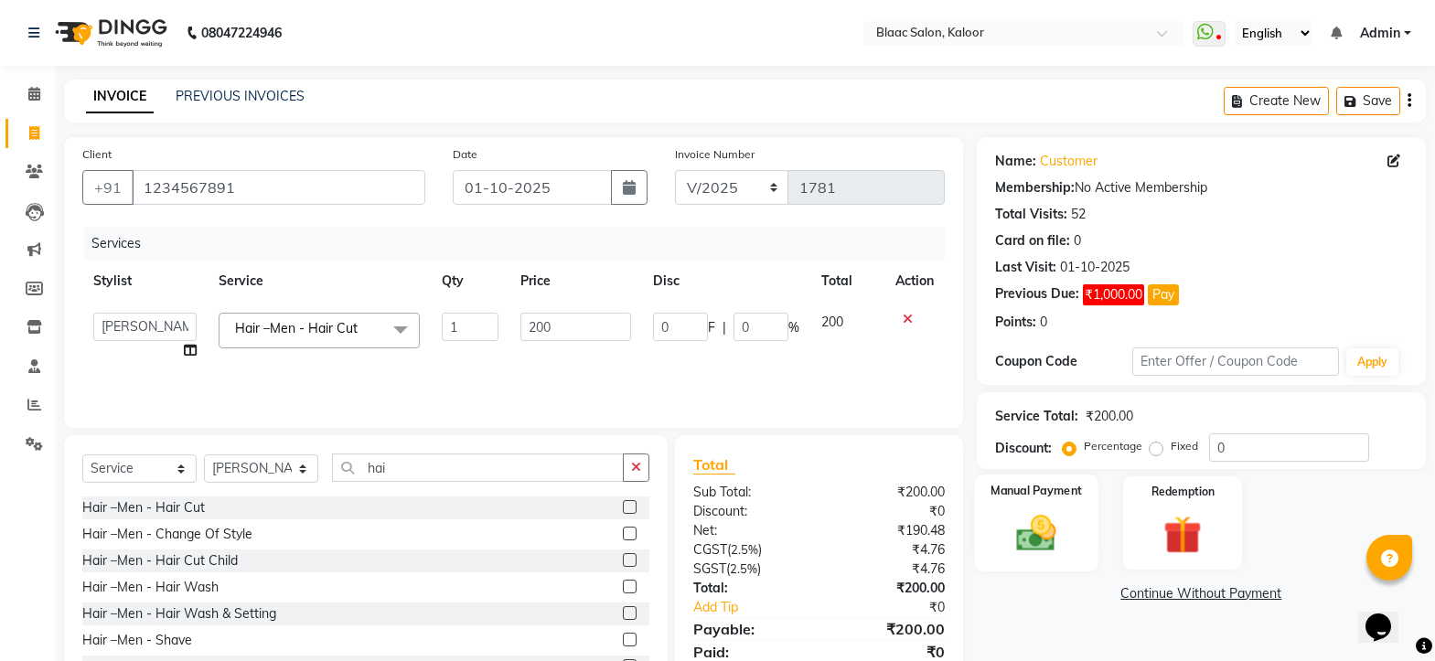
click at [1059, 527] on img at bounding box center [1036, 533] width 64 height 46
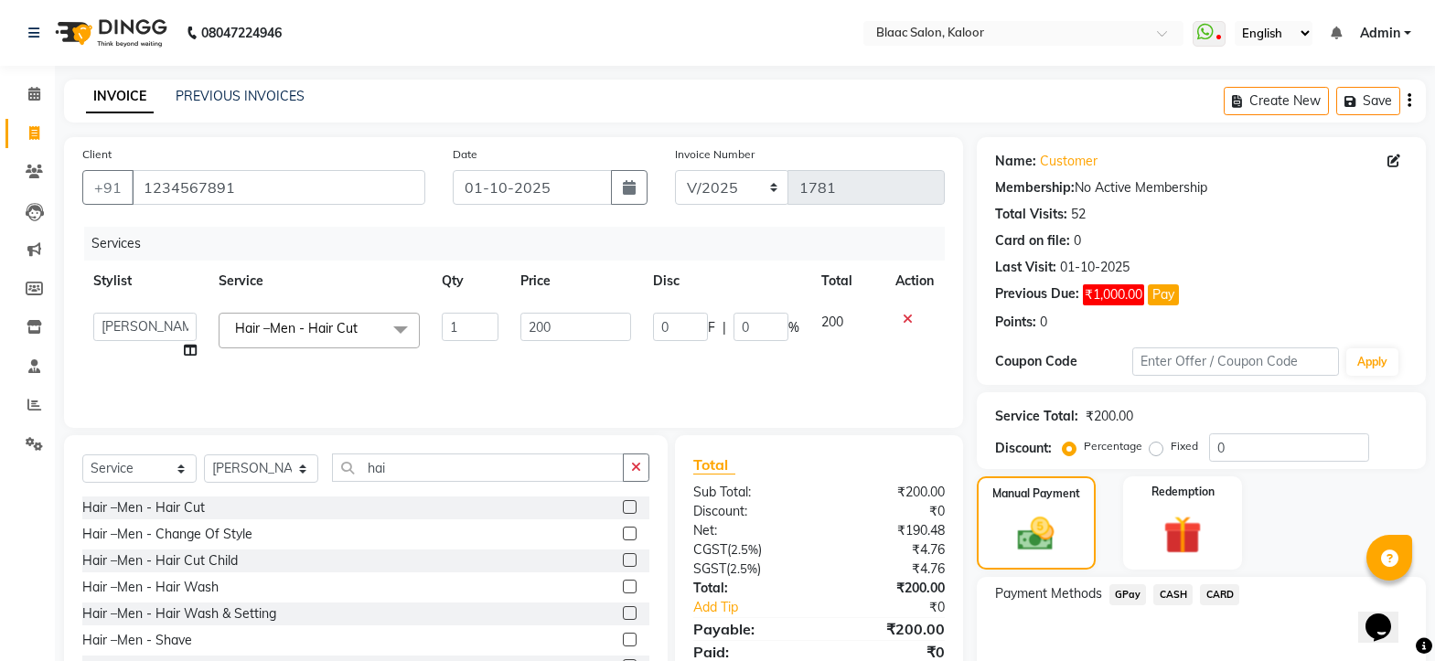
click at [1128, 603] on span "GPay" at bounding box center [1127, 594] width 37 height 21
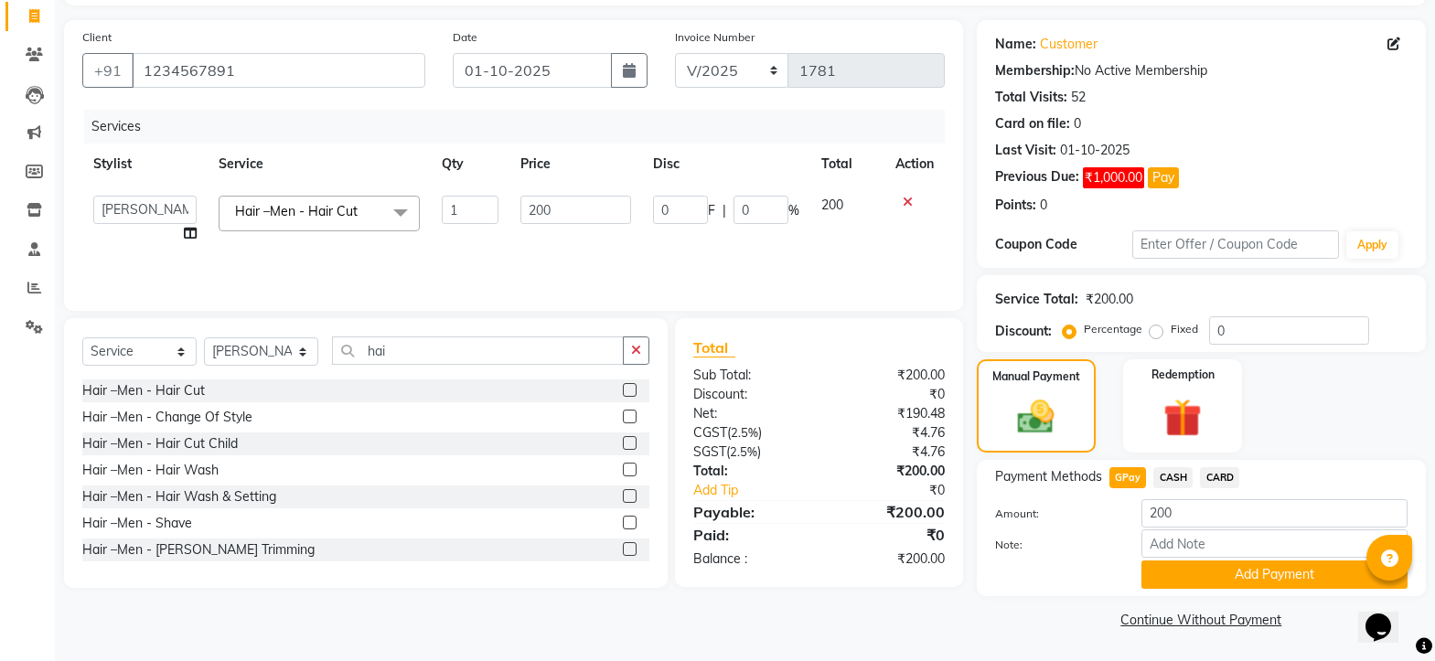
click at [1133, 477] on span "GPay" at bounding box center [1127, 477] width 37 height 21
click at [1255, 565] on button "Add Payment" at bounding box center [1274, 574] width 266 height 28
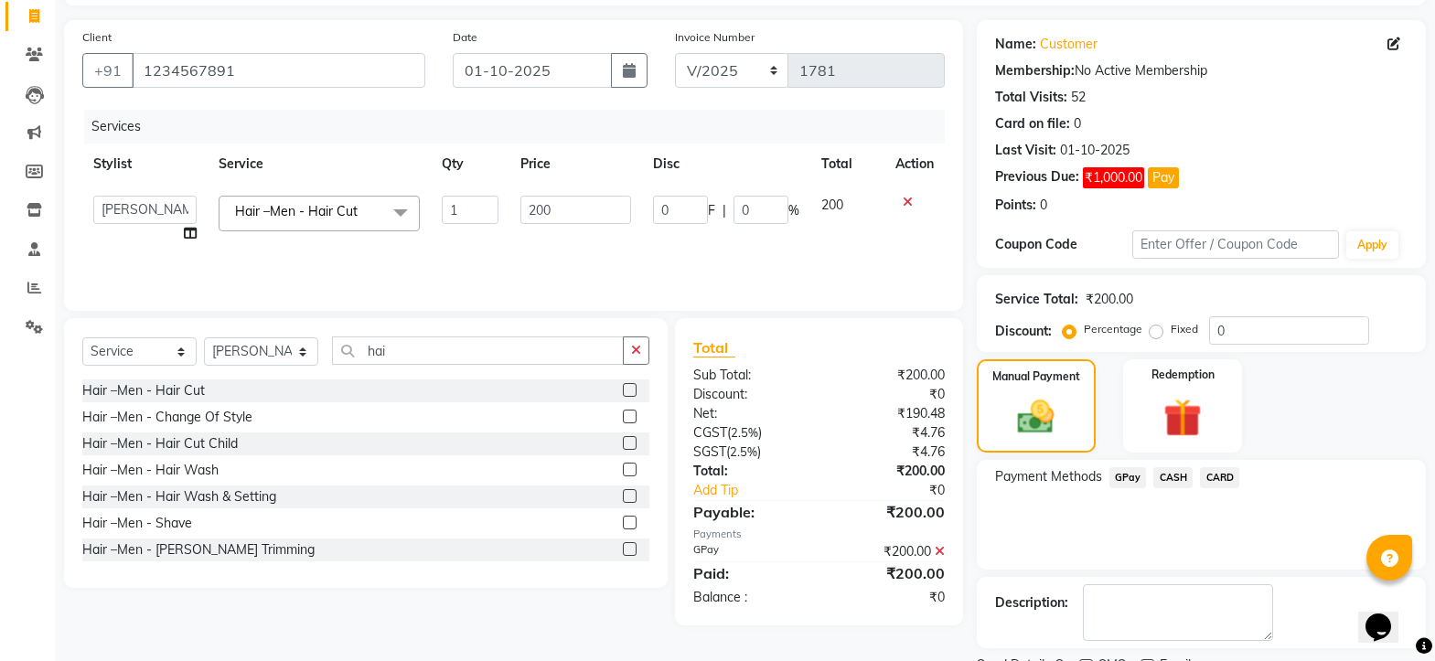
scroll to position [194, 0]
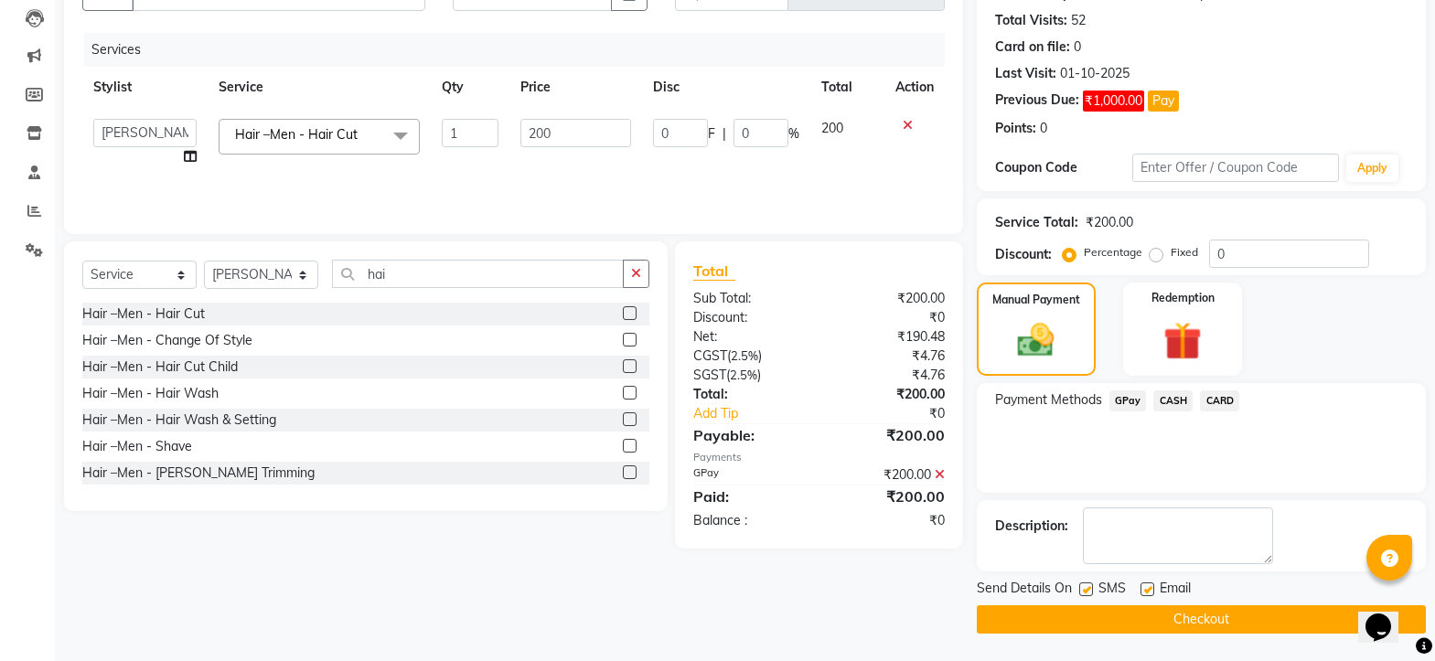
click at [1239, 618] on button "Checkout" at bounding box center [1200, 619] width 449 height 28
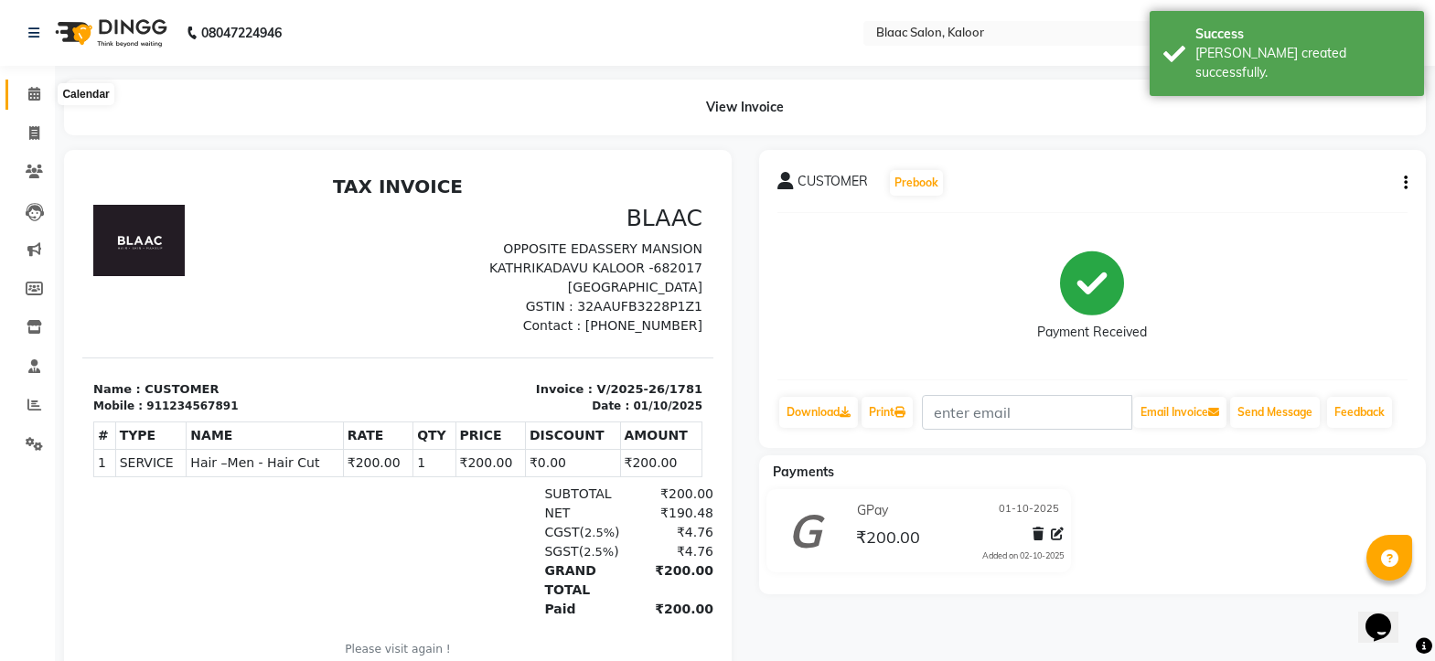
click at [34, 88] on icon at bounding box center [34, 94] width 12 height 14
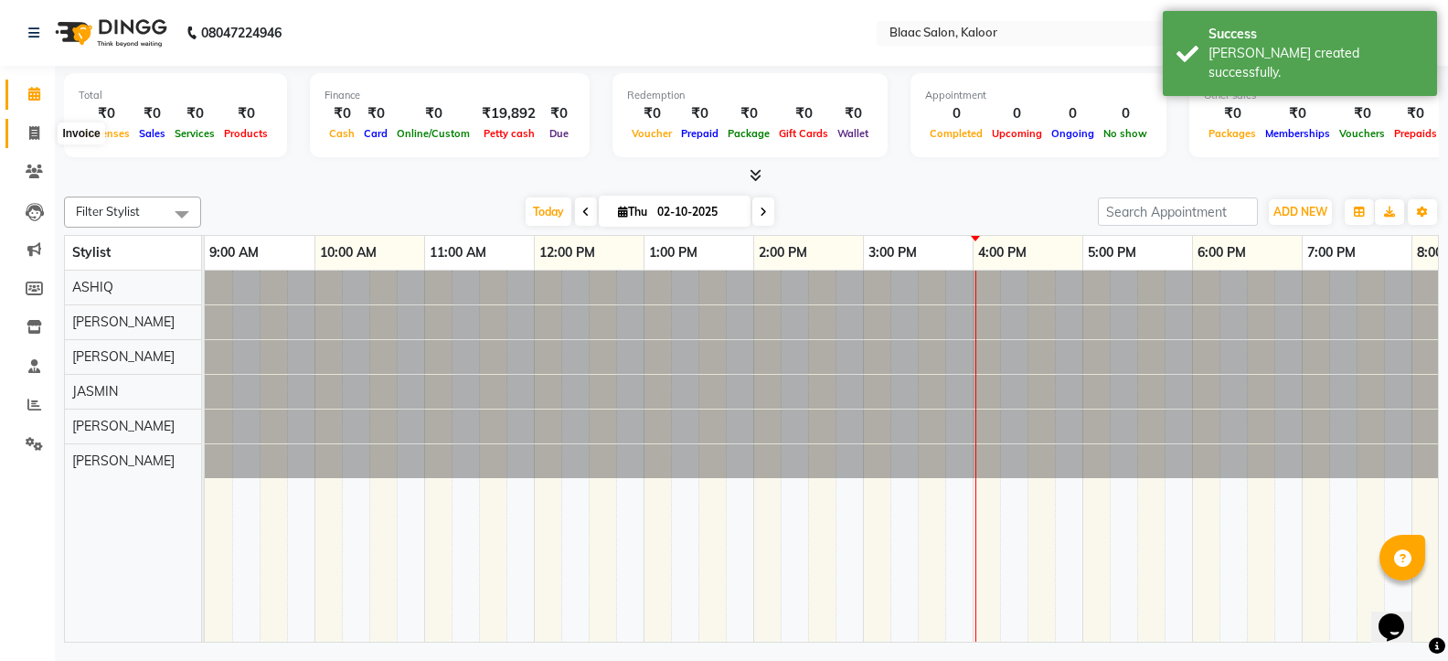
click at [33, 129] on icon at bounding box center [34, 133] width 10 height 14
select select "service"
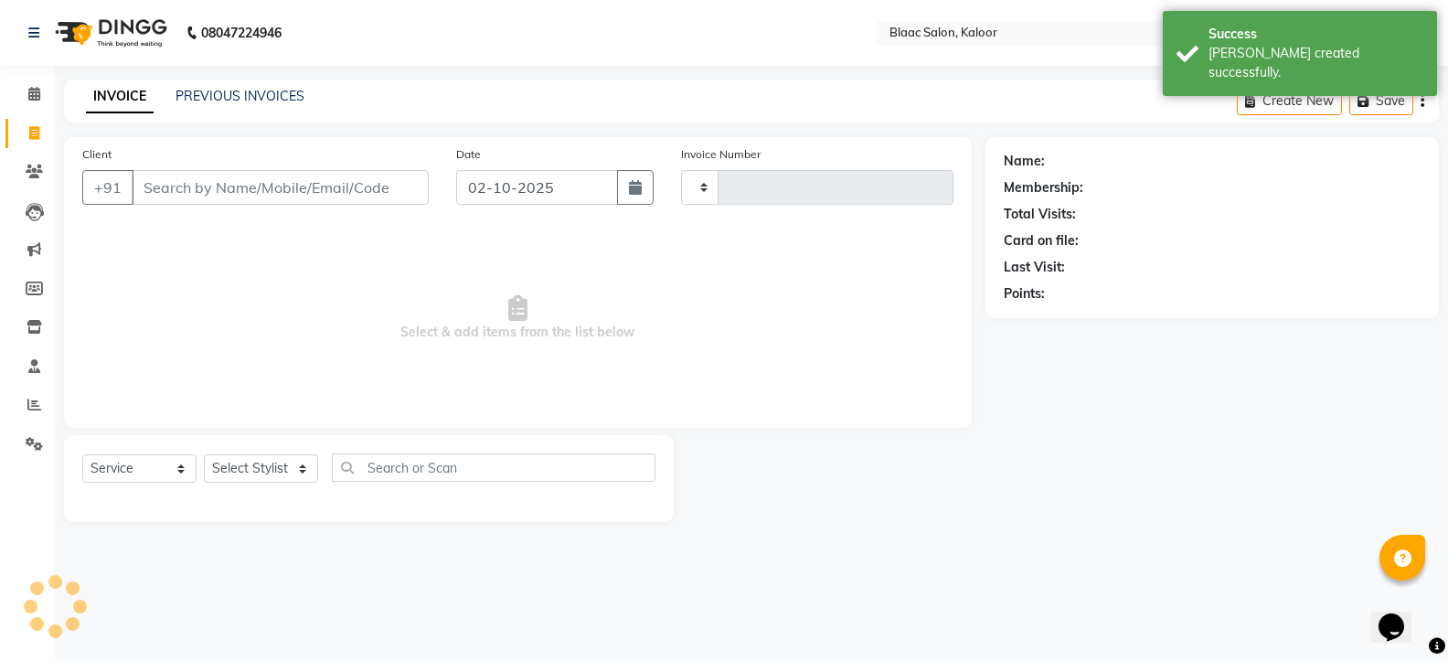
type input "1782"
select select "4552"
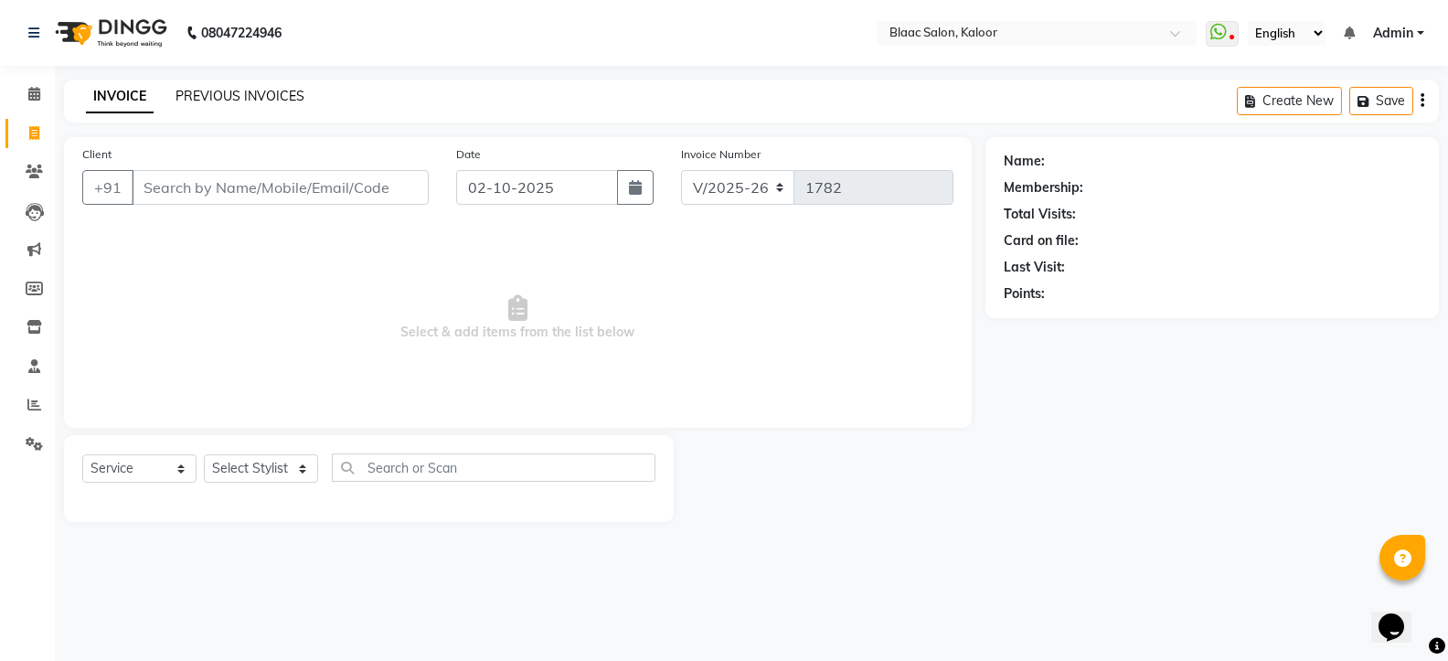
click at [229, 92] on link "PREVIOUS INVOICES" at bounding box center [240, 96] width 129 height 16
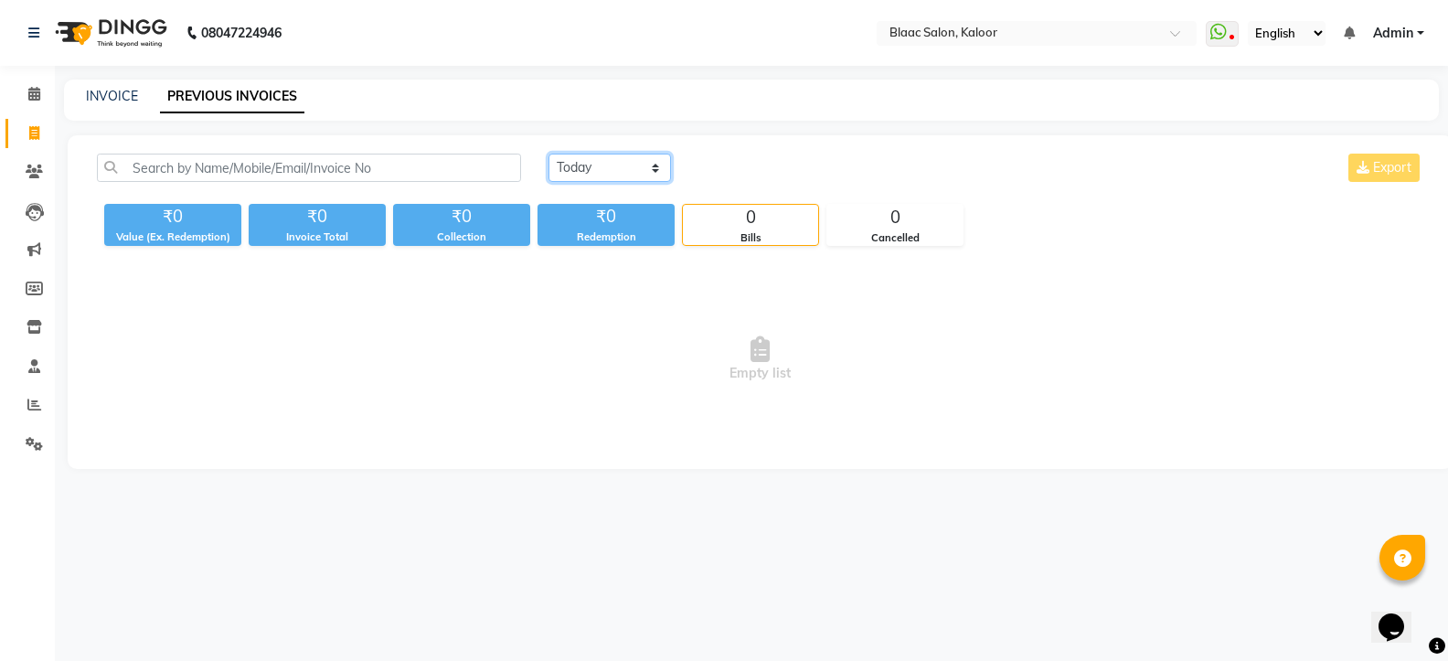
click at [571, 159] on select "[DATE] [DATE] Custom Range" at bounding box center [610, 168] width 123 height 28
select select "[DATE]"
click at [549, 154] on select "[DATE] [DATE] Custom Range" at bounding box center [610, 168] width 123 height 28
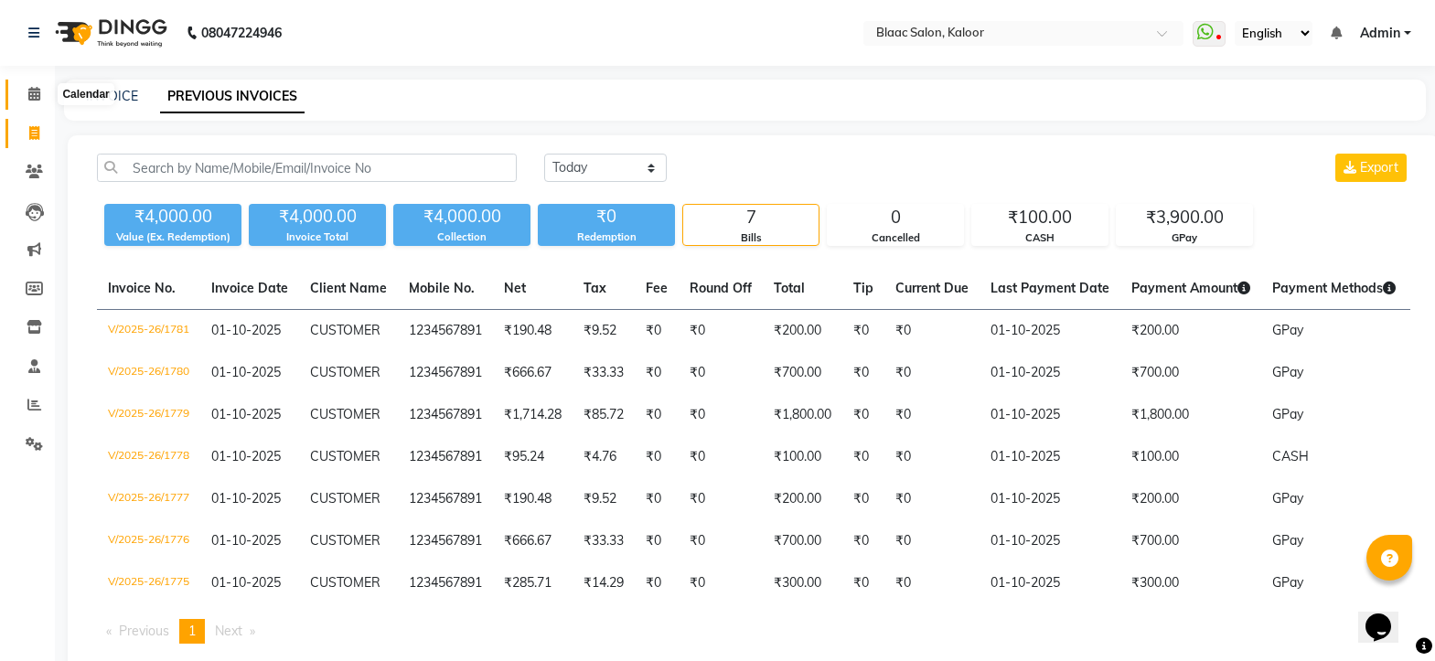
click at [34, 93] on icon at bounding box center [34, 94] width 12 height 14
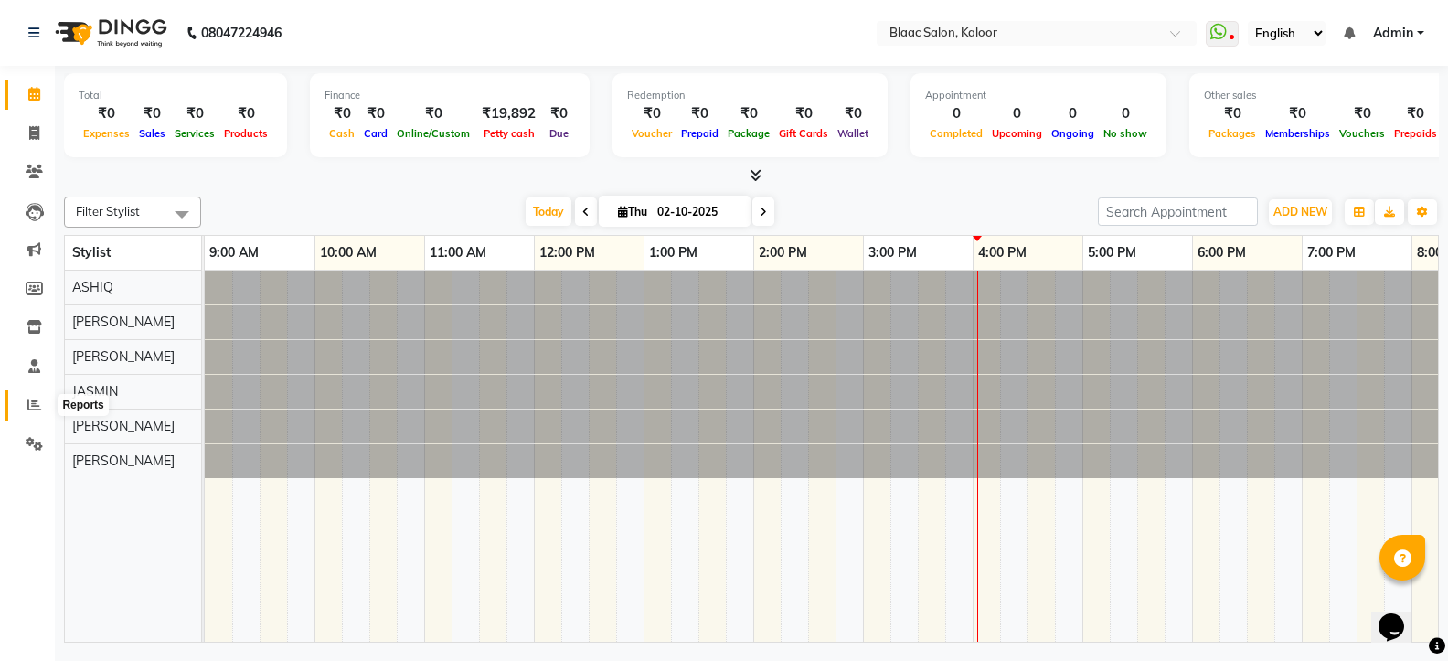
click at [34, 403] on icon at bounding box center [34, 405] width 14 height 14
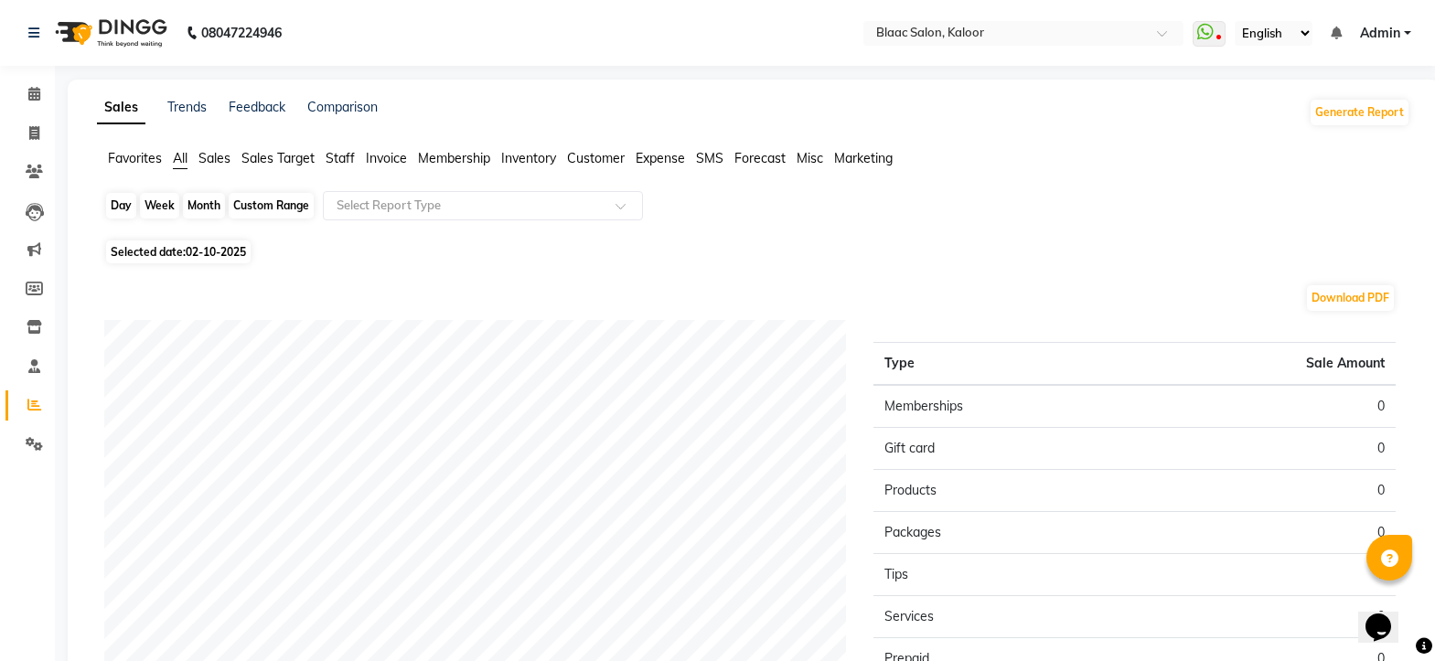
click at [123, 206] on div "Day" at bounding box center [121, 206] width 30 height 26
select select "10"
select select "2025"
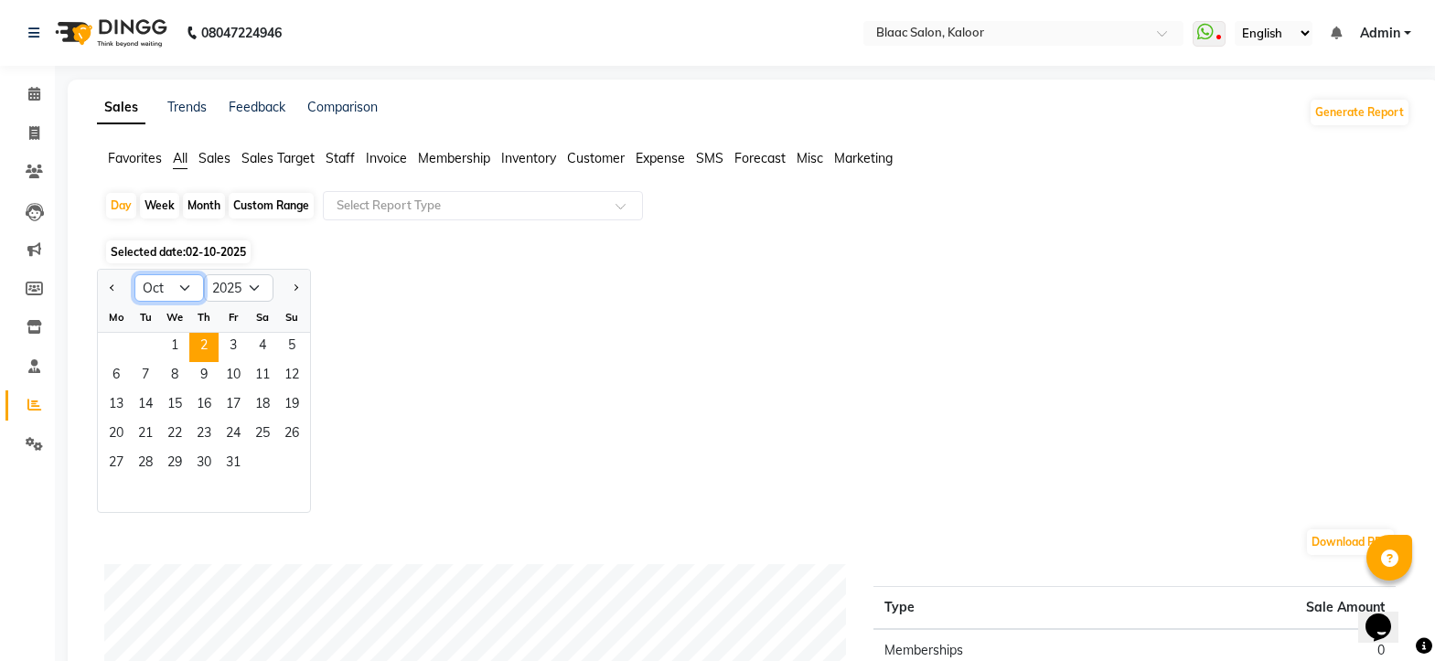
click at [184, 284] on select "Jan Feb Mar Apr May Jun [DATE] Aug Sep Oct Nov Dec" at bounding box center [168, 287] width 69 height 27
select select "9"
click at [134, 274] on select "Jan Feb Mar Apr May Jun [DATE] Aug Sep Oct Nov Dec" at bounding box center [168, 287] width 69 height 27
click at [151, 464] on span "30" at bounding box center [145, 464] width 29 height 29
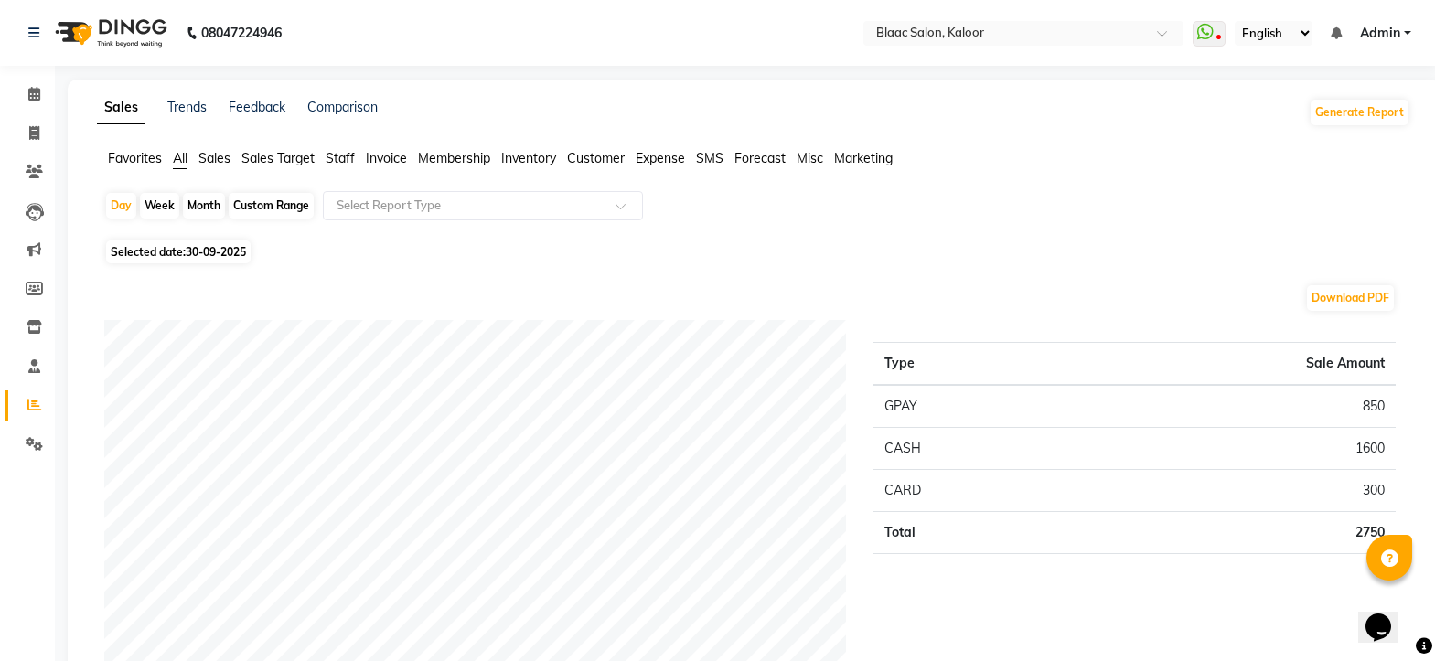
click at [666, 158] on span "Expense" at bounding box center [659, 158] width 49 height 16
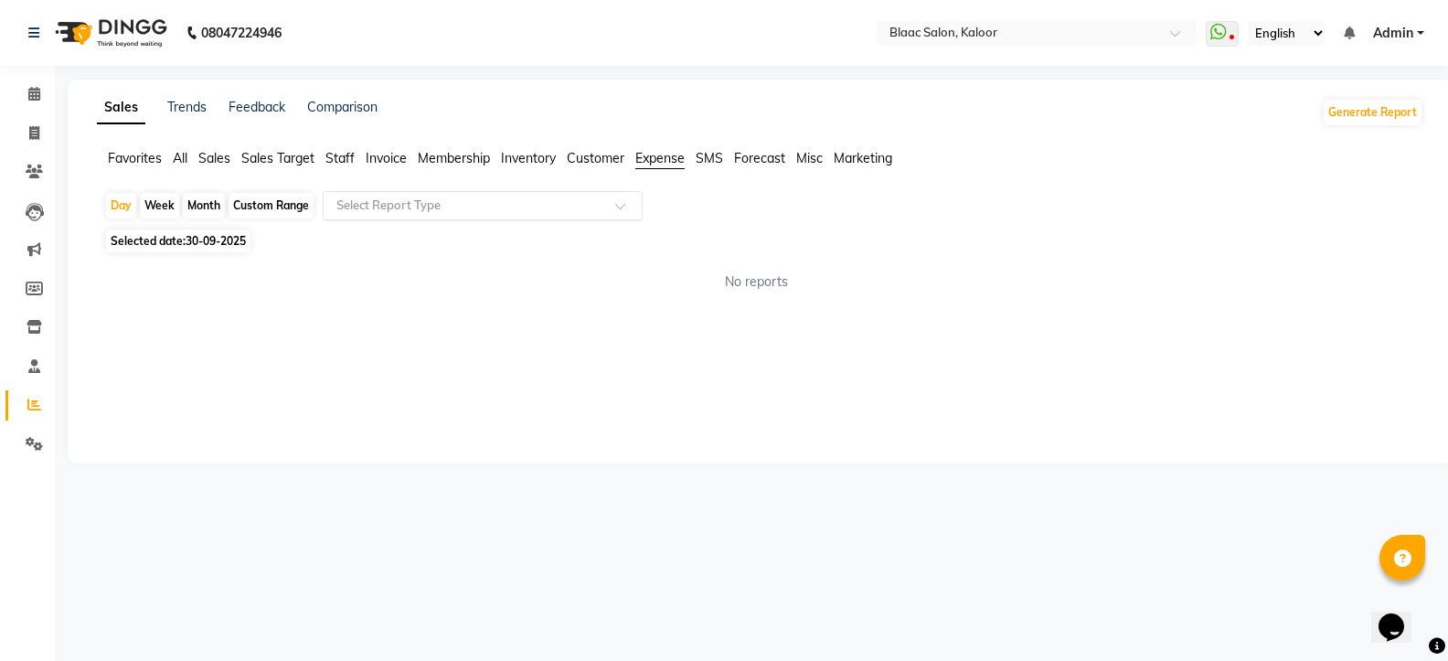
click at [545, 198] on input "text" at bounding box center [464, 206] width 263 height 18
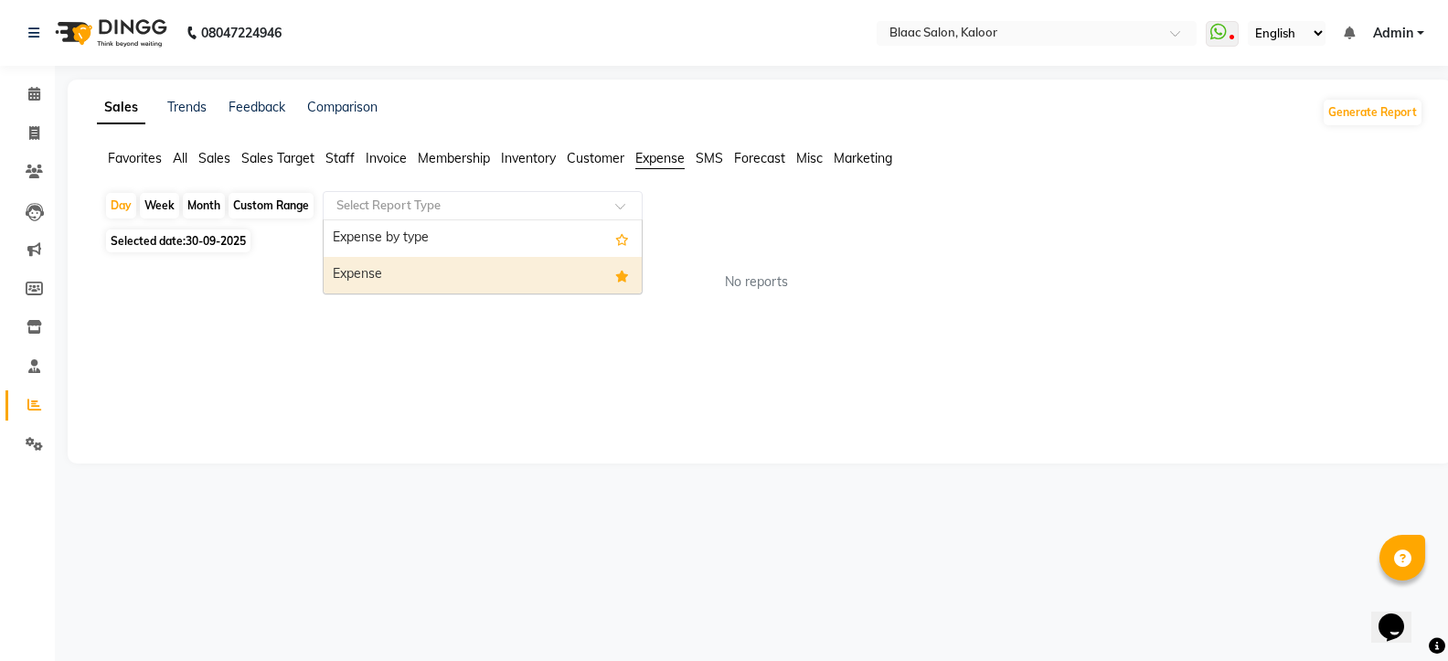
click at [374, 270] on div "Expense" at bounding box center [483, 275] width 318 height 37
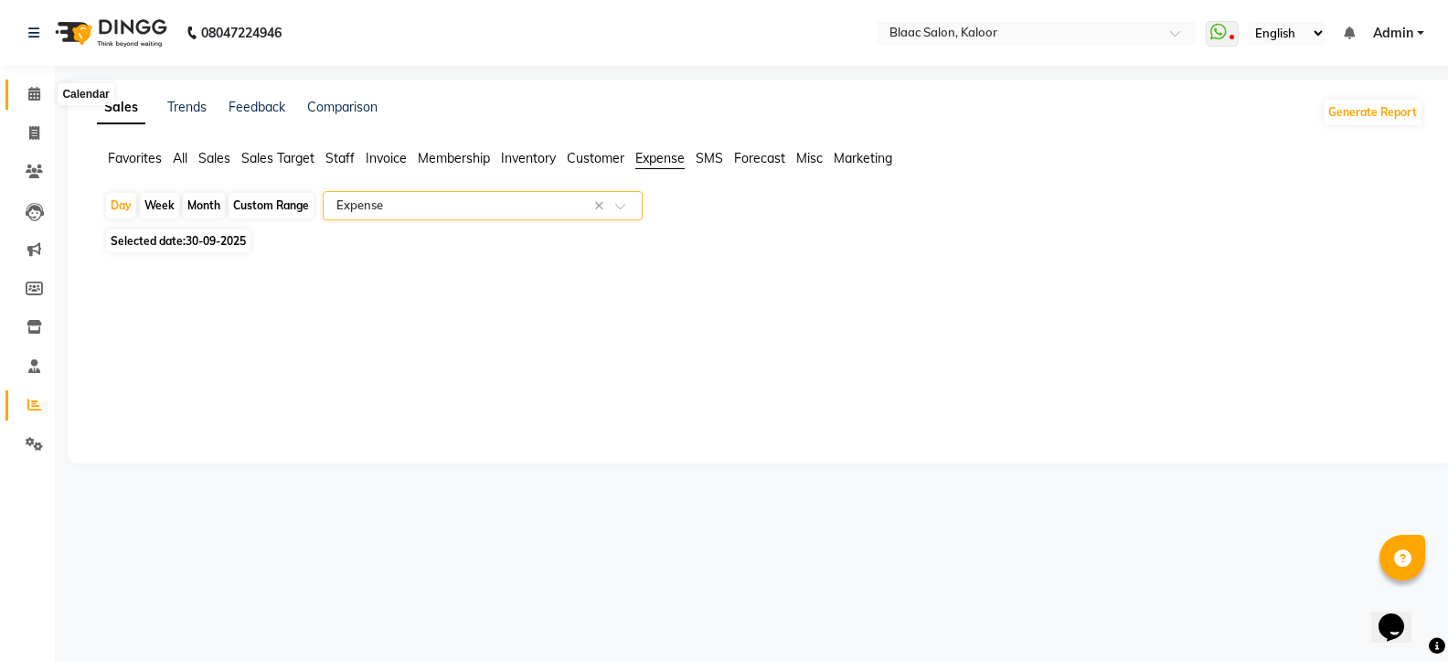
click at [22, 91] on span at bounding box center [34, 94] width 32 height 21
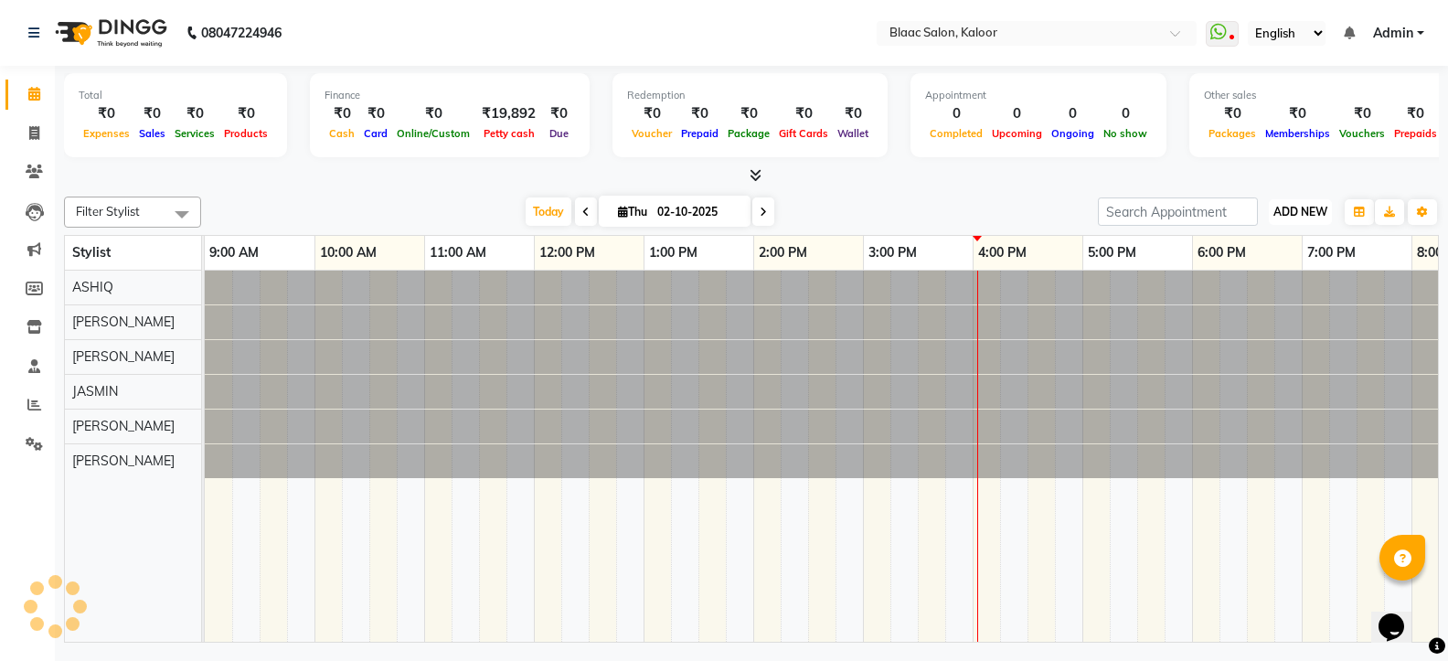
click at [1303, 218] on span "ADD NEW" at bounding box center [1301, 212] width 54 height 14
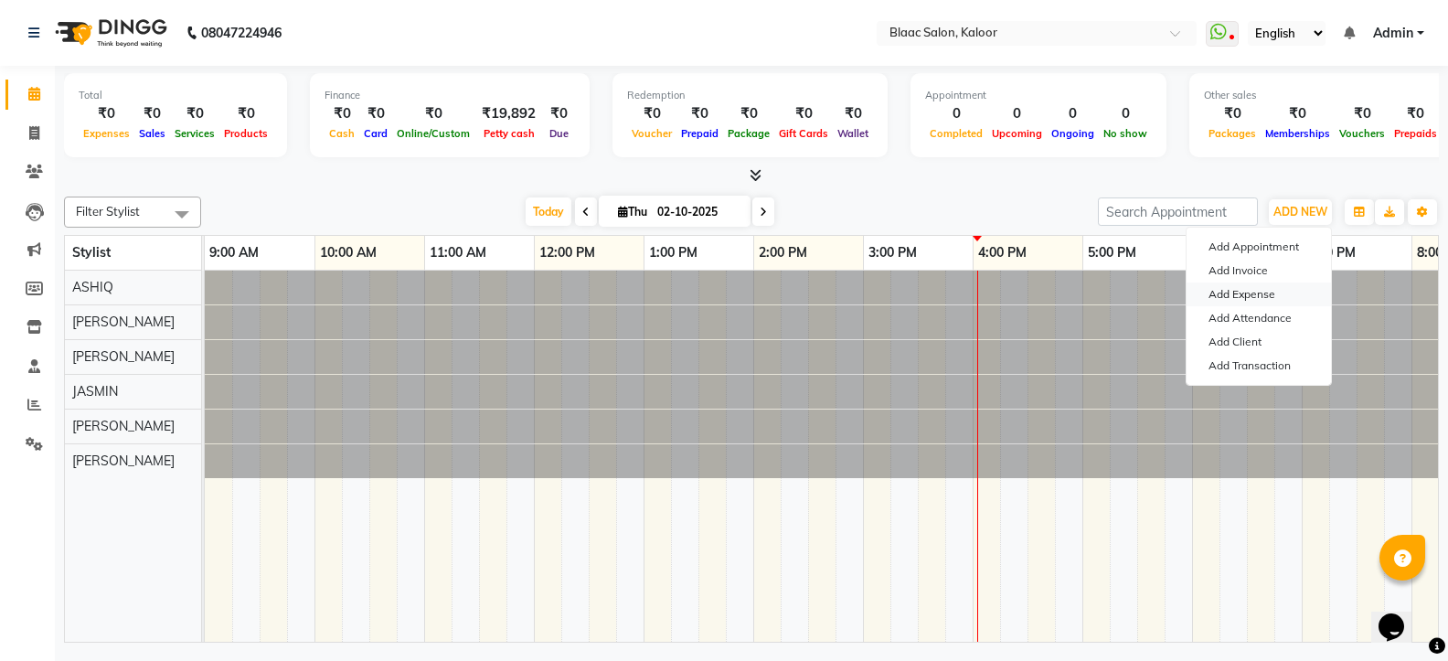
click at [1243, 290] on link "Add Expense" at bounding box center [1259, 295] width 144 height 24
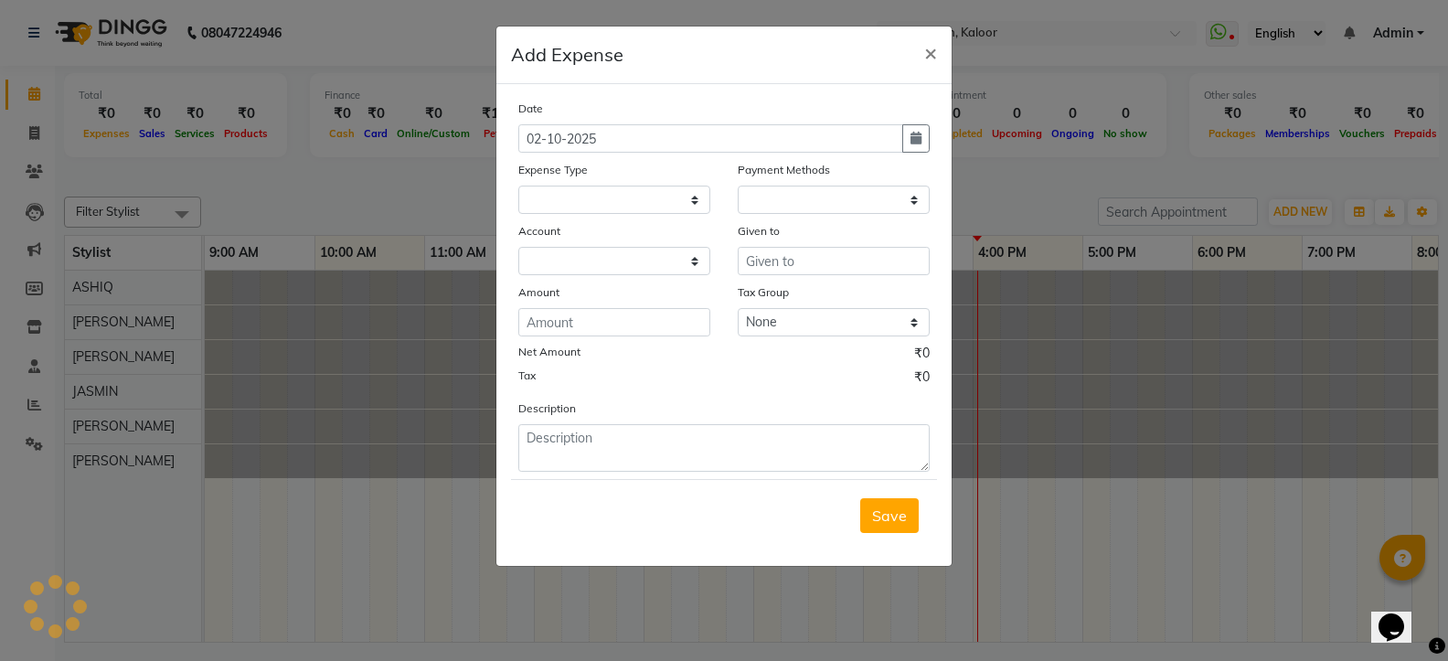
select select
select select "1"
select select "3372"
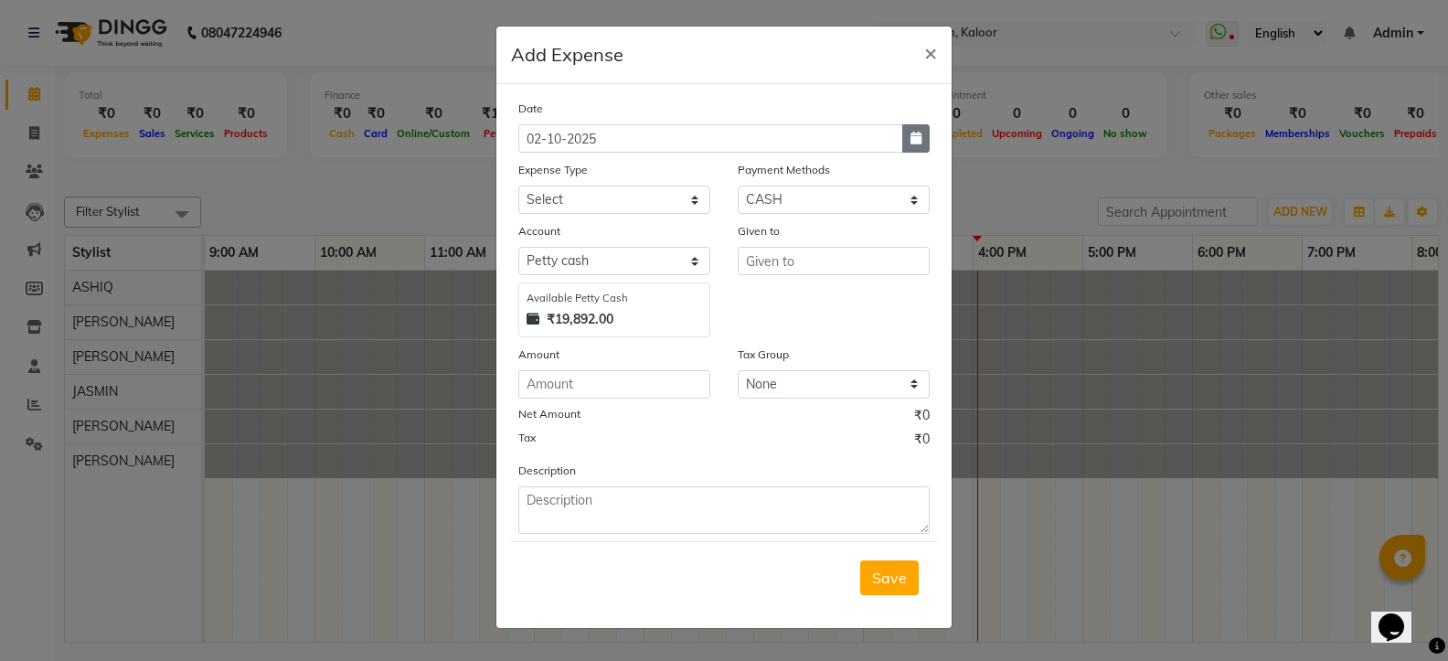
click at [915, 137] on icon "button" at bounding box center [916, 138] width 11 height 13
select select "10"
select select "2025"
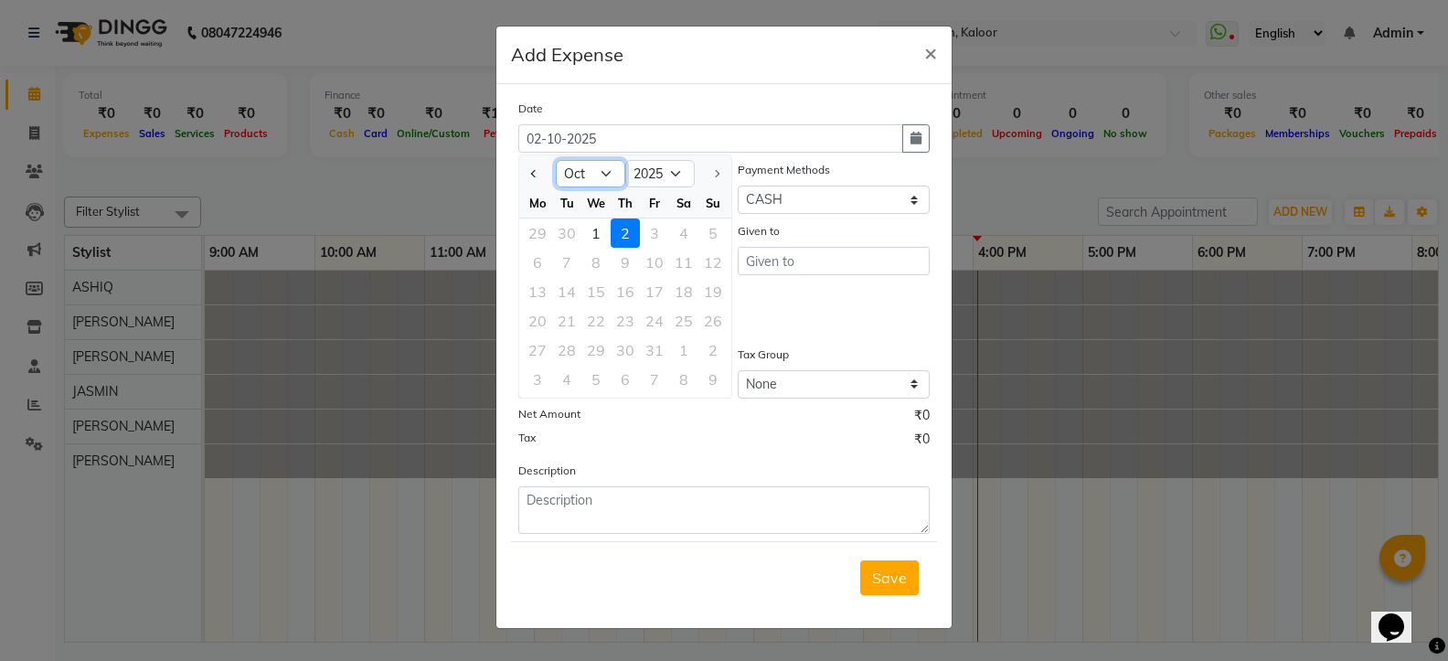
click at [606, 170] on select "Jan Feb Mar Apr May Jun [DATE] Aug Sep Oct" at bounding box center [590, 173] width 69 height 27
select select "9"
click at [556, 160] on select "Jan Feb Mar Apr May Jun [DATE] Aug Sep Oct" at bounding box center [590, 173] width 69 height 27
click at [603, 175] on select "Jan Feb Mar Apr May Jun [DATE] Aug Sep Oct" at bounding box center [590, 173] width 69 height 27
click at [556, 160] on select "Jan Feb Mar Apr May Jun [DATE] Aug Sep Oct" at bounding box center [590, 173] width 69 height 27
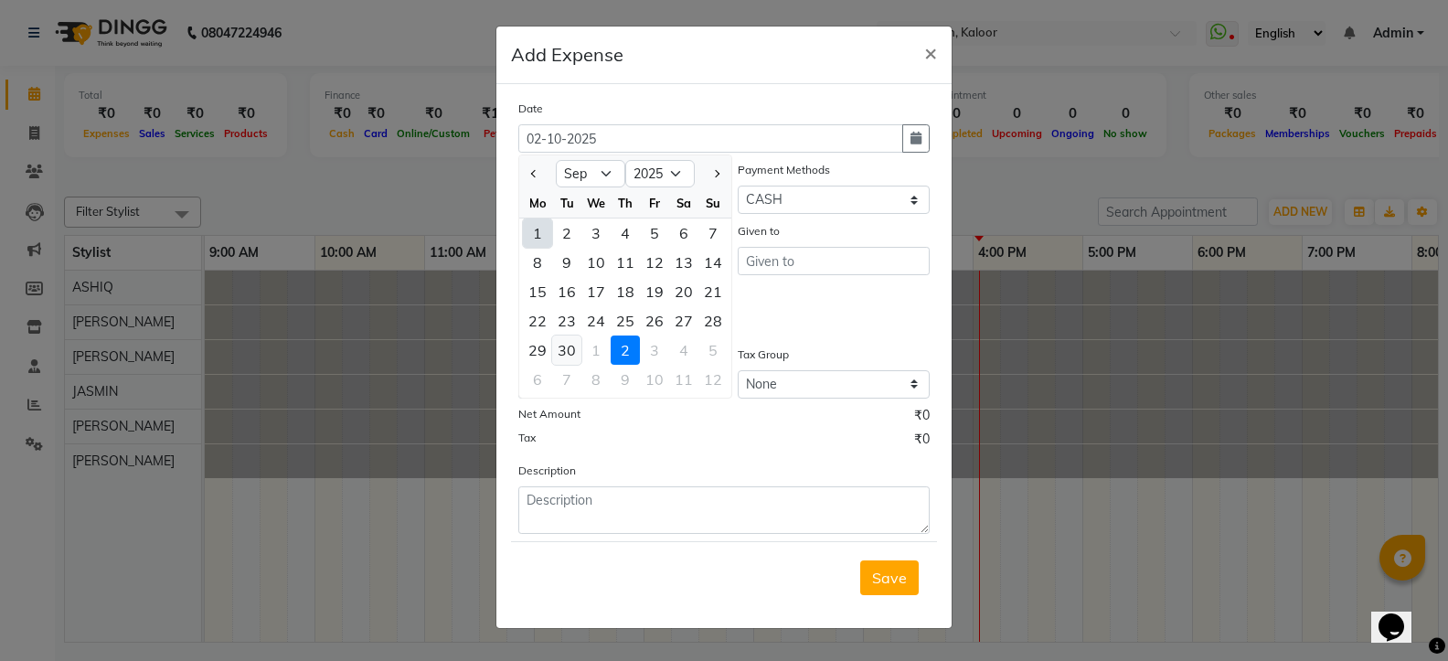
click at [568, 349] on div "30" at bounding box center [566, 350] width 29 height 29
type input "30-09-2025"
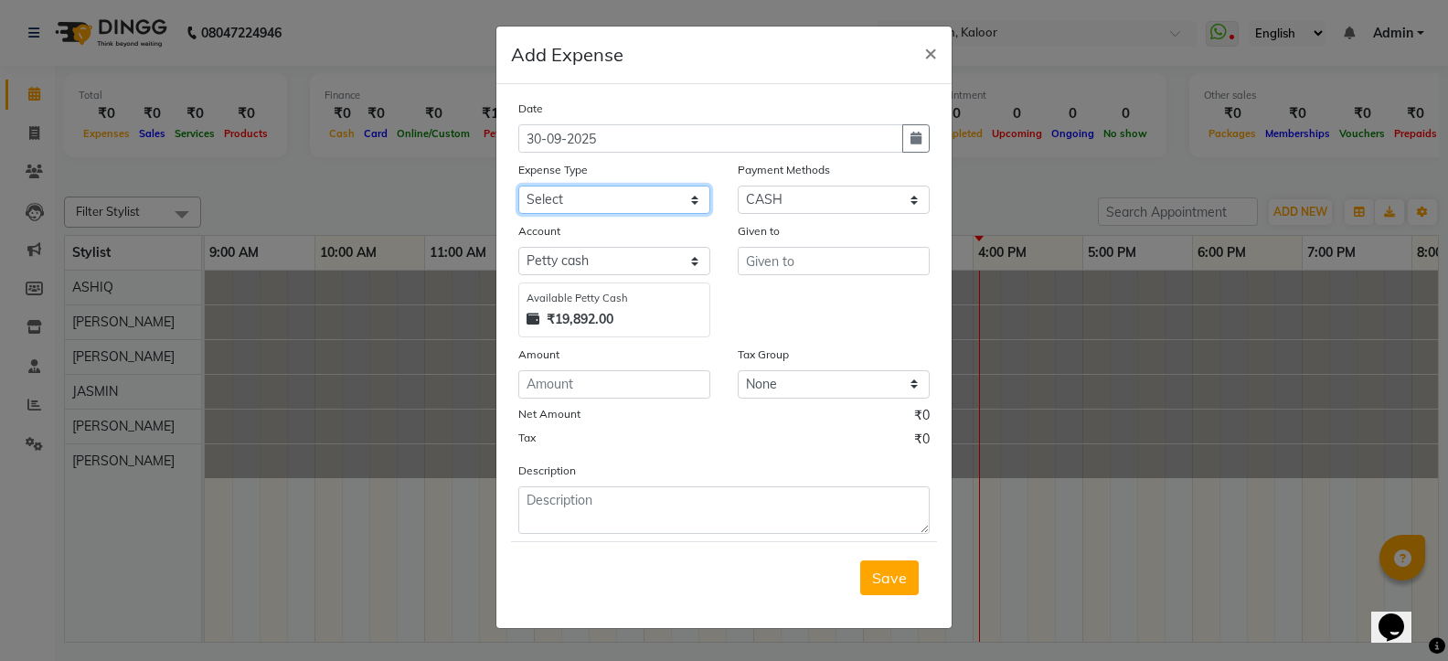
click at [606, 201] on select "Select Advance Salary cash given to customer for gpay Client Snacks cochin muni…" at bounding box center [614, 200] width 192 height 28
select select "7218"
click at [518, 186] on select "Select Advance Salary cash given to customer for gpay Client Snacks cochin muni…" at bounding box center [614, 200] width 192 height 28
click at [820, 266] on input "text" at bounding box center [834, 261] width 192 height 28
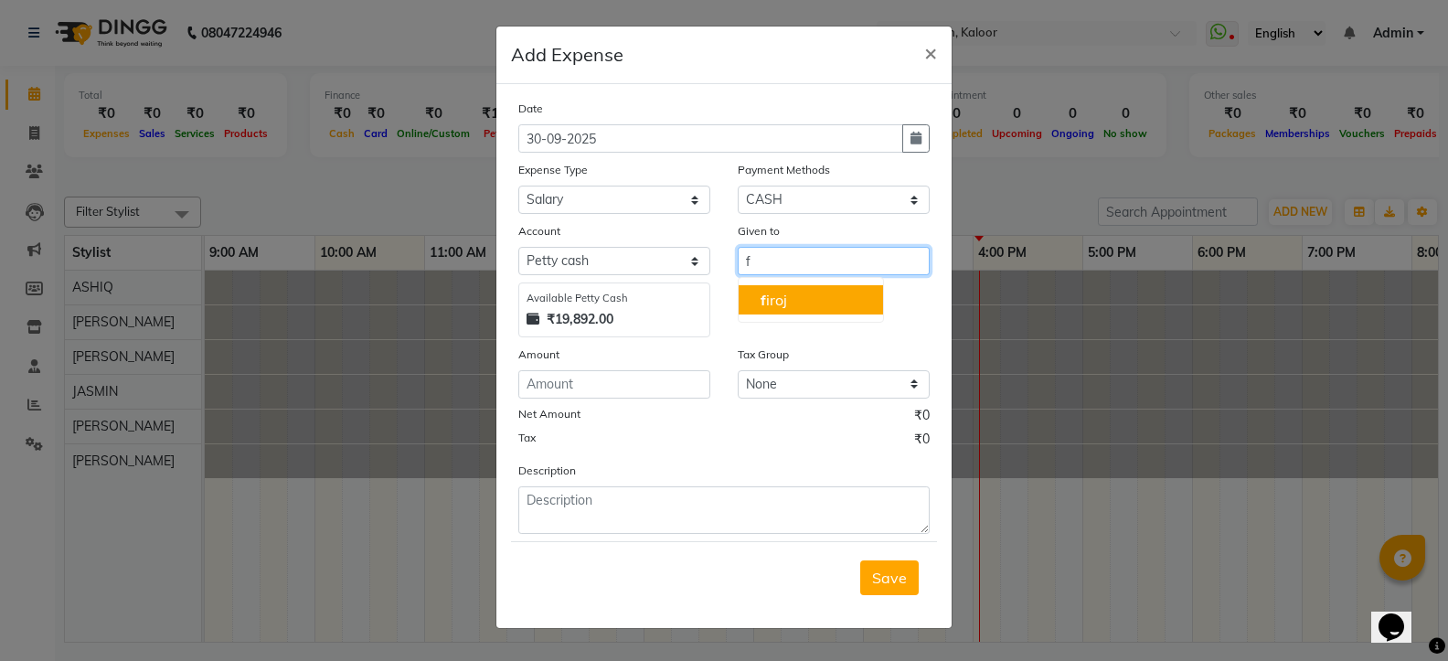
click at [784, 293] on ngb-highlight "f iroj" at bounding box center [774, 300] width 27 height 18
type input "[PERSON_NAME]"
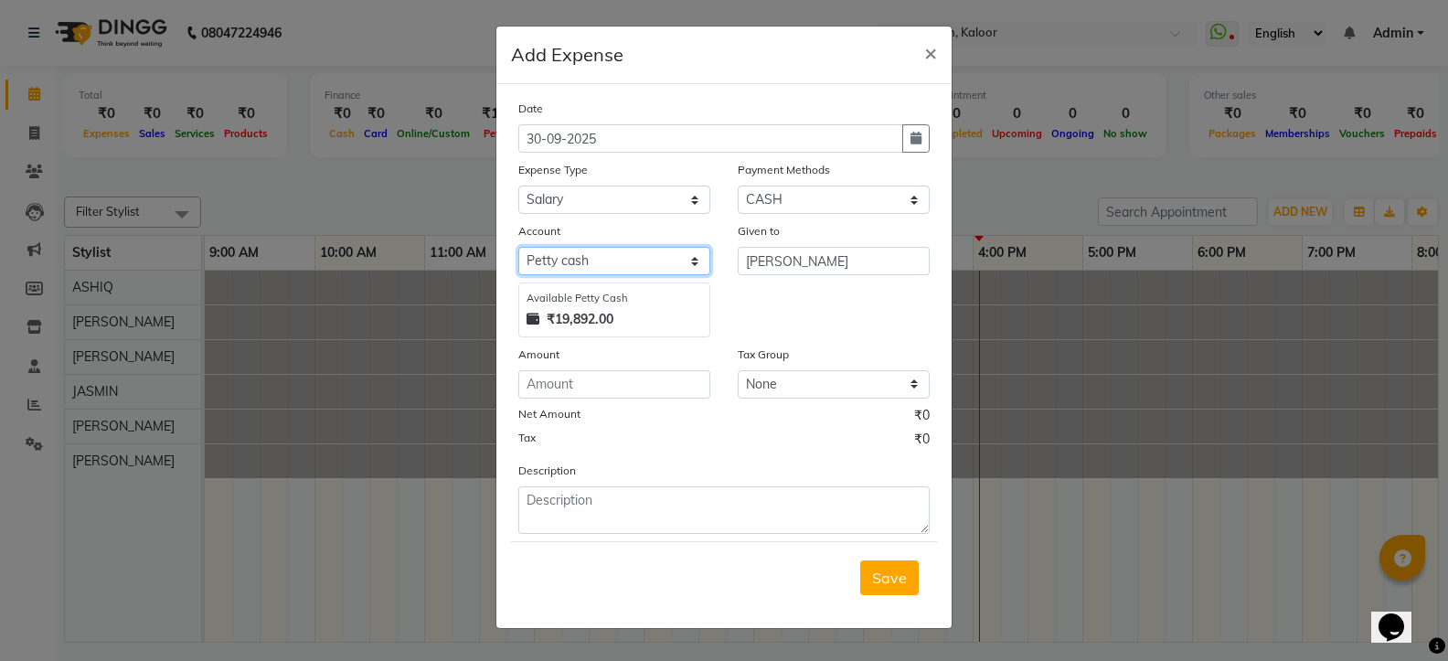
click at [604, 258] on select "Select [PERSON_NAME] cash Default account" at bounding box center [614, 261] width 192 height 28
click at [555, 388] on input "number" at bounding box center [614, 384] width 192 height 28
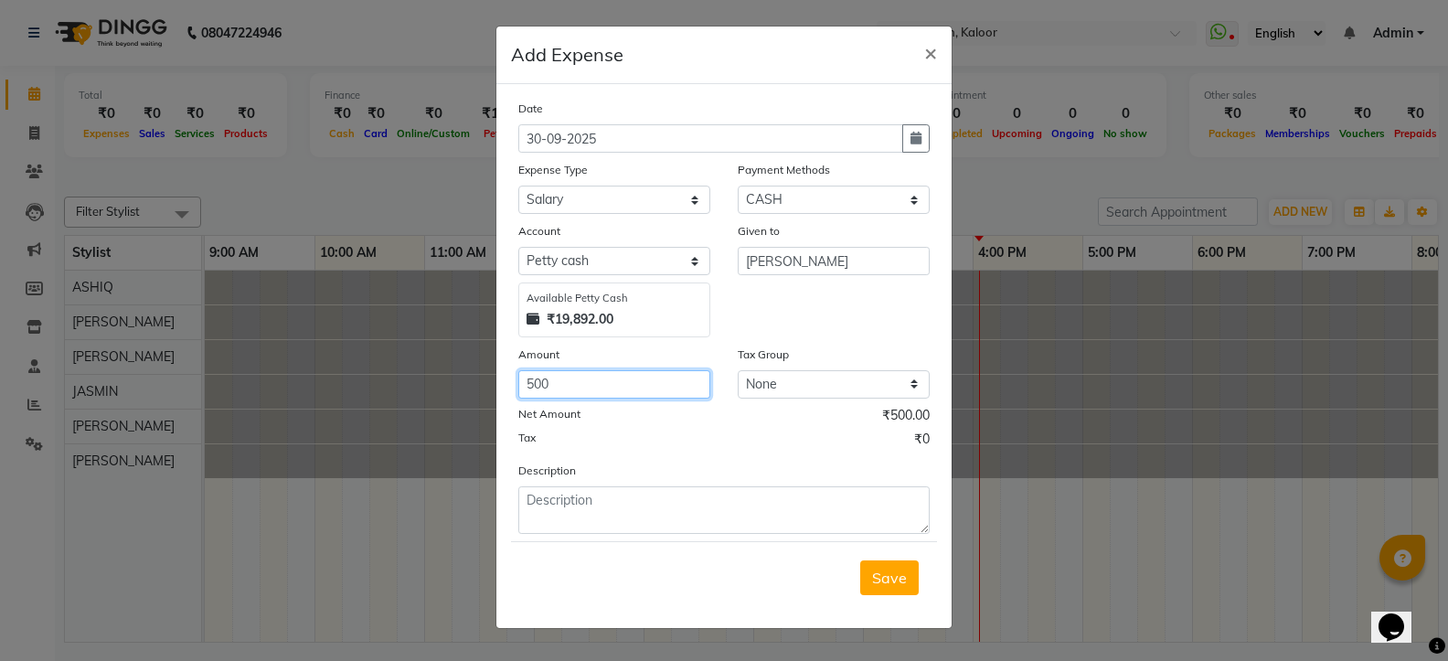
type input "500"
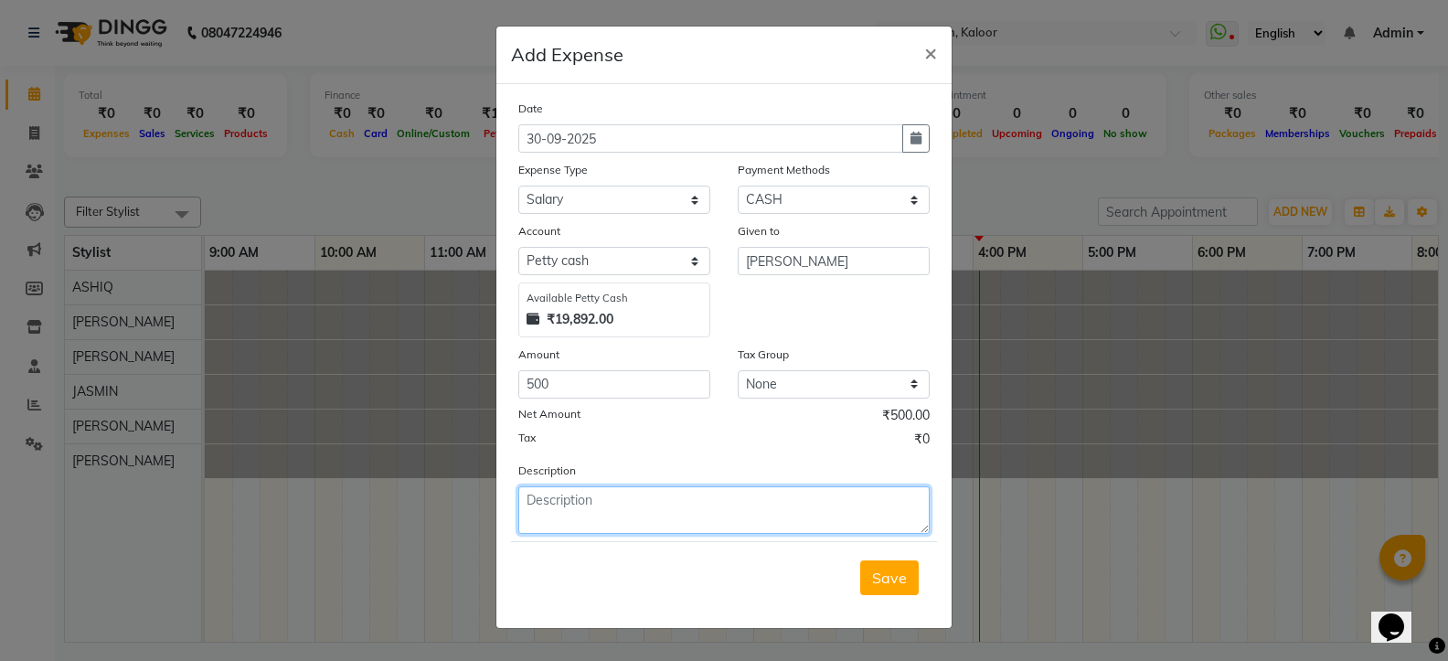
click at [641, 509] on textarea at bounding box center [723, 510] width 411 height 48
type textarea "[PERSON_NAME] 500 adbans"
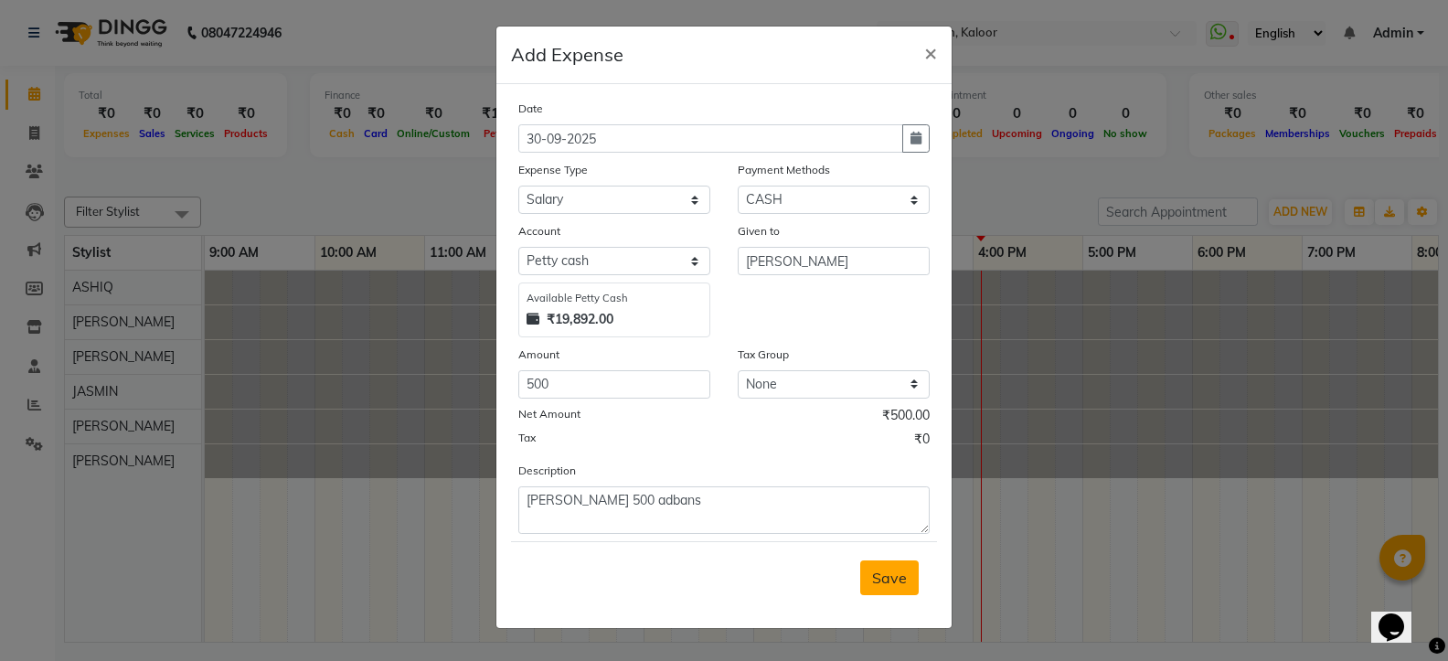
click at [878, 576] on span "Save" at bounding box center [889, 578] width 35 height 18
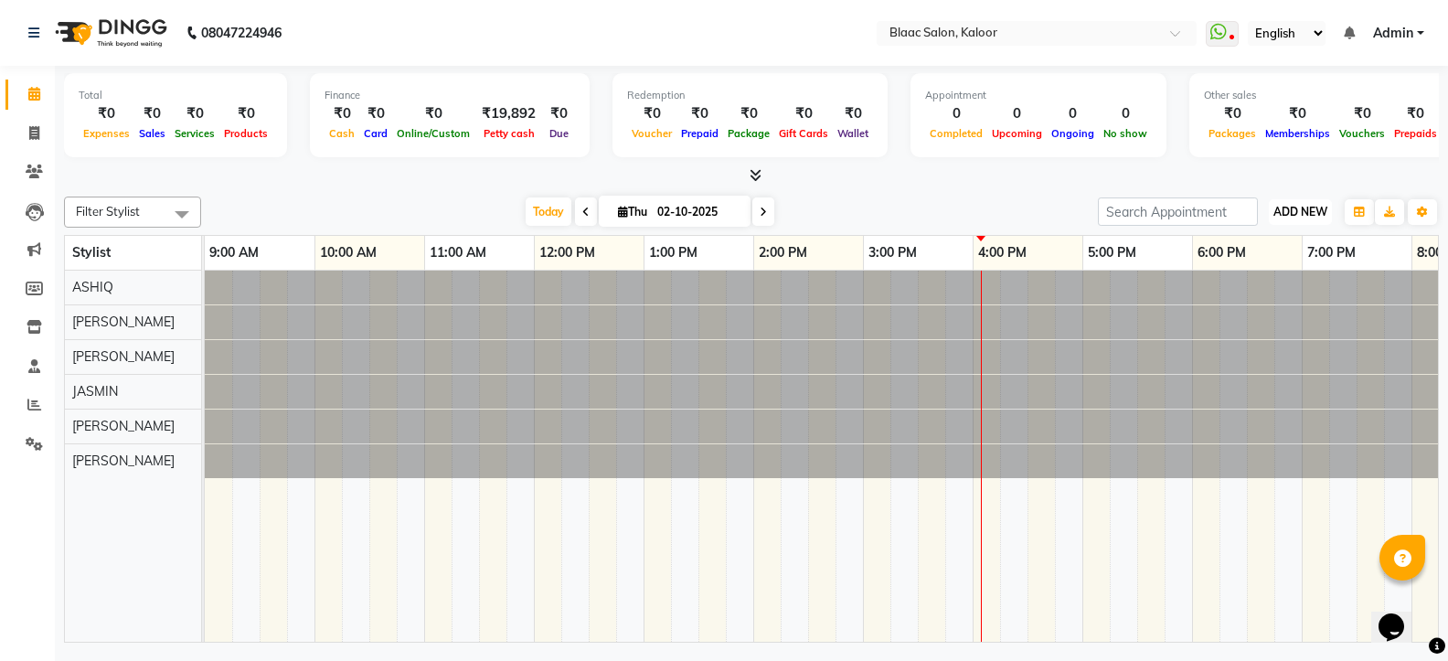
click at [1292, 208] on span "ADD NEW" at bounding box center [1301, 212] width 54 height 14
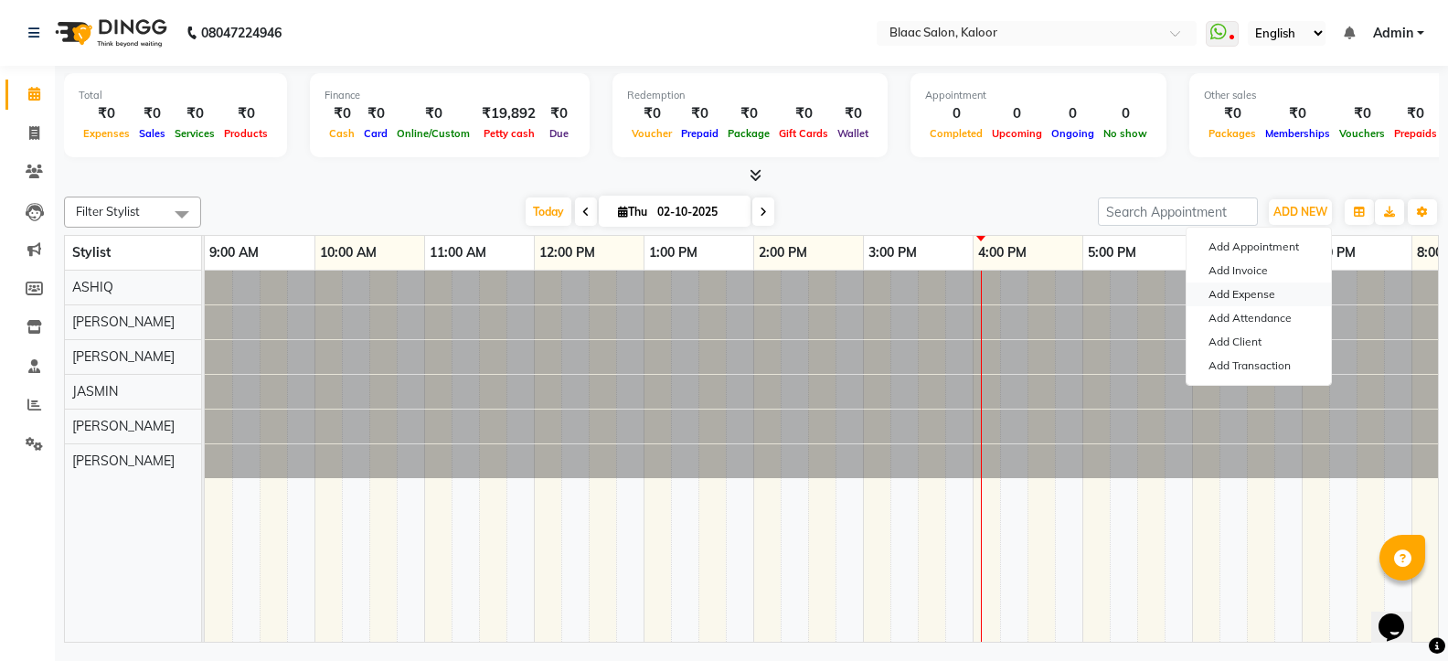
click at [1217, 292] on link "Add Expense" at bounding box center [1259, 295] width 144 height 24
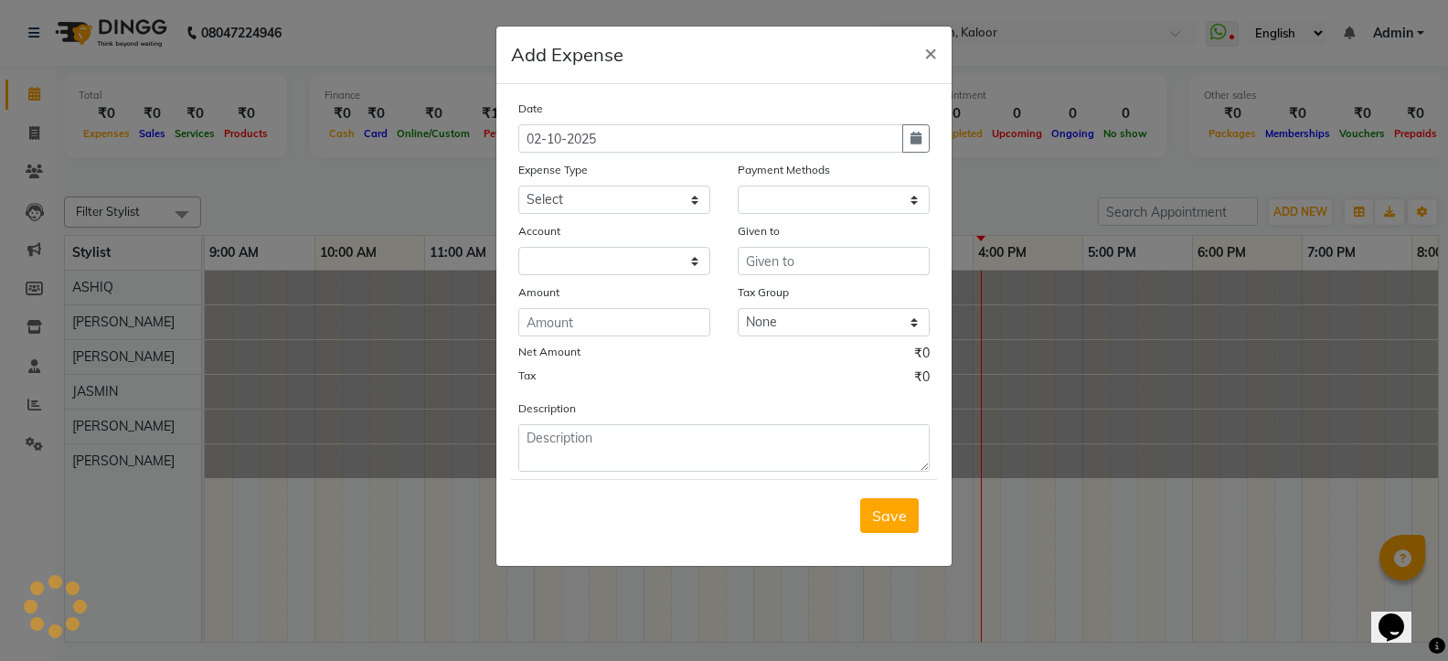
select select "1"
select select "3372"
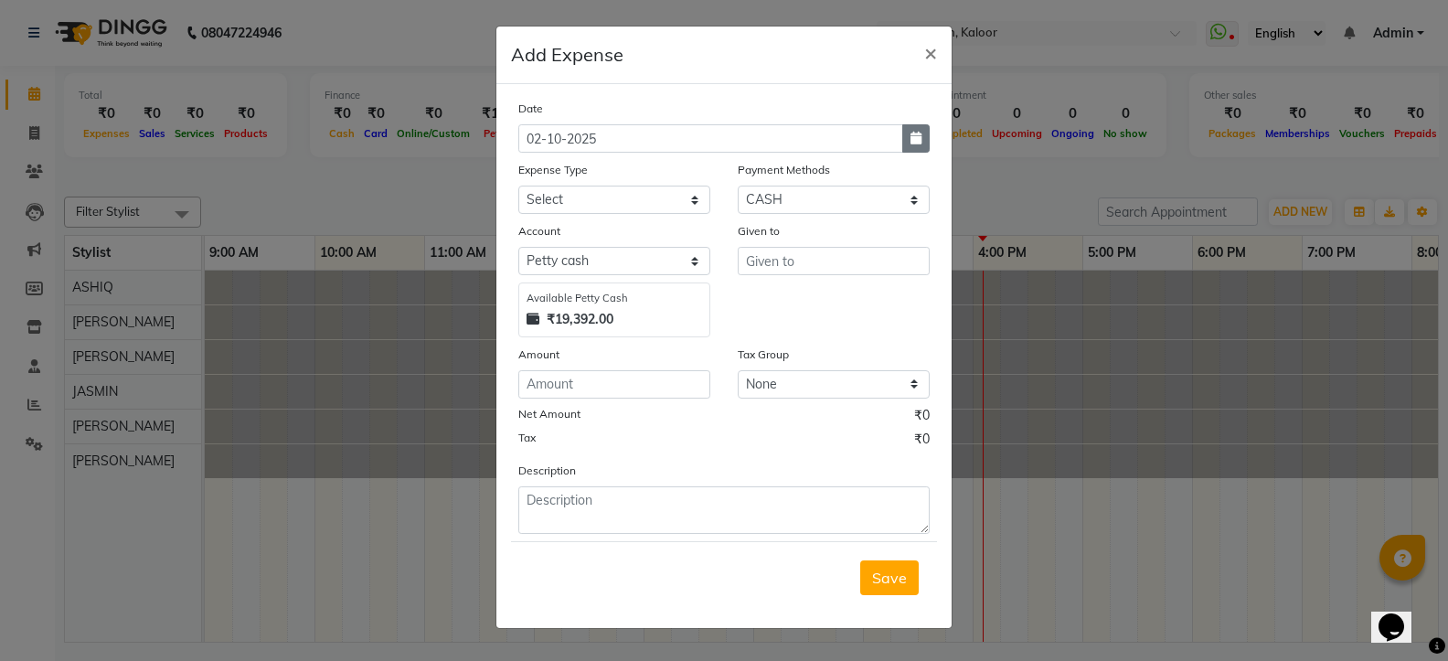
click at [919, 140] on icon "button" at bounding box center [916, 138] width 11 height 13
select select "10"
select select "2025"
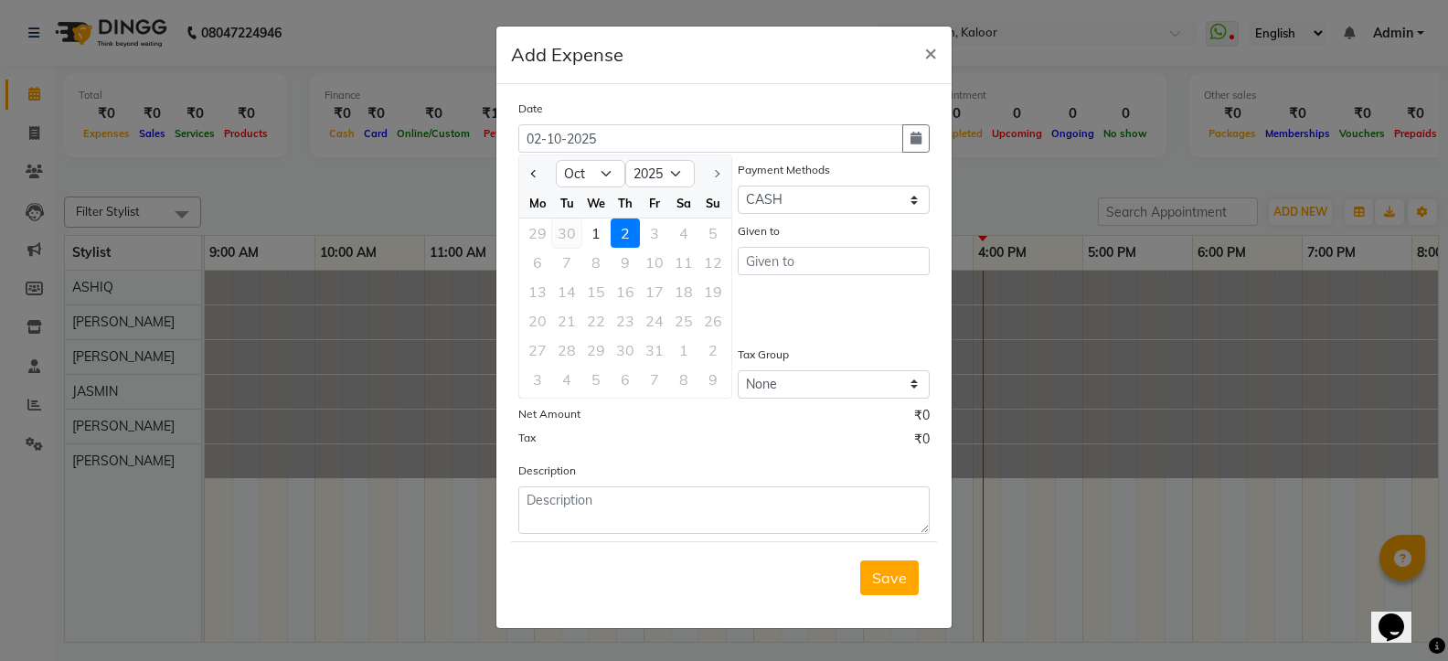
click at [569, 232] on div "30" at bounding box center [566, 233] width 29 height 29
type input "30-09-2025"
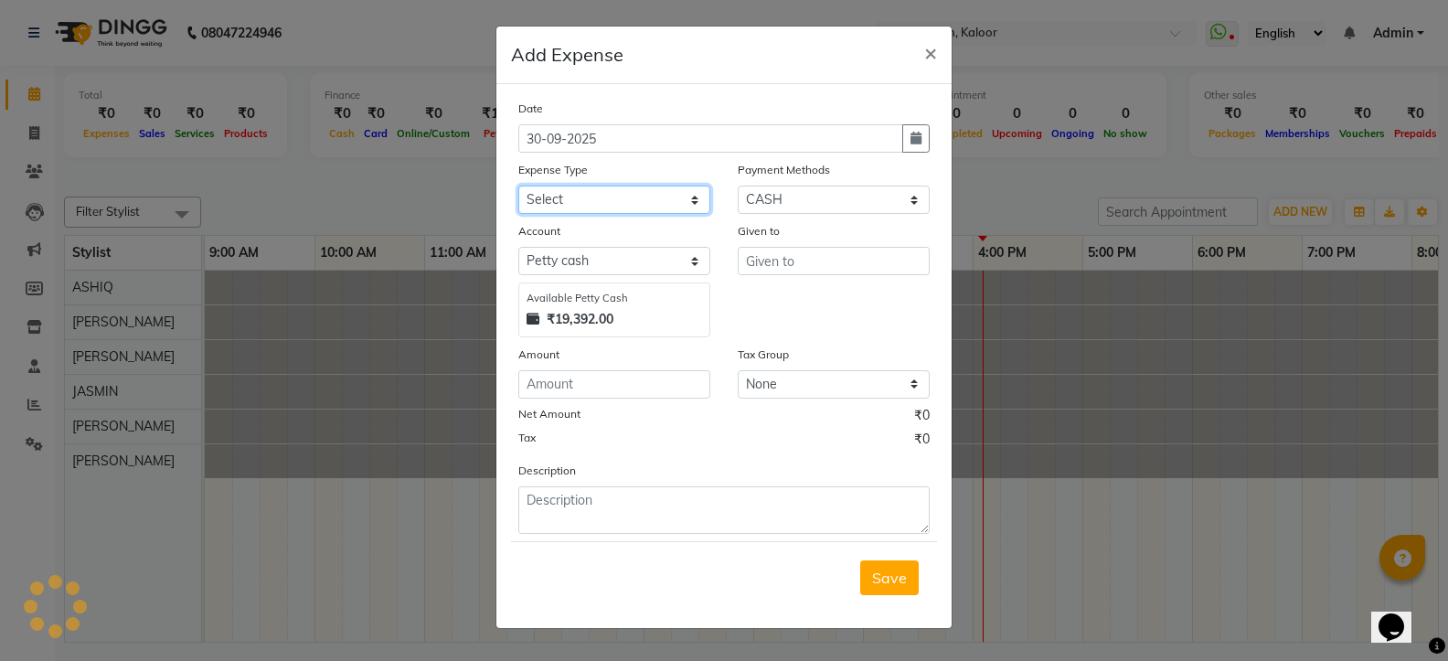
click at [575, 198] on select "Select Advance Salary cash given to customer for gpay Client Snacks cochin muni…" at bounding box center [614, 200] width 192 height 28
select select "7244"
click at [518, 186] on select "Select Advance Salary cash given to customer for gpay Client Snacks cochin muni…" at bounding box center [614, 200] width 192 height 28
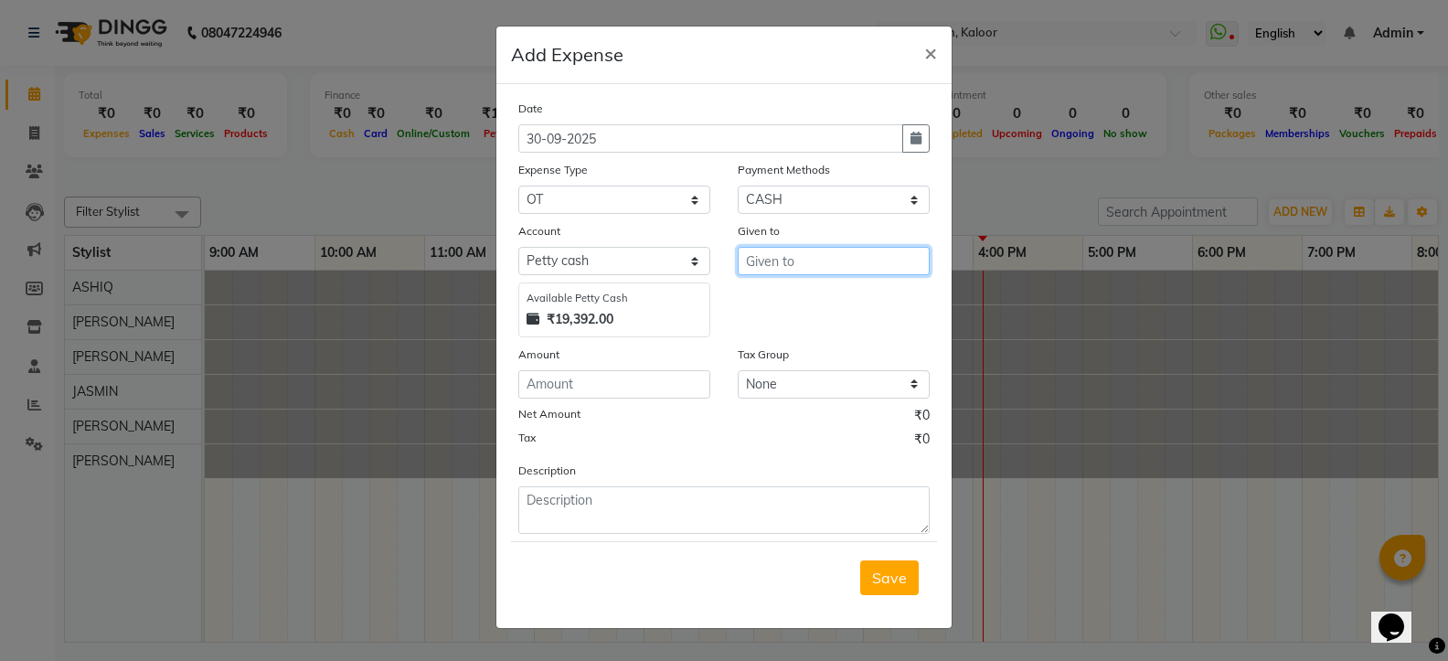
click at [810, 272] on input "text" at bounding box center [834, 261] width 192 height 28
click at [752, 300] on button "A SHIQ" at bounding box center [811, 299] width 144 height 29
type input "ASHIQ"
click at [568, 384] on input "number" at bounding box center [614, 384] width 192 height 28
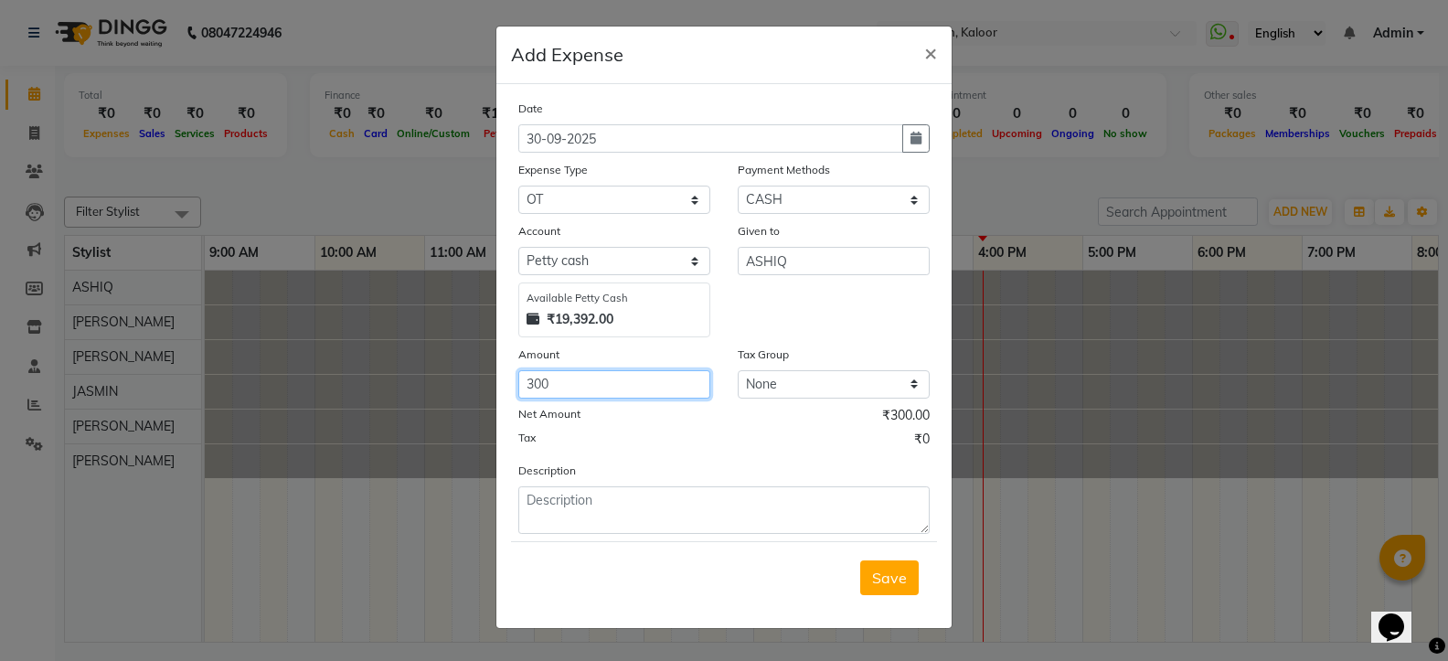
type input "300"
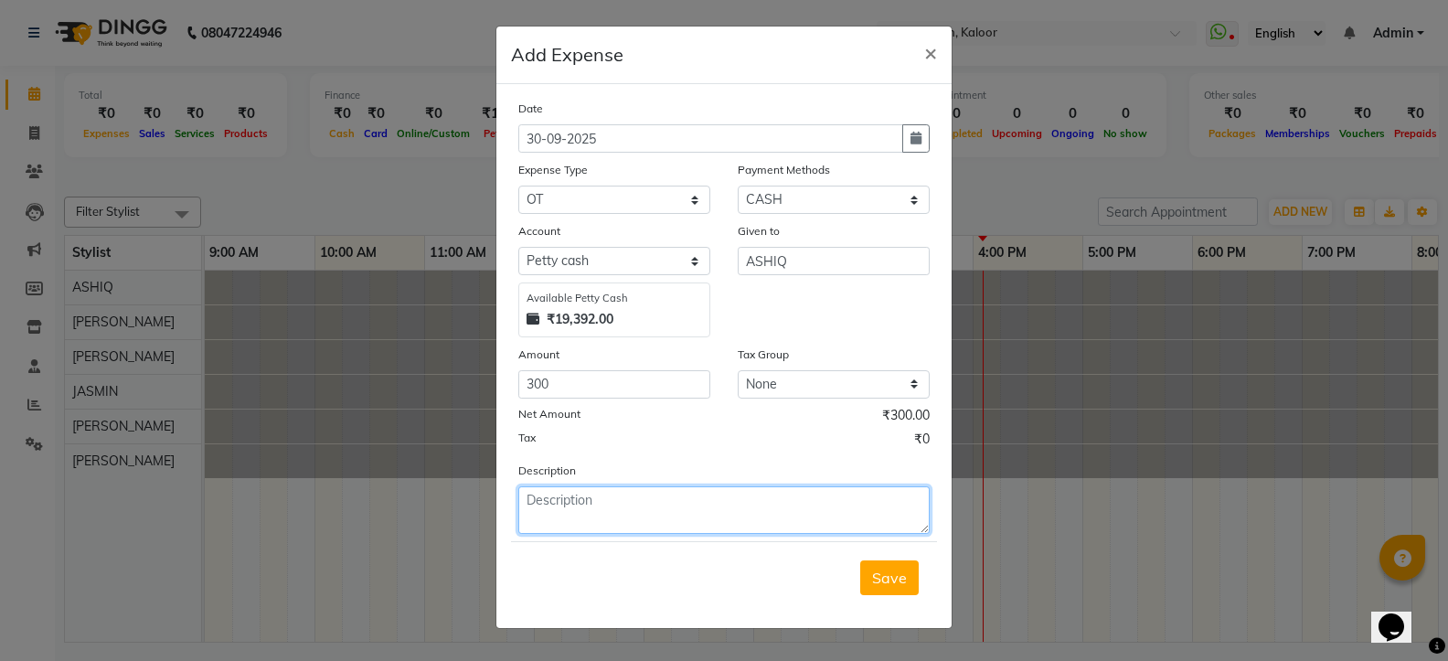
click at [664, 504] on textarea at bounding box center [723, 510] width 411 height 48
type textarea "ot"
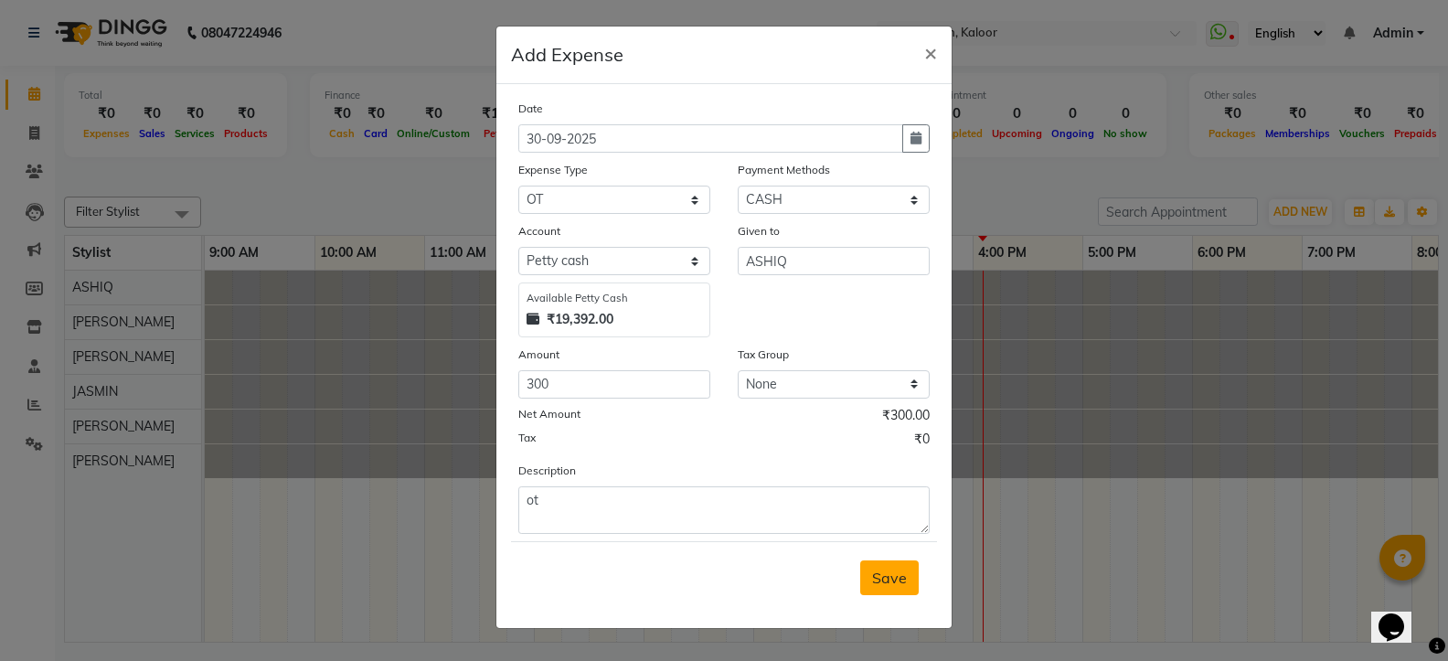
click at [876, 581] on span "Save" at bounding box center [889, 578] width 35 height 18
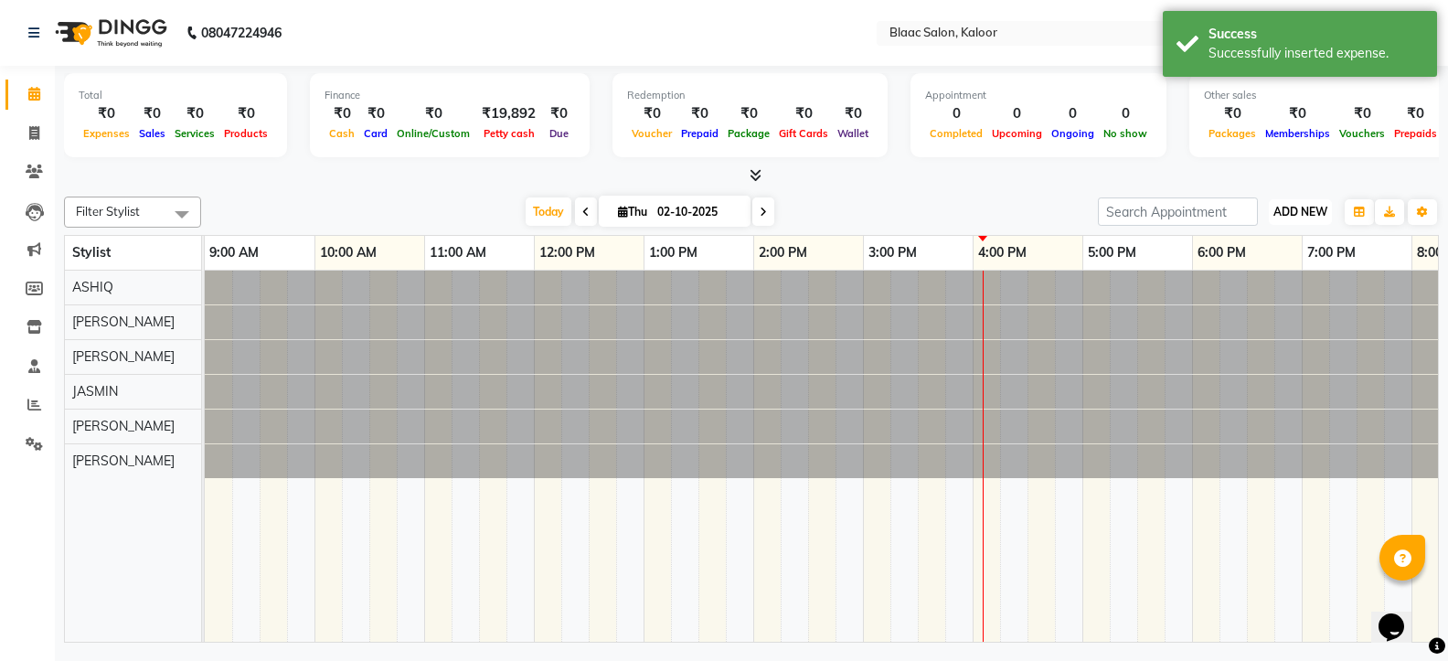
click at [1286, 211] on span "ADD NEW" at bounding box center [1301, 212] width 54 height 14
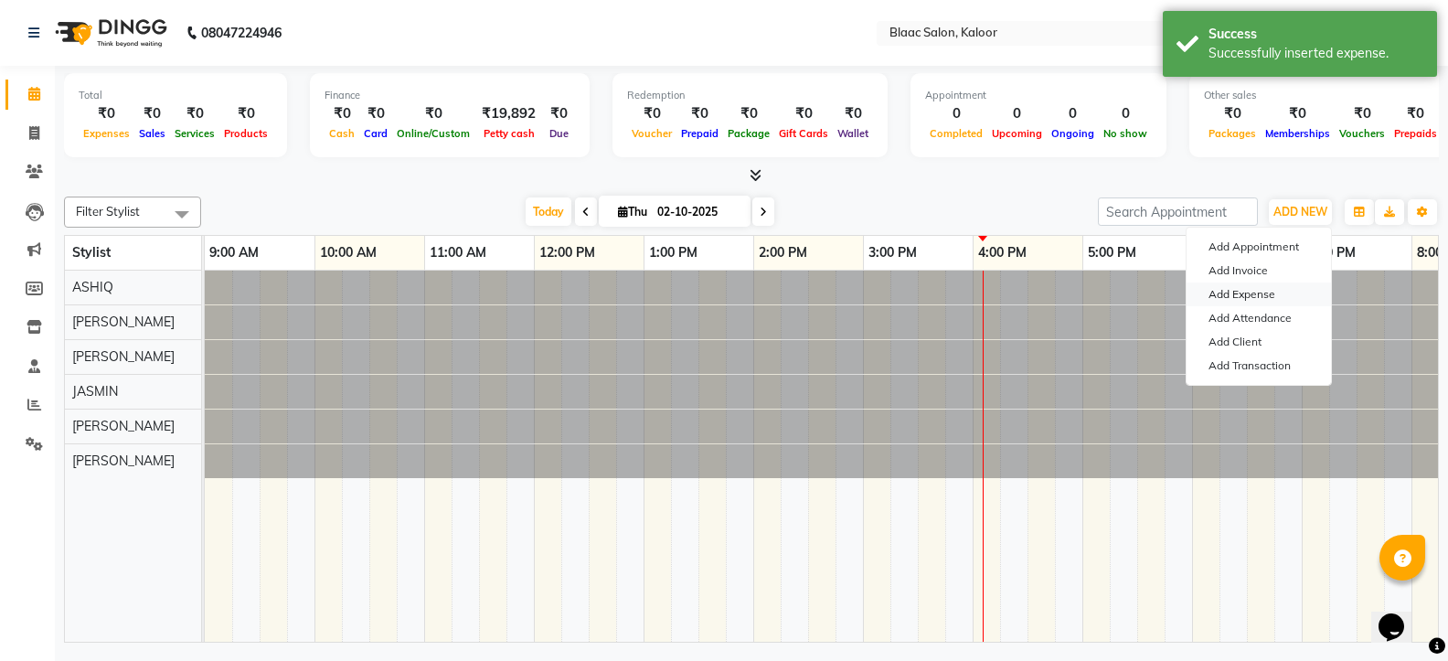
click at [1260, 293] on link "Add Expense" at bounding box center [1259, 295] width 144 height 24
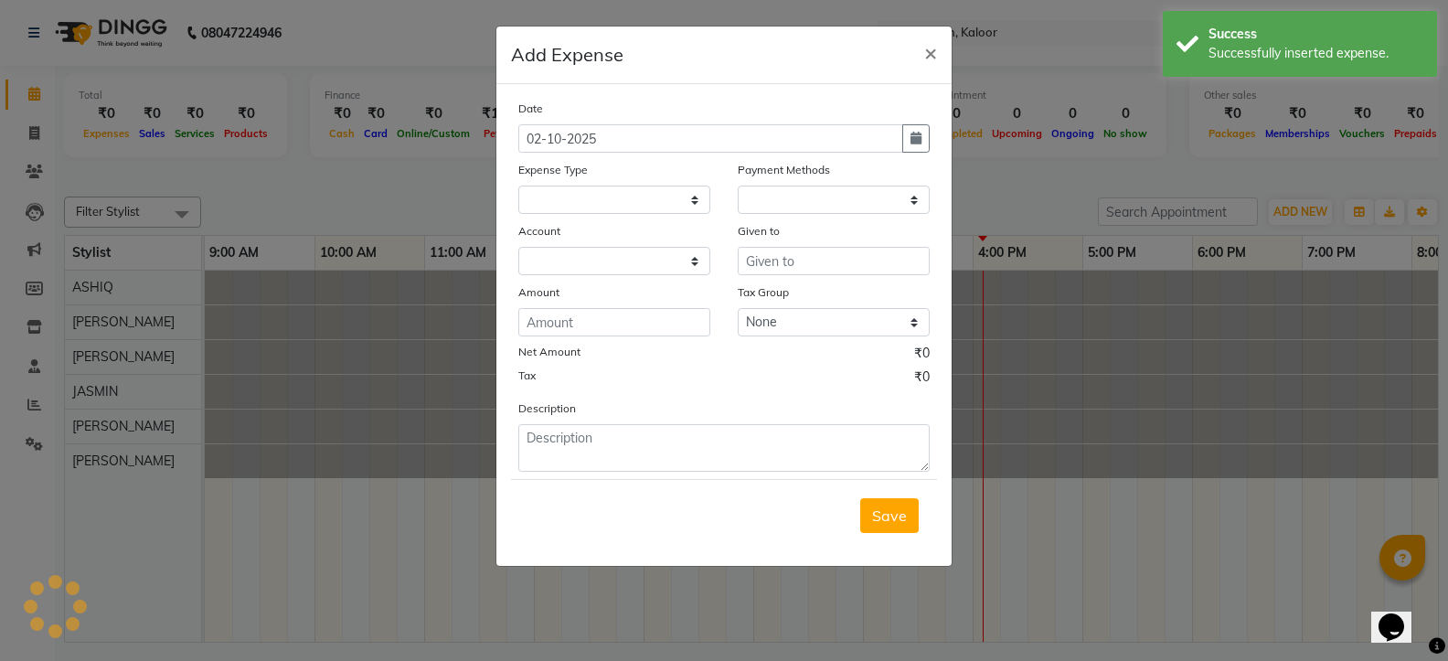
select select
select select "1"
select select "3372"
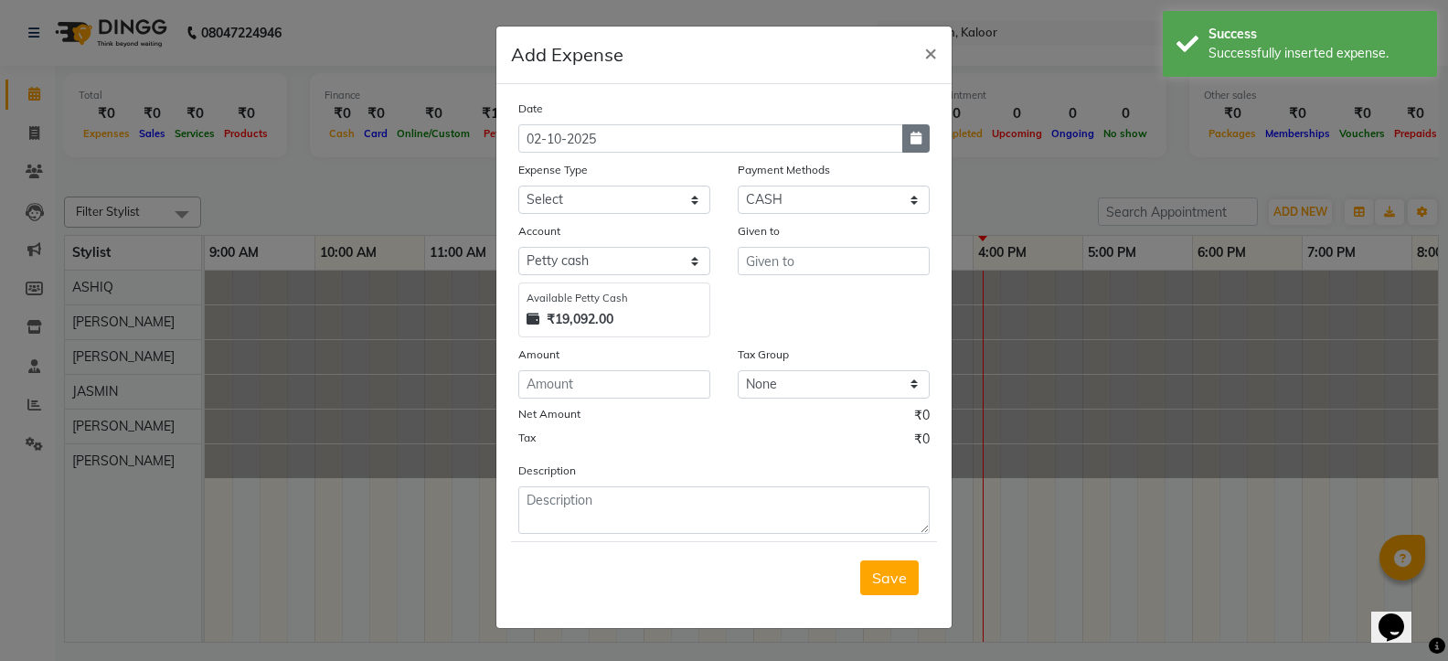
click at [925, 134] on button "button" at bounding box center [915, 138] width 27 height 28
select select "10"
select select "2025"
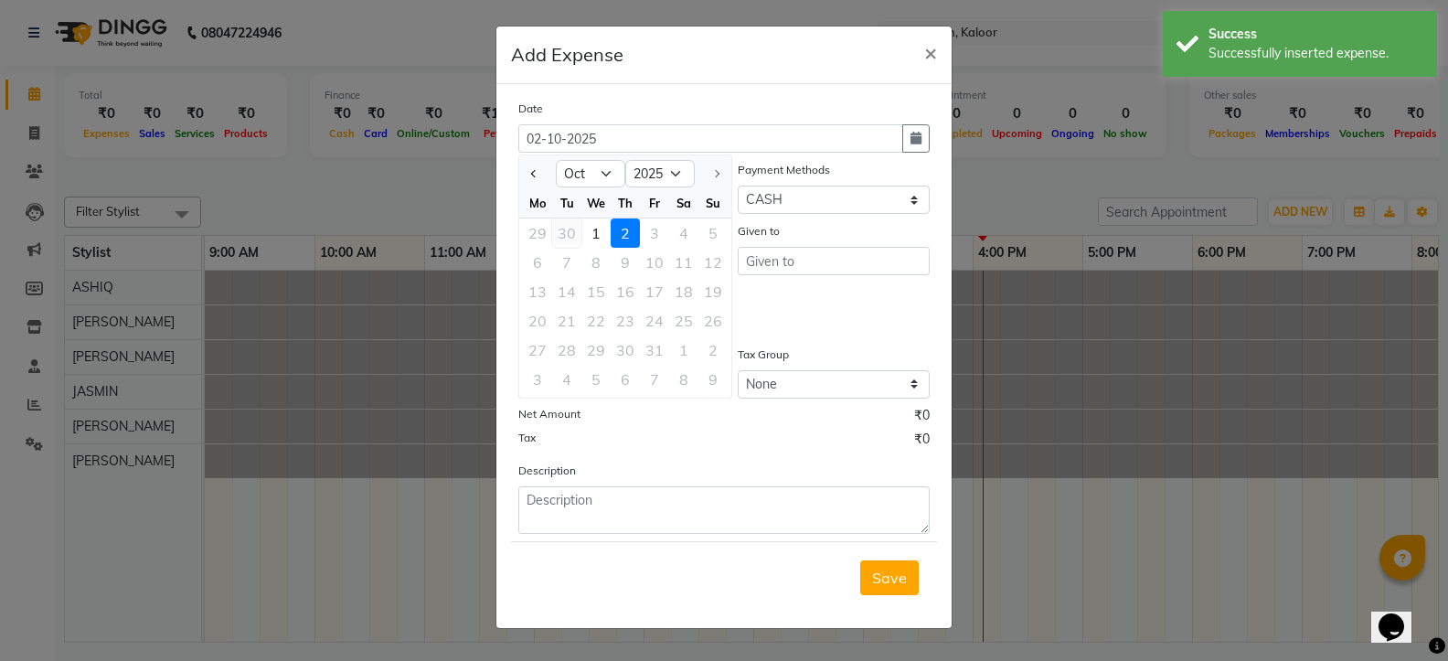
click at [565, 229] on div "30" at bounding box center [566, 233] width 29 height 29
type input "30-09-2025"
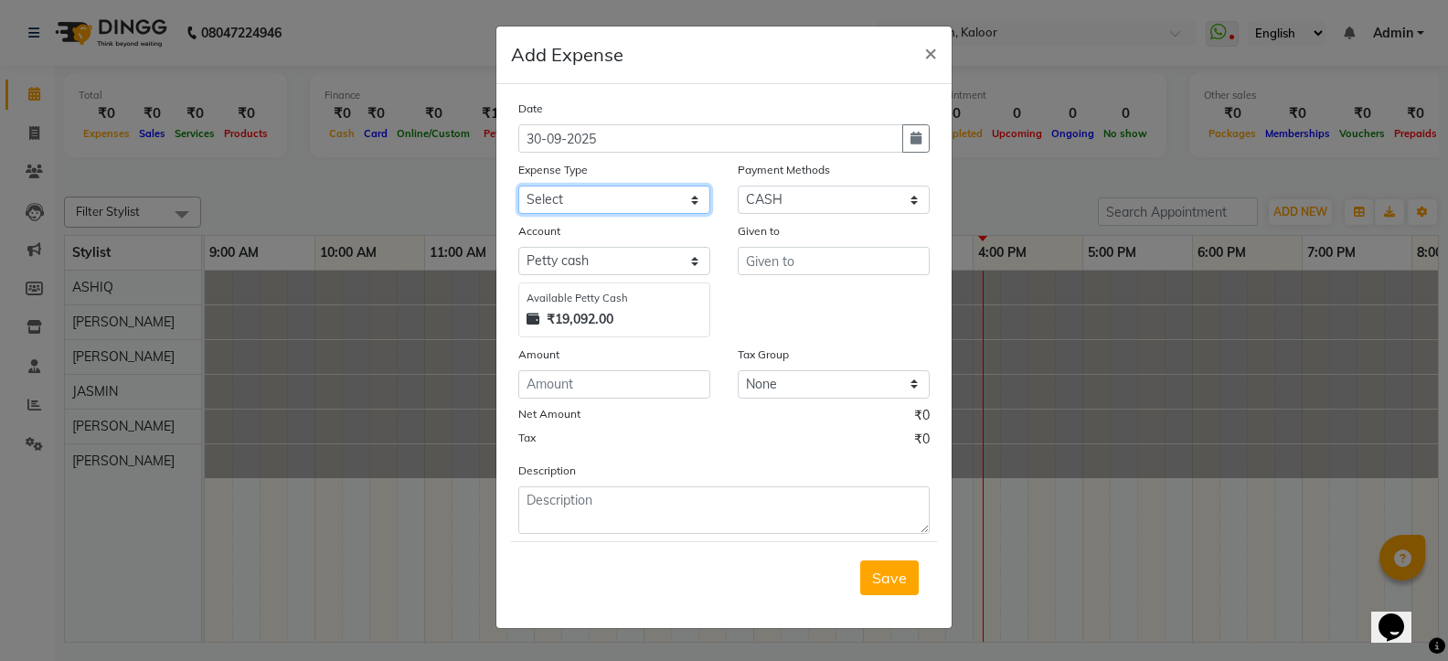
click at [629, 195] on select "Select Advance Salary cash given to customer for gpay Client Snacks cochin muni…" at bounding box center [614, 200] width 192 height 28
select select "7224"
click at [518, 186] on select "Select Advance Salary cash given to customer for gpay Client Snacks cochin muni…" at bounding box center [614, 200] width 192 height 28
click at [880, 269] on input "text" at bounding box center [834, 261] width 192 height 28
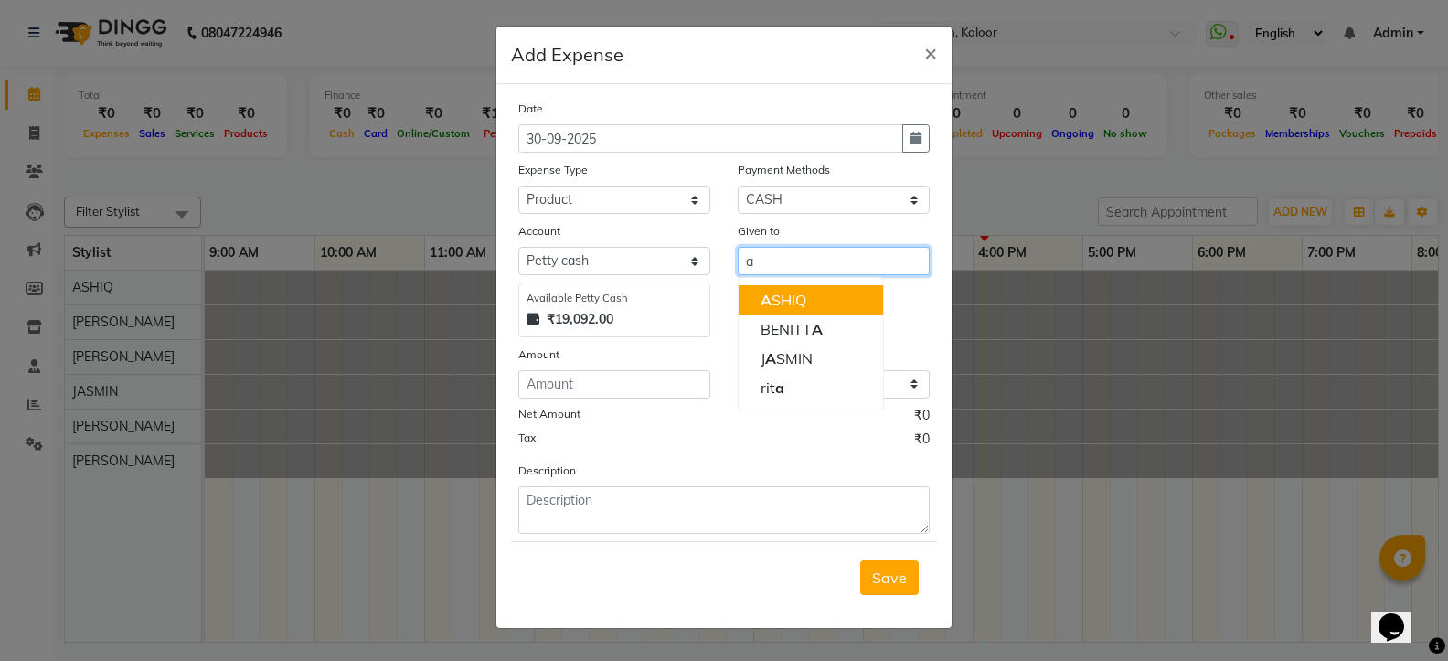
click at [783, 278] on ngb-typeahead-window "A SHIQ [PERSON_NAME] SMIN rit a" at bounding box center [811, 343] width 146 height 133
click at [776, 293] on ngb-highlight "A SHIQ" at bounding box center [784, 300] width 46 height 18
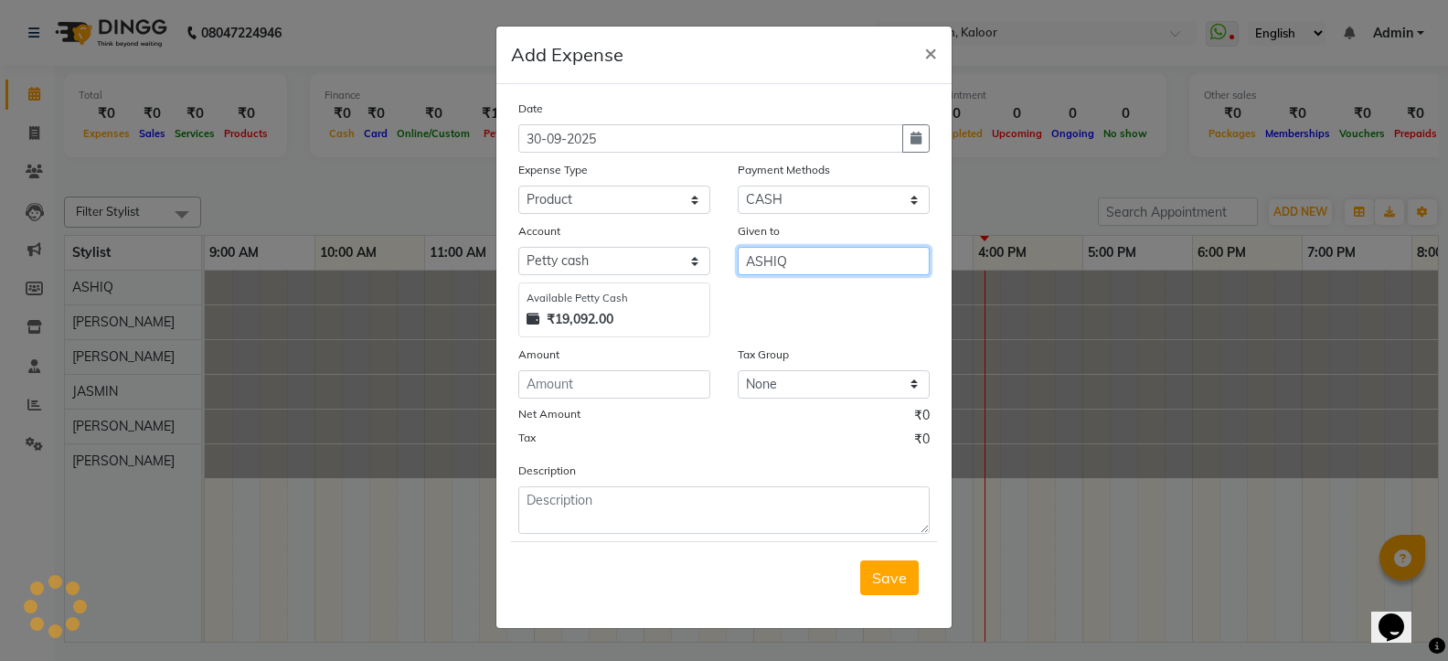
type input "ASHIQ"
click at [564, 389] on input "number" at bounding box center [614, 384] width 192 height 28
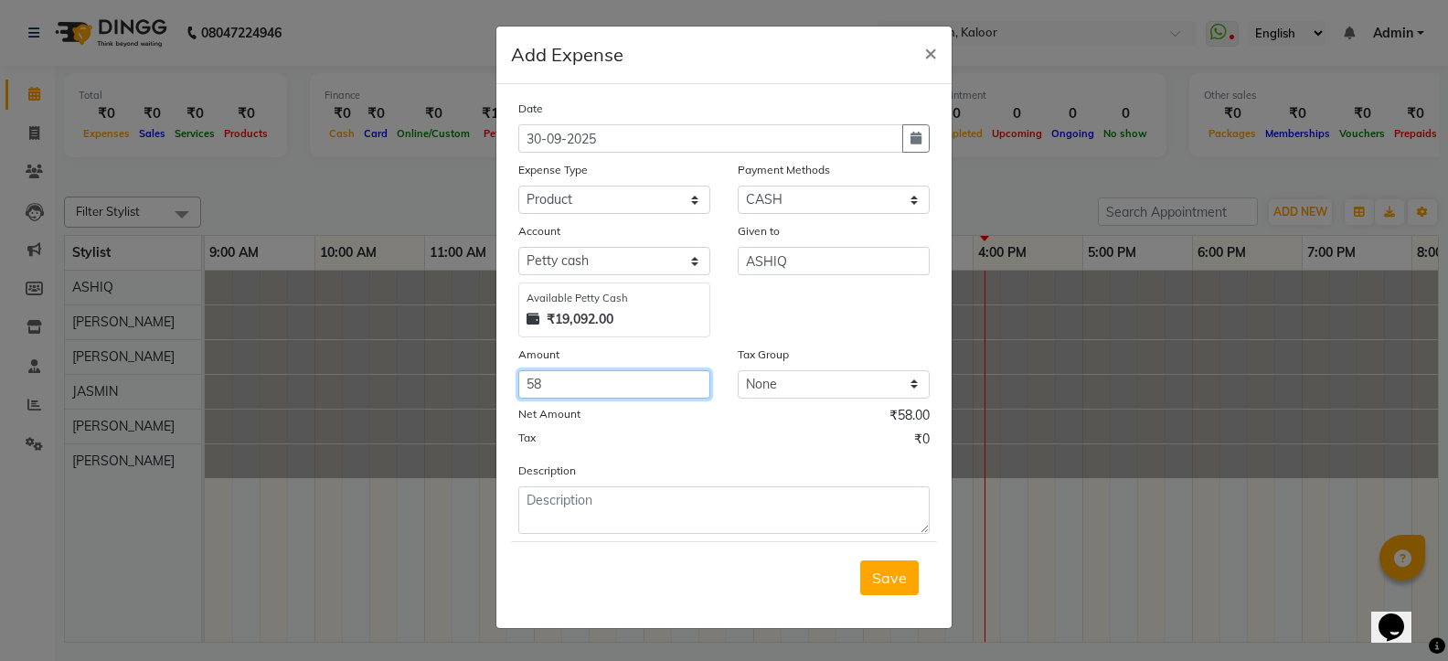
type input "58"
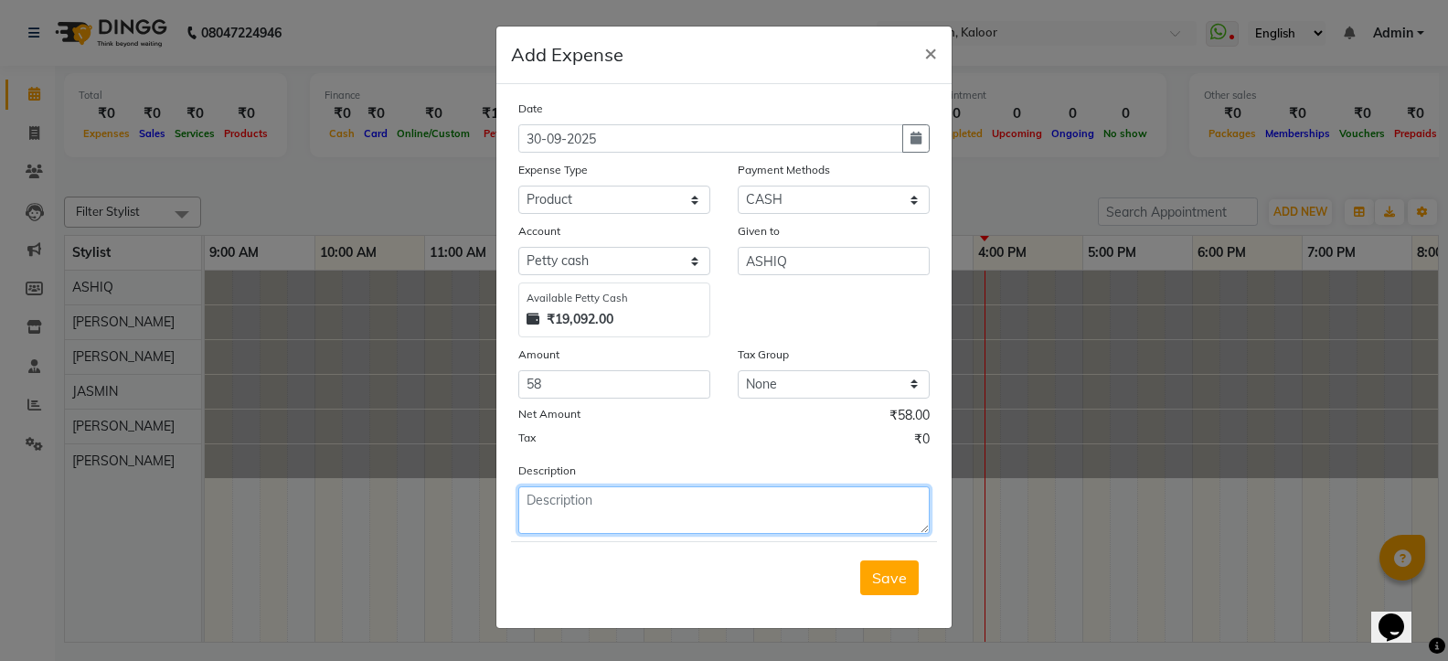
click at [571, 513] on textarea at bounding box center [723, 510] width 411 height 48
type textarea "color"
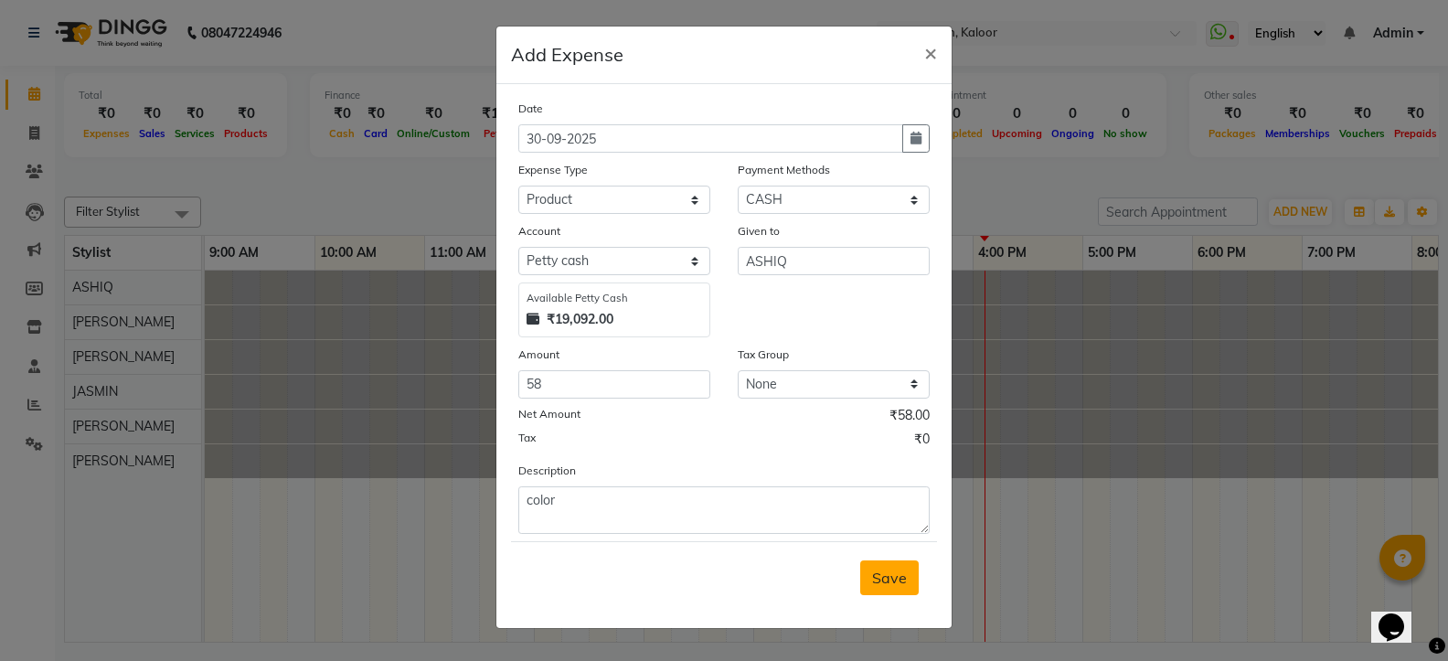
click at [900, 586] on span "Save" at bounding box center [889, 578] width 35 height 18
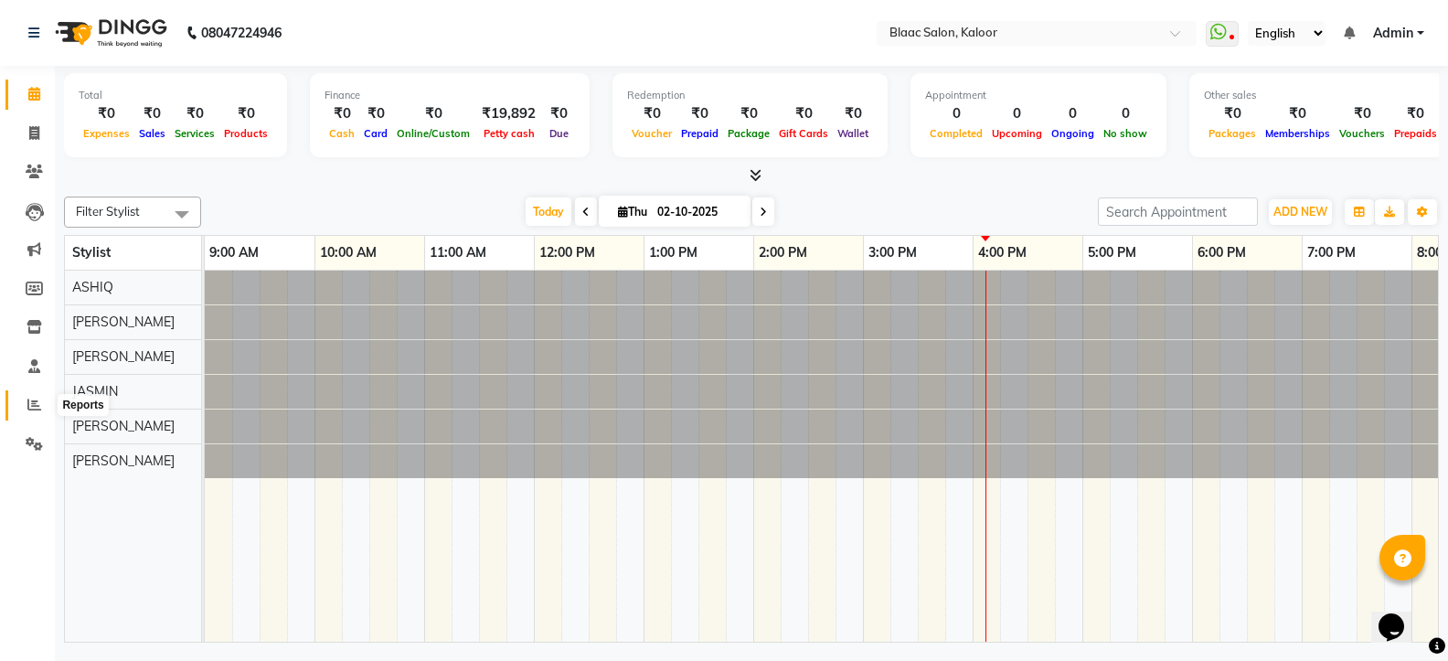
click at [20, 400] on span at bounding box center [34, 405] width 32 height 21
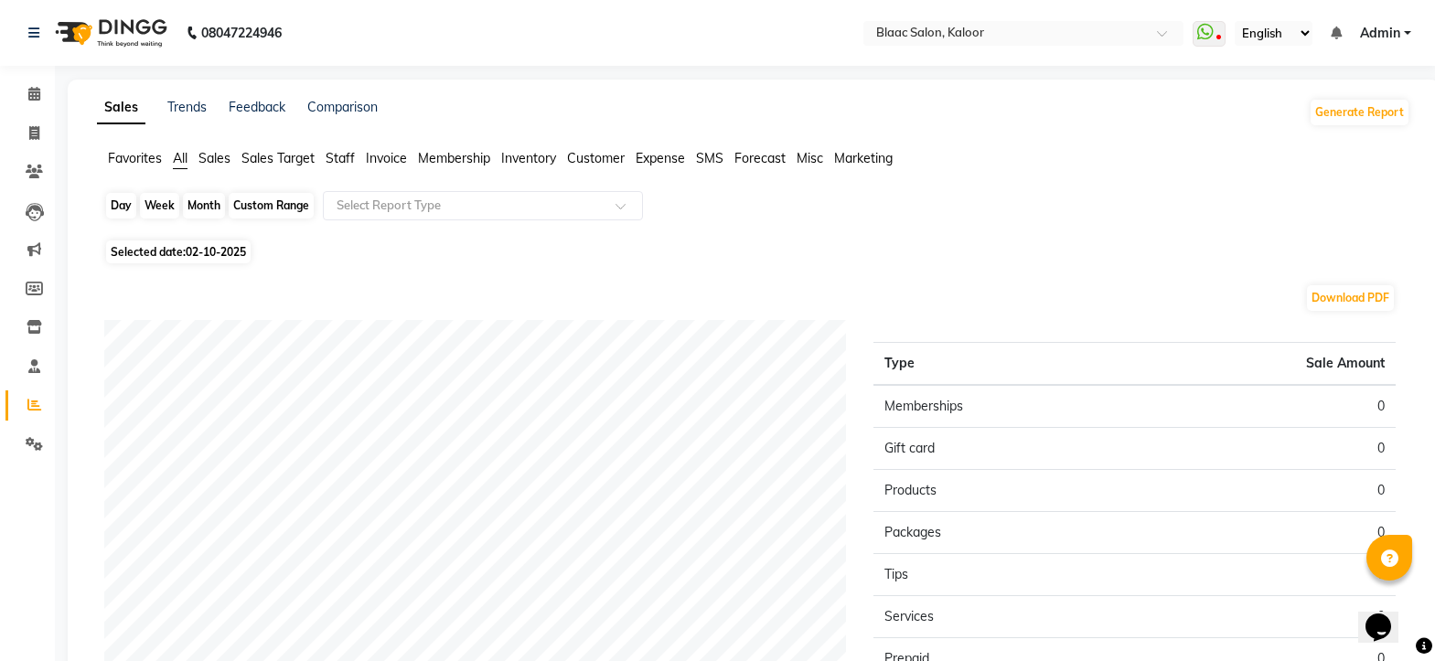
click at [125, 208] on div "Day" at bounding box center [121, 206] width 30 height 26
select select "10"
select select "2025"
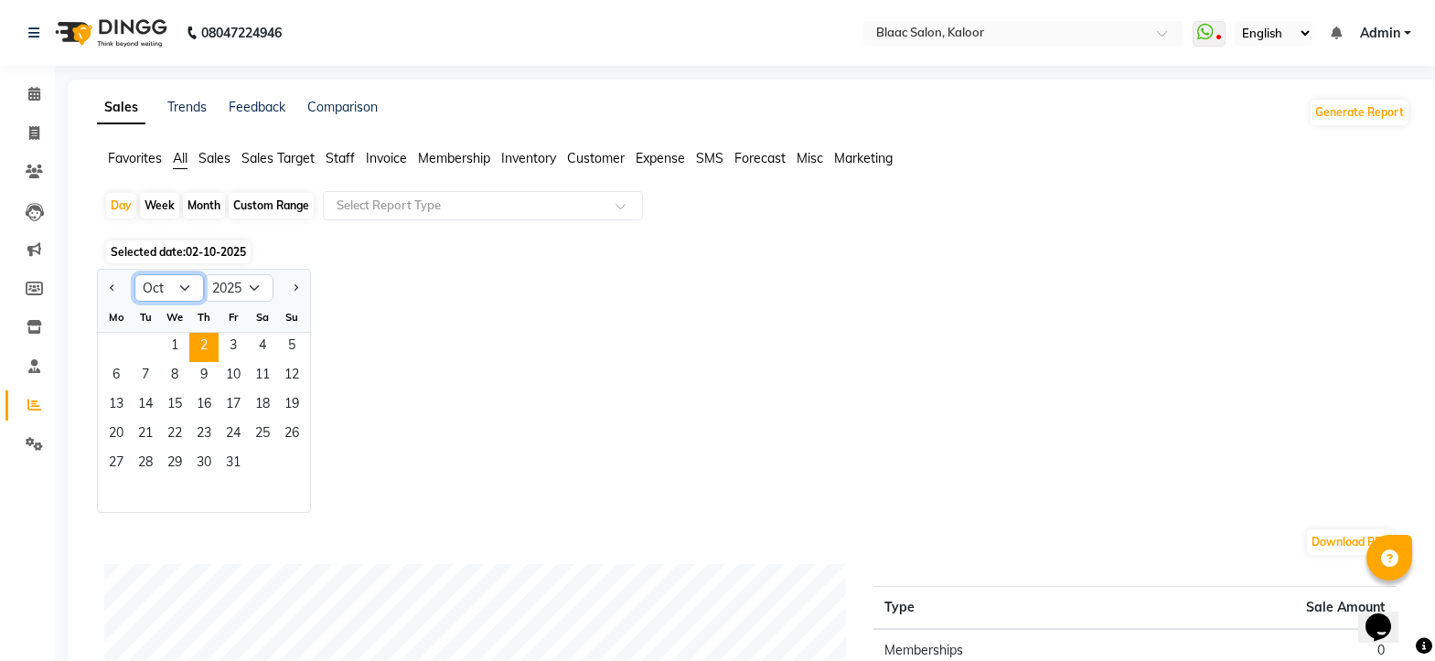
click at [181, 284] on select "Jan Feb Mar Apr May Jun [DATE] Aug Sep Oct Nov Dec" at bounding box center [168, 287] width 69 height 27
select select "9"
click at [134, 274] on select "Jan Feb Mar Apr May Jun [DATE] Aug Sep Oct Nov Dec" at bounding box center [168, 287] width 69 height 27
click at [297, 432] on span "28" at bounding box center [291, 435] width 29 height 29
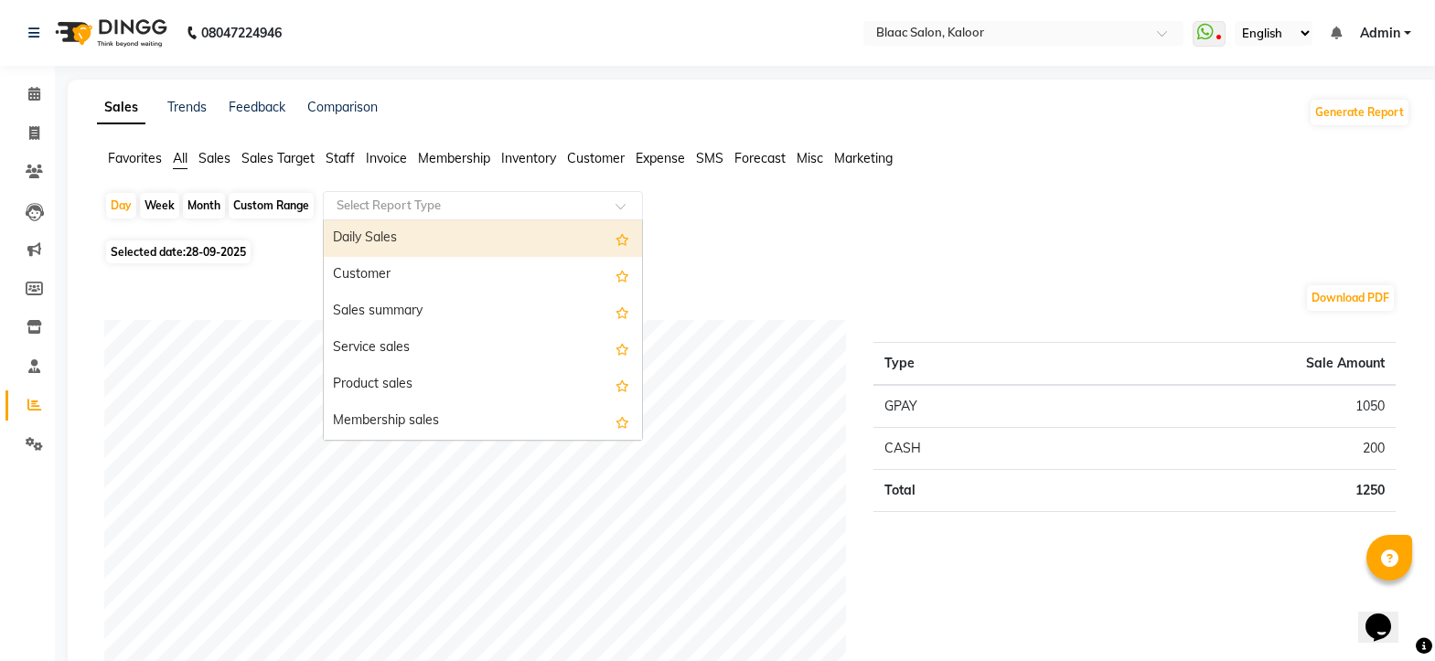
click at [422, 210] on input "text" at bounding box center [464, 206] width 263 height 18
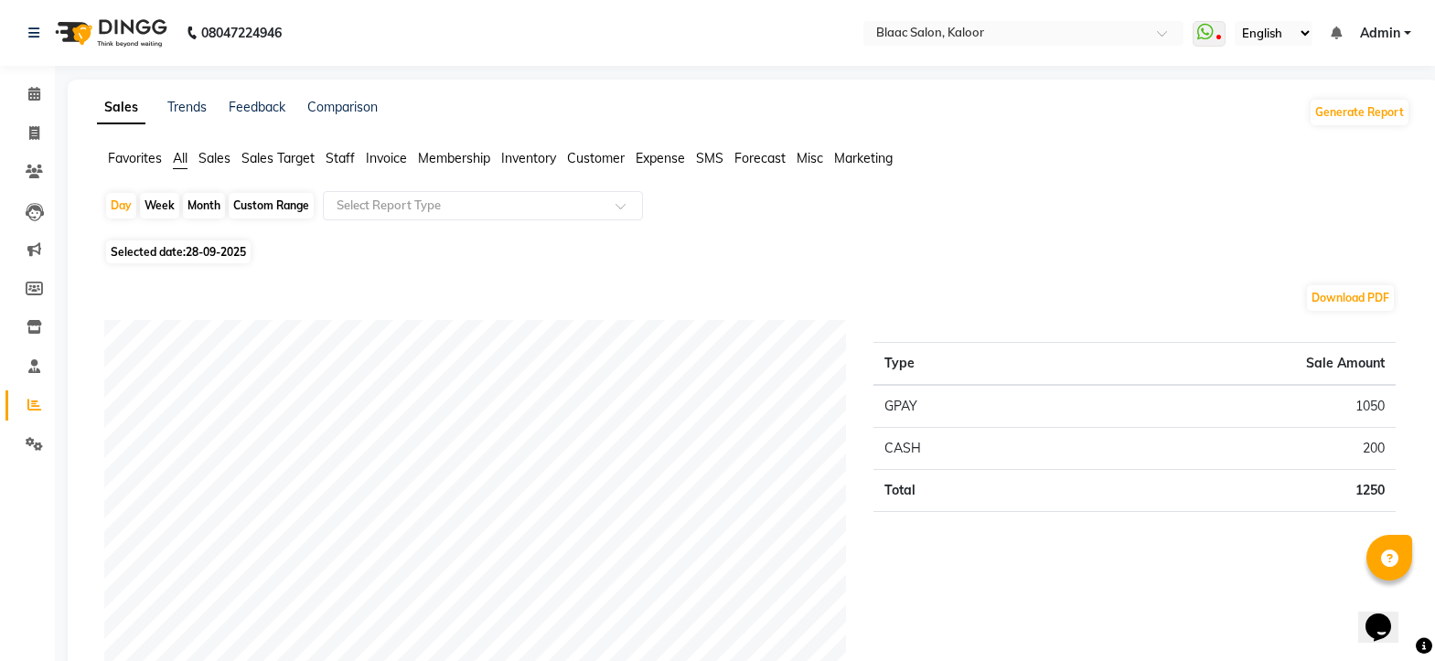
click at [643, 160] on span "Expense" at bounding box center [659, 158] width 49 height 16
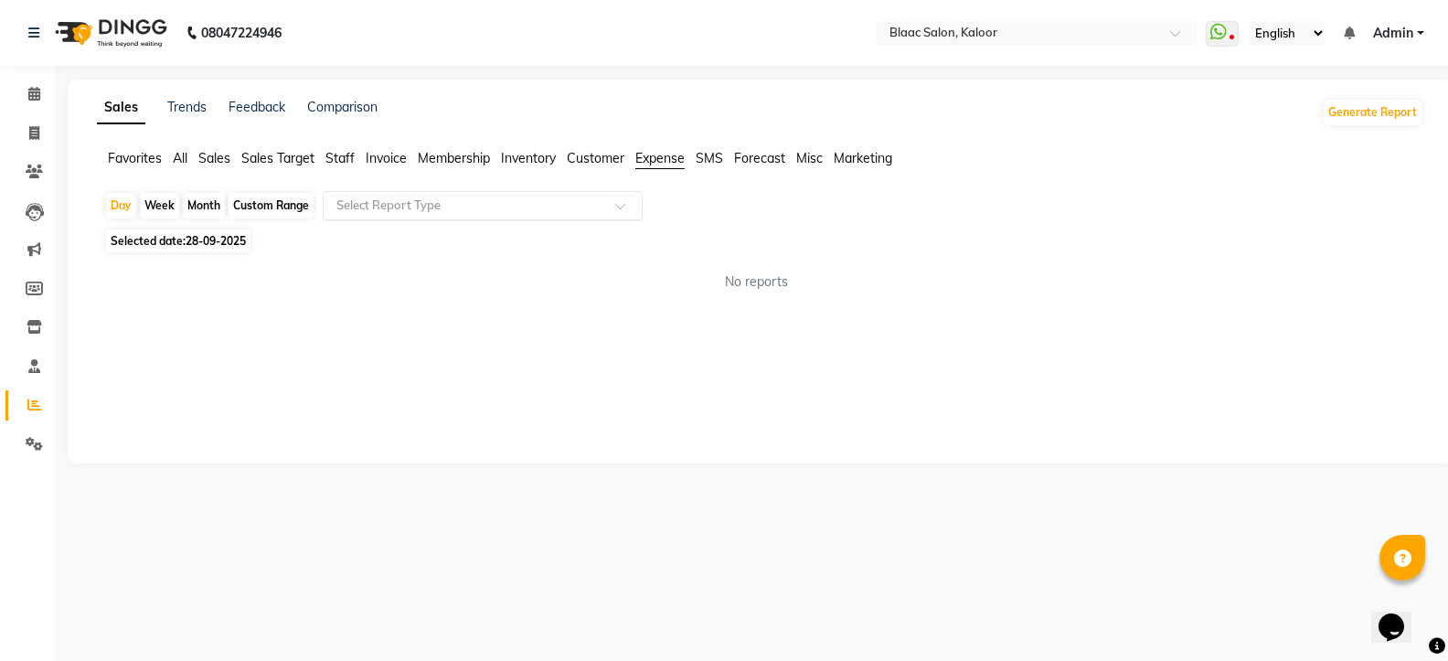
click at [406, 203] on input "text" at bounding box center [464, 206] width 263 height 18
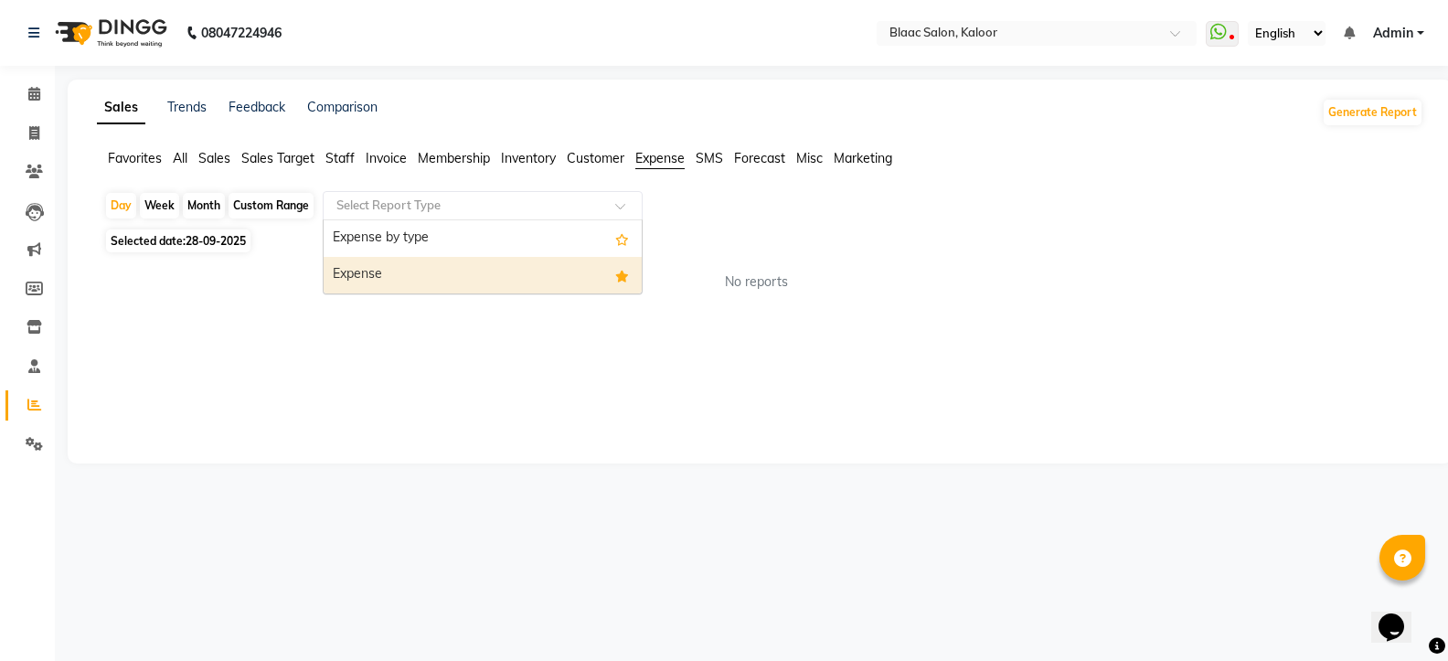
click at [377, 267] on div "Expense" at bounding box center [483, 275] width 318 height 37
select select "full_report"
select select "csv"
